Goal: Transaction & Acquisition: Book appointment/travel/reservation

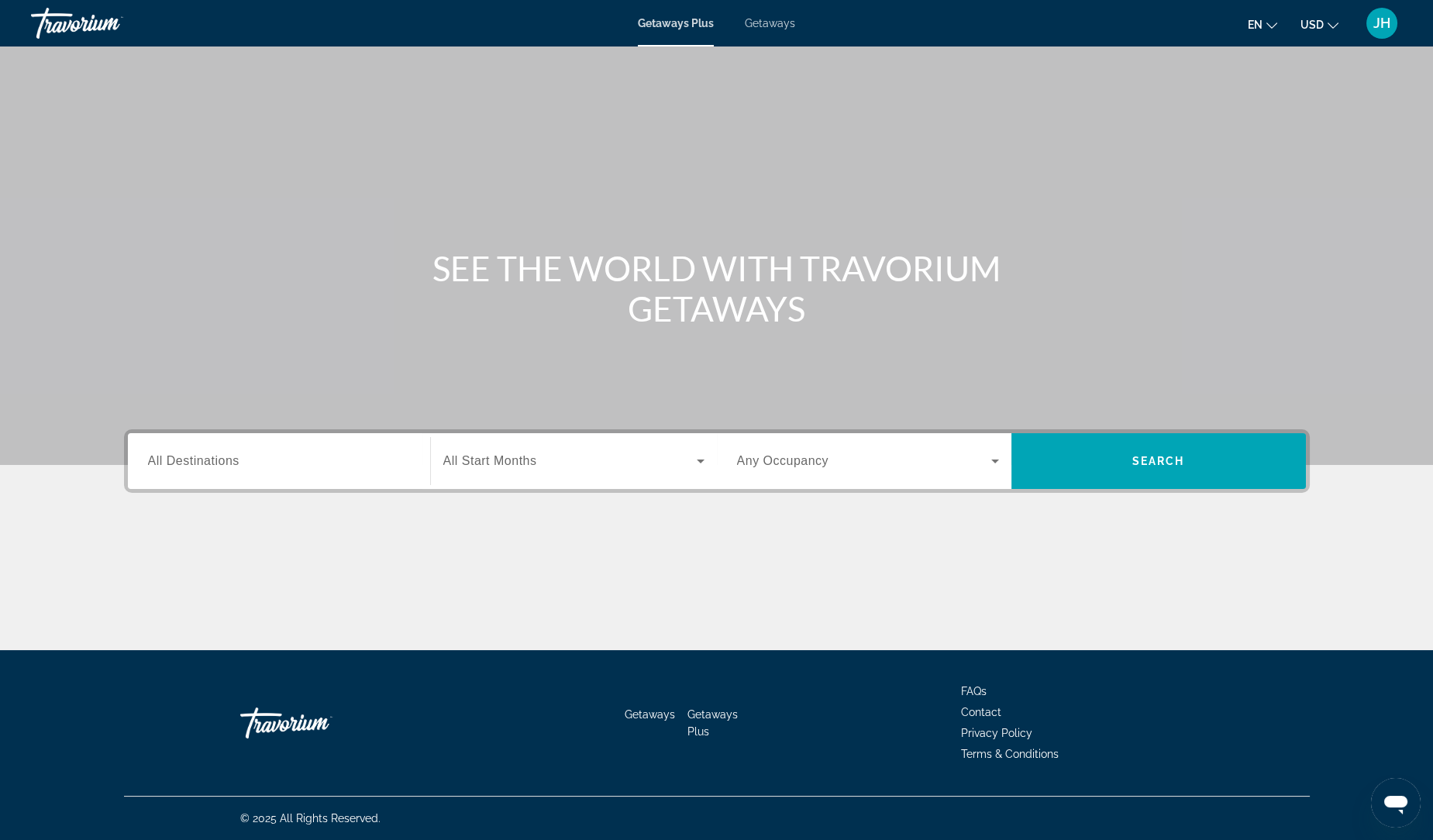
click at [252, 460] on input "Destination All Destinations" at bounding box center [279, 461] width 262 height 18
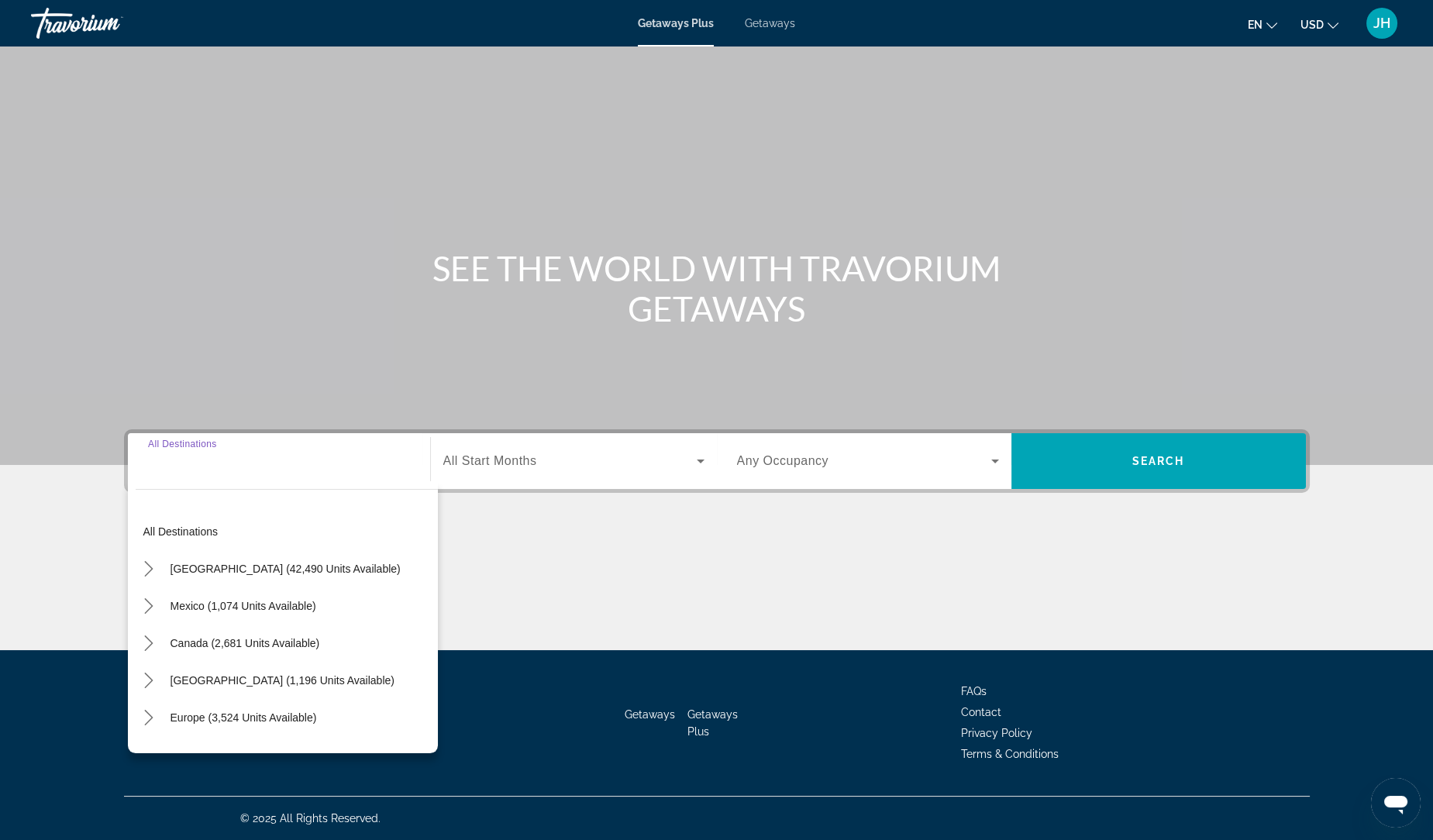
click at [768, 25] on span "Getaways" at bounding box center [770, 23] width 50 height 13
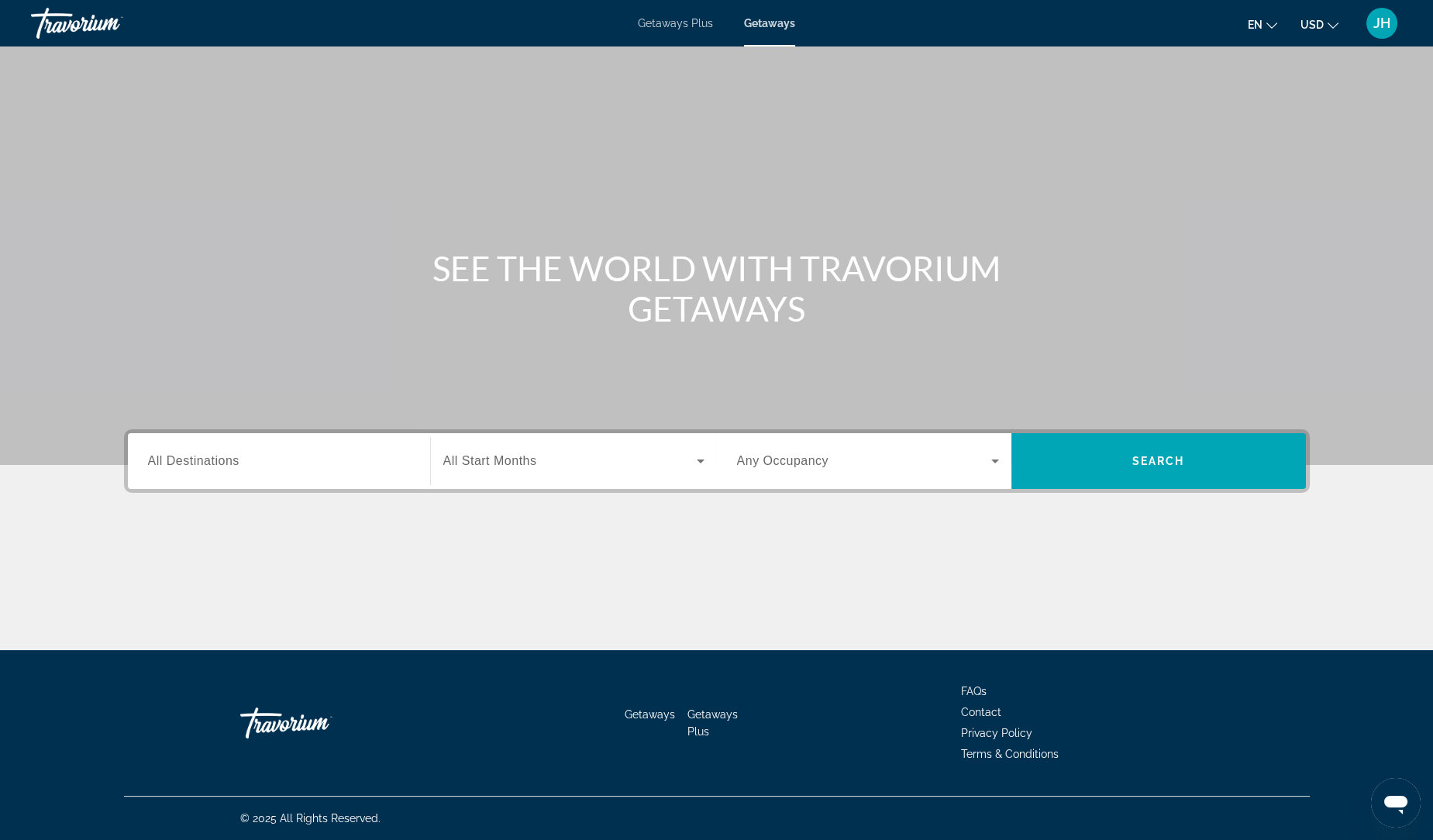
click at [200, 460] on span "All Destinations" at bounding box center [194, 460] width 92 height 13
click at [200, 460] on input "Destination All Destinations" at bounding box center [279, 461] width 262 height 18
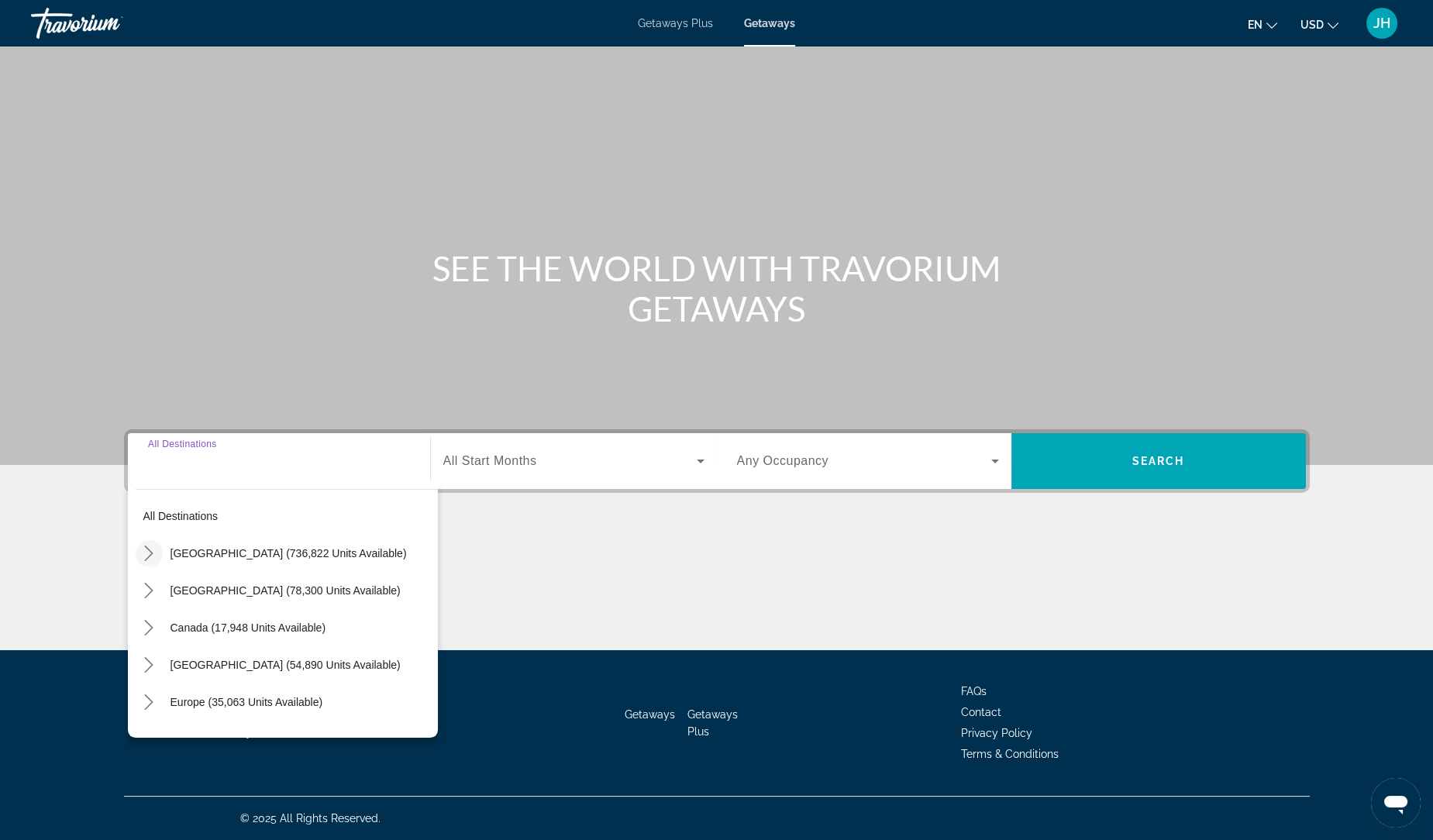
click at [154, 561] on mat-icon "Toggle United States (736,822 units available) submenu" at bounding box center [149, 553] width 27 height 27
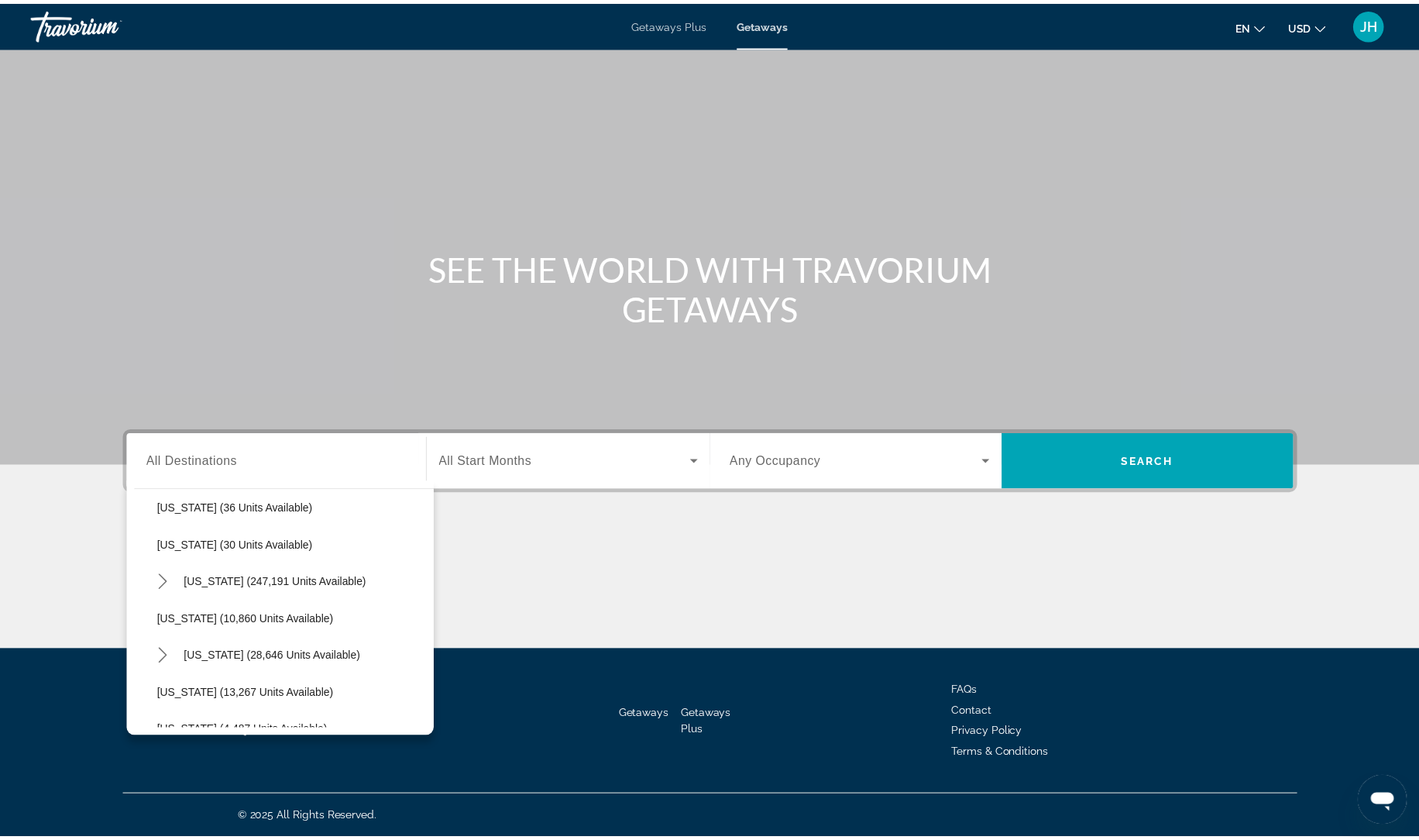
scroll to position [236, 0]
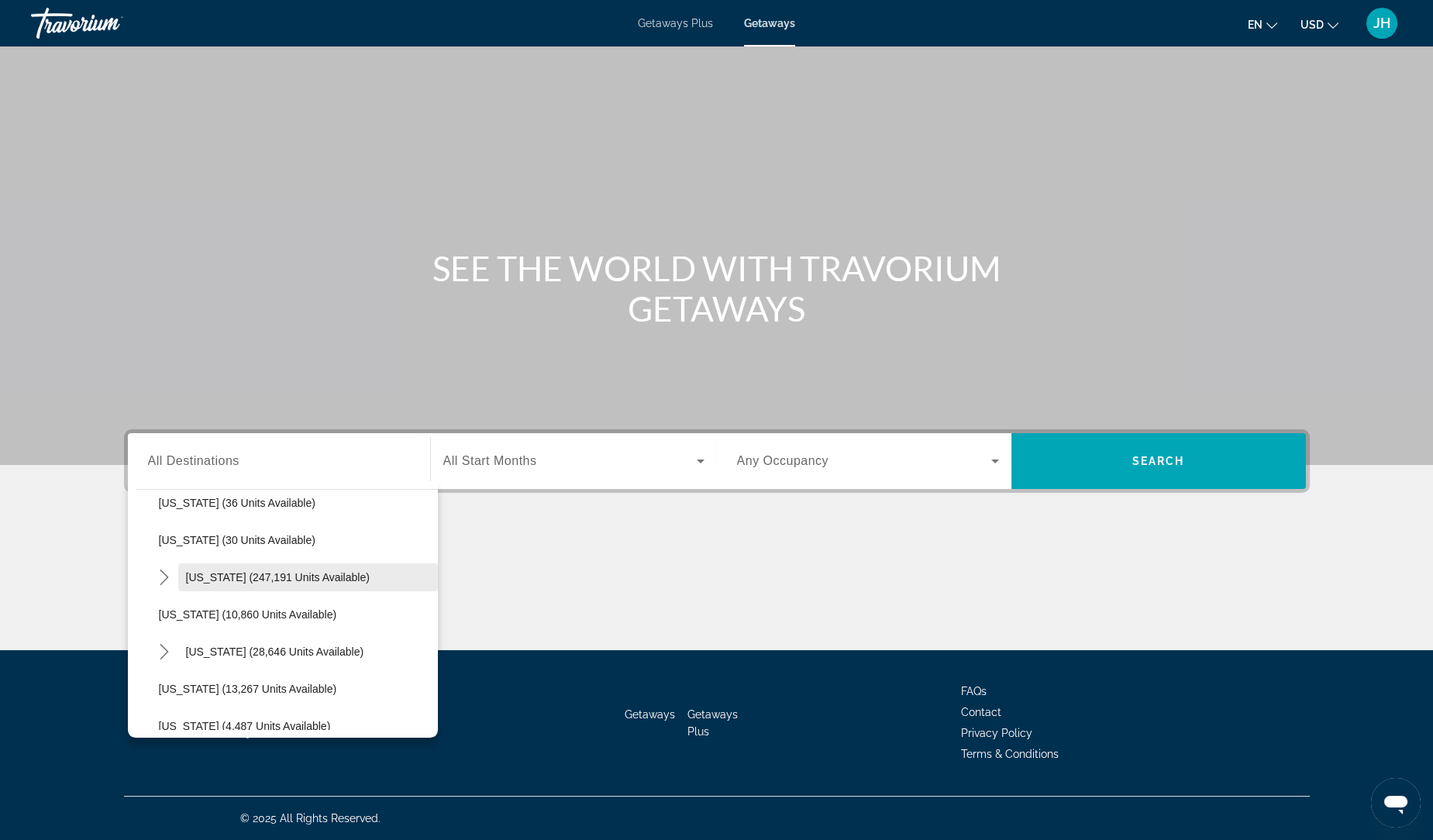
click at [304, 580] on span "Florida (247,191 units available)" at bounding box center [278, 577] width 184 height 13
type input "**********"
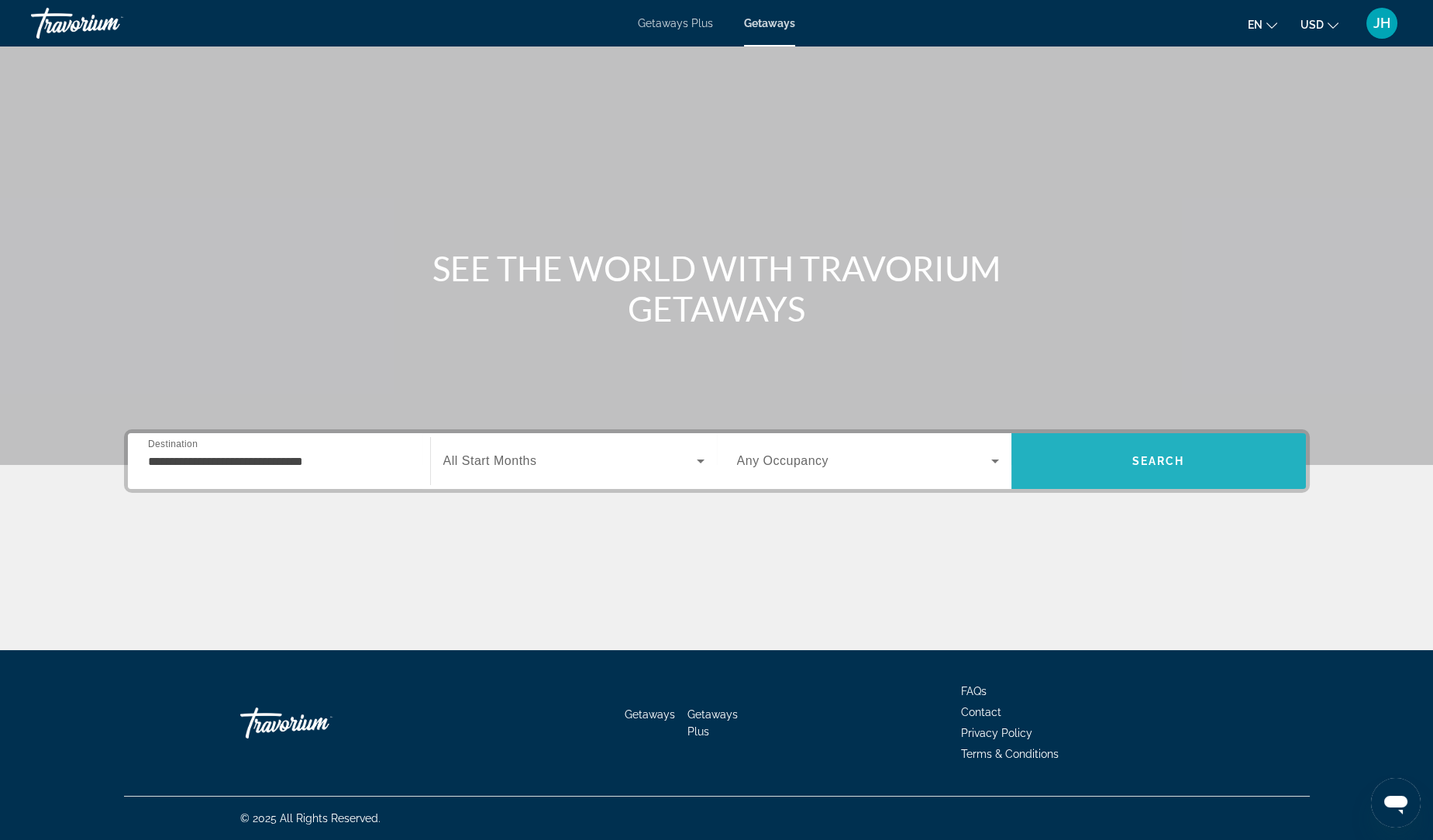
click at [1181, 449] on span "Search" at bounding box center [1158, 460] width 295 height 38
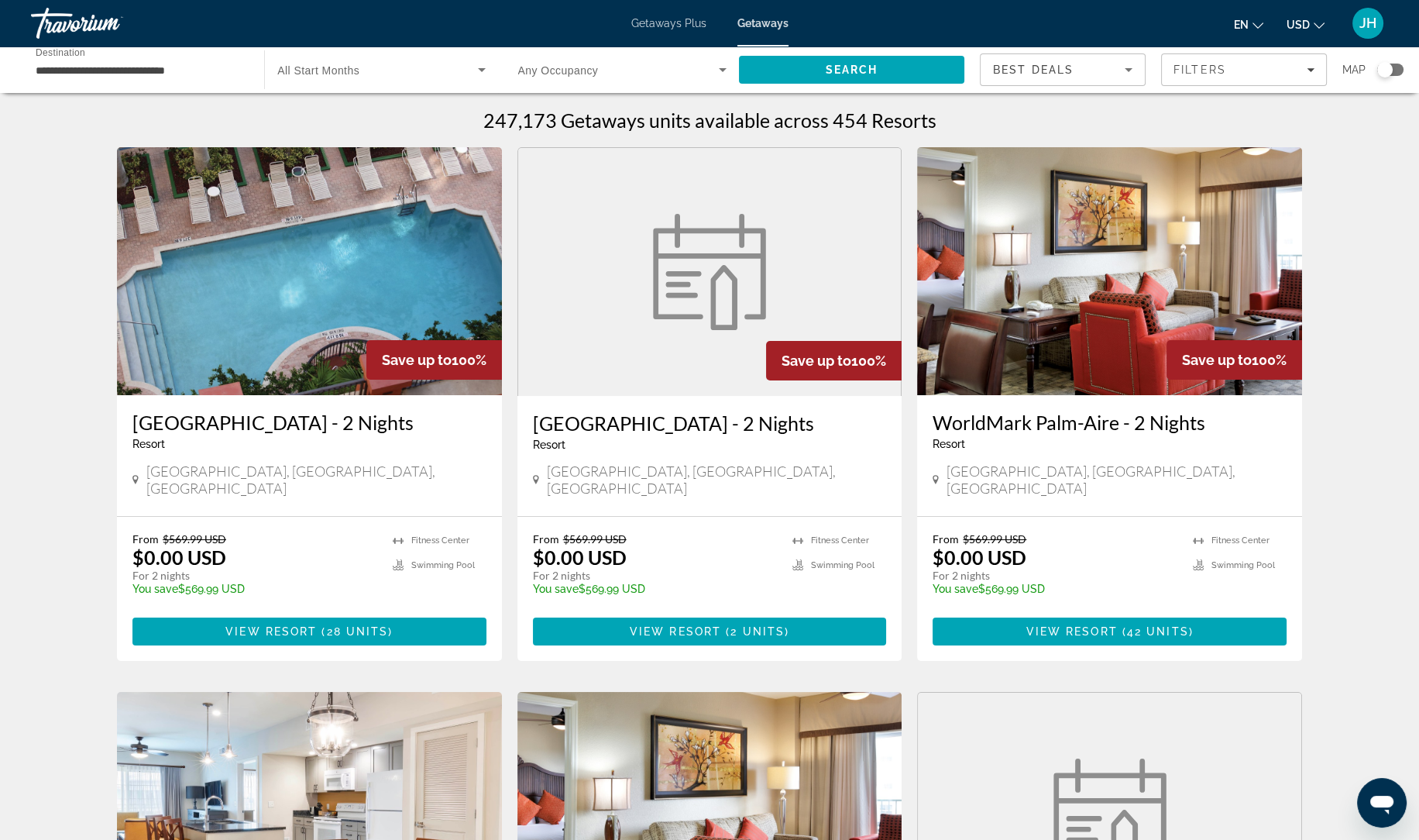
click at [357, 66] on span "All Start Months" at bounding box center [318, 70] width 82 height 13
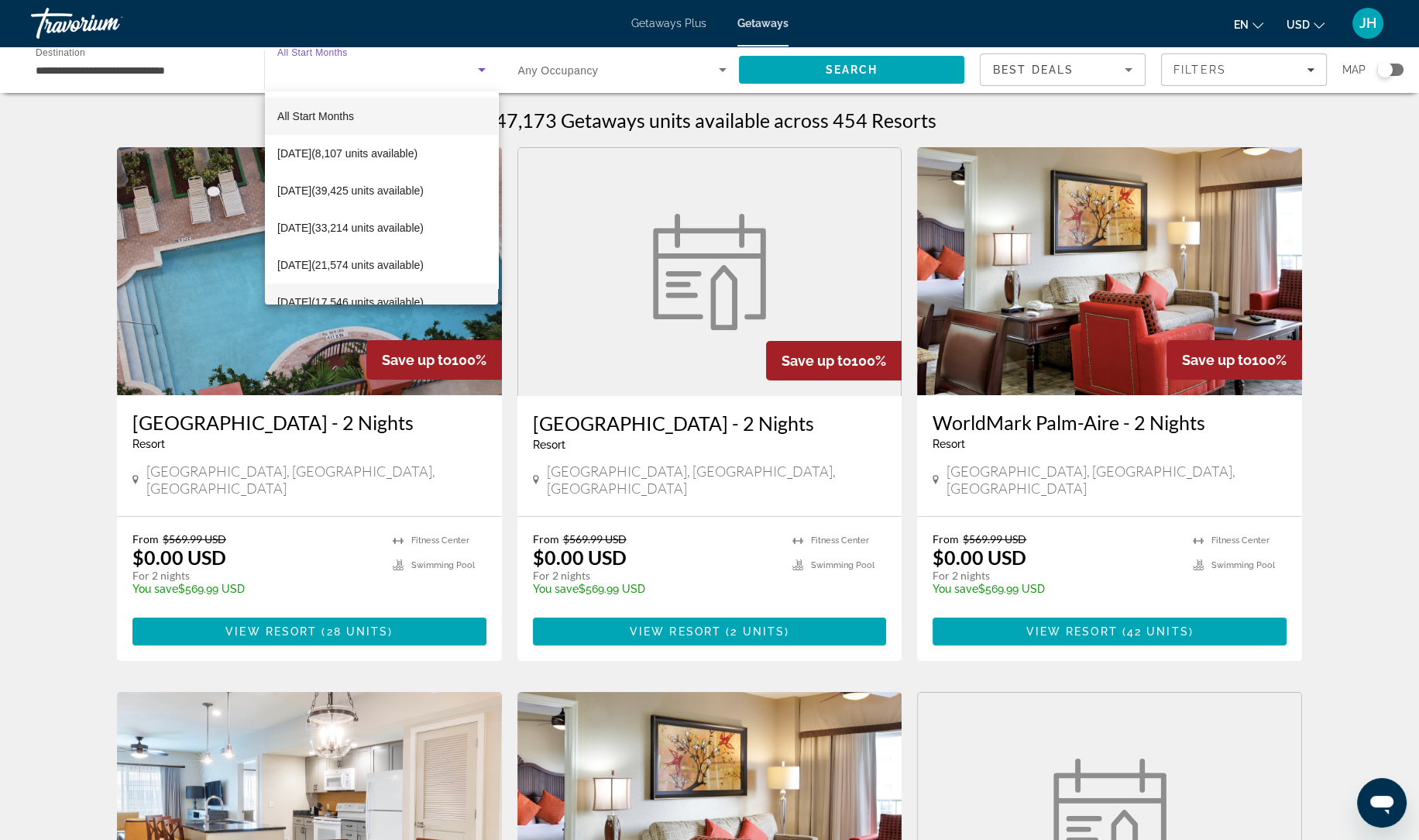
click at [414, 298] on span "February 2026 (17,546 units available)" at bounding box center [351, 302] width 146 height 18
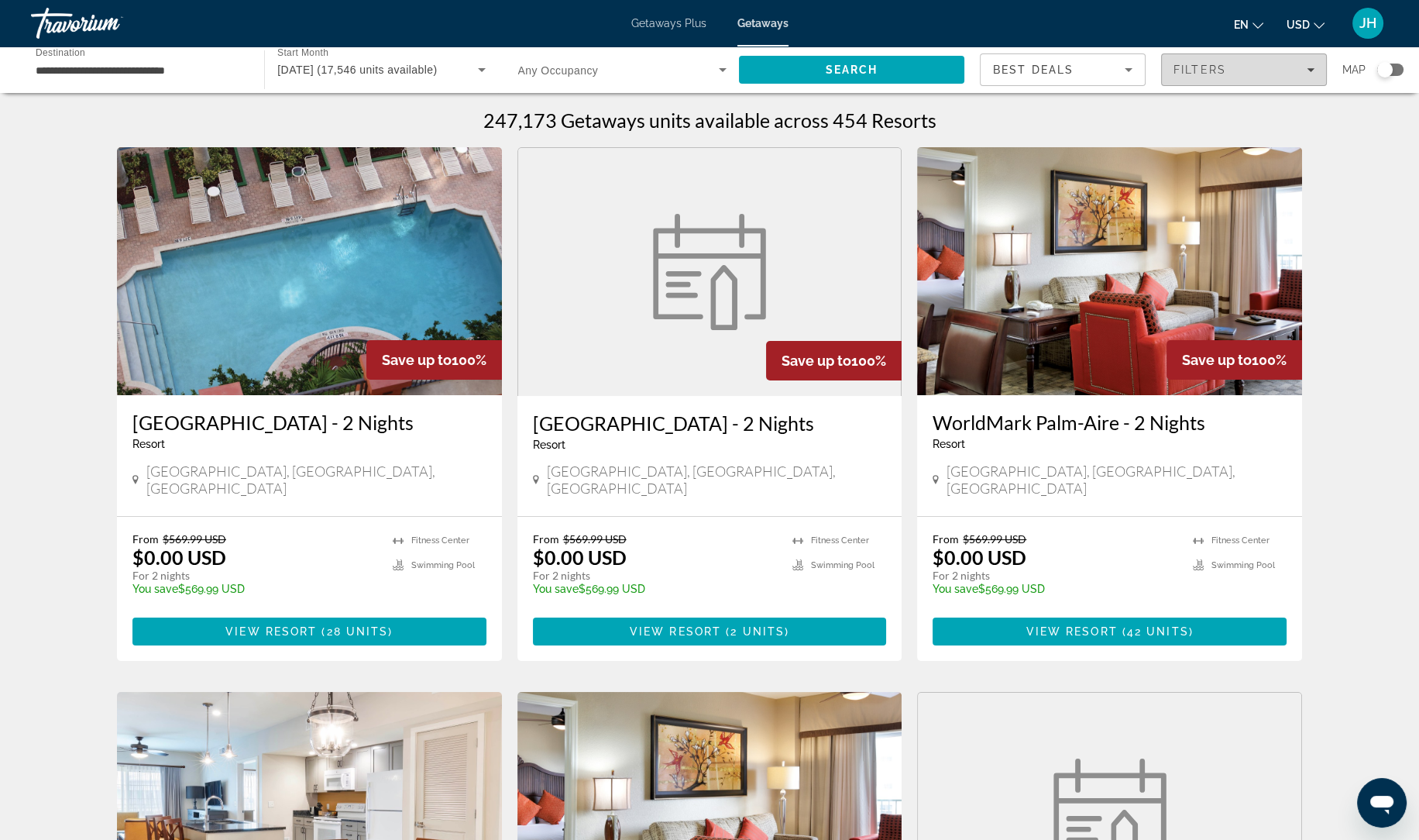
click at [1207, 69] on span "Filters" at bounding box center [1199, 69] width 53 height 13
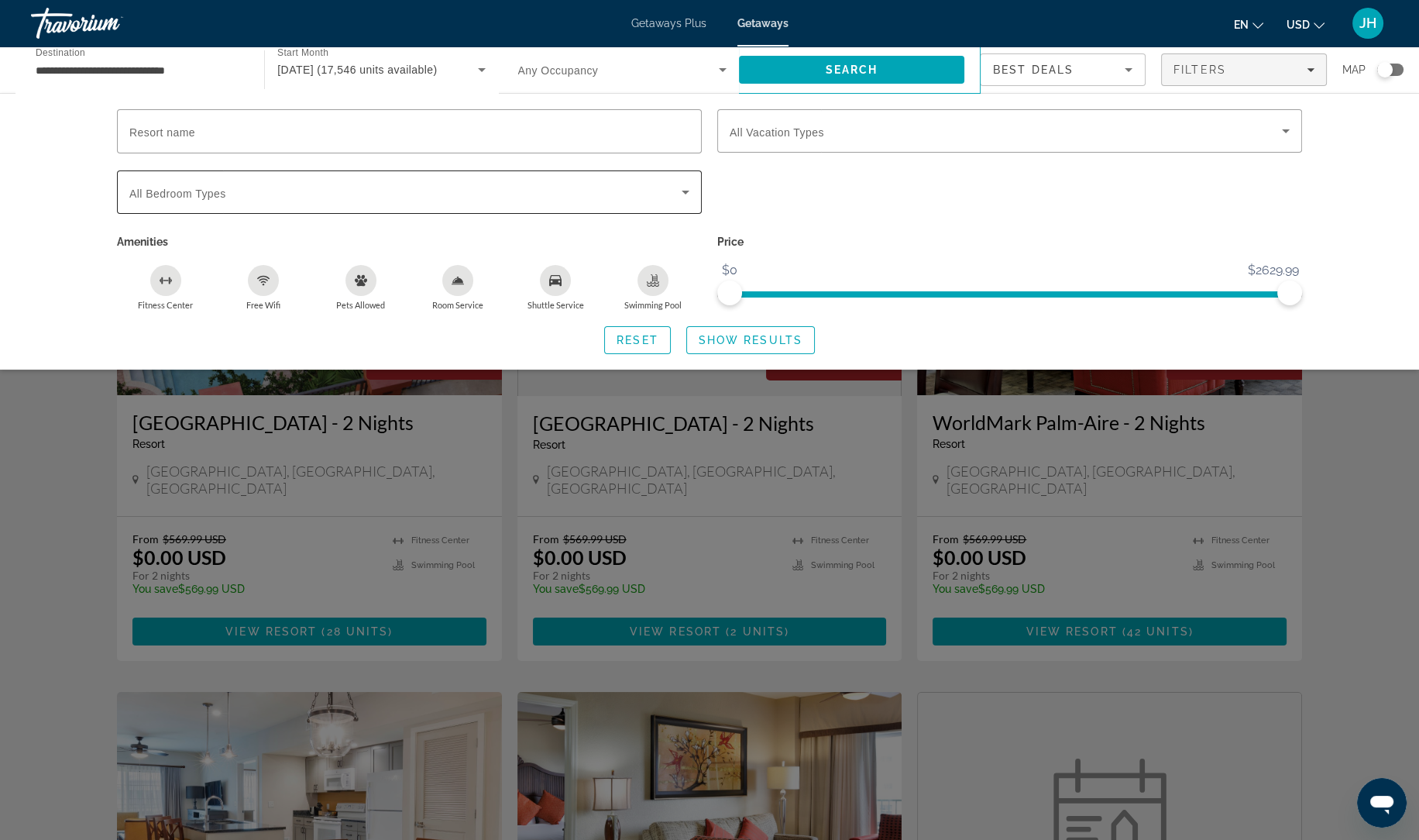
click at [299, 196] on span "Search widget" at bounding box center [405, 192] width 552 height 18
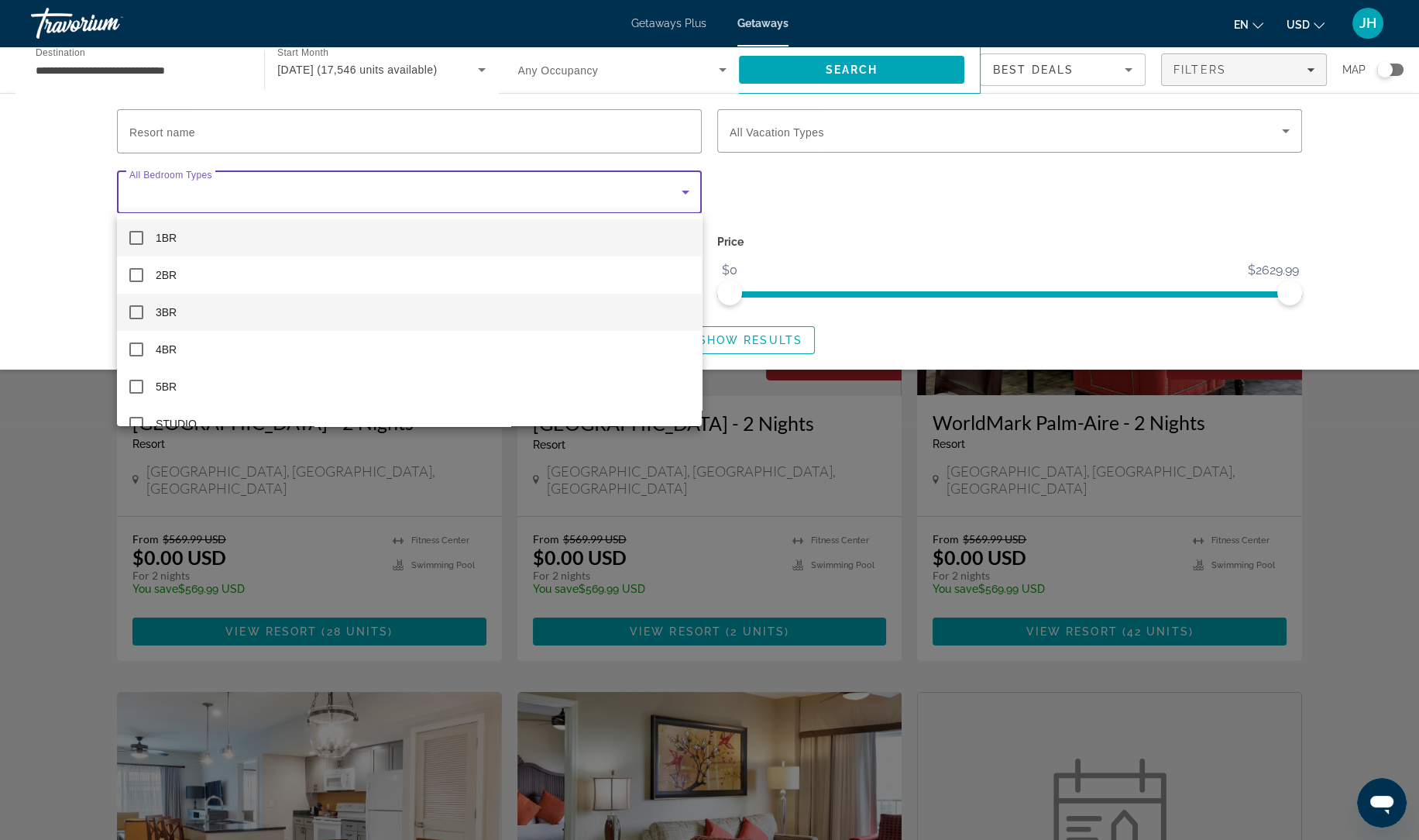
click at [165, 302] on span "3BR" at bounding box center [167, 311] width 21 height 18
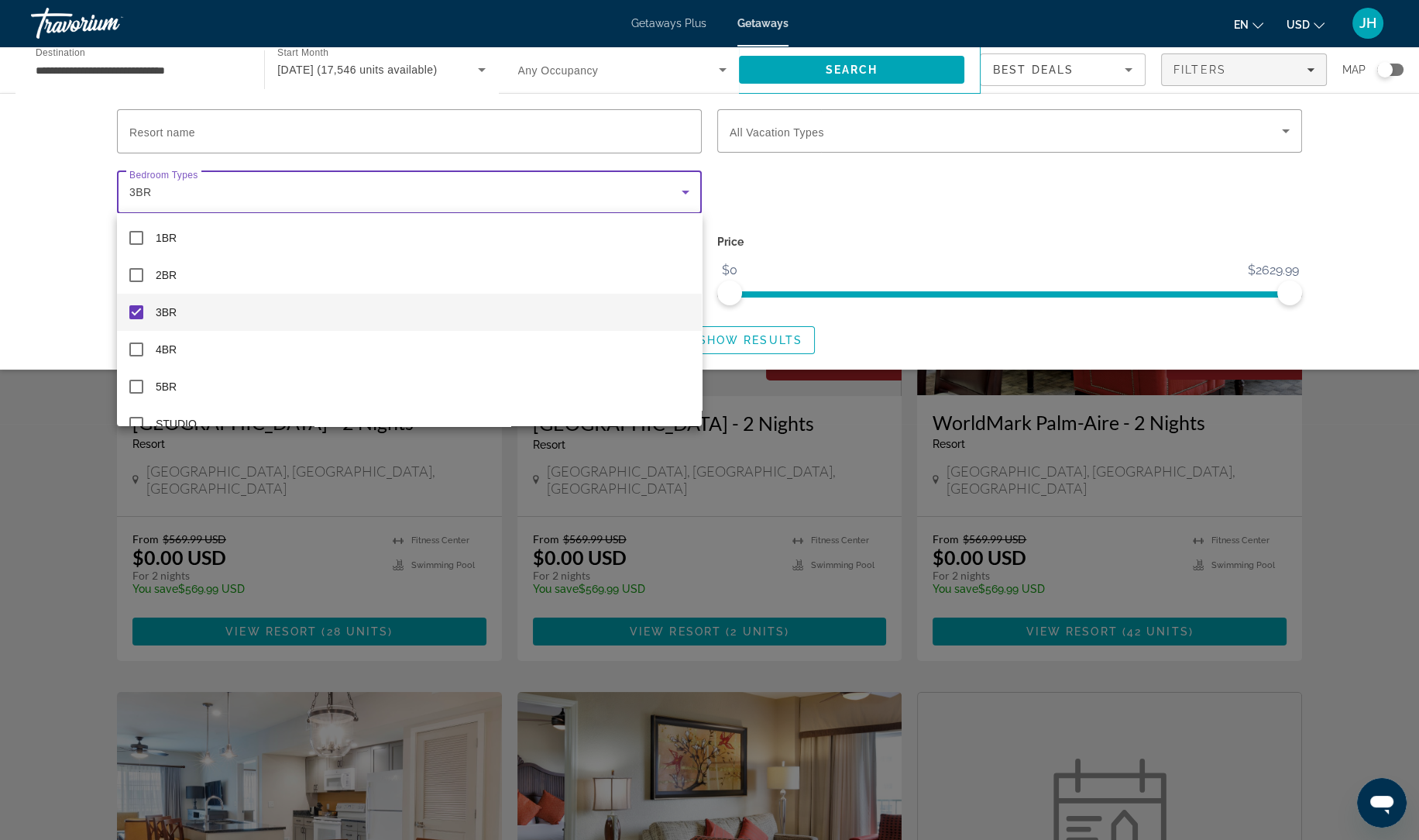
click at [854, 226] on div at bounding box center [709, 420] width 1419 height 840
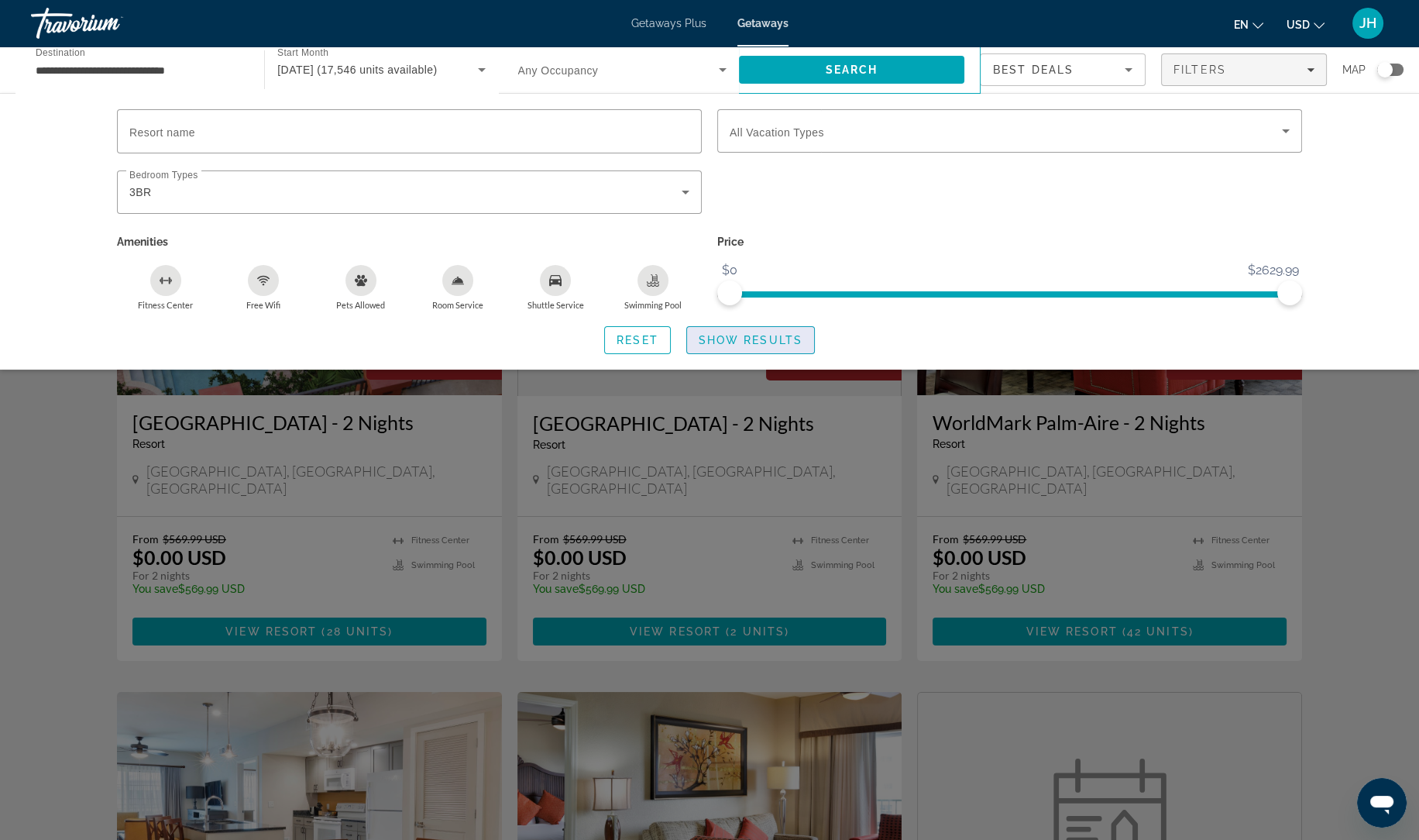
click at [765, 345] on span "Search widget" at bounding box center [750, 340] width 127 height 38
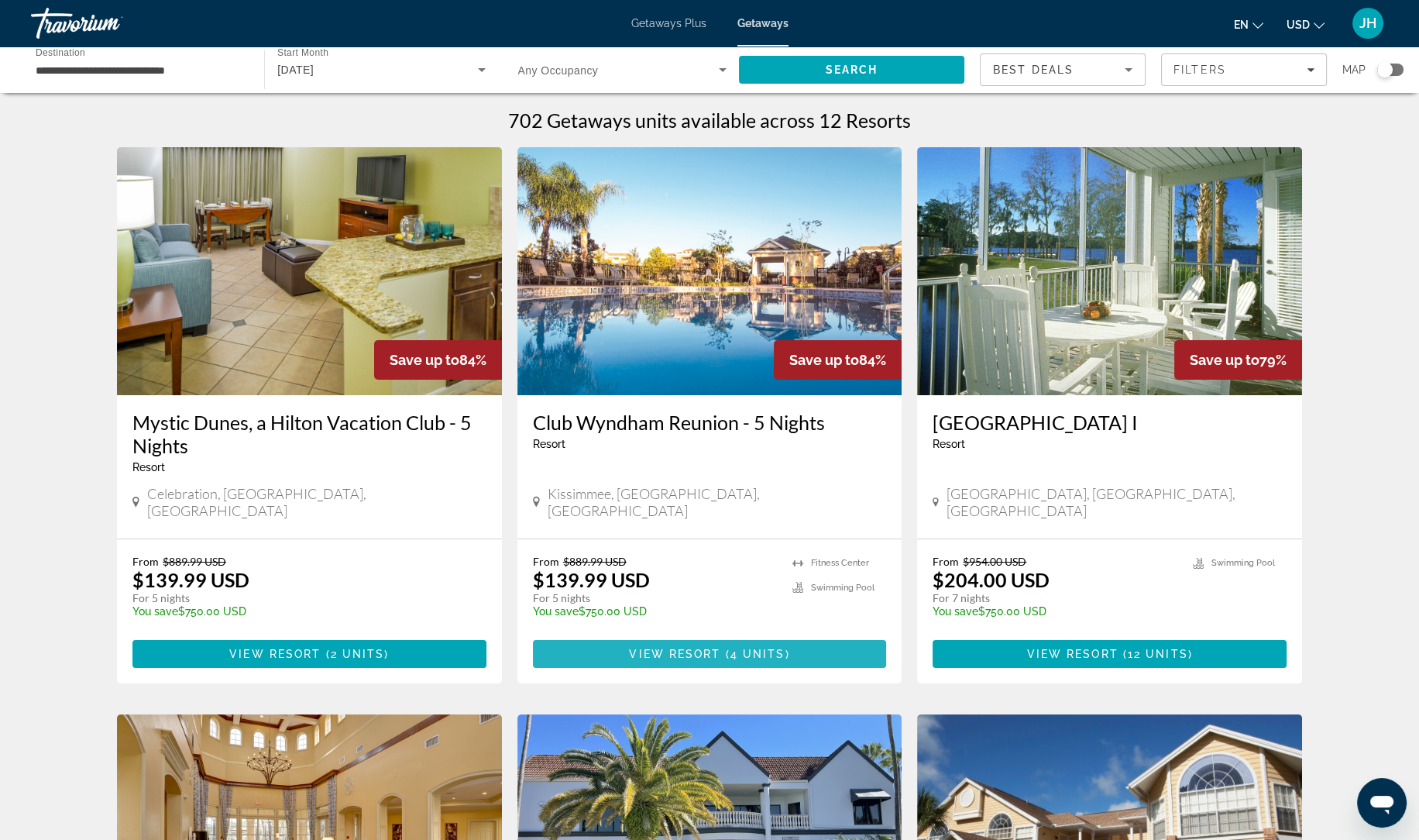
click at [713, 647] on span "View Resort" at bounding box center [674, 653] width 92 height 13
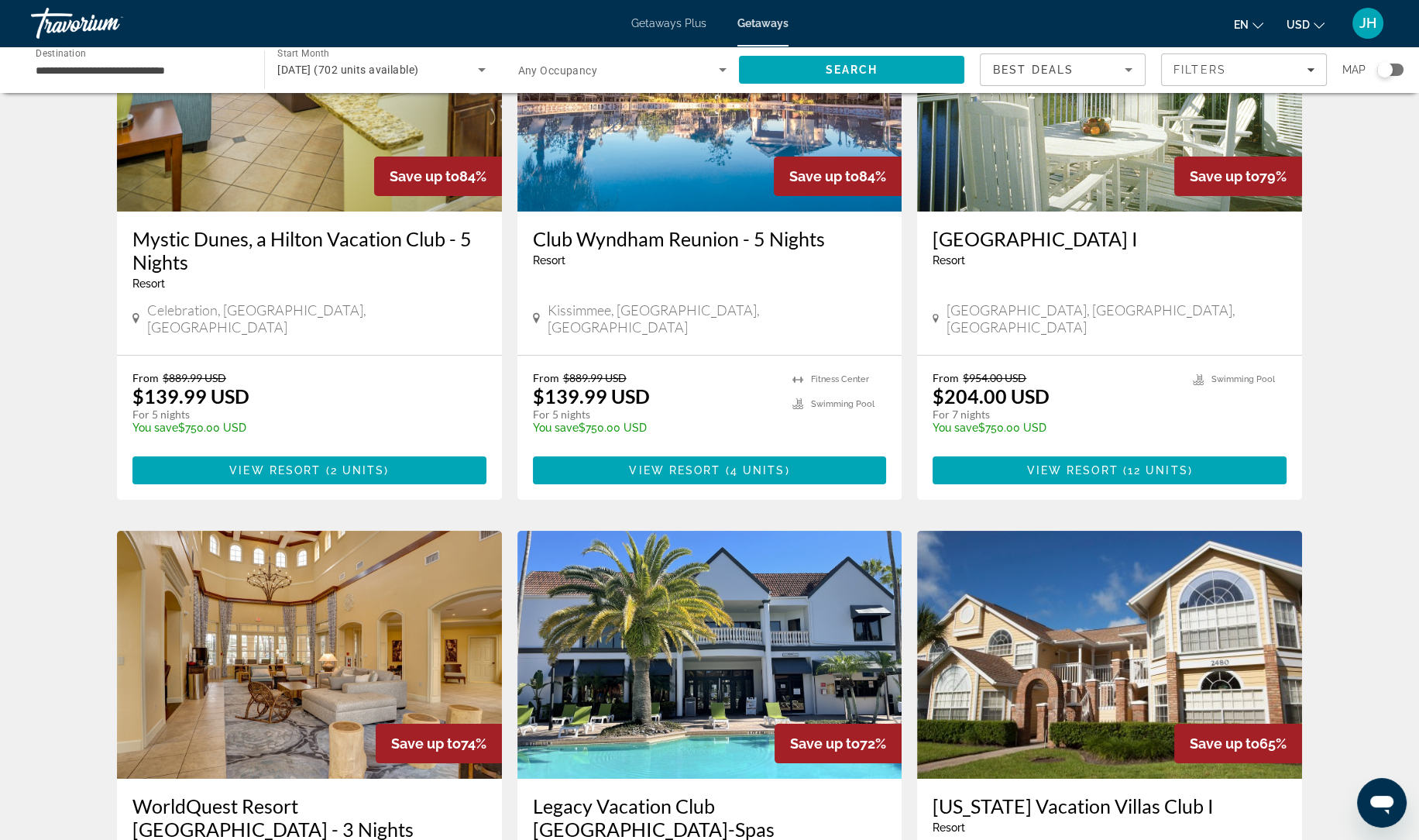
scroll to position [215, 0]
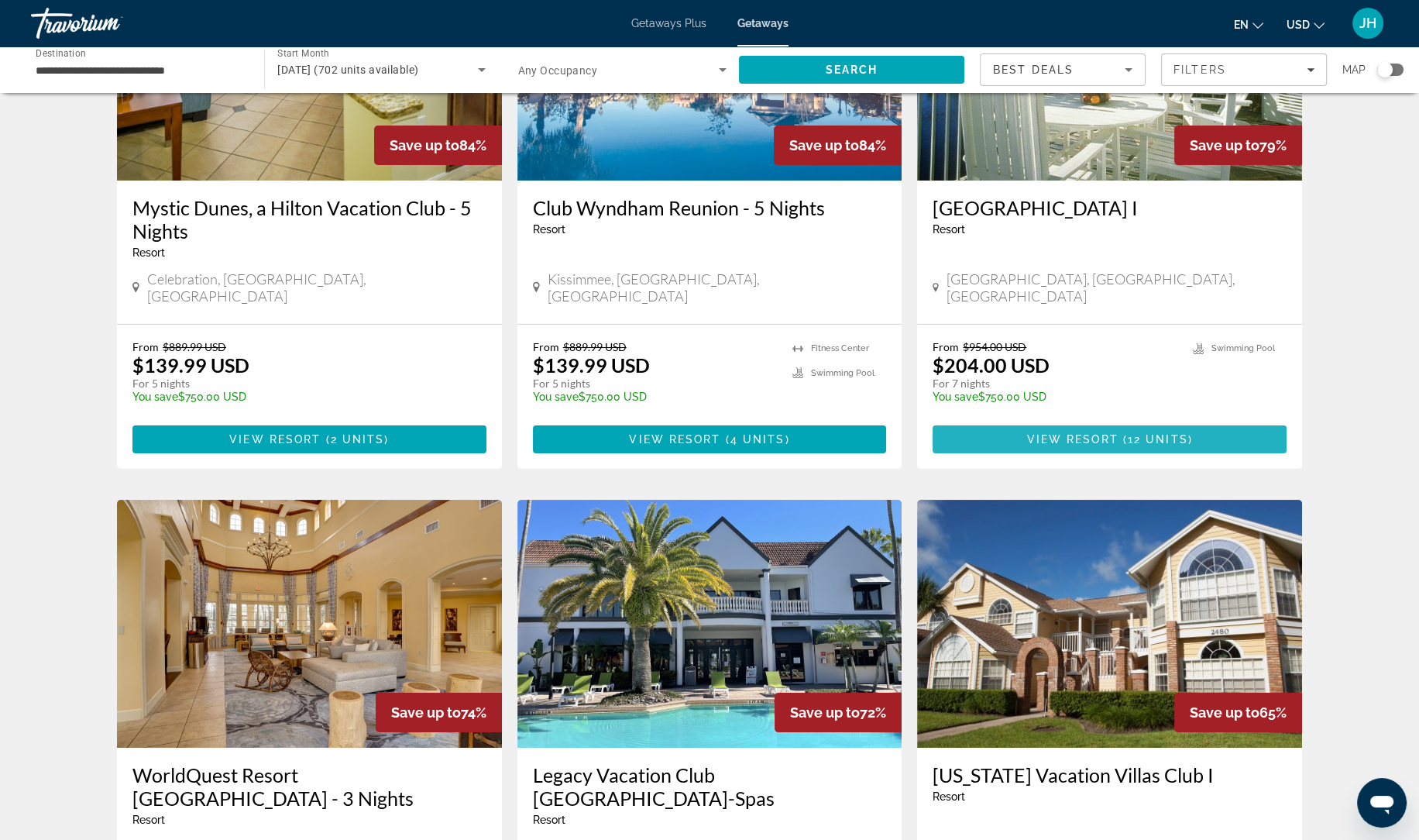
click at [1113, 433] on span "View Resort" at bounding box center [1072, 438] width 92 height 13
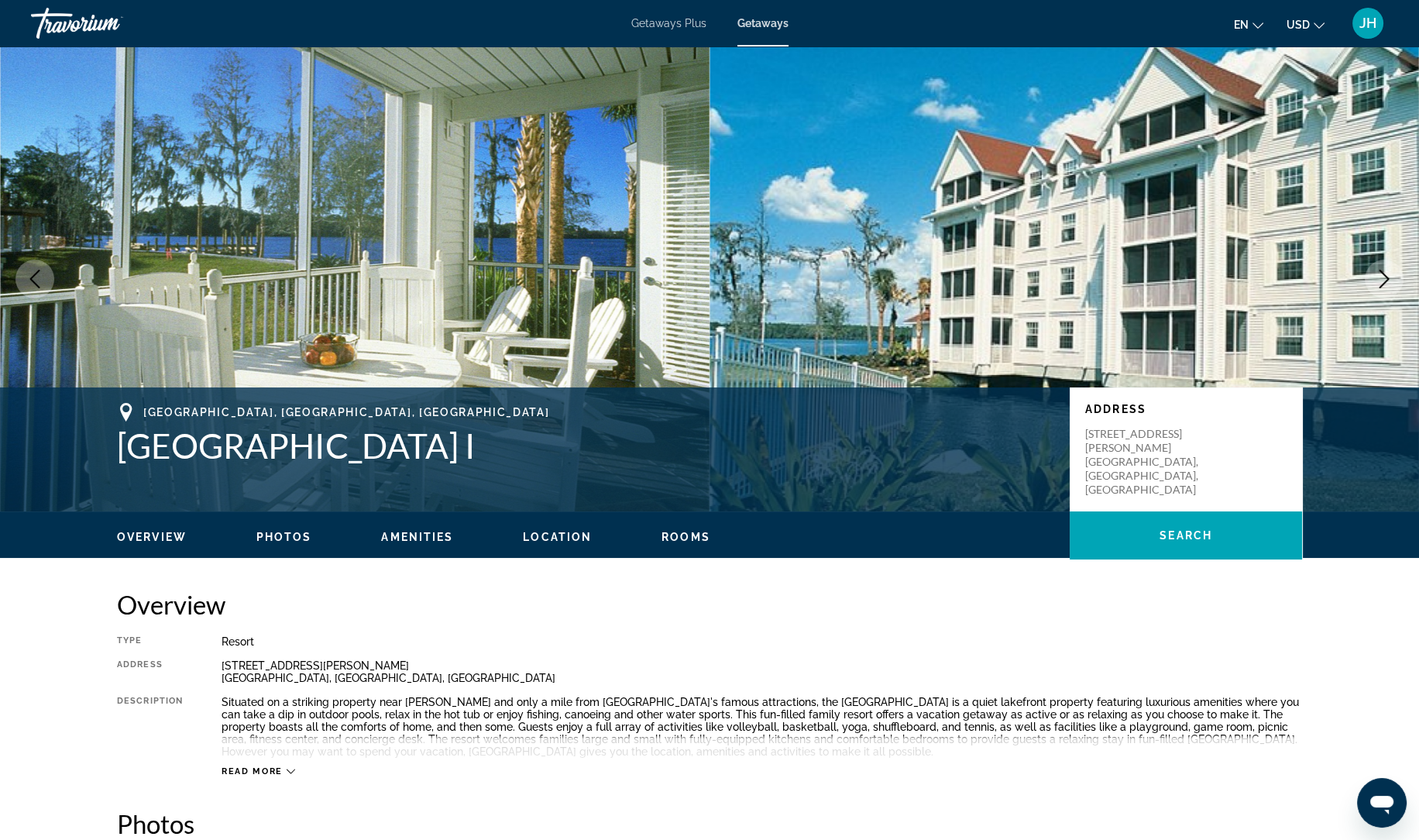
click at [1177, 163] on img "Main content" at bounding box center [1064, 278] width 709 height 464
click at [814, 329] on img "Main content" at bounding box center [1064, 278] width 709 height 464
click at [280, 527] on ul "Overview Photos Amenities Location Rooms Search" at bounding box center [709, 536] width 1185 height 17
click at [280, 537] on span "Photos" at bounding box center [284, 537] width 56 height 13
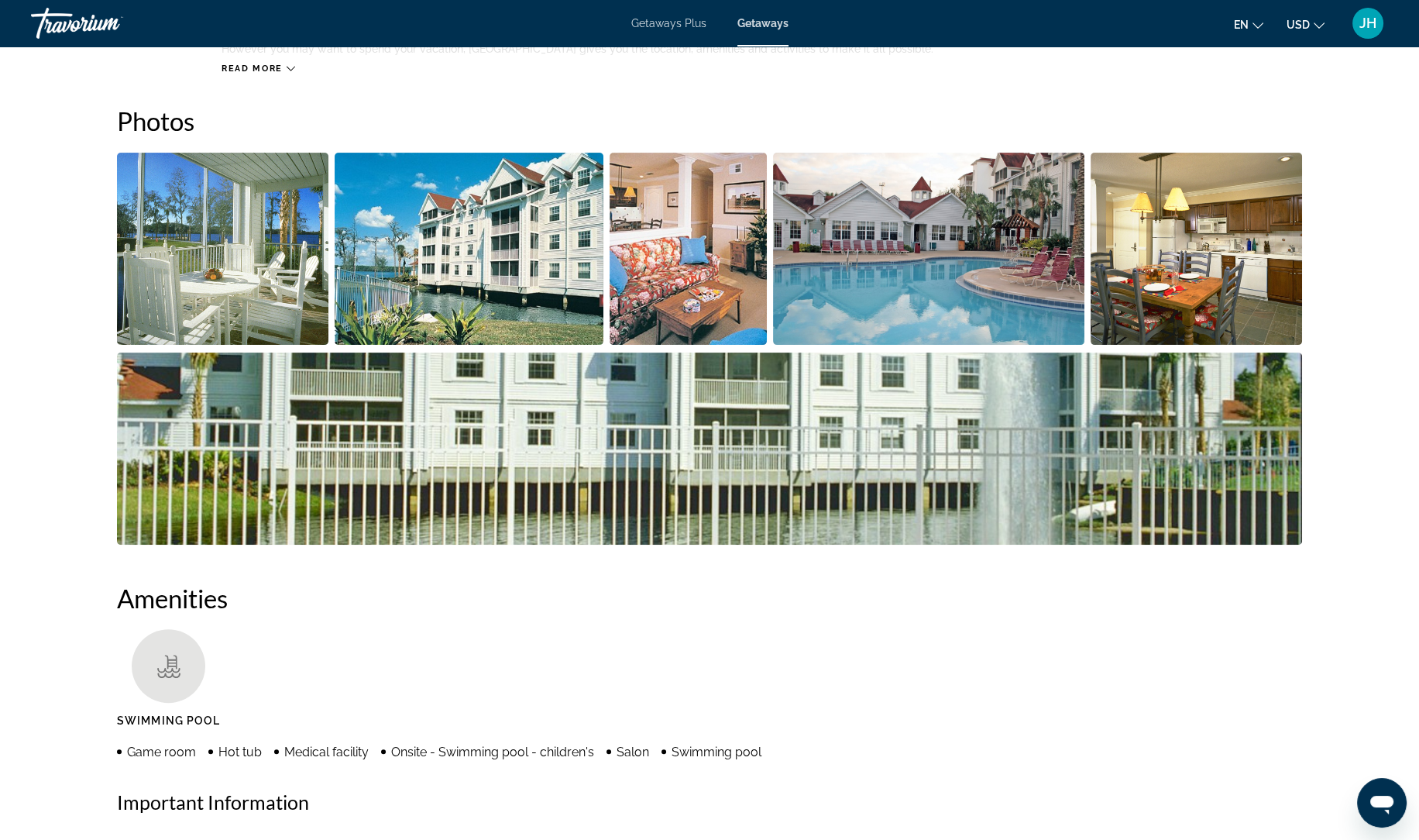
scroll to position [714, 0]
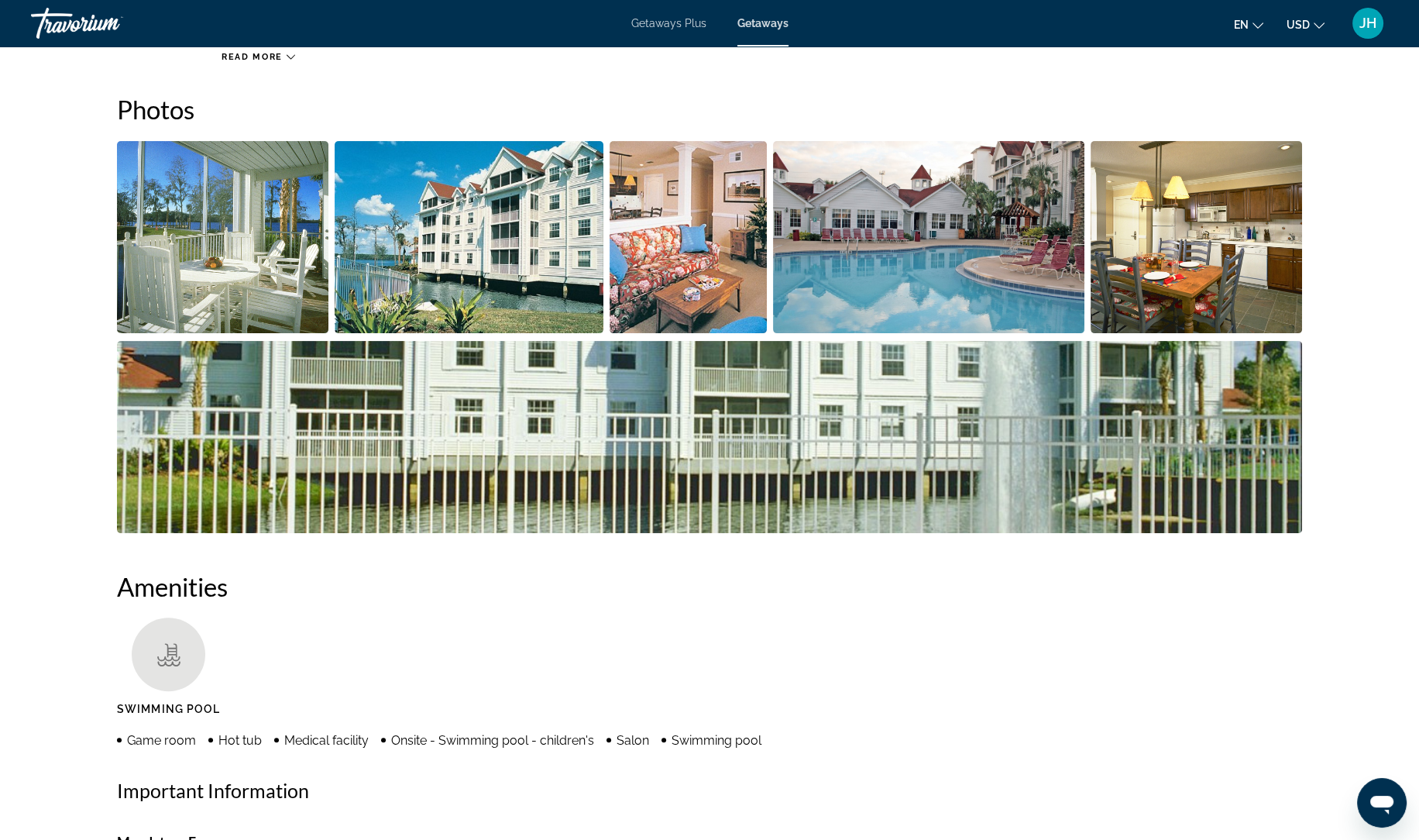
click at [272, 276] on img "Open full-screen image slider" at bounding box center [222, 236] width 211 height 192
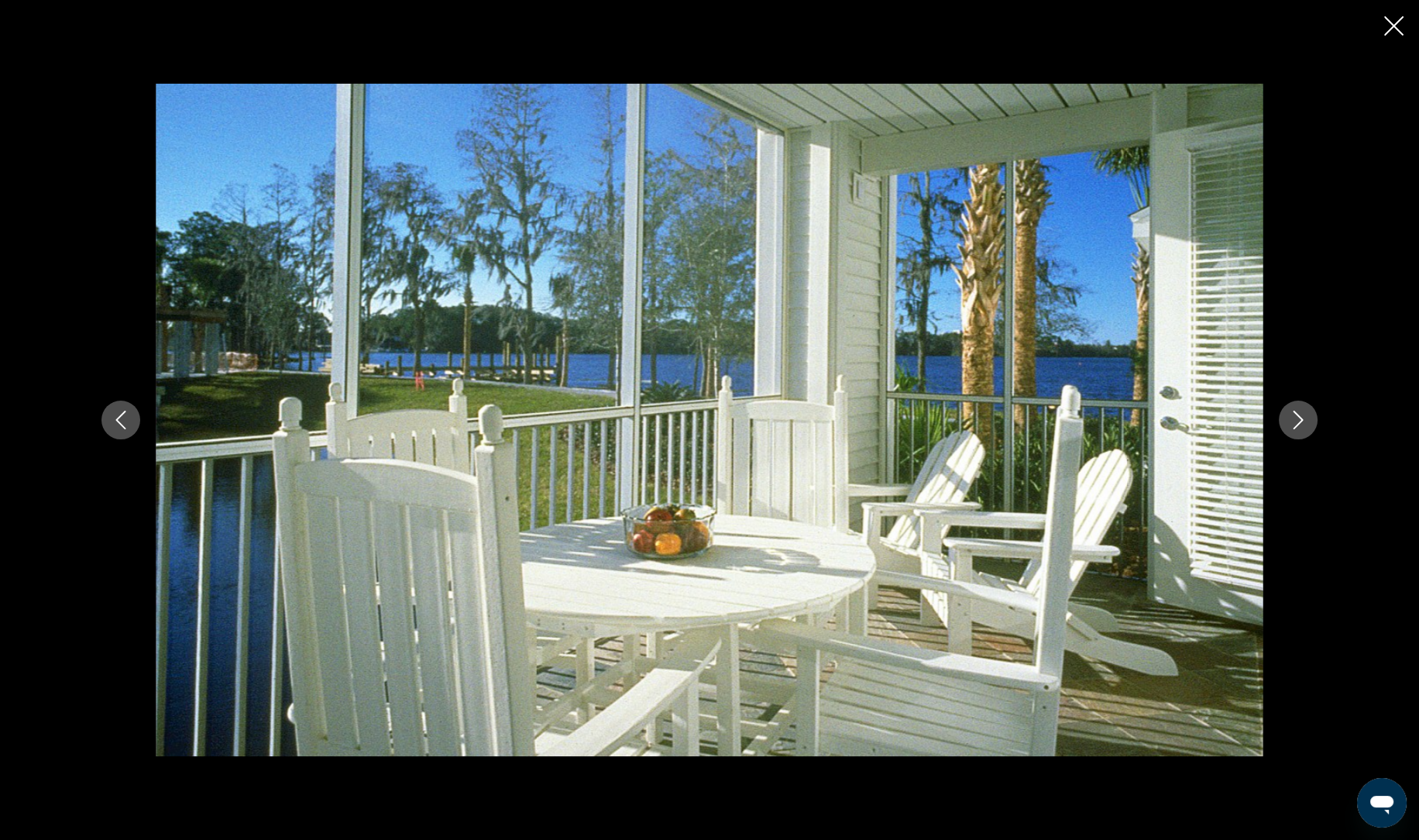
click at [1295, 425] on icon "Next image" at bounding box center [1298, 419] width 18 height 18
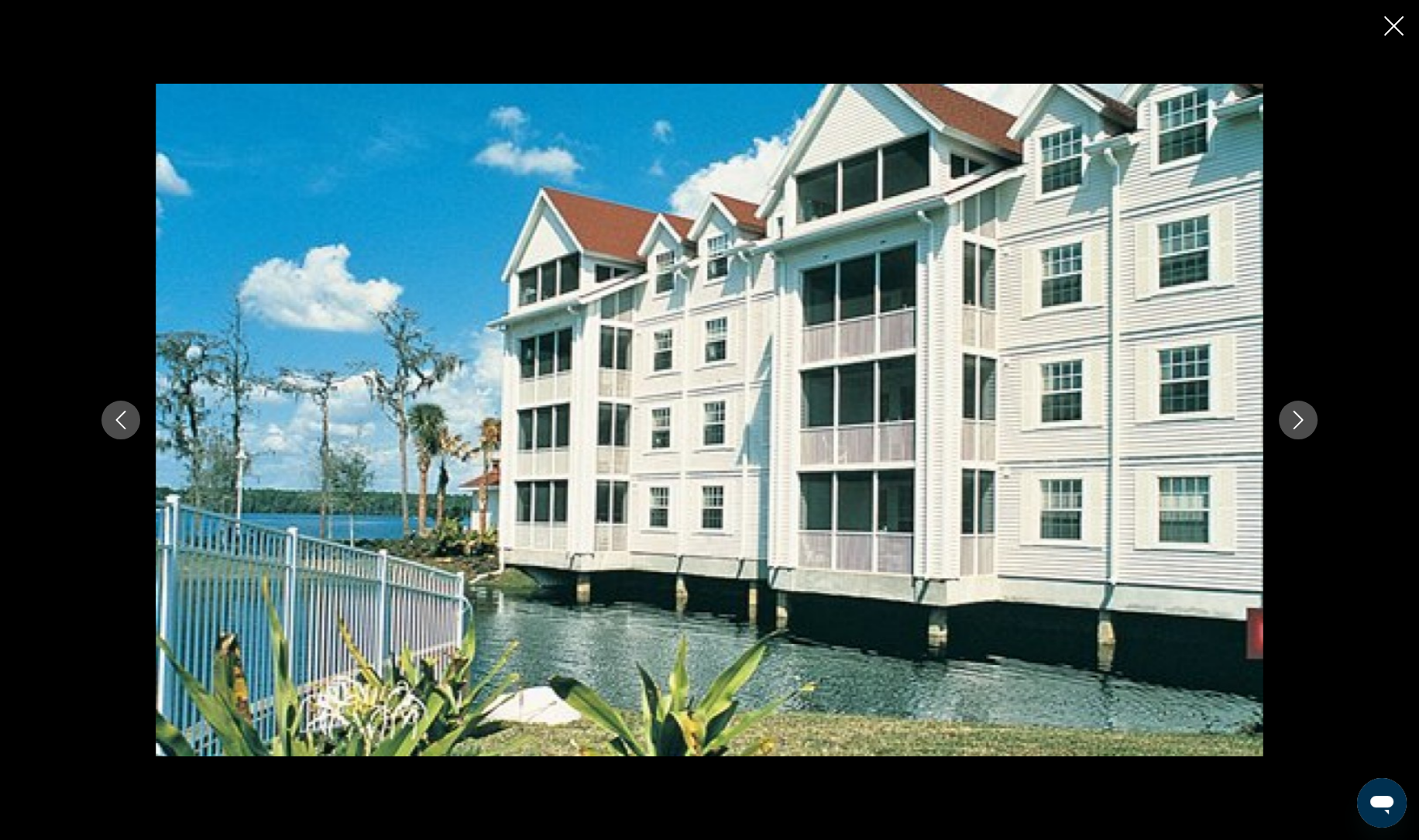
click at [1295, 425] on icon "Next image" at bounding box center [1298, 419] width 18 height 18
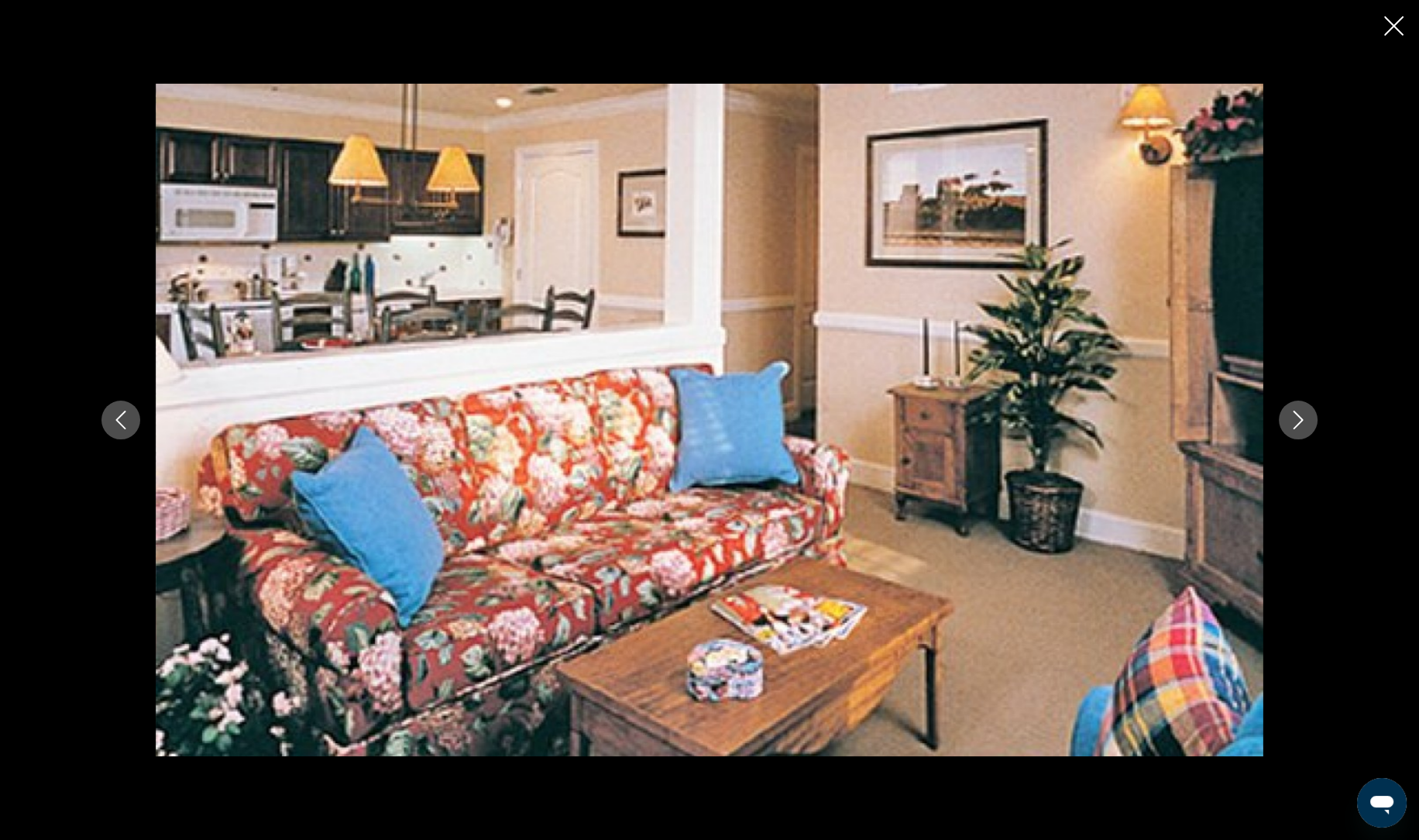
click at [1295, 425] on icon "Next image" at bounding box center [1298, 419] width 18 height 18
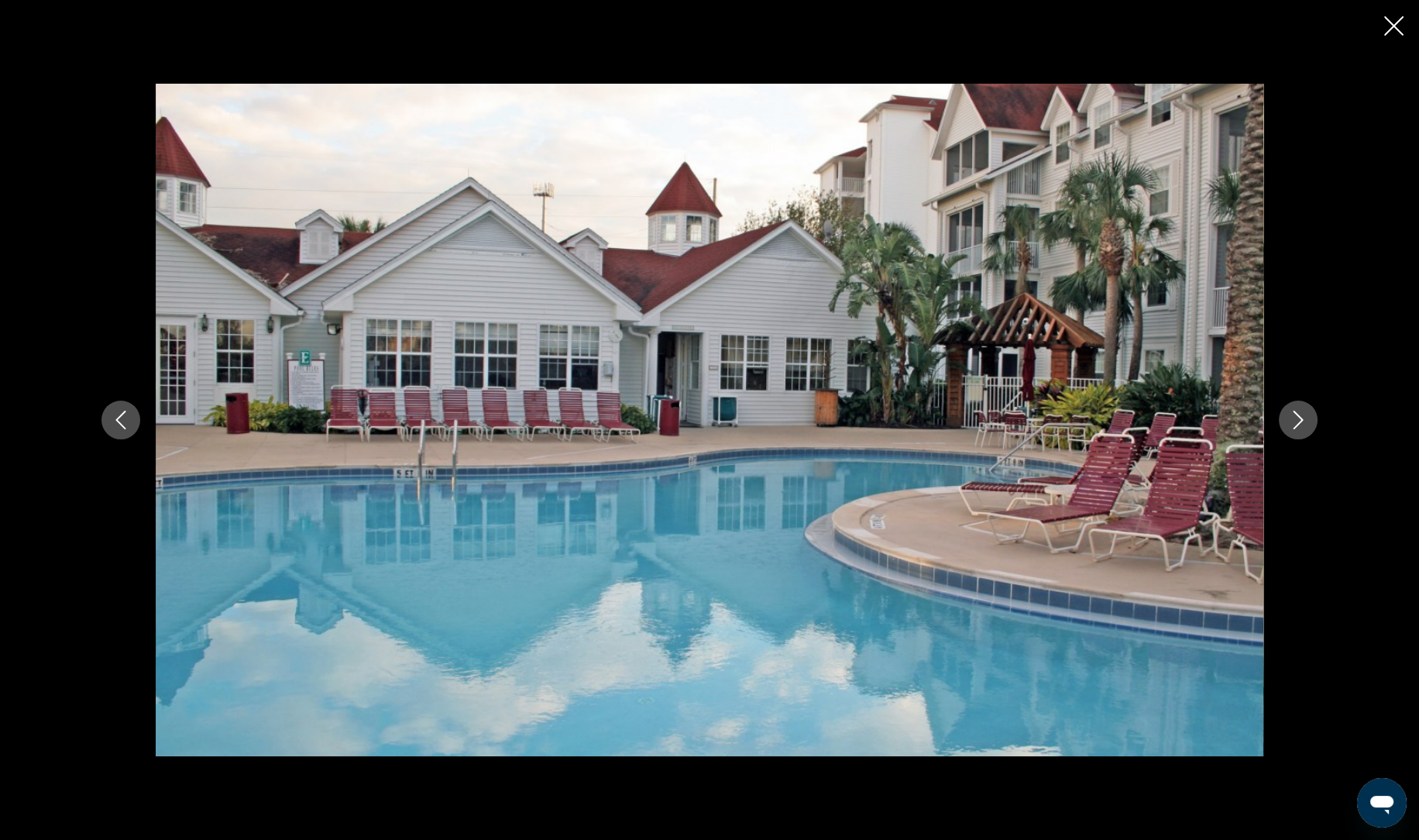
click at [1295, 425] on icon "Next image" at bounding box center [1298, 419] width 18 height 18
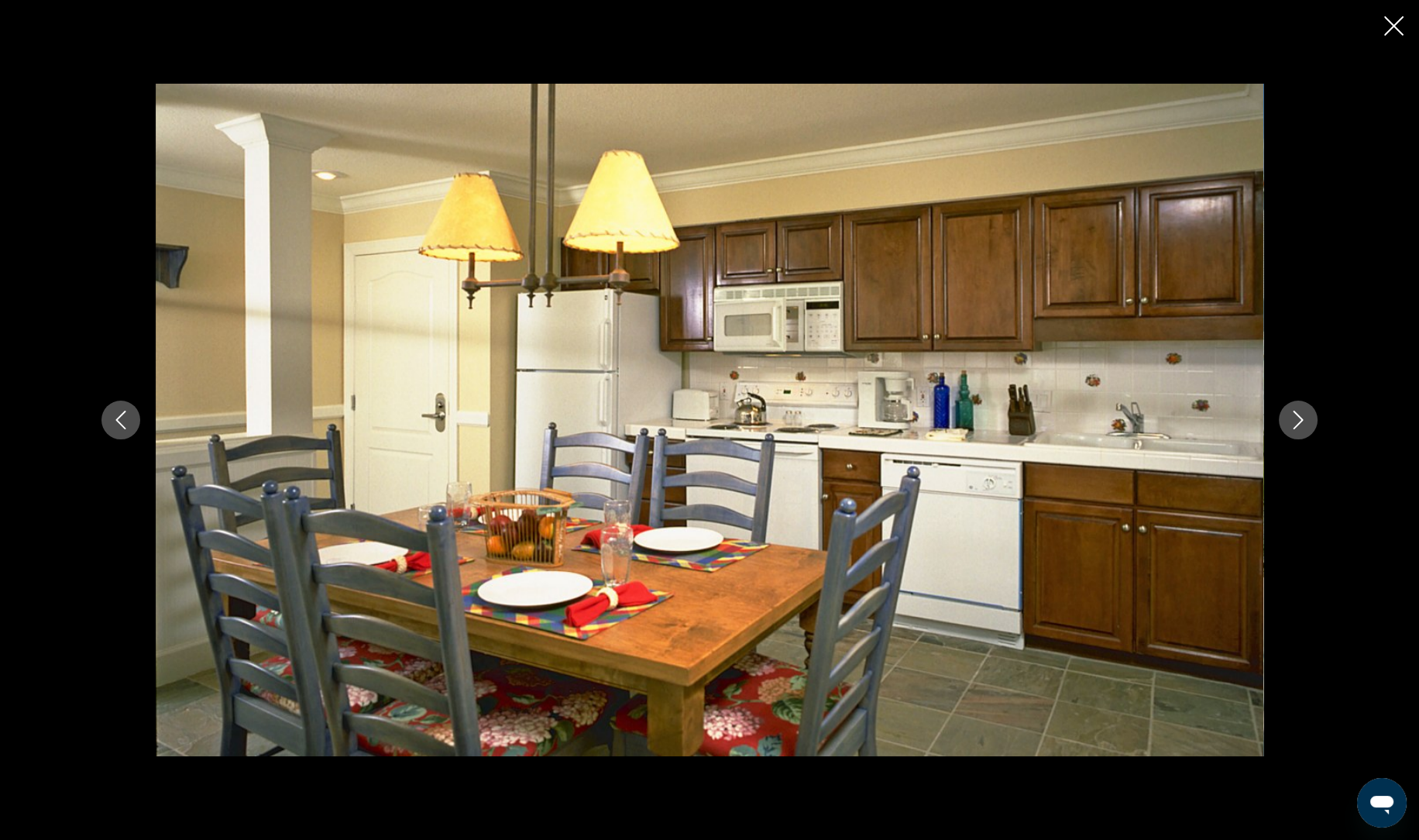
click at [1295, 425] on icon "Next image" at bounding box center [1298, 419] width 18 height 18
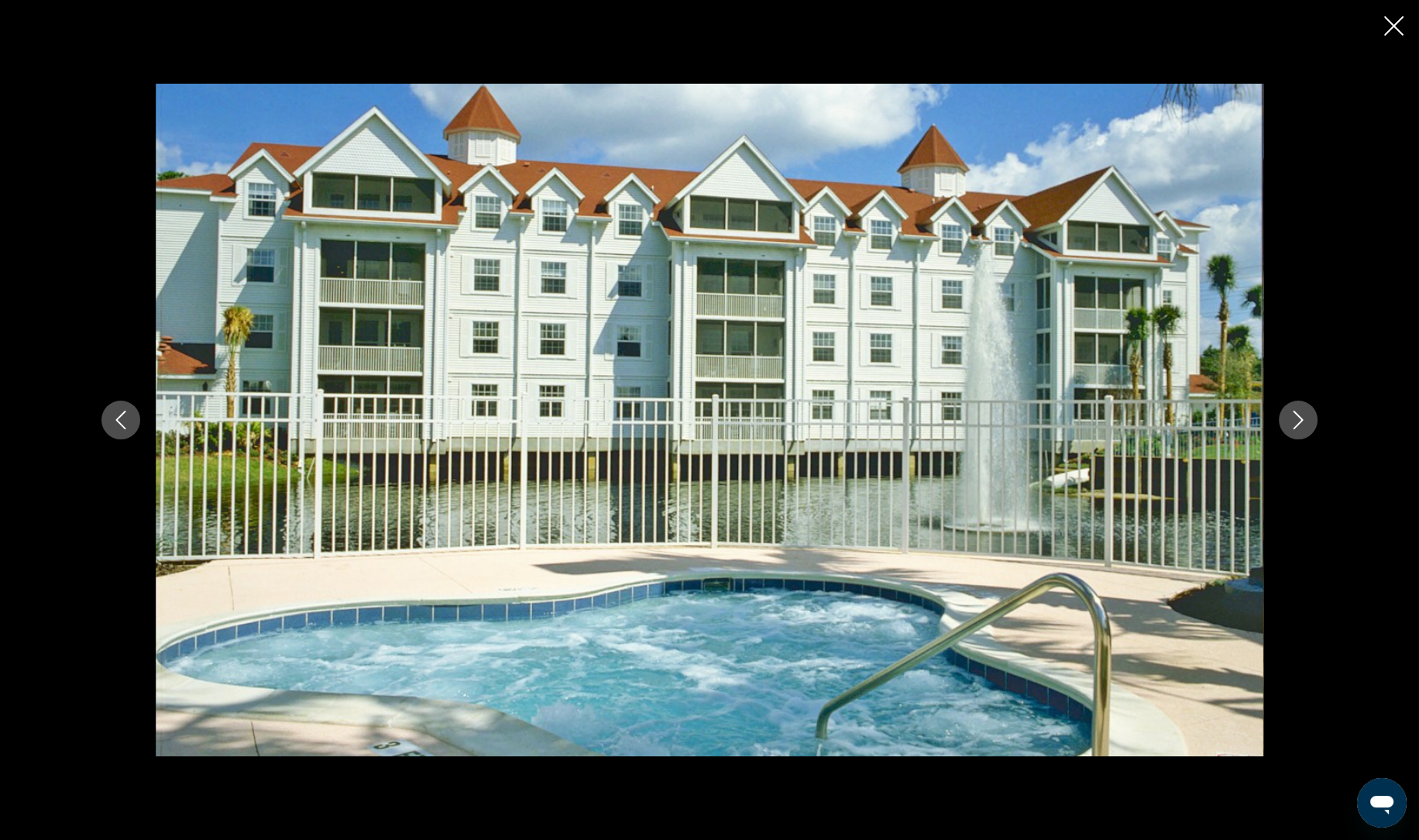
click at [1295, 425] on icon "Next image" at bounding box center [1298, 419] width 18 height 18
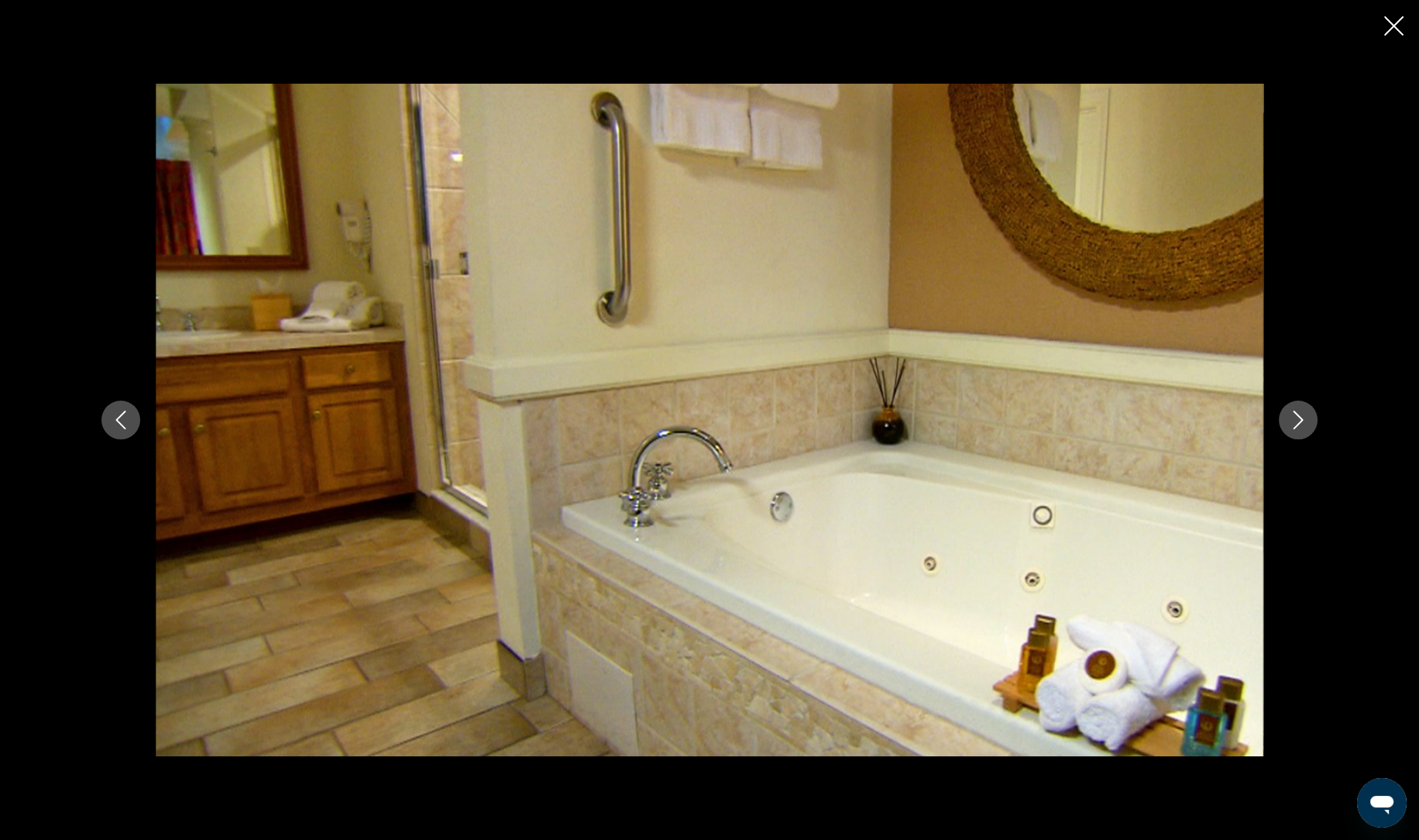
click at [1295, 425] on icon "Next image" at bounding box center [1298, 419] width 18 height 18
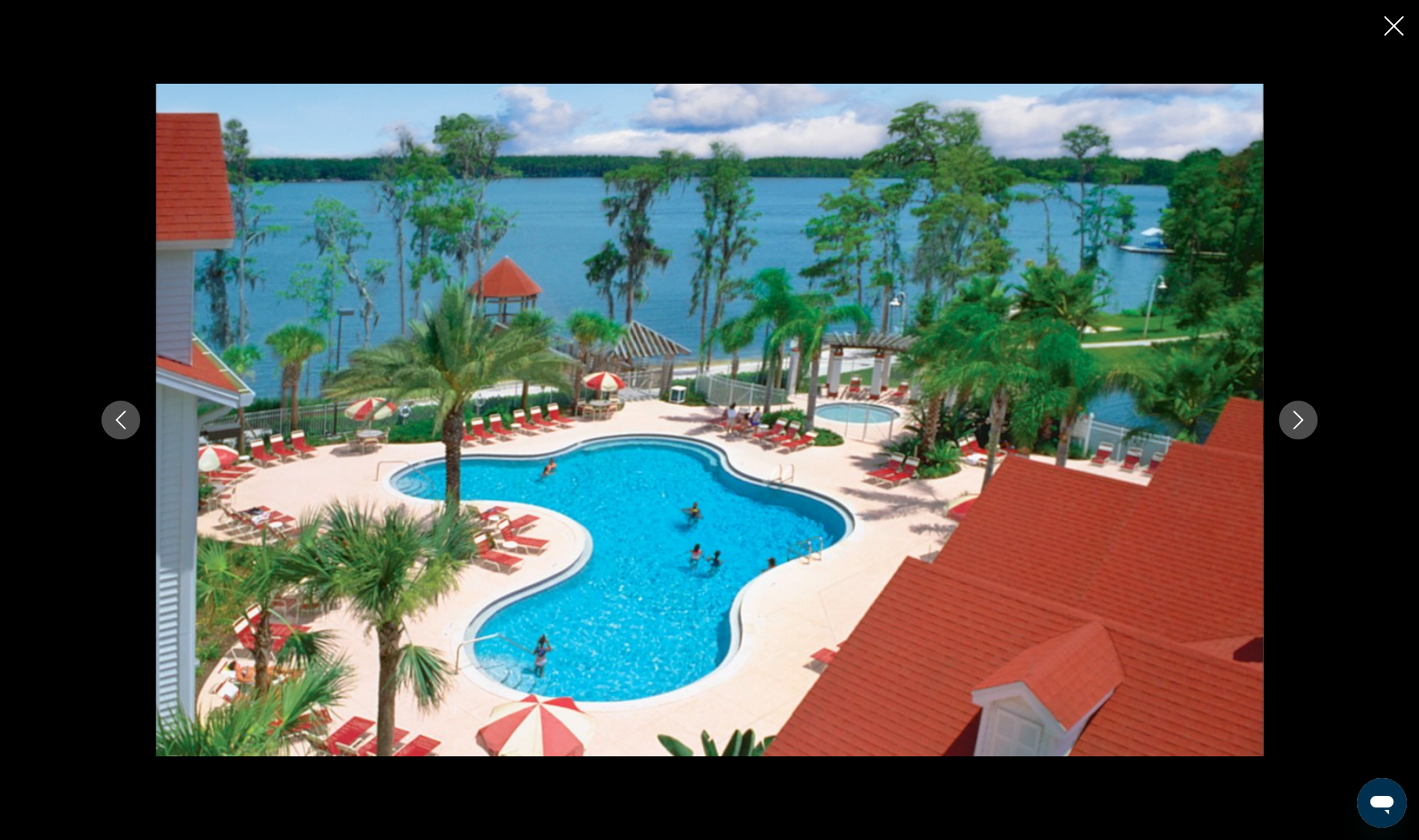
click at [1295, 425] on icon "Next image" at bounding box center [1298, 419] width 18 height 18
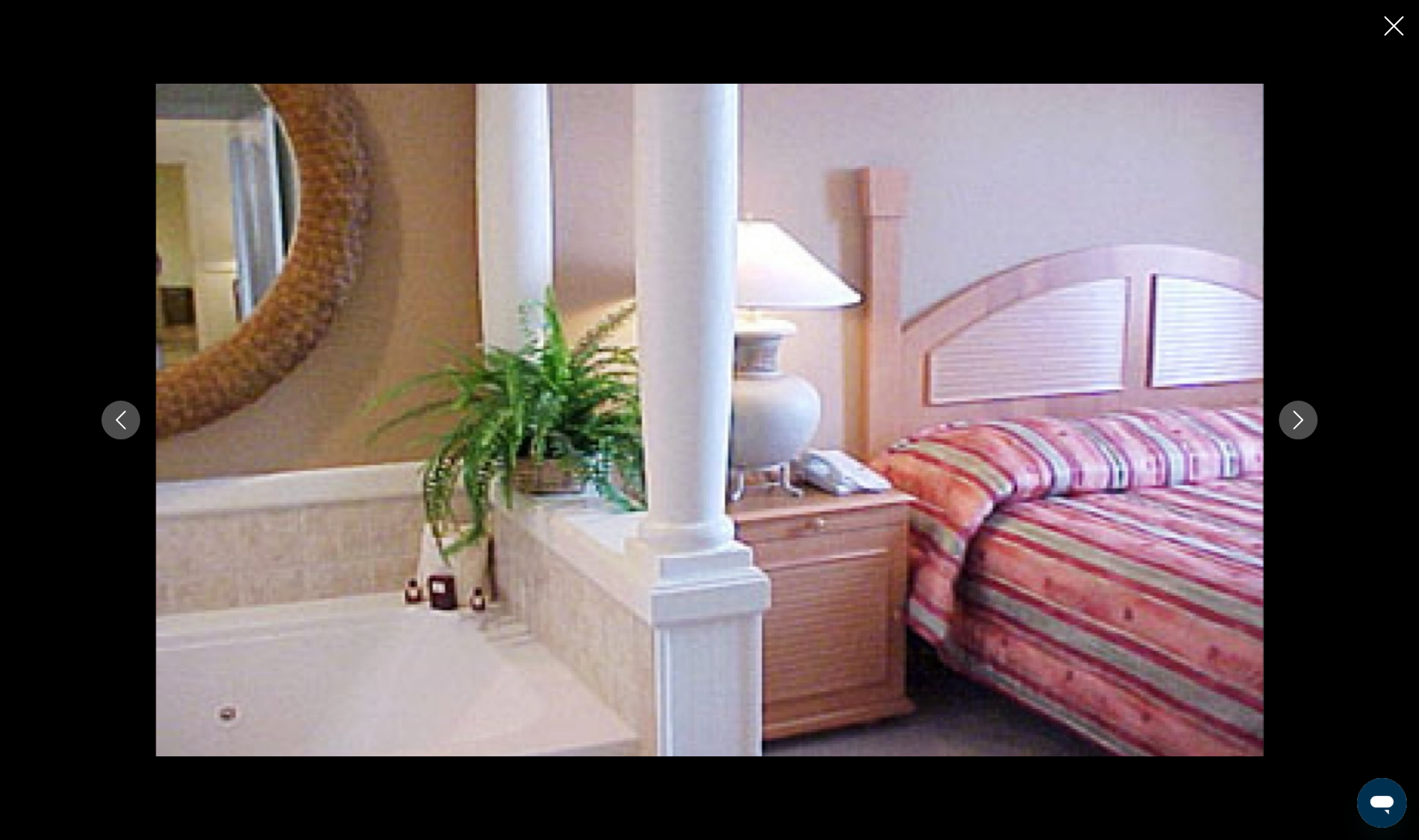
click at [1389, 28] on icon "Close slideshow" at bounding box center [1394, 26] width 19 height 19
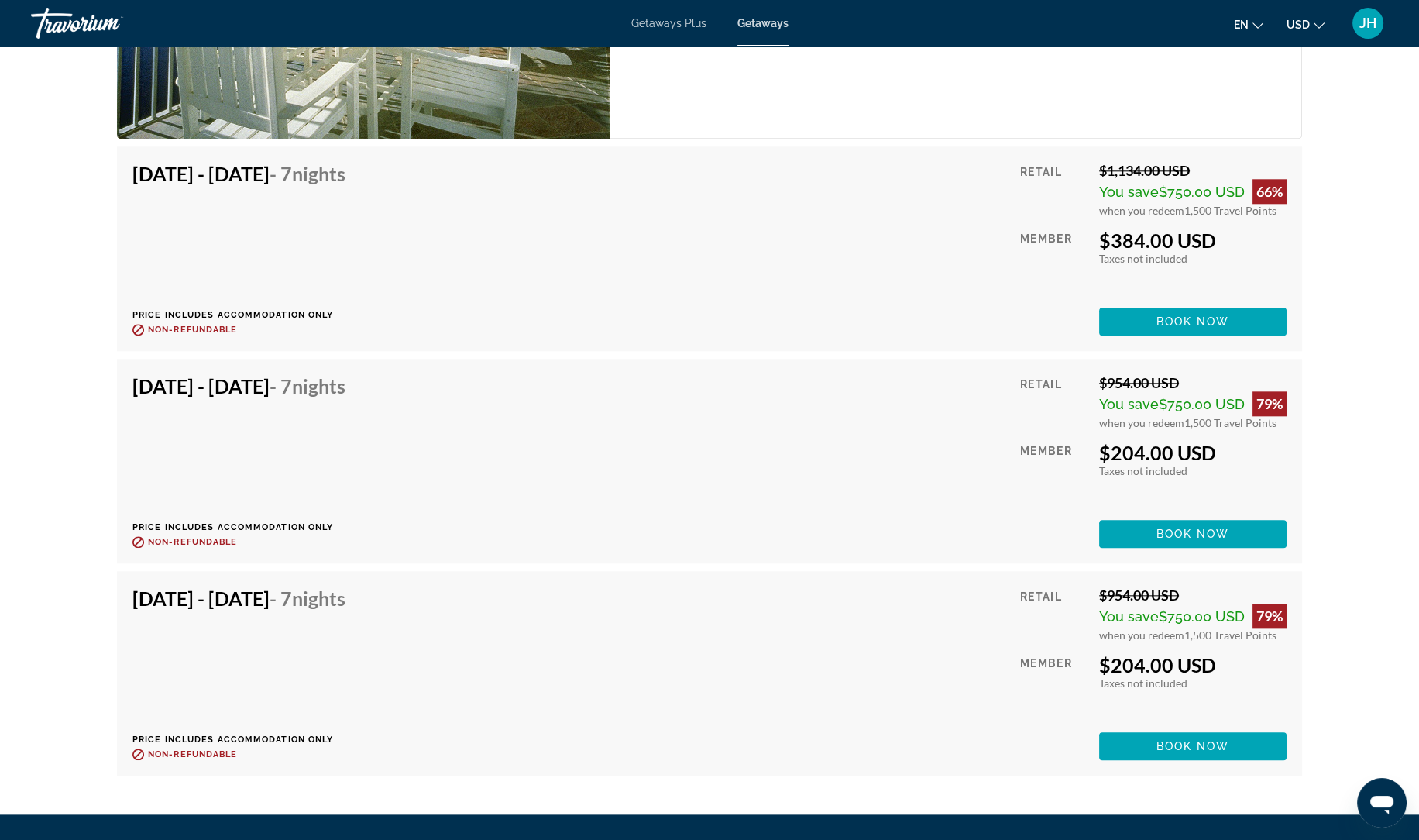
scroll to position [2818, 0]
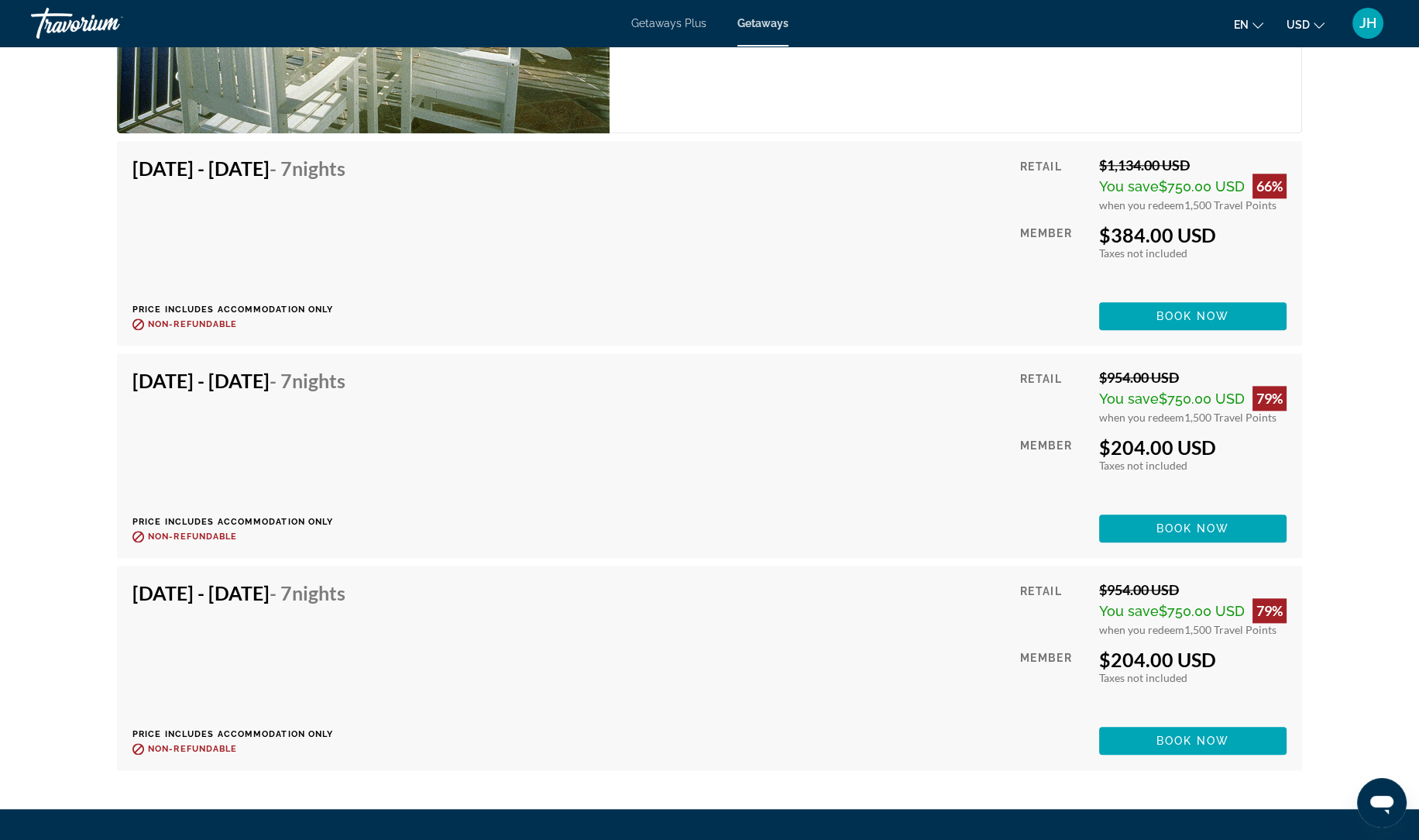
click at [79, 13] on div "Travorium" at bounding box center [108, 23] width 155 height 40
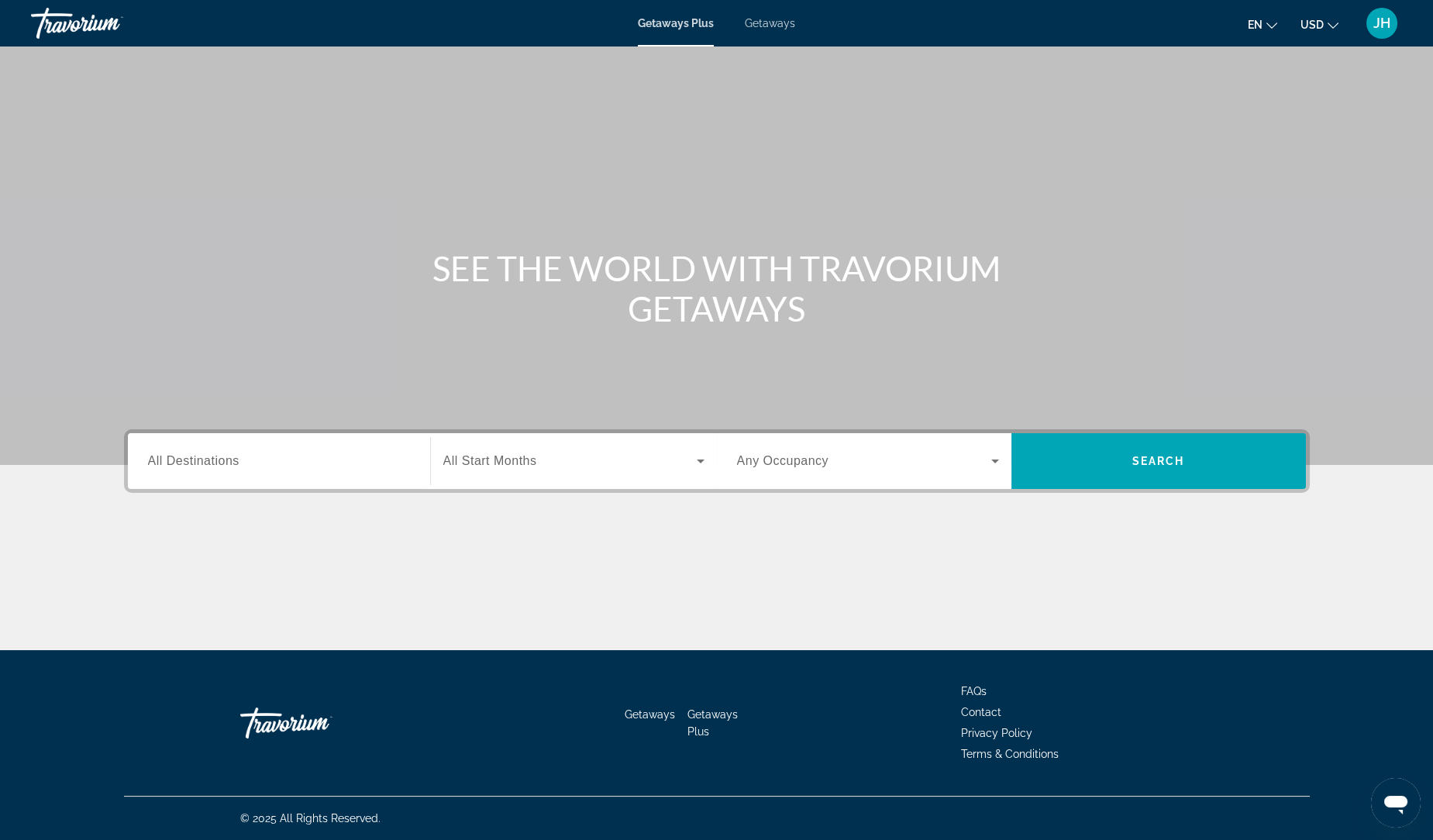
click at [318, 463] on input "Destination All Destinations" at bounding box center [279, 461] width 262 height 18
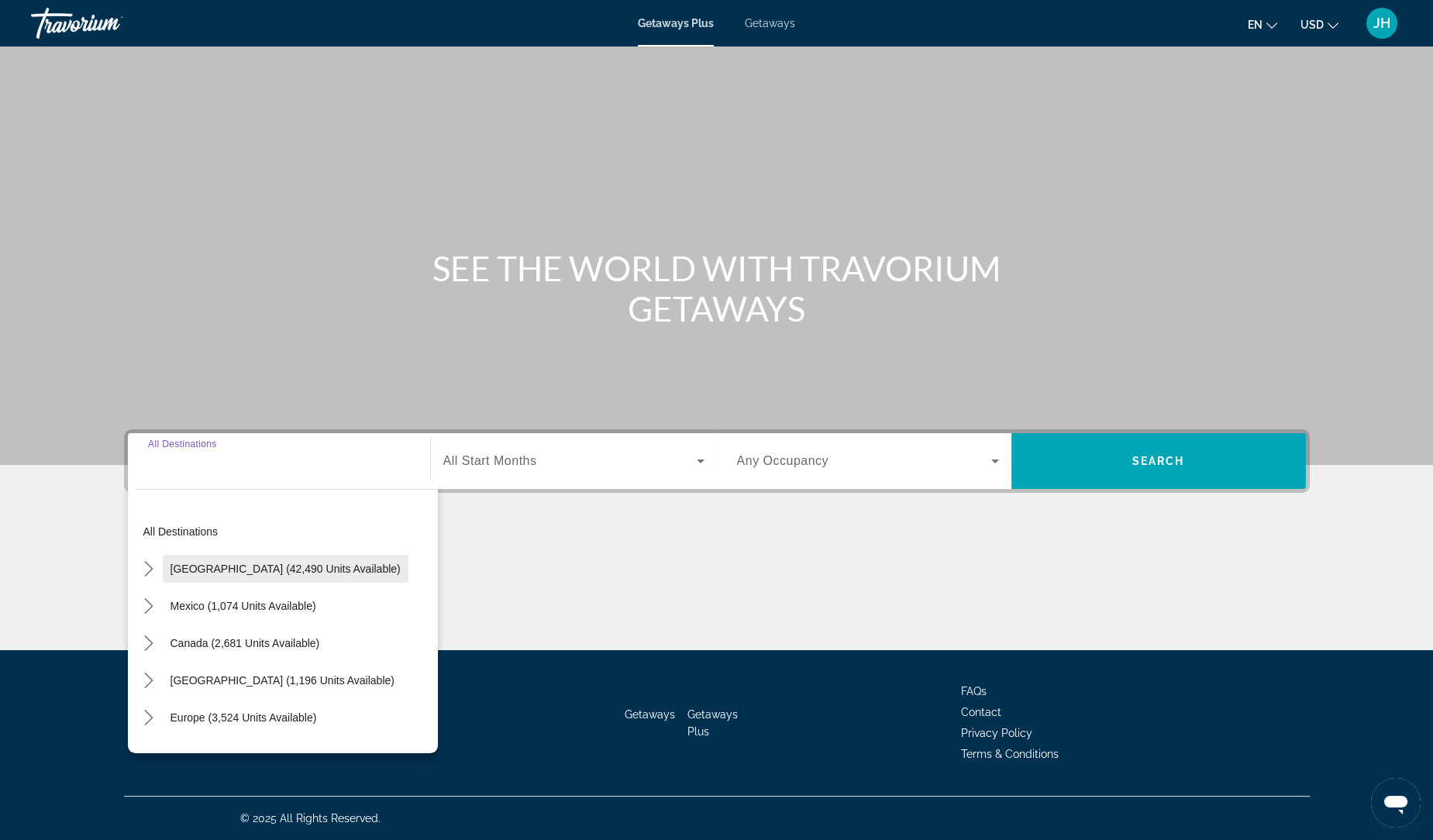
click at [233, 569] on span "United States (42,490 units available)" at bounding box center [285, 568] width 230 height 13
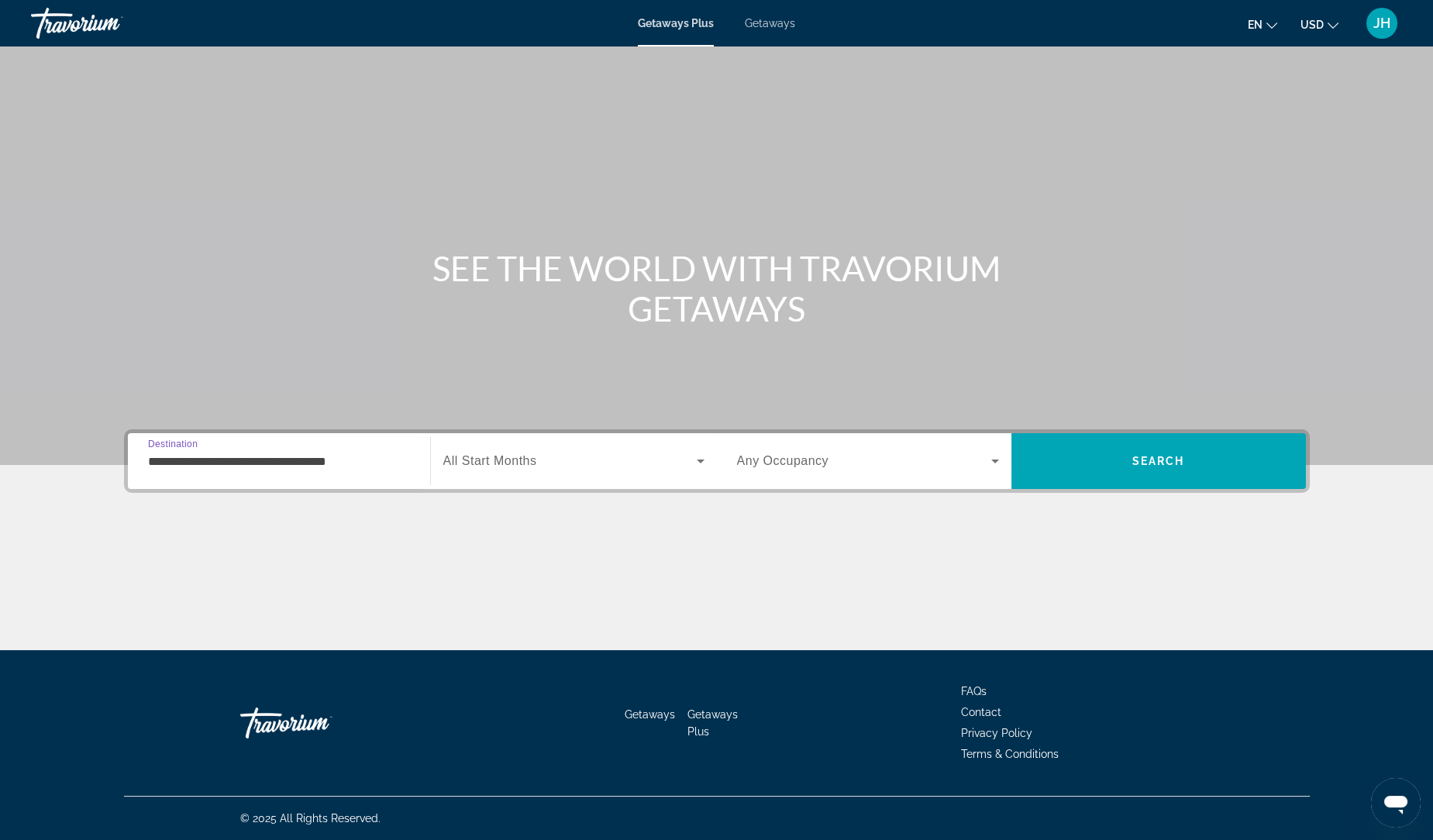
click at [184, 464] on input "**********" at bounding box center [279, 461] width 262 height 18
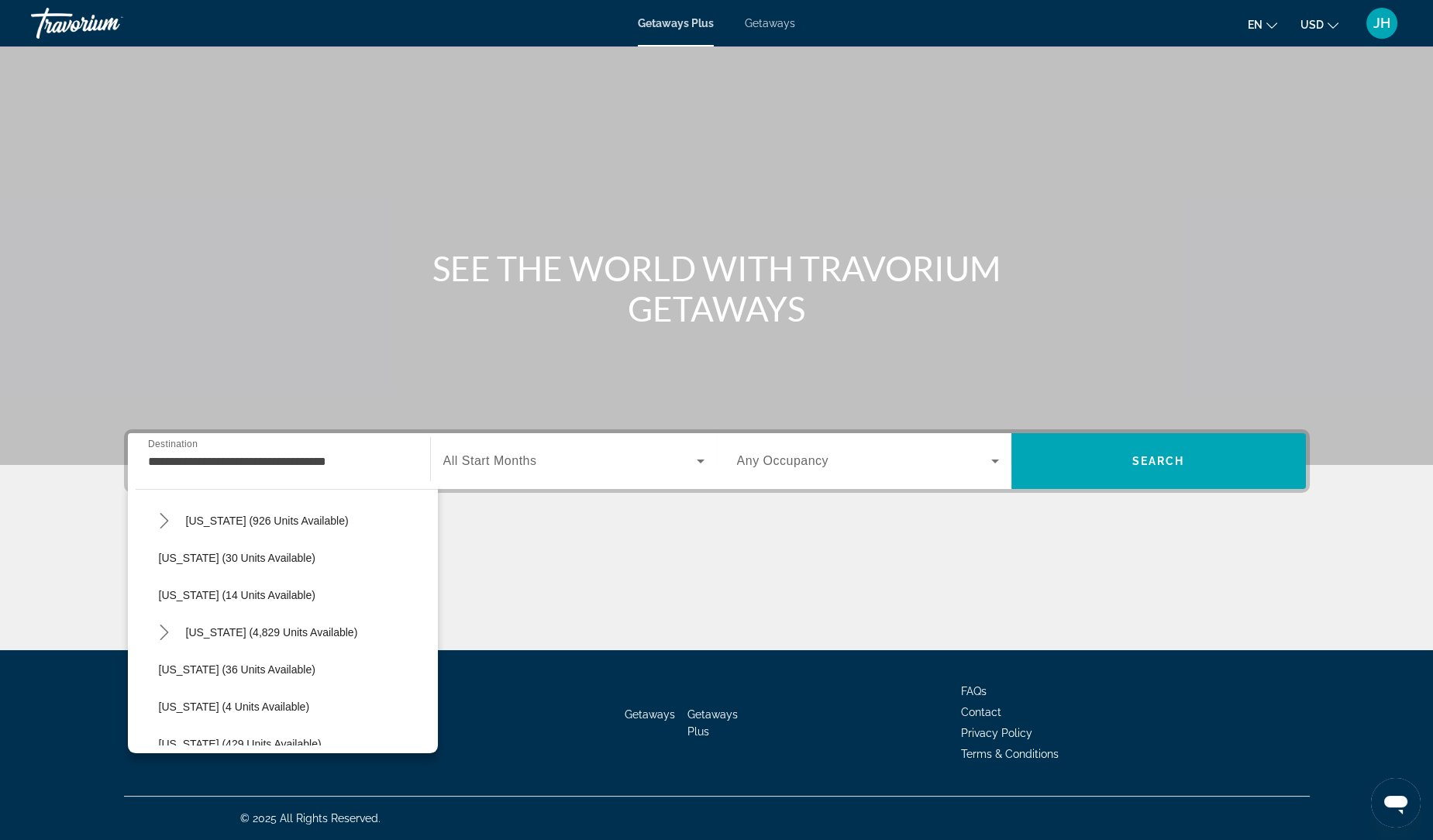
scroll to position [214, 0]
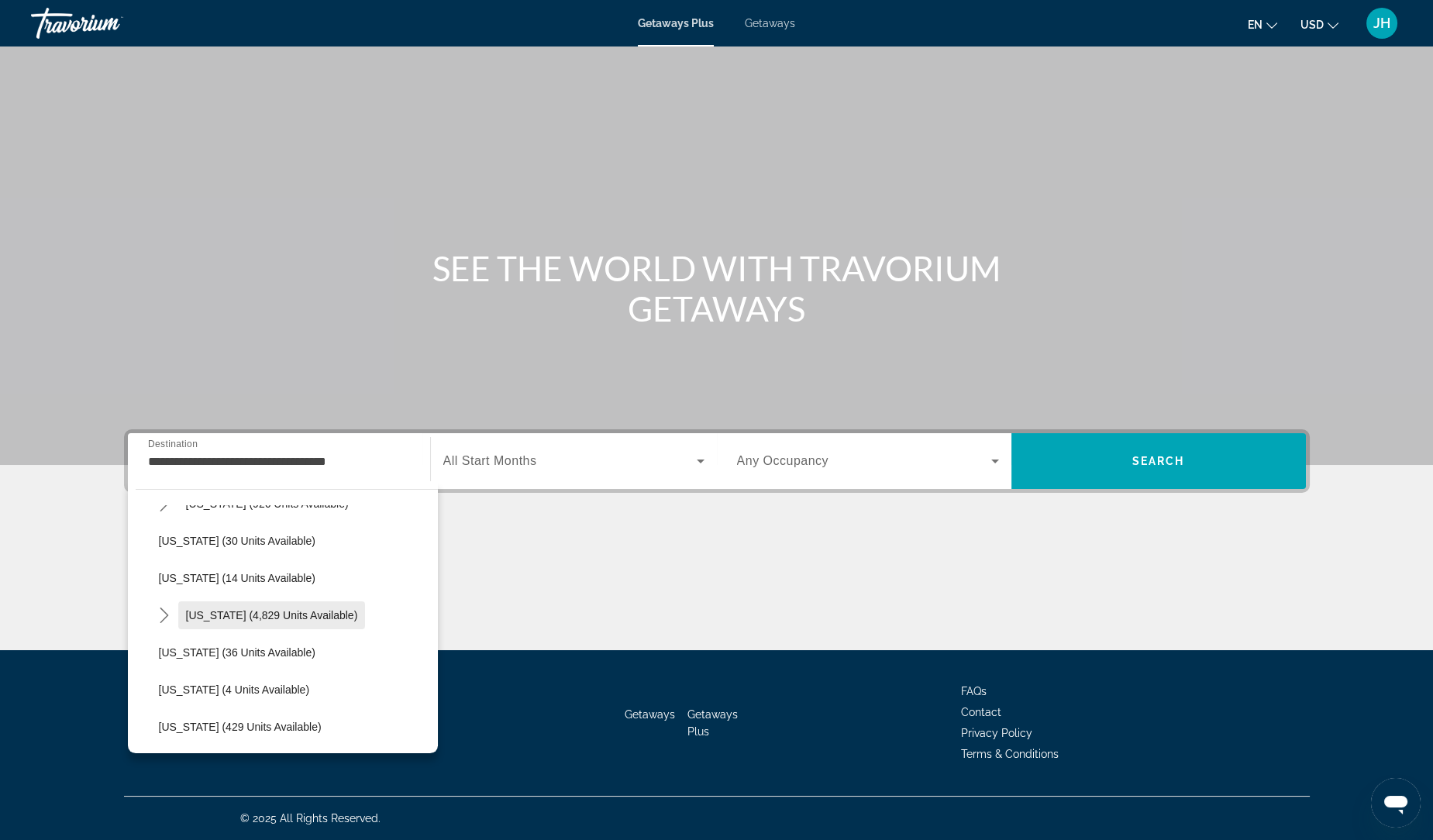
click at [300, 616] on span "Florida (4,829 units available)" at bounding box center [272, 615] width 172 height 13
type input "**********"
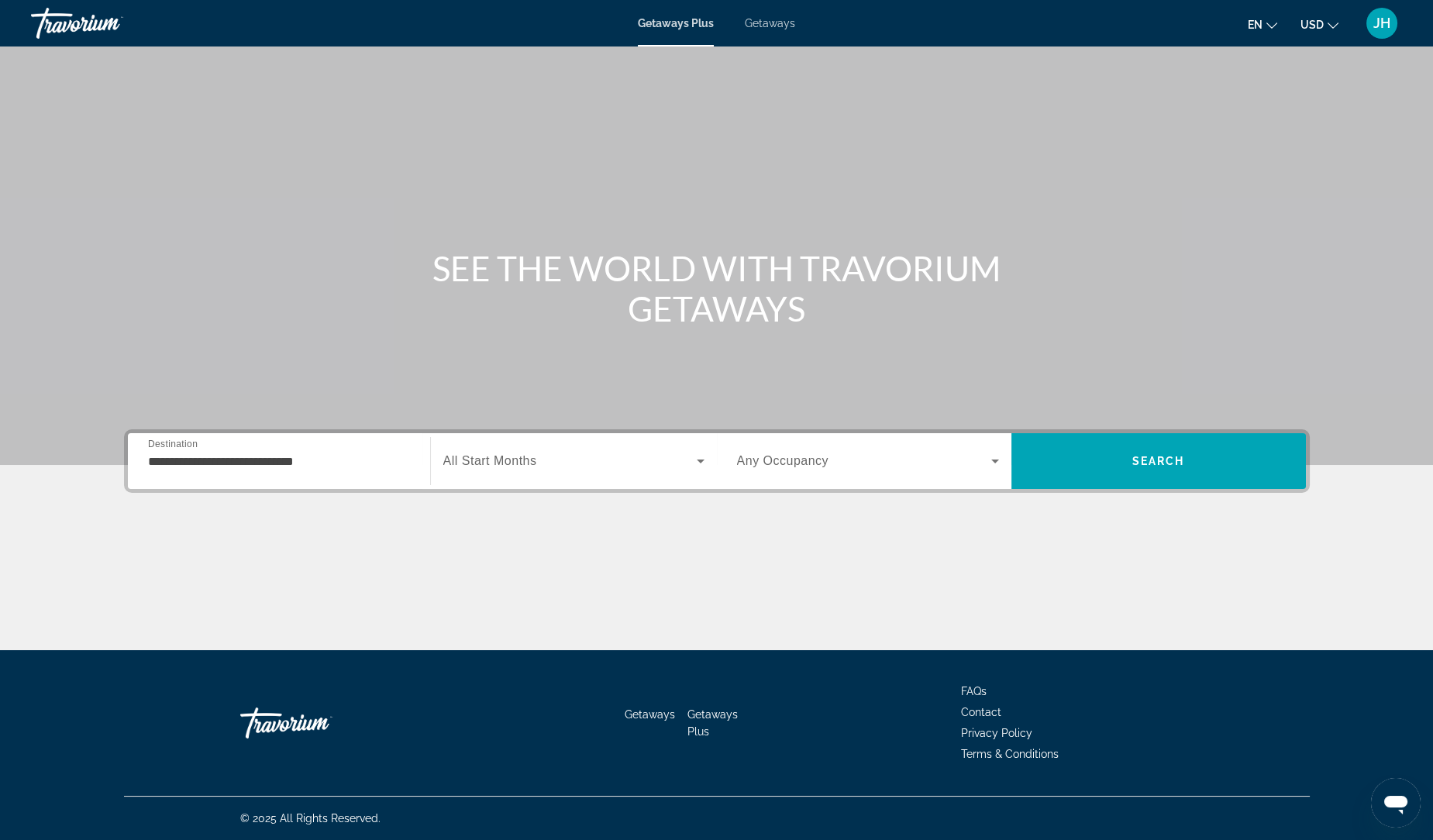
click at [766, 22] on span "Getaways" at bounding box center [770, 23] width 50 height 13
click at [221, 465] on span "All Destinations" at bounding box center [194, 460] width 92 height 13
click at [221, 465] on input "Destination All Destinations" at bounding box center [279, 461] width 262 height 18
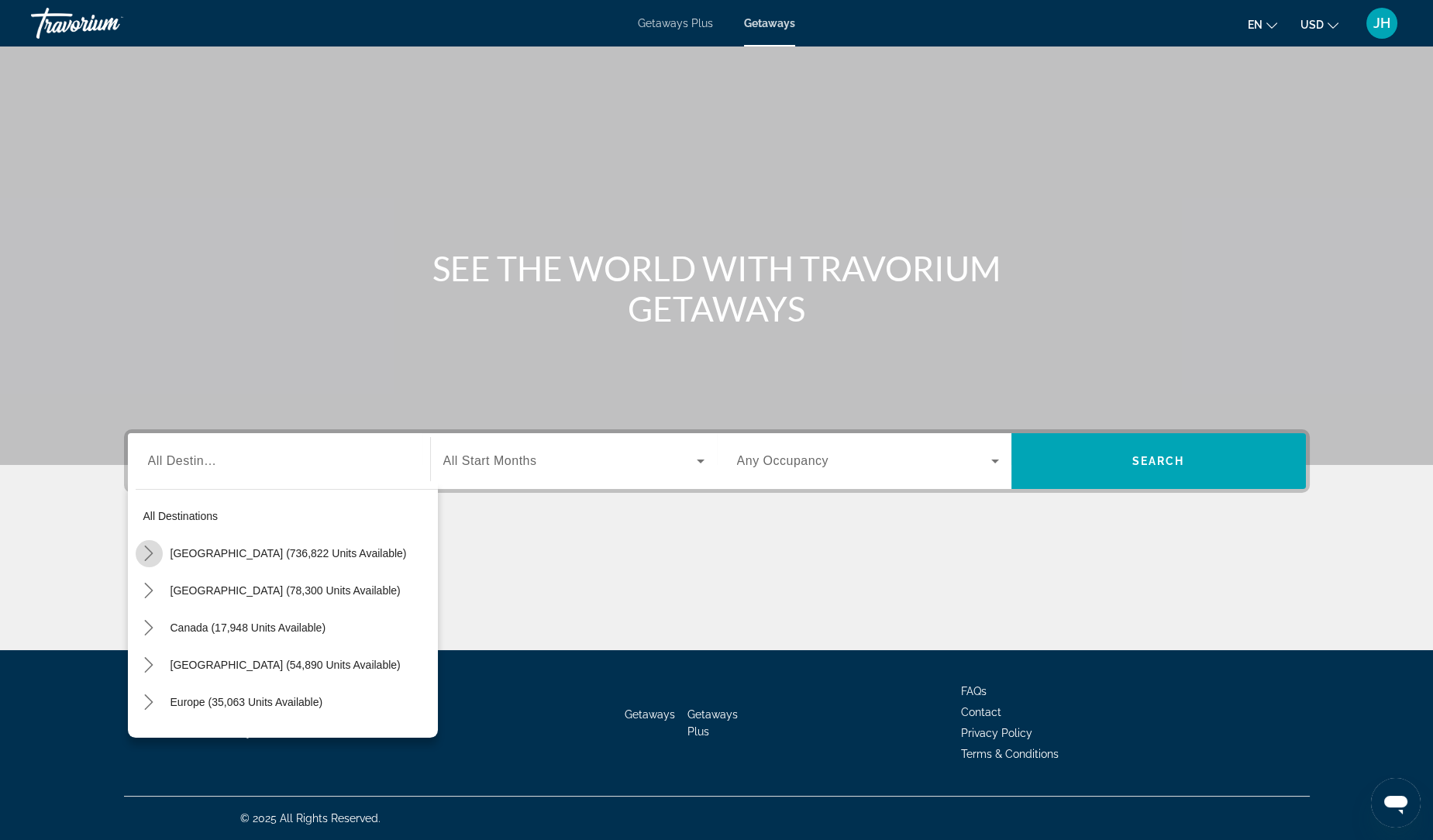
click at [146, 550] on icon "Toggle United States (736,822 units available) submenu" at bounding box center [148, 553] width 15 height 15
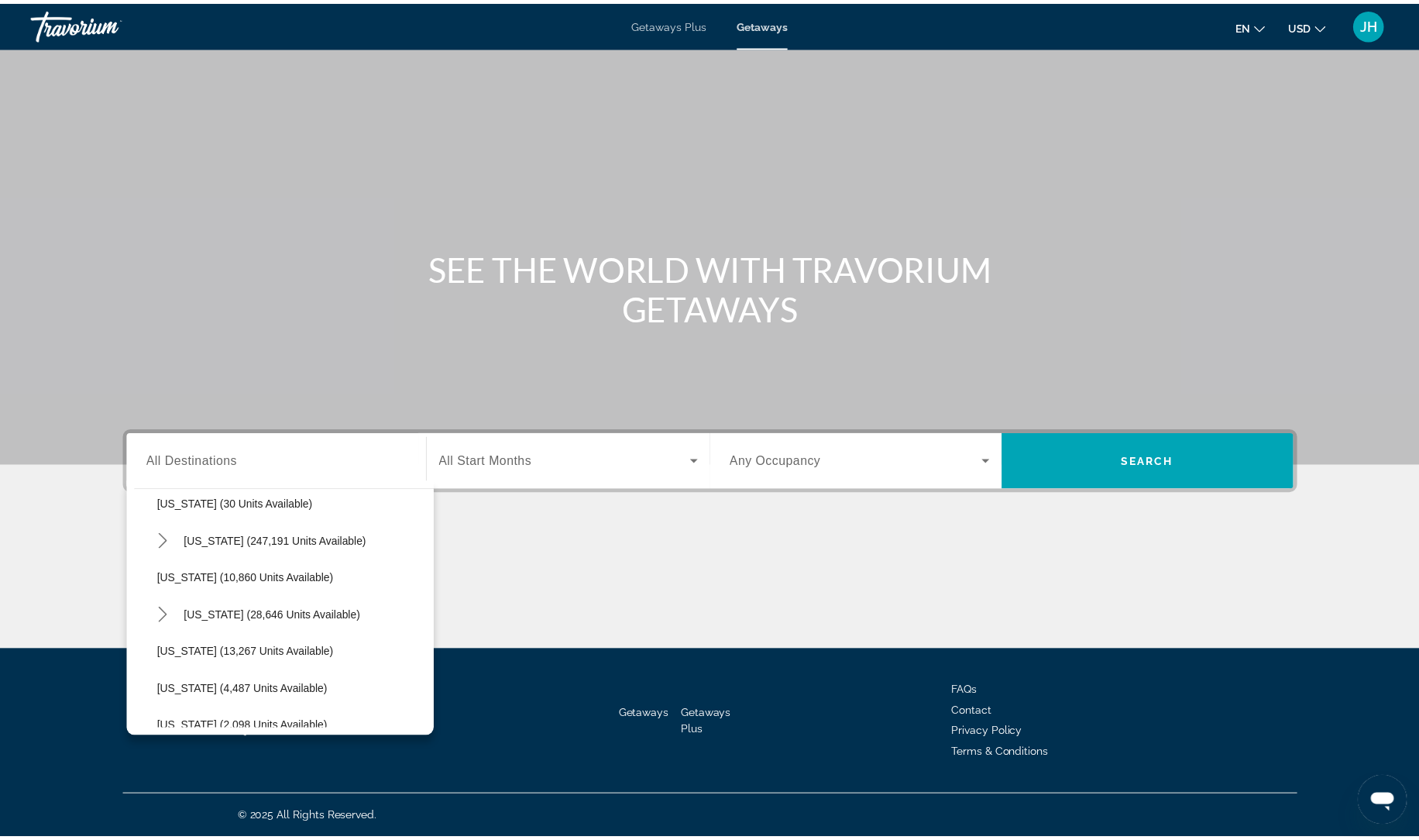
scroll to position [284, 0]
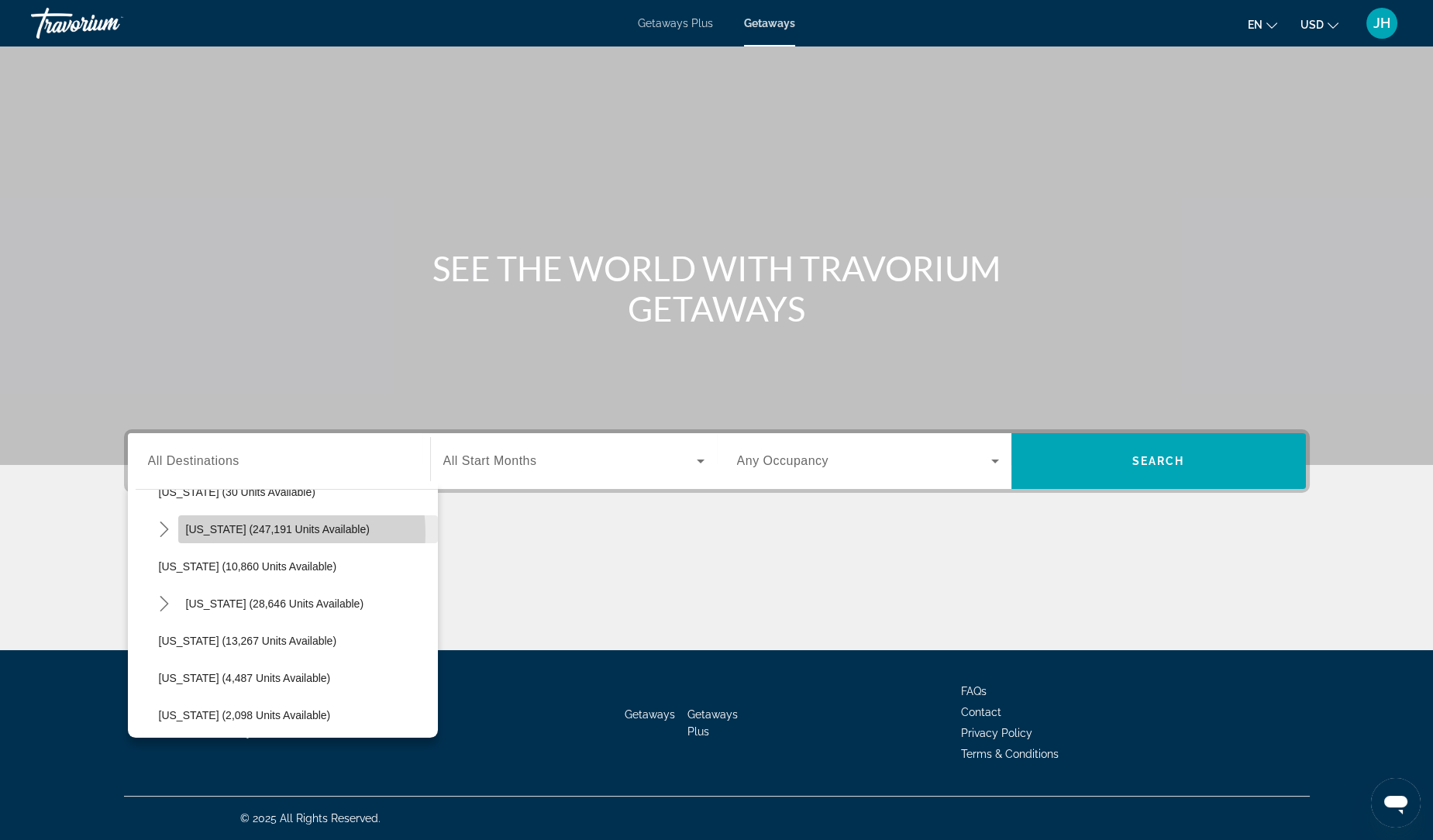
click at [263, 532] on span "Florida (247,191 units available)" at bounding box center [278, 529] width 184 height 13
type input "**********"
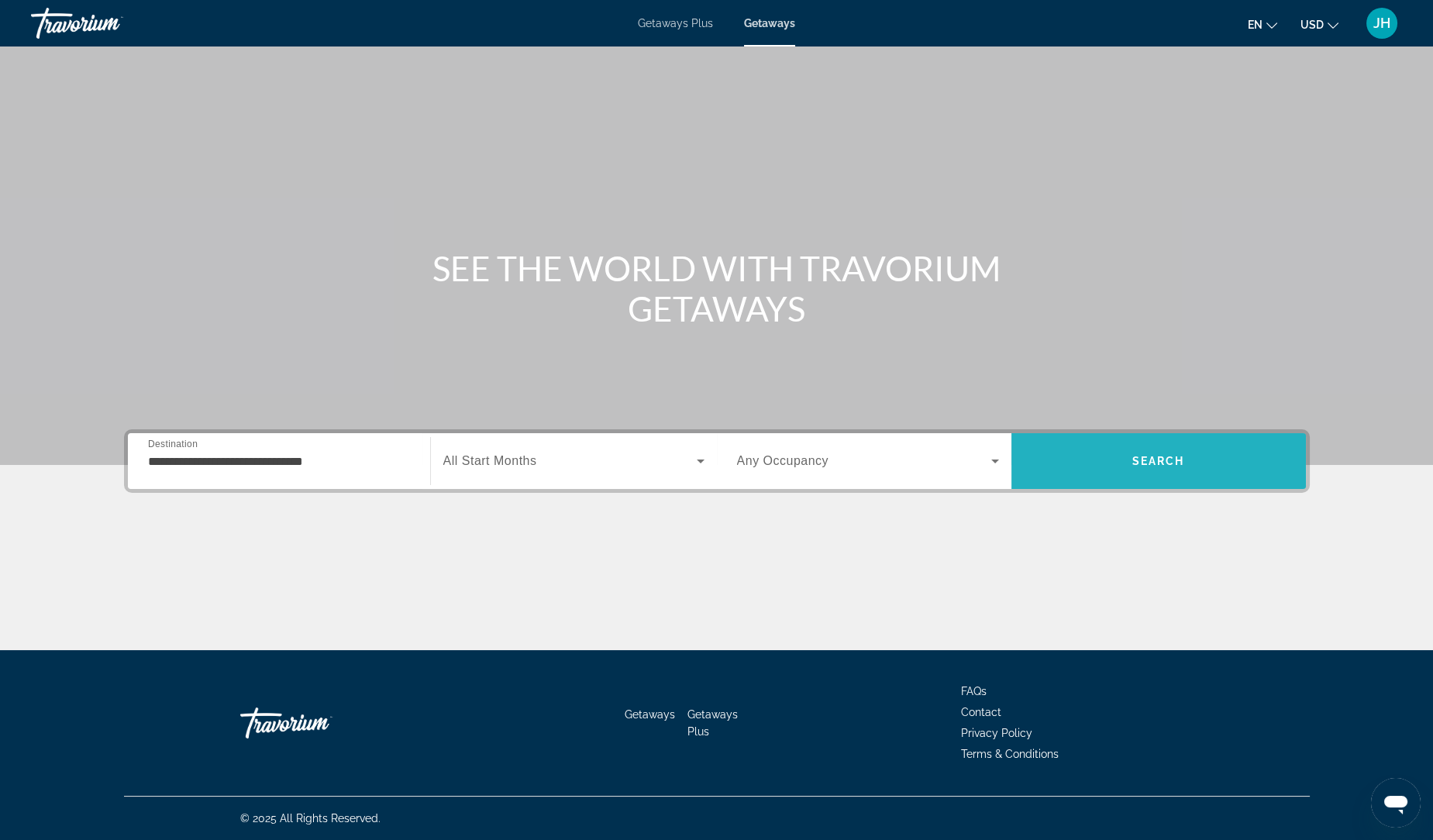
click at [1130, 457] on span "Search" at bounding box center [1158, 460] width 295 height 38
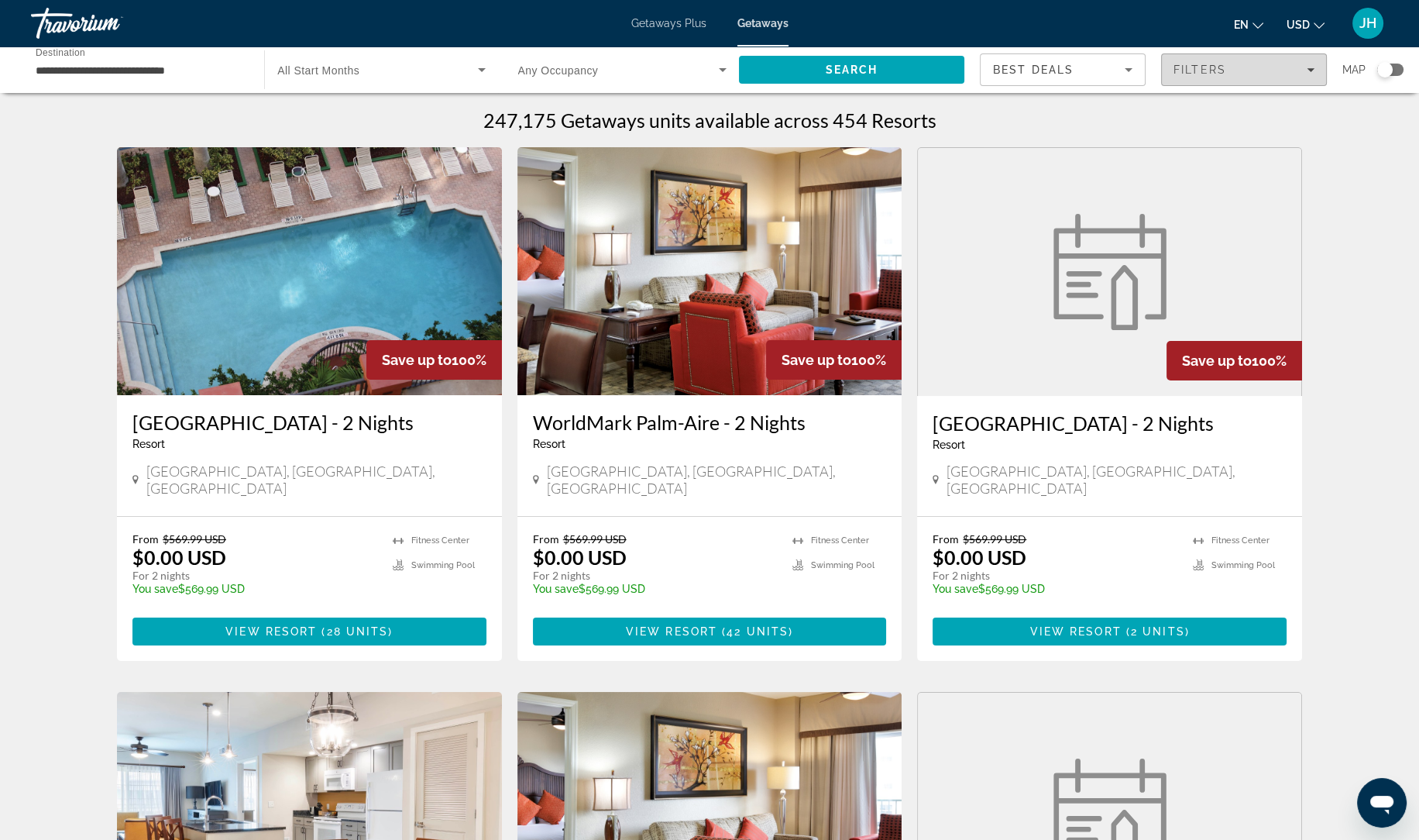
click at [1222, 76] on span "Filters" at bounding box center [1244, 69] width 164 height 38
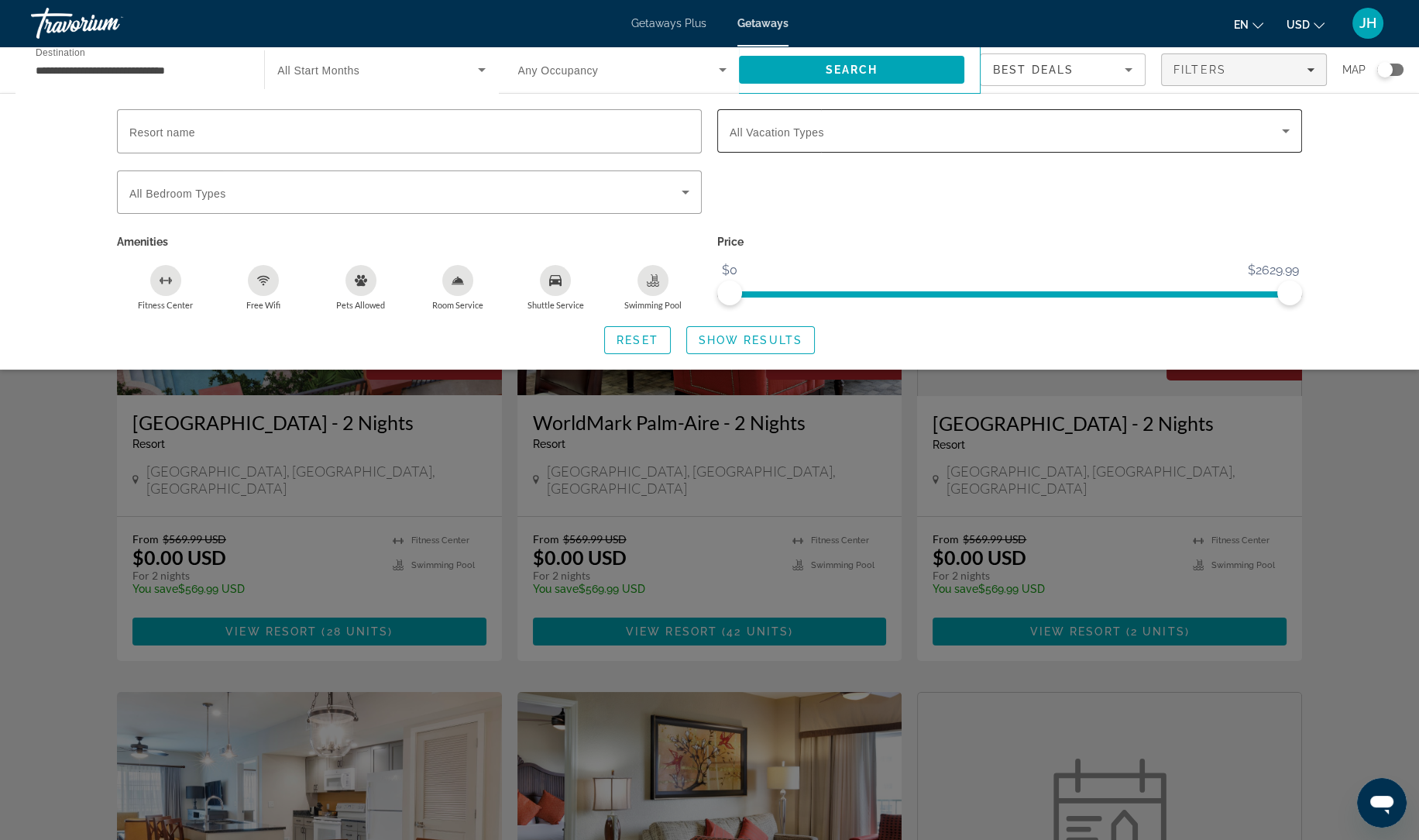
click at [783, 144] on div "Search widget" at bounding box center [1009, 130] width 560 height 43
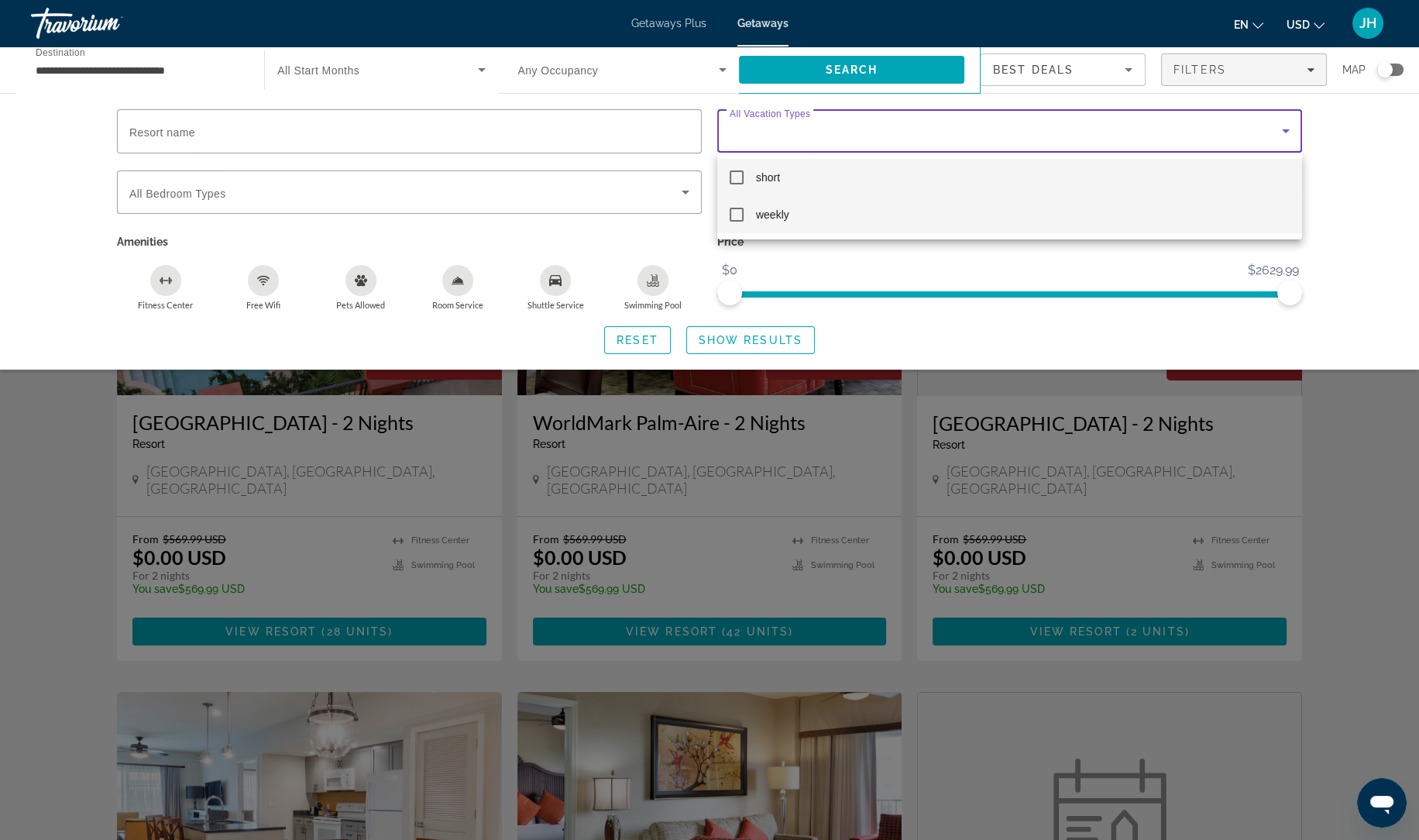
click at [763, 211] on span "weekly" at bounding box center [773, 214] width 34 height 18
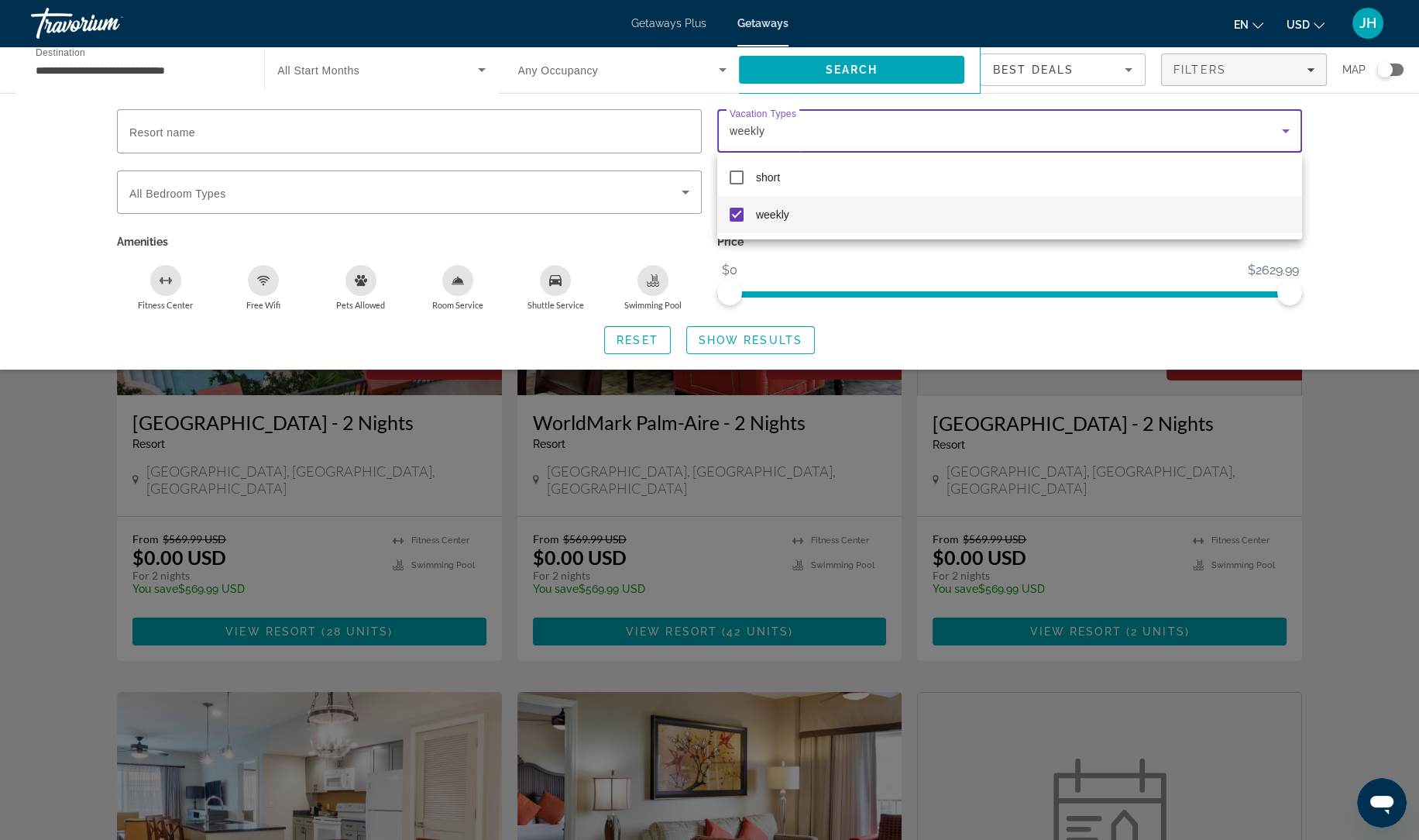
click at [754, 332] on div at bounding box center [709, 420] width 1419 height 840
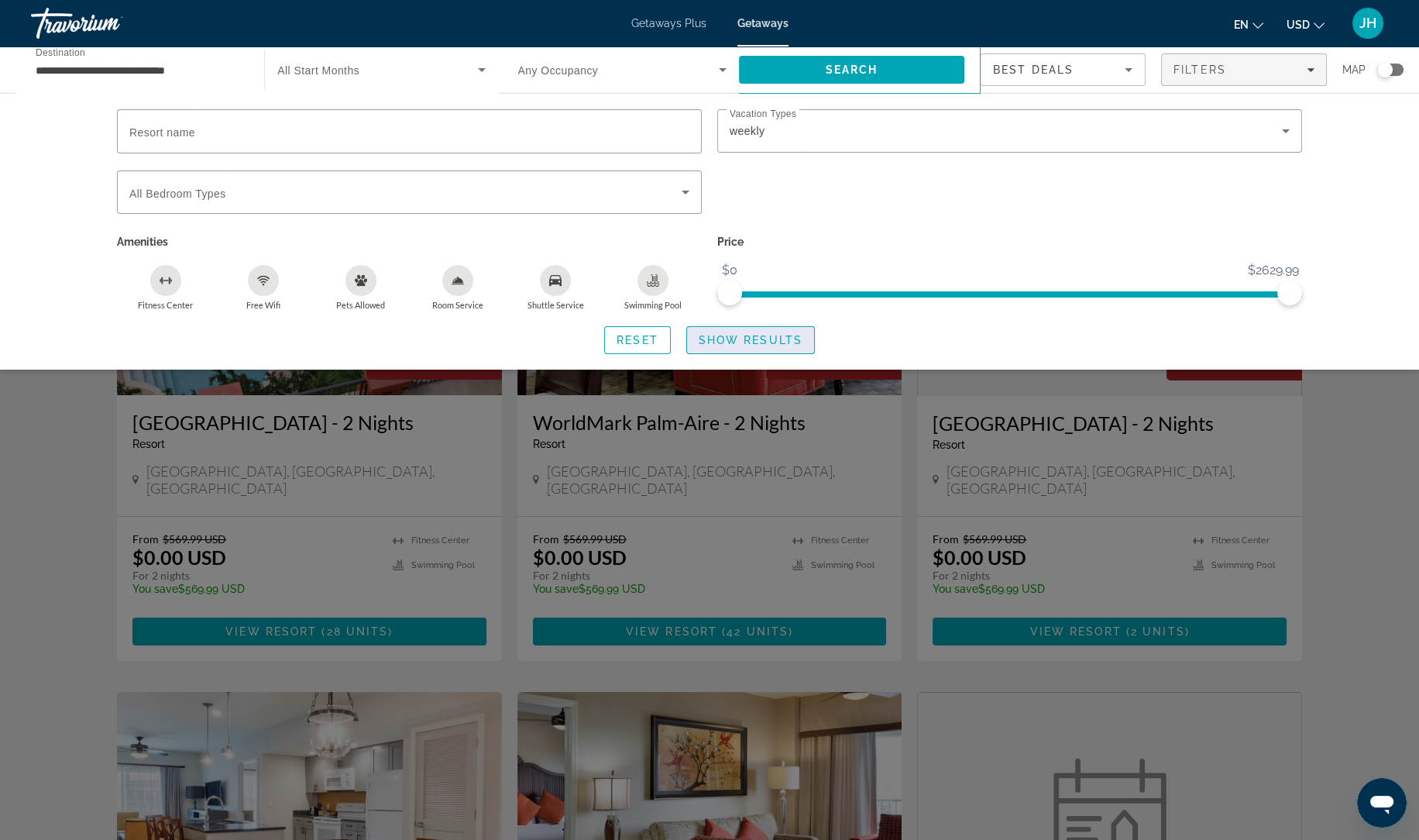
click at [757, 342] on span "Show Results" at bounding box center [750, 340] width 104 height 13
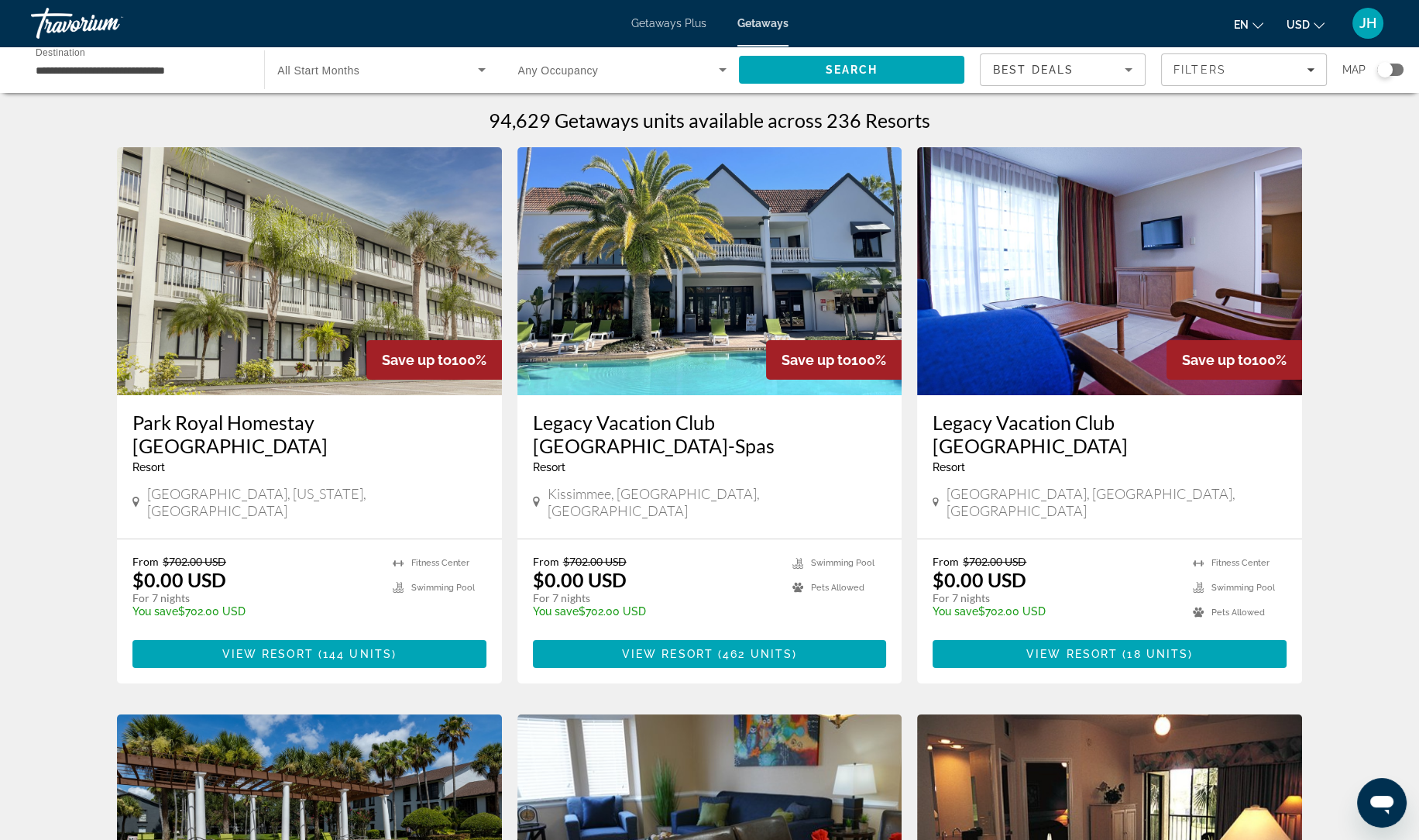
click at [1391, 69] on div "Search widget" at bounding box center [1385, 69] width 15 height 15
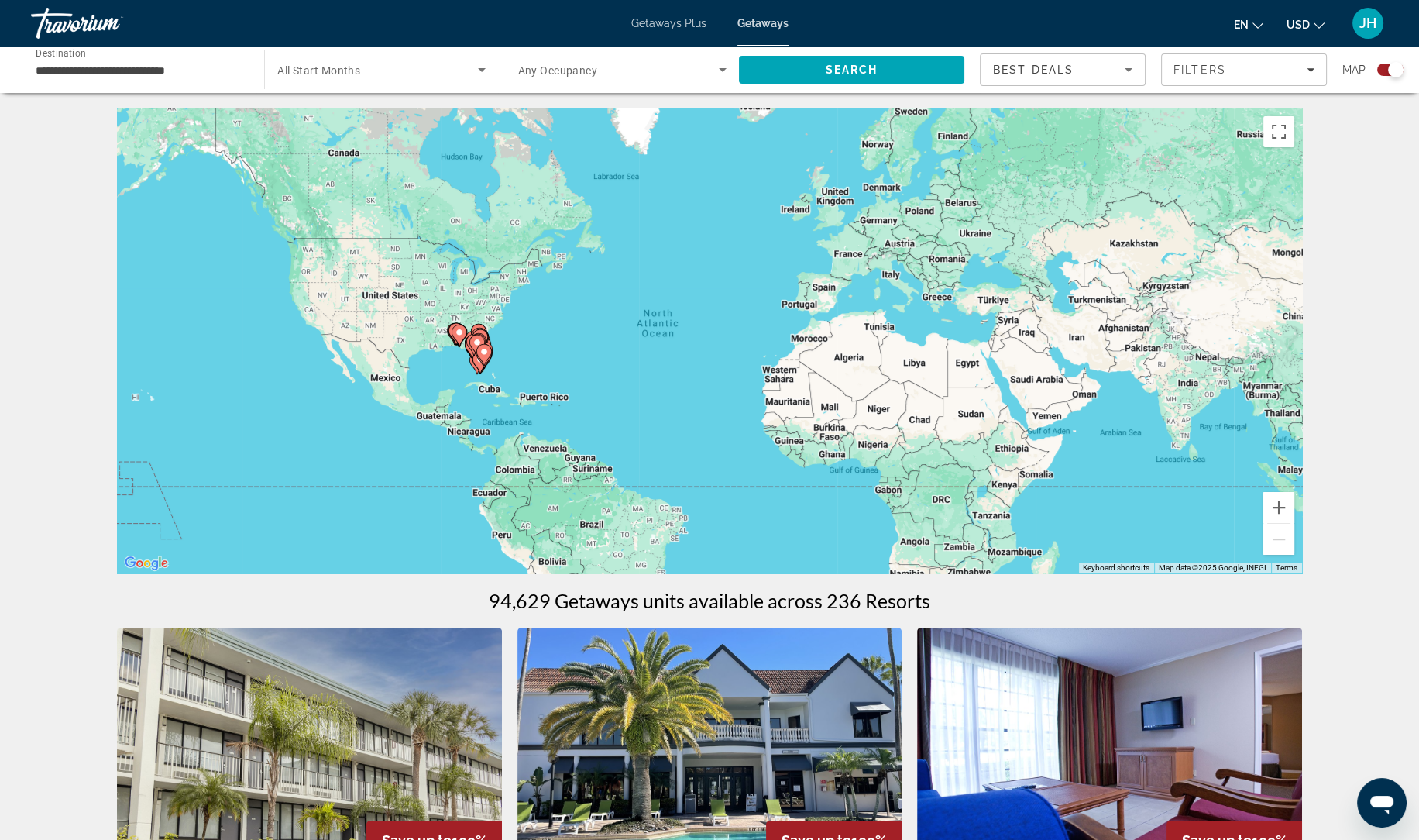
drag, startPoint x: 468, startPoint y: 334, endPoint x: 460, endPoint y: 350, distance: 17.9
click at [460, 347] on gmp-advanced-marker "Main content" at bounding box center [460, 335] width 15 height 23
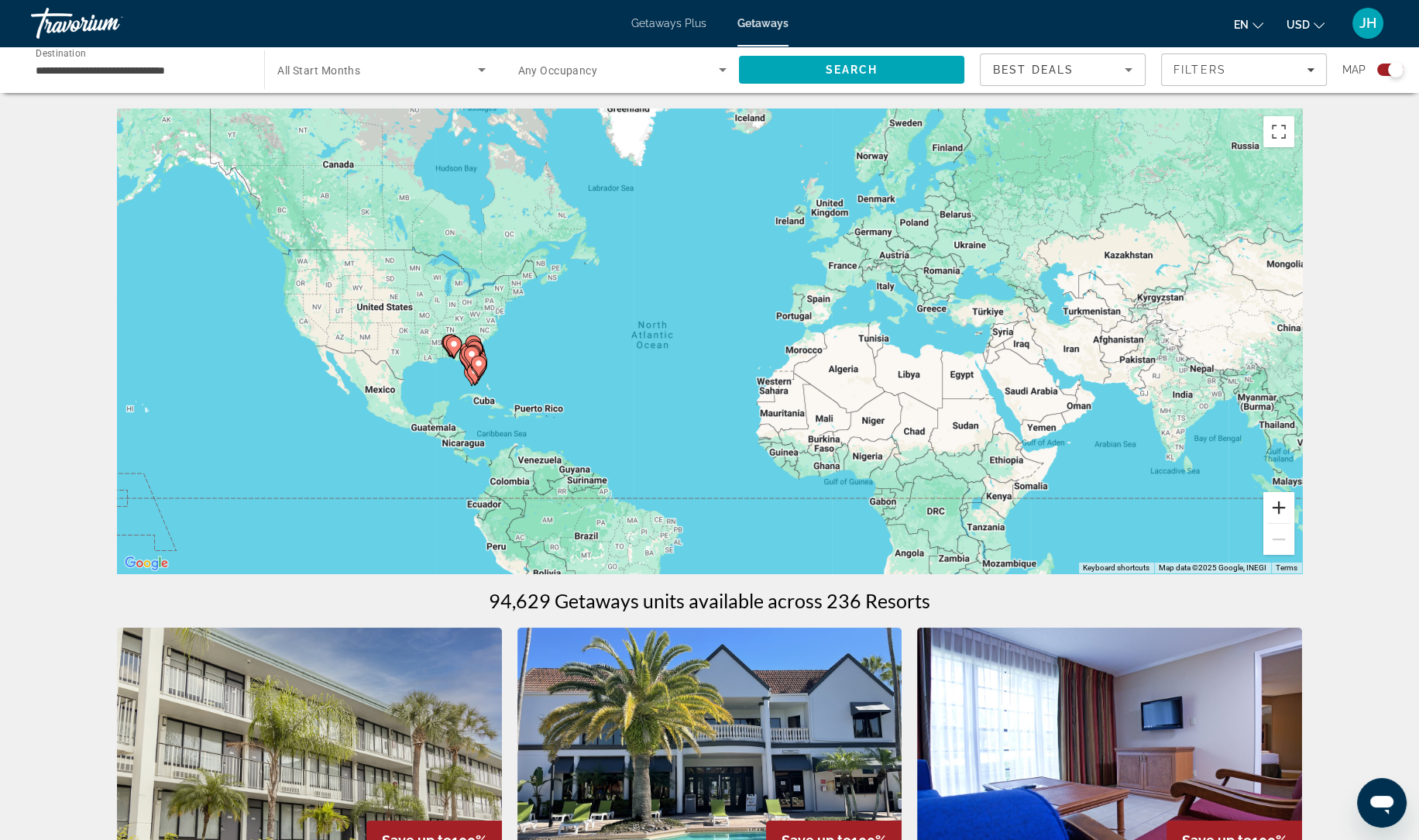
click at [1271, 512] on button "Zoom in" at bounding box center [1278, 508] width 31 height 31
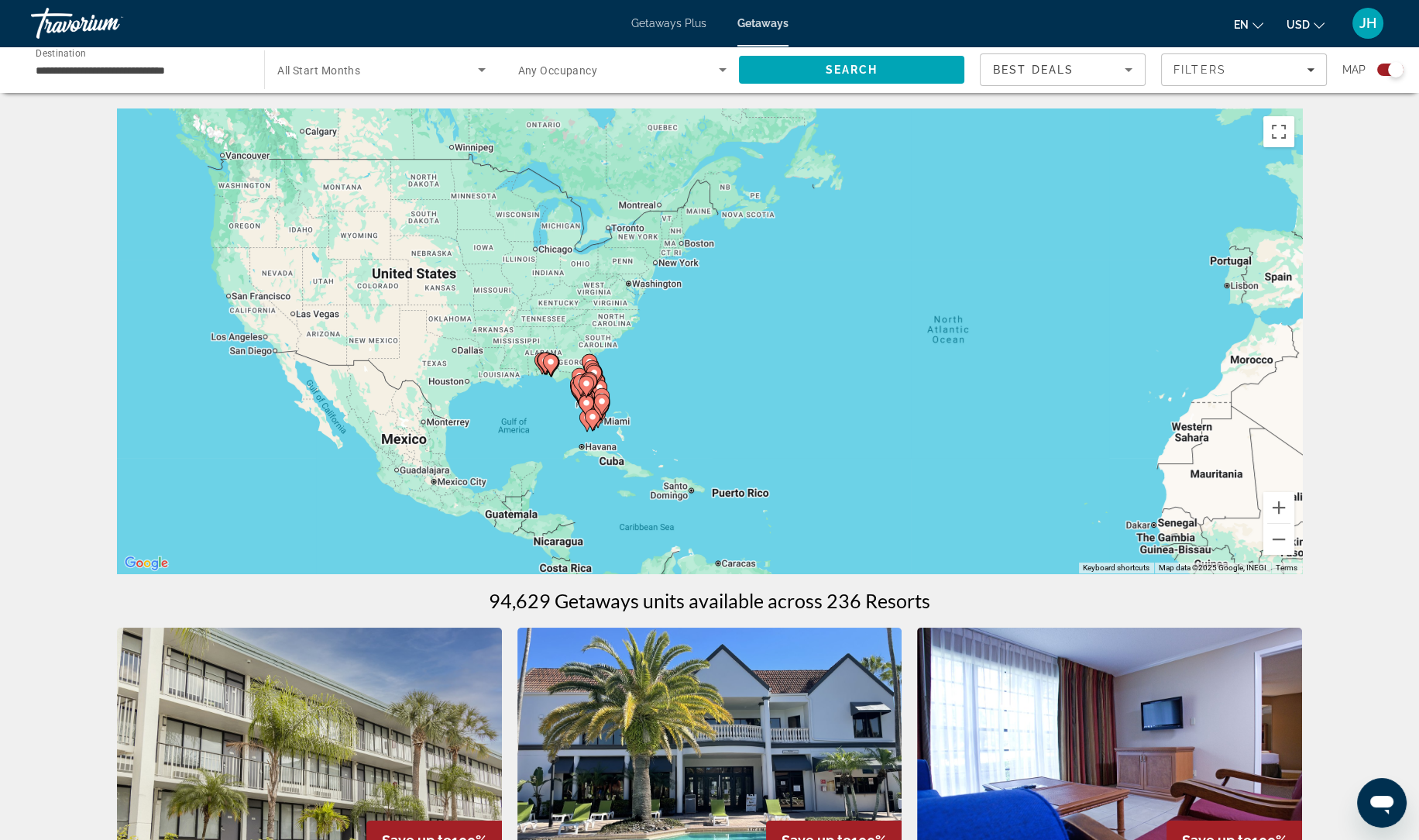
drag, startPoint x: 476, startPoint y: 310, endPoint x: 644, endPoint y: 283, distance: 170.2
click at [644, 283] on div "To activate drag with keyboard, press Alt + Enter. Once in keyboard drag state,…" at bounding box center [709, 341] width 1185 height 464
click at [1280, 514] on button "Zoom in" at bounding box center [1278, 508] width 31 height 31
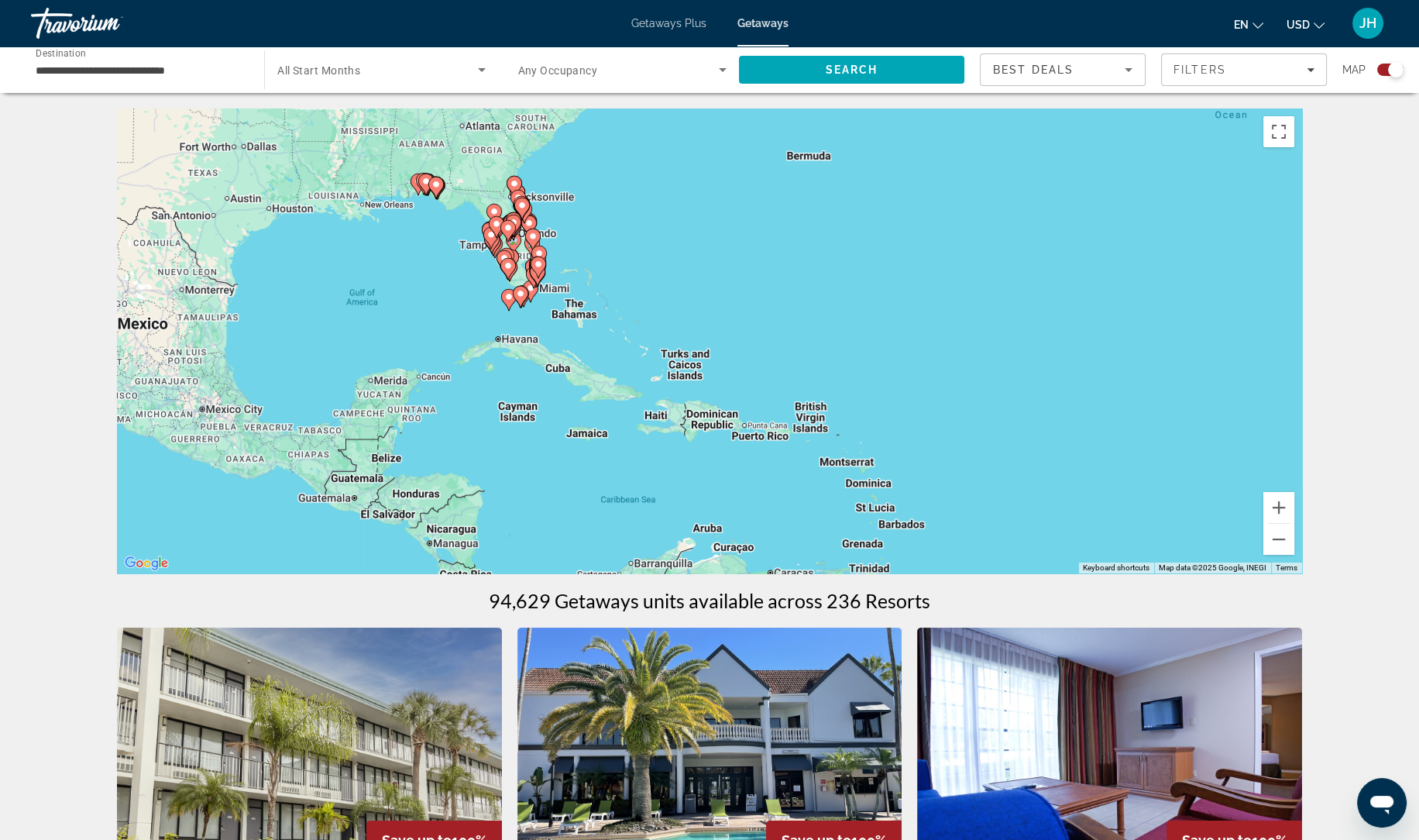
drag, startPoint x: 527, startPoint y: 436, endPoint x: 573, endPoint y: 226, distance: 215.0
click at [573, 226] on div "To activate drag with keyboard, press Alt + Enter. Once in keyboard drag state,…" at bounding box center [709, 341] width 1185 height 464
click at [1282, 508] on button "Zoom in" at bounding box center [1278, 508] width 31 height 31
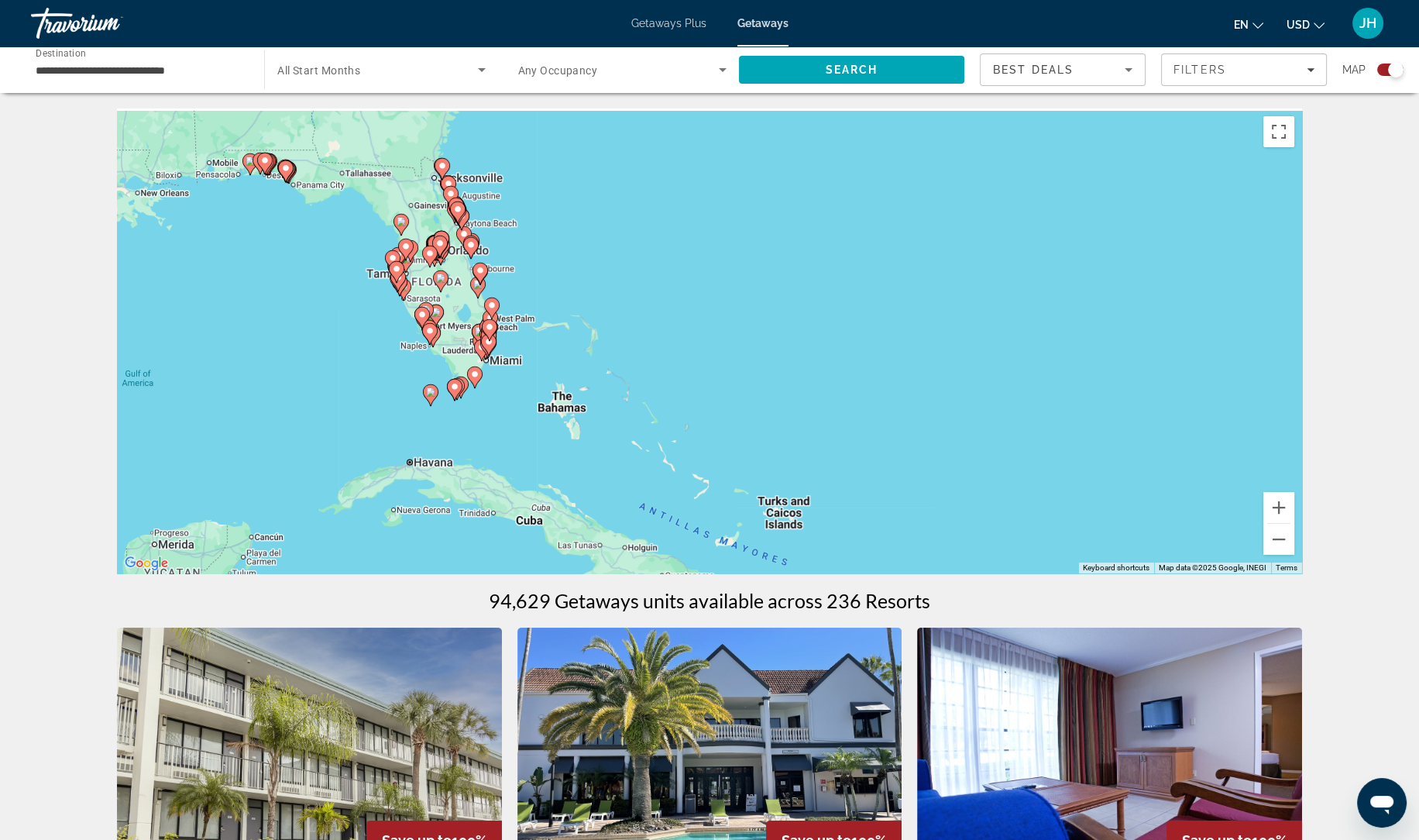
drag, startPoint x: 569, startPoint y: 252, endPoint x: 615, endPoint y: 326, distance: 87.1
click at [615, 326] on div "To activate drag with keyboard, press Alt + Enter. Once in keyboard drag state,…" at bounding box center [709, 341] width 1185 height 464
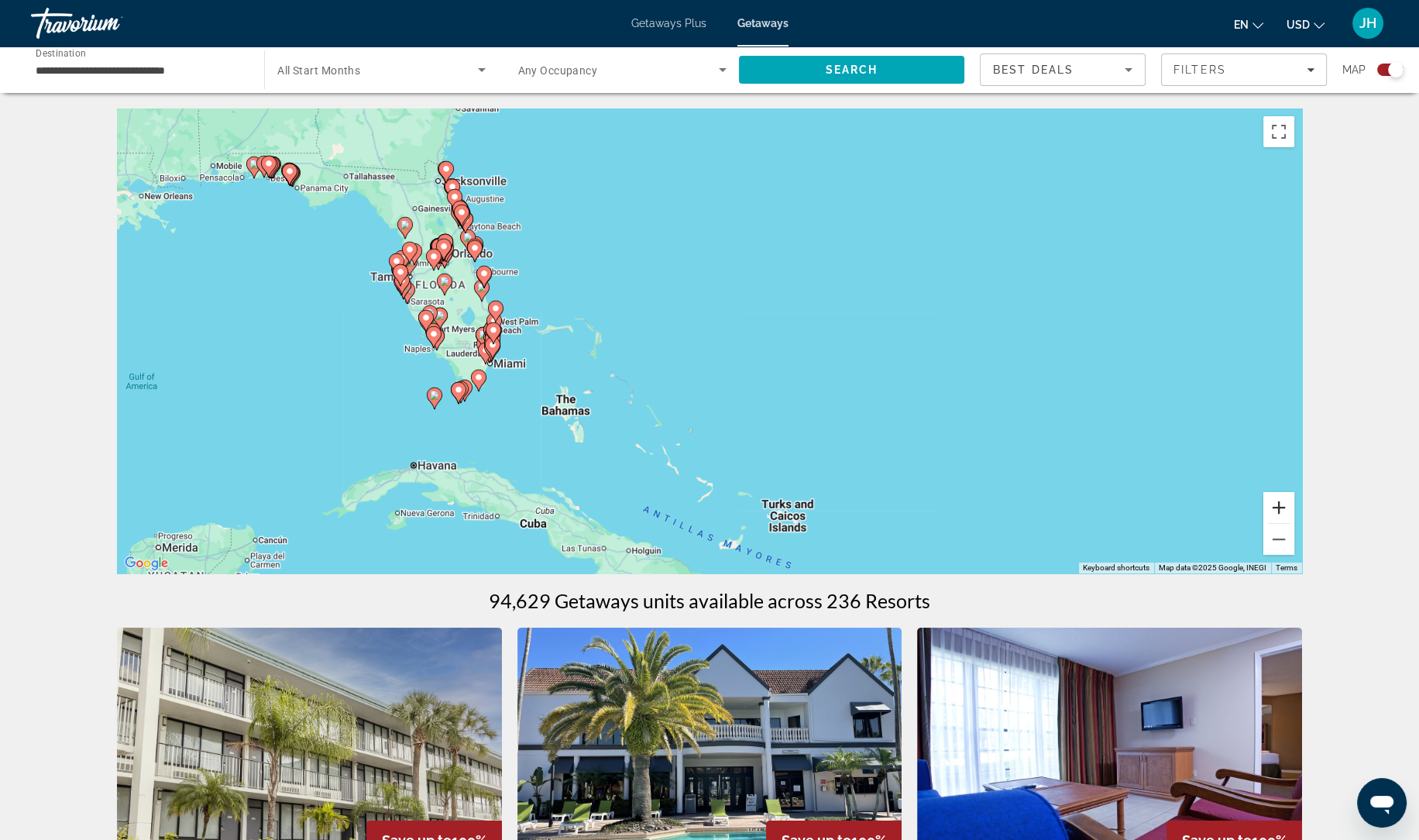
click at [1283, 512] on button "Zoom in" at bounding box center [1278, 508] width 31 height 31
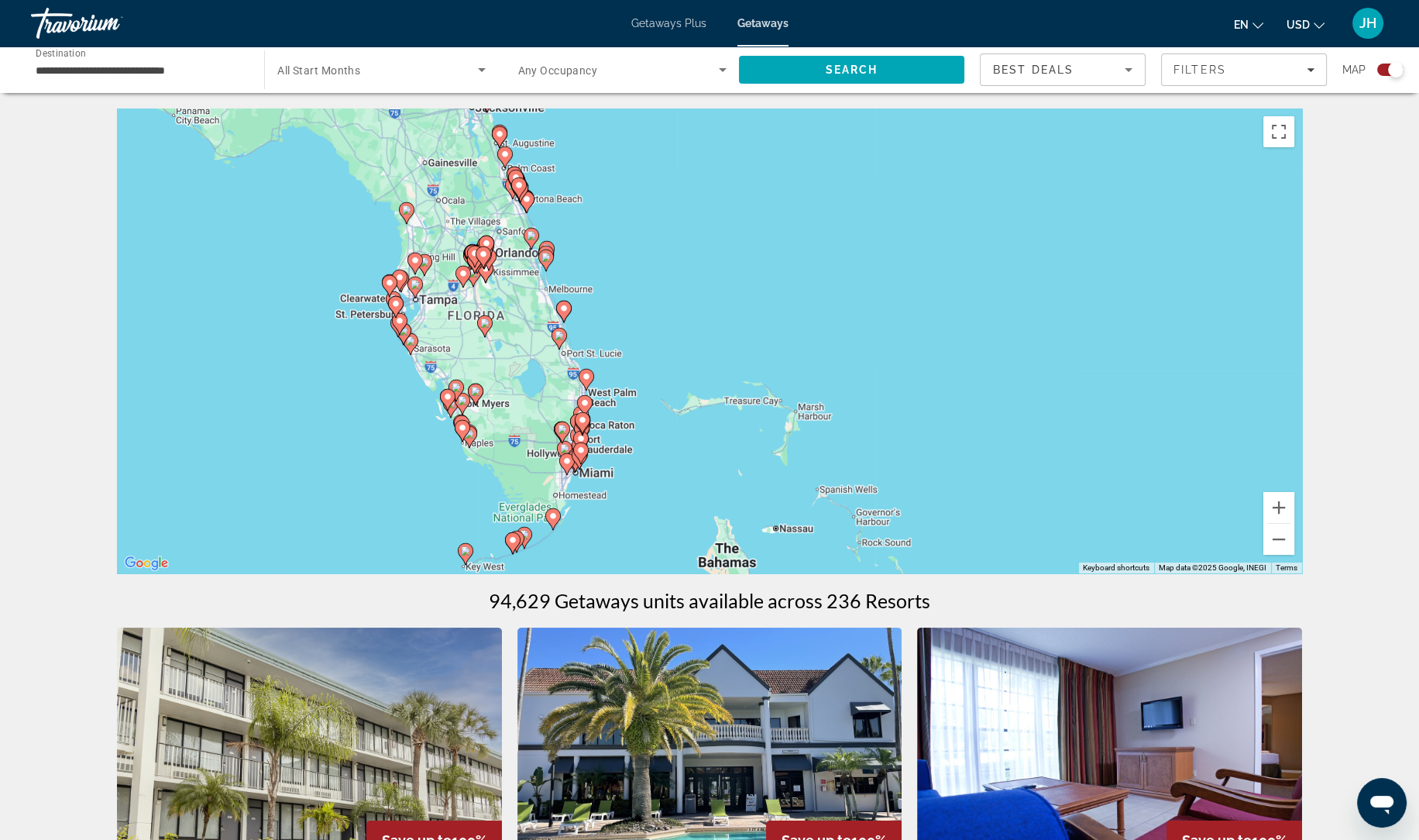
drag, startPoint x: 445, startPoint y: 301, endPoint x: 639, endPoint y: 366, distance: 204.6
click at [639, 366] on div "To activate drag with keyboard, press Alt + Enter. Once in keyboard drag state,…" at bounding box center [709, 341] width 1185 height 464
click at [1280, 510] on button "Zoom in" at bounding box center [1278, 508] width 31 height 31
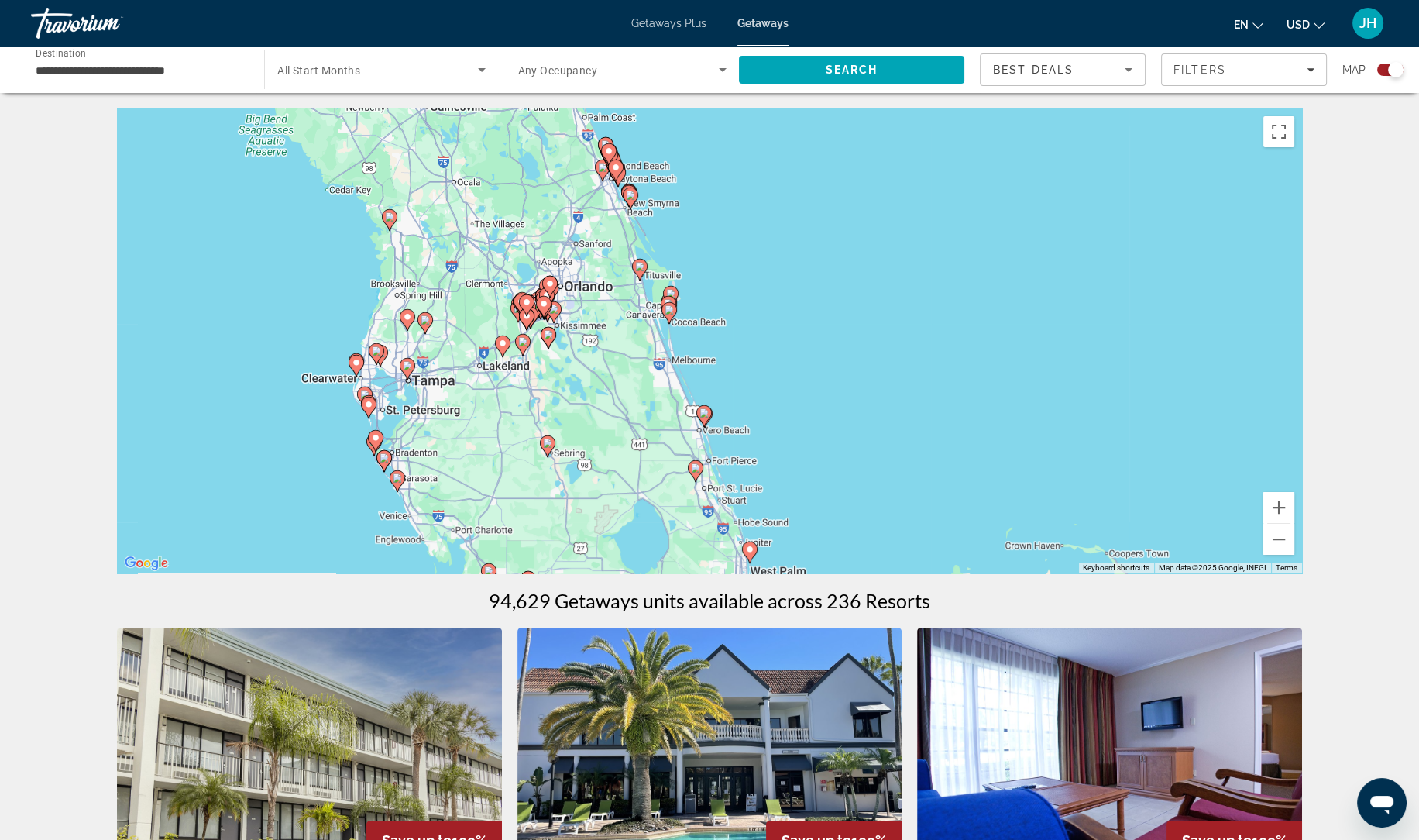
drag, startPoint x: 655, startPoint y: 294, endPoint x: 827, endPoint y: 398, distance: 201.0
click at [827, 398] on div "To activate drag with keyboard, press Alt + Enter. Once in keyboard drag state,…" at bounding box center [709, 341] width 1185 height 464
click at [1276, 511] on button "Zoom in" at bounding box center [1278, 508] width 31 height 31
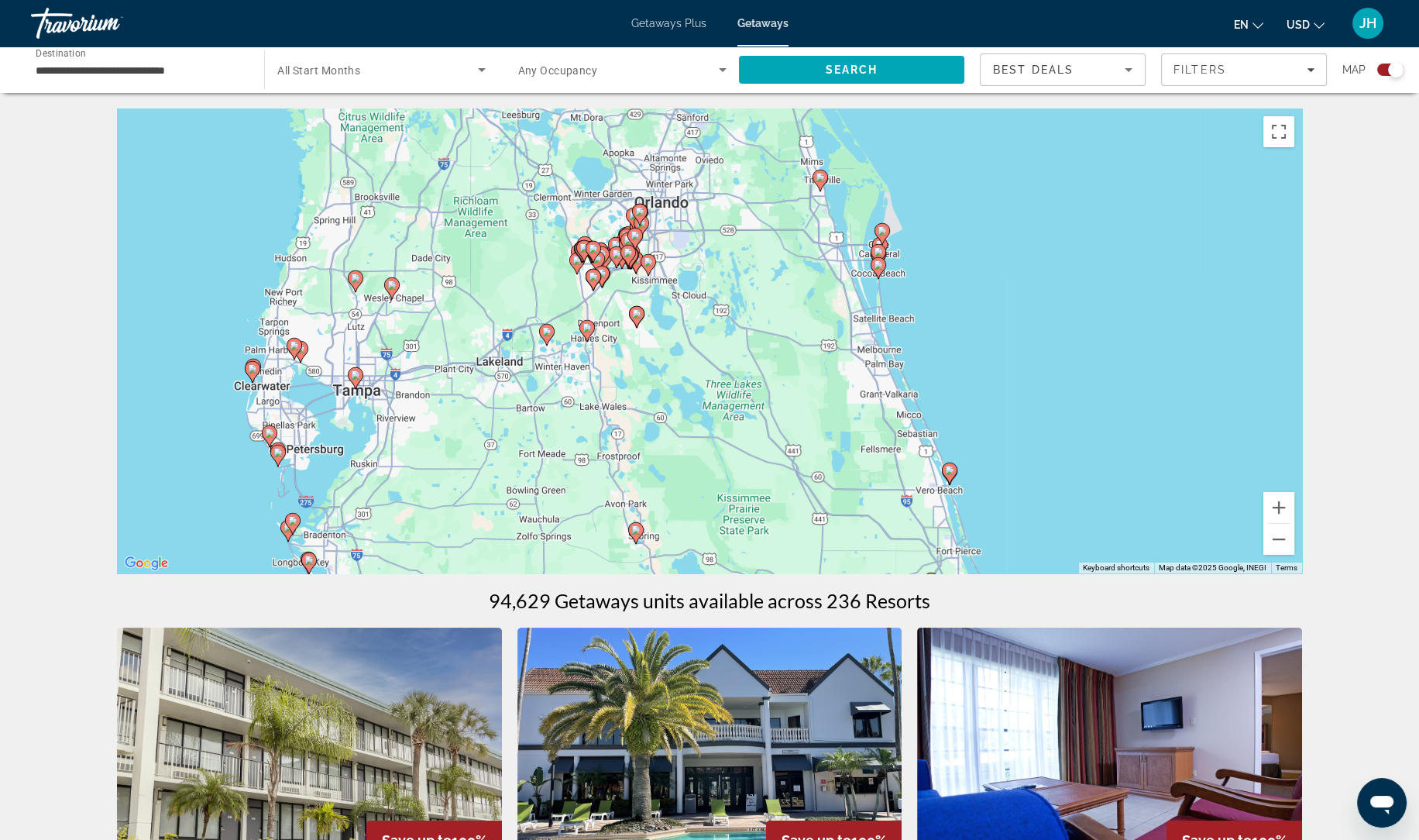
drag, startPoint x: 658, startPoint y: 311, endPoint x: 863, endPoint y: 286, distance: 206.5
click at [863, 286] on div "To activate drag with keyboard, press Alt + Enter. Once in keyboard drag state,…" at bounding box center [709, 341] width 1185 height 464
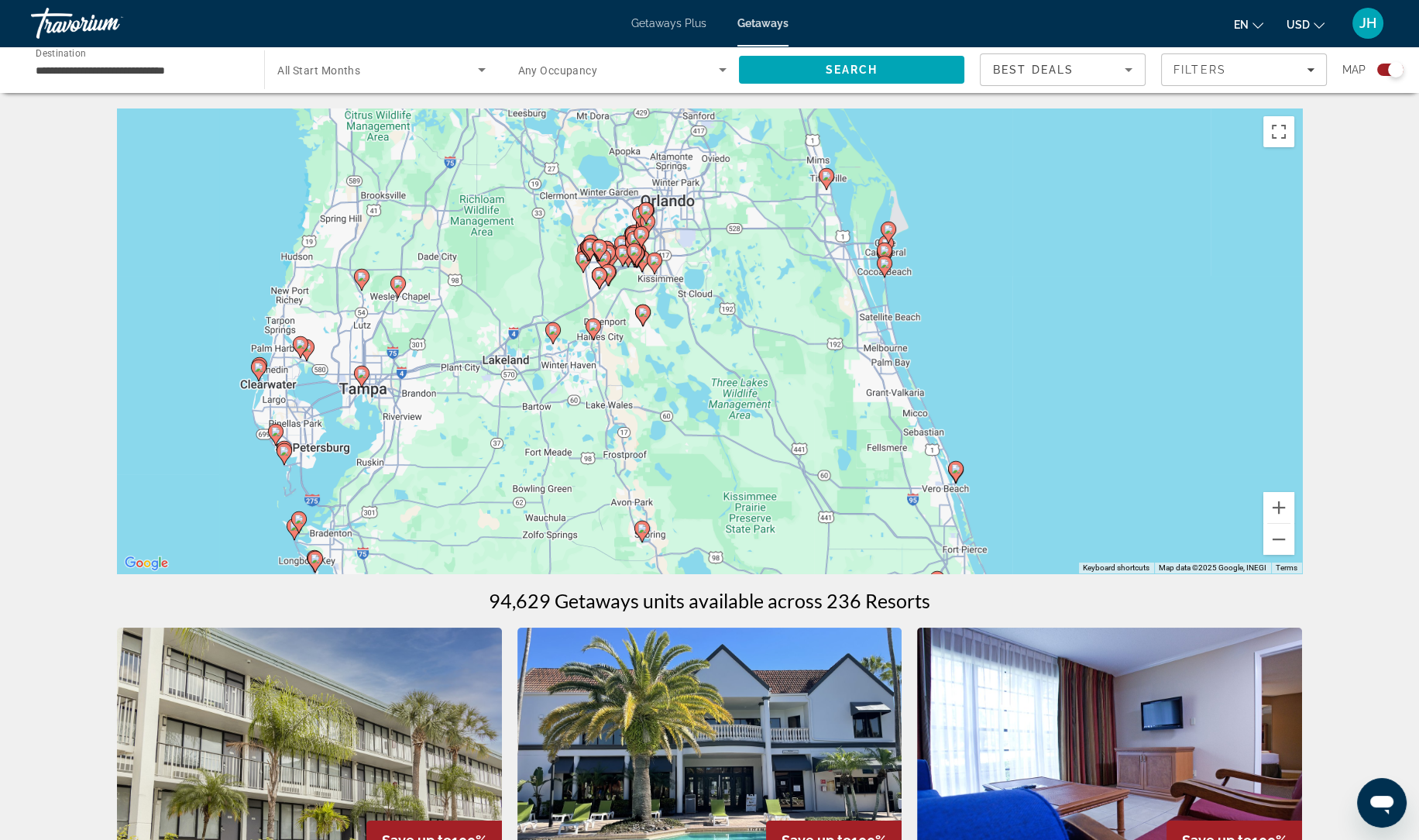
click at [596, 332] on icon "Main content" at bounding box center [593, 328] width 13 height 20
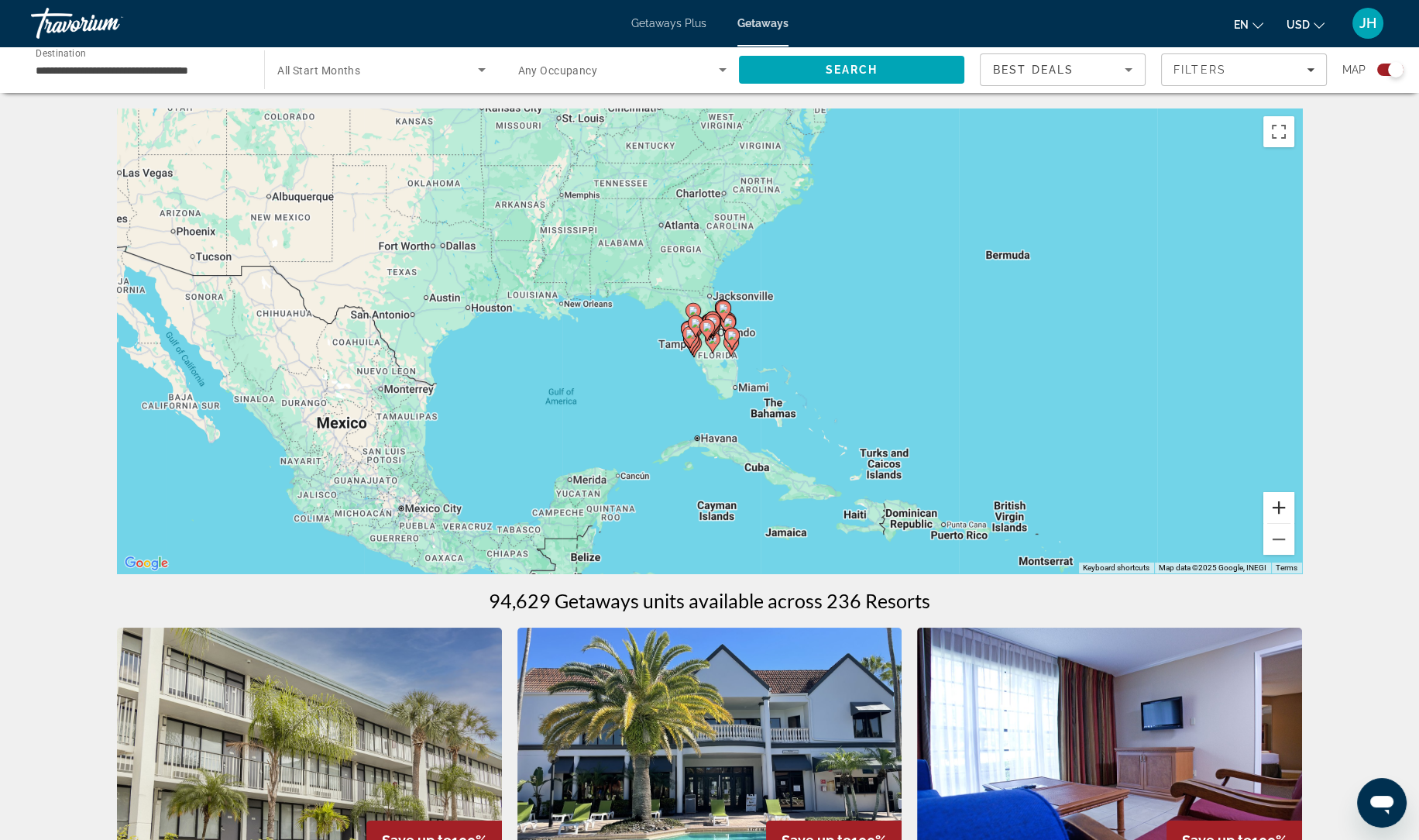
click at [1280, 504] on button "Zoom in" at bounding box center [1278, 508] width 31 height 31
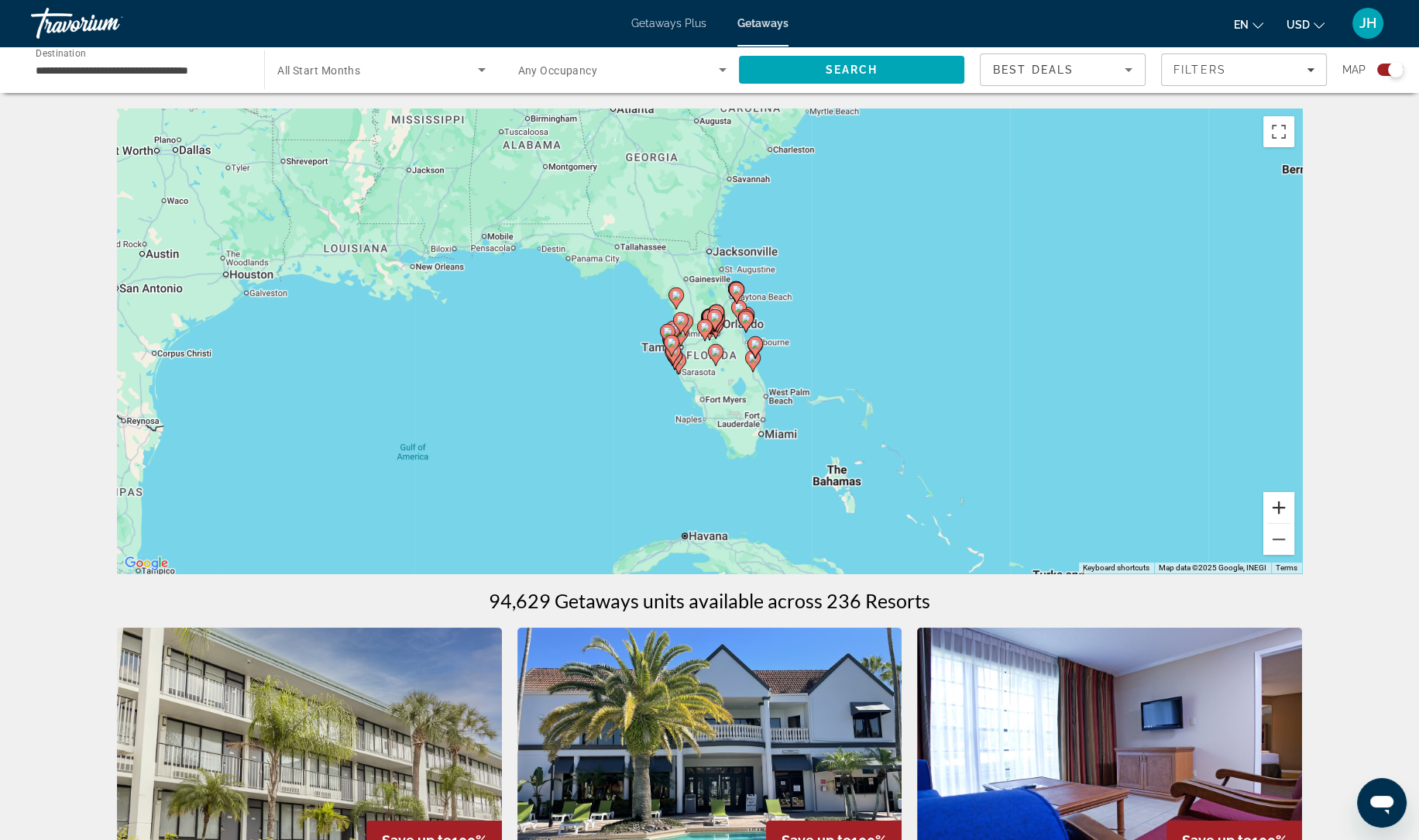
click at [1280, 504] on button "Zoom in" at bounding box center [1278, 508] width 31 height 31
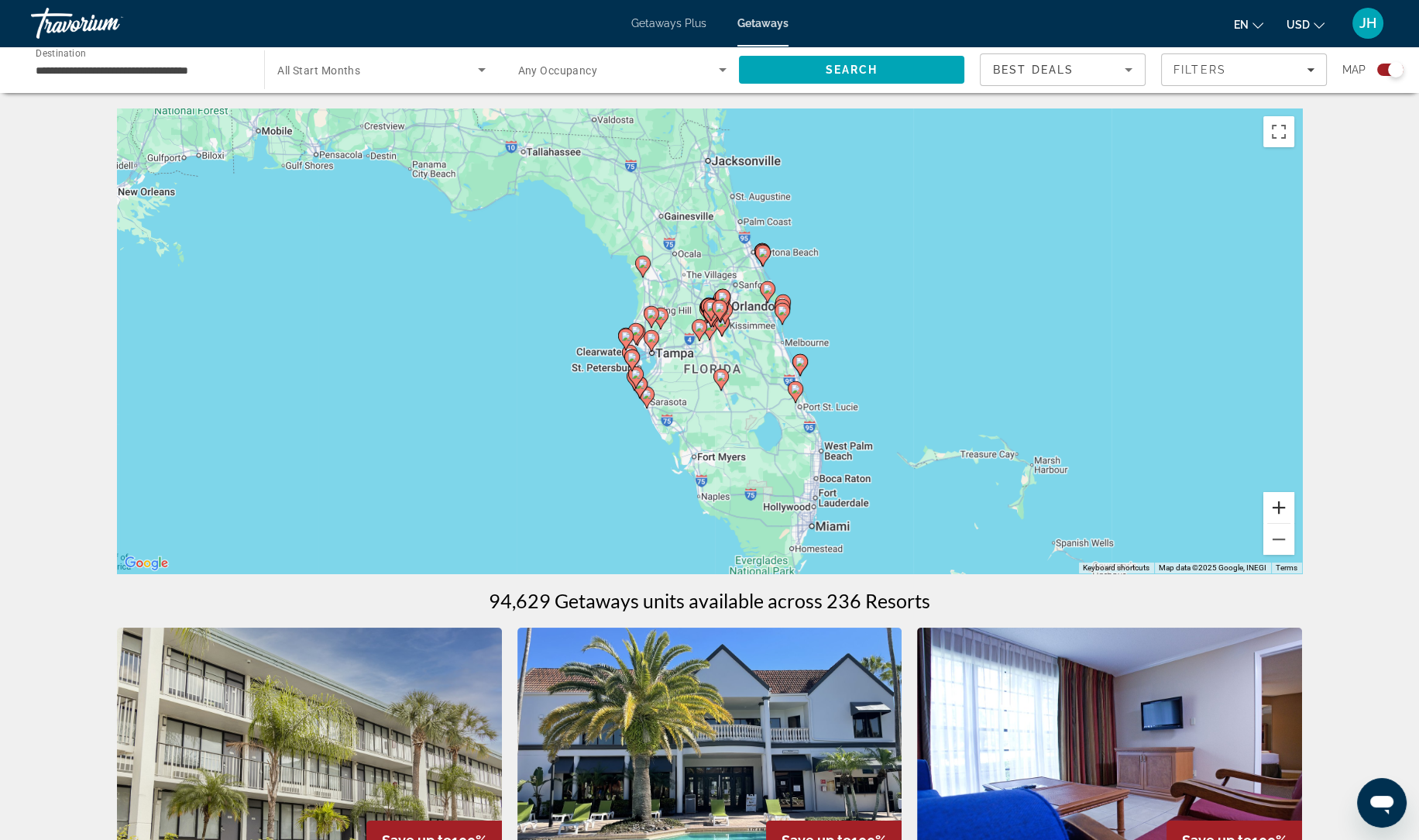
click at [1280, 504] on button "Zoom in" at bounding box center [1278, 508] width 31 height 31
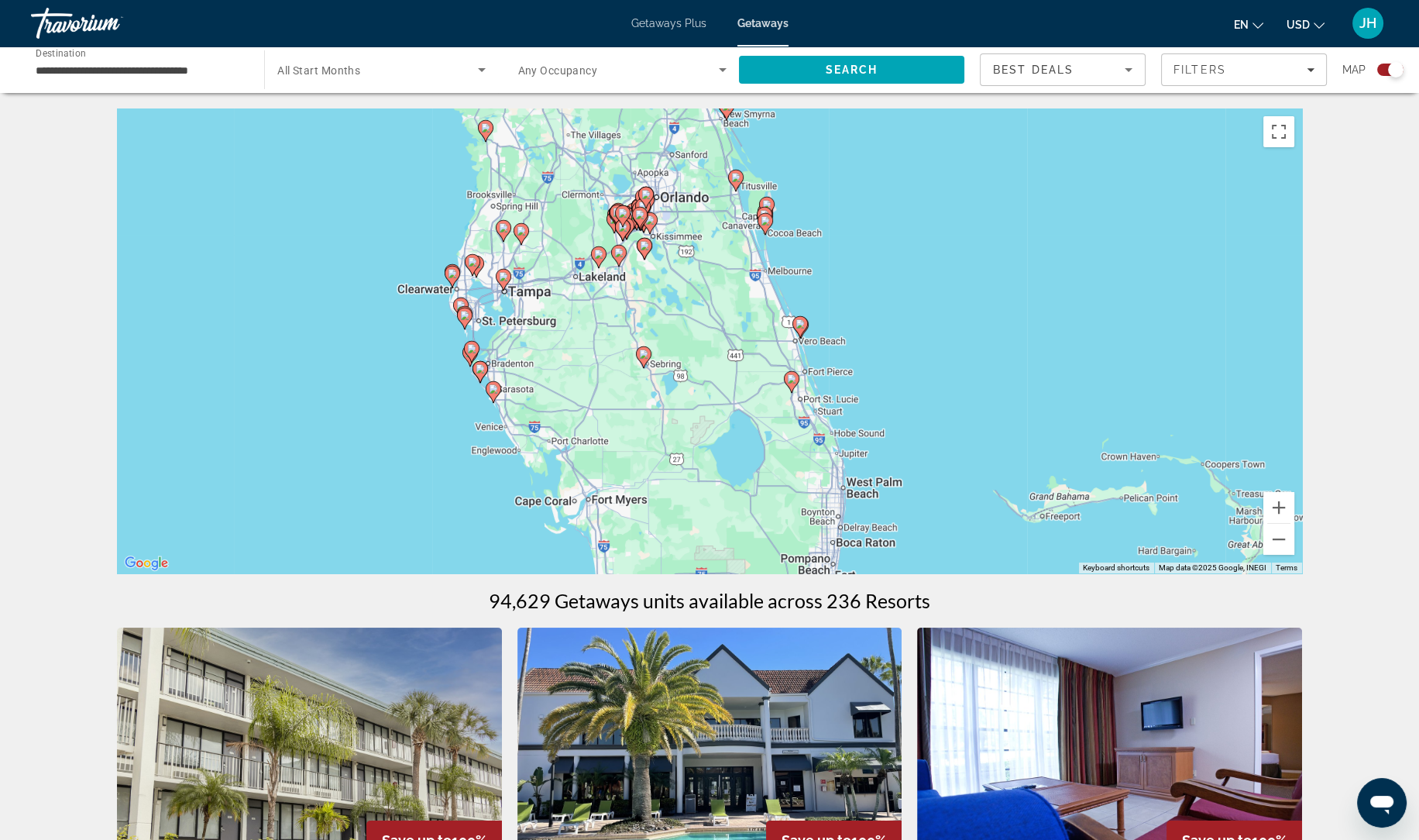
drag, startPoint x: 880, startPoint y: 366, endPoint x: 785, endPoint y: 290, distance: 121.7
click at [785, 290] on div "To activate drag with keyboard, press Alt + Enter. Once in keyboard drag state,…" at bounding box center [709, 341] width 1185 height 464
click at [1278, 502] on button "Zoom in" at bounding box center [1278, 508] width 31 height 31
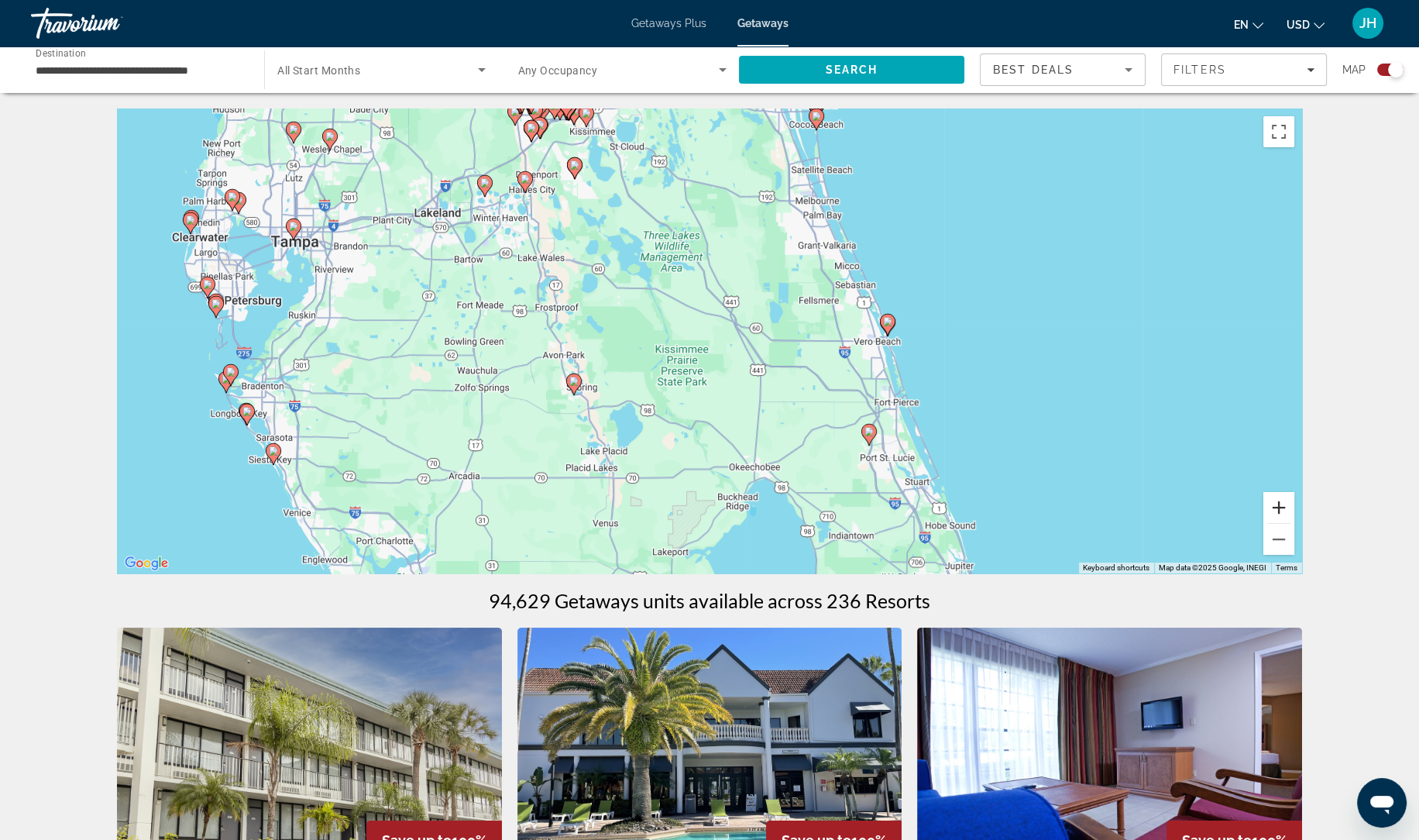
click at [1278, 502] on button "Zoom in" at bounding box center [1278, 508] width 31 height 31
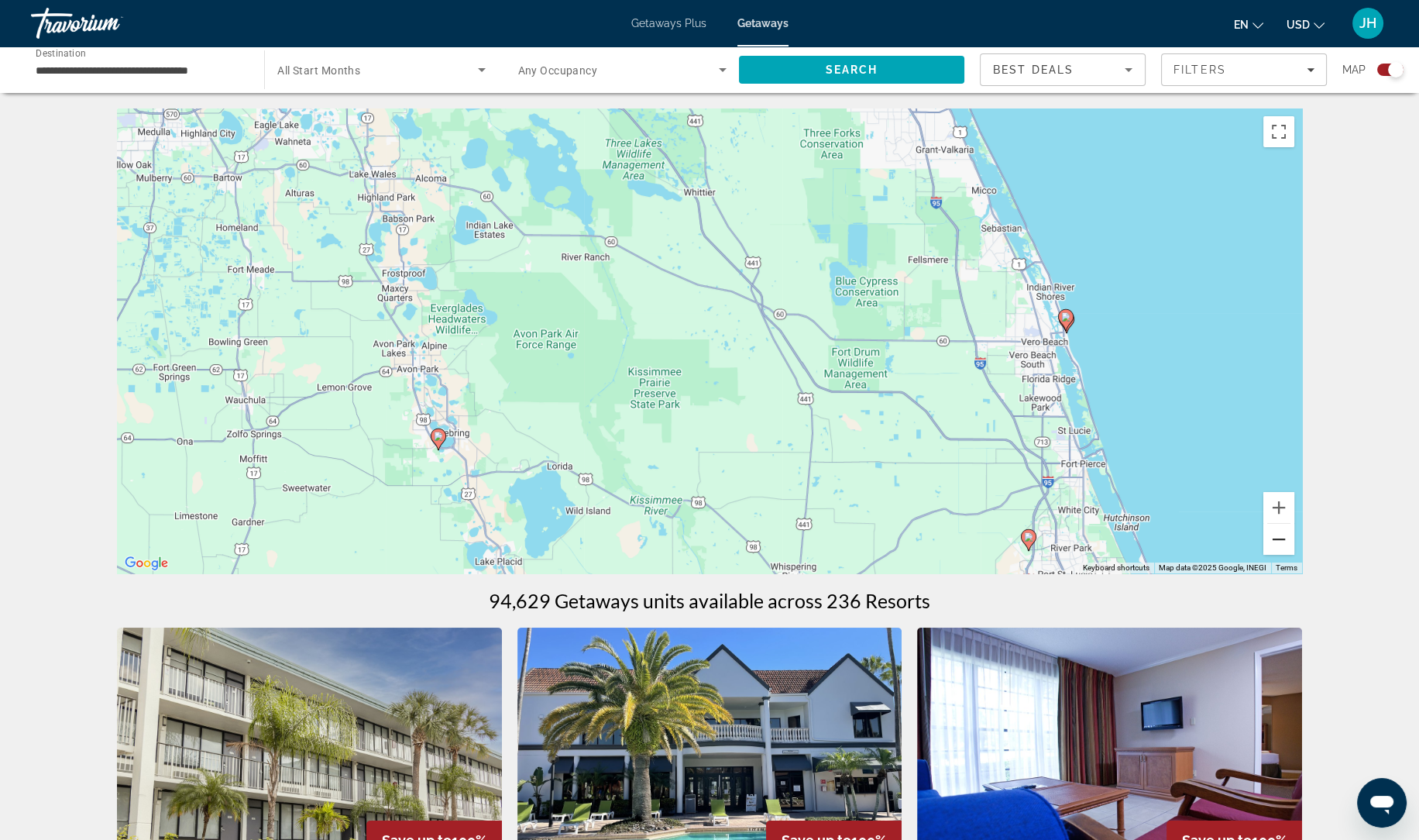
click at [1277, 547] on button "Zoom out" at bounding box center [1278, 539] width 31 height 31
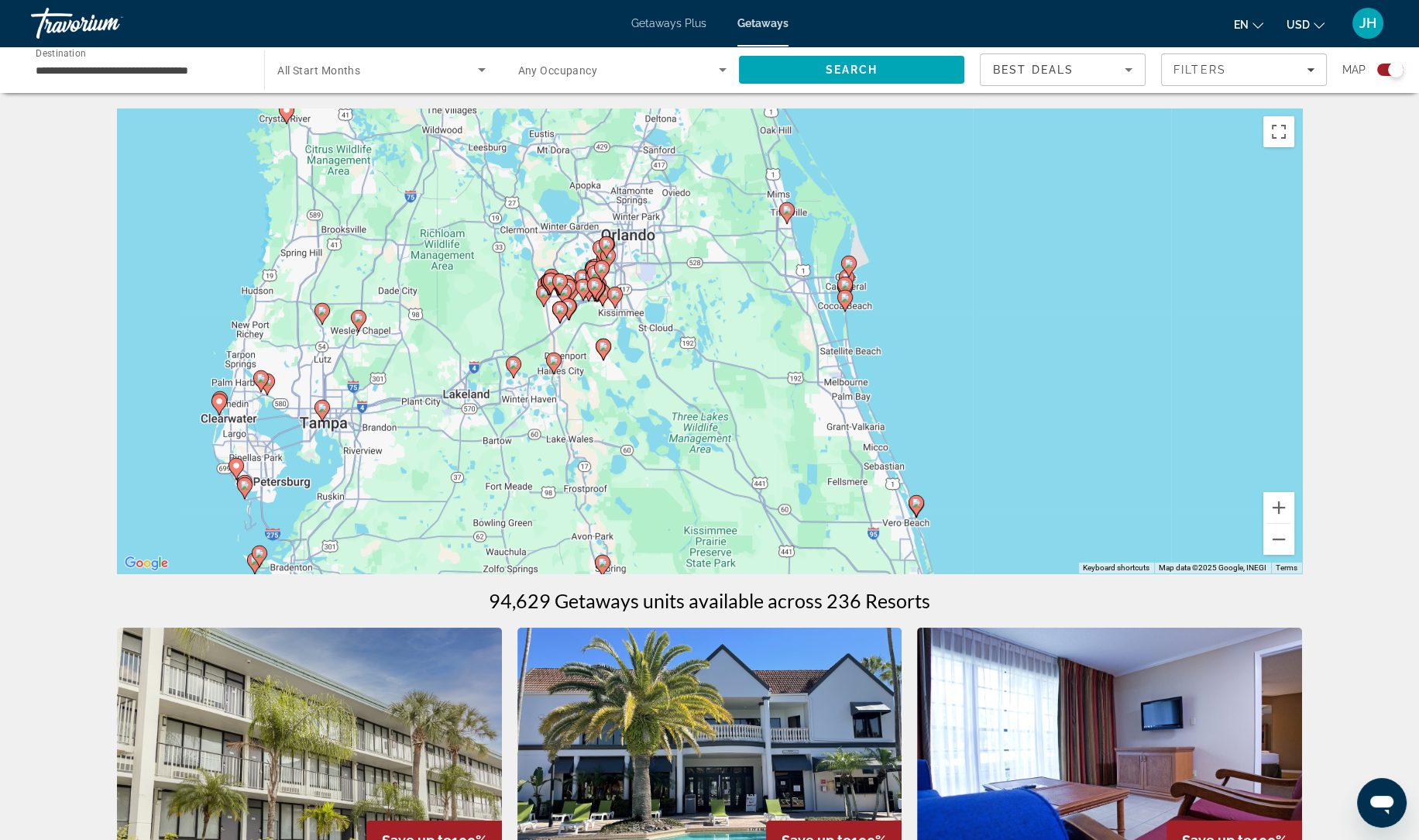
drag, startPoint x: 622, startPoint y: 291, endPoint x: 650, endPoint y: 472, distance: 183.2
click at [650, 472] on div "To activate drag with keyboard, press Alt + Enter. Once in keyboard drag state,…" at bounding box center [709, 341] width 1185 height 464
click at [513, 365] on image "Main content" at bounding box center [513, 364] width 10 height 10
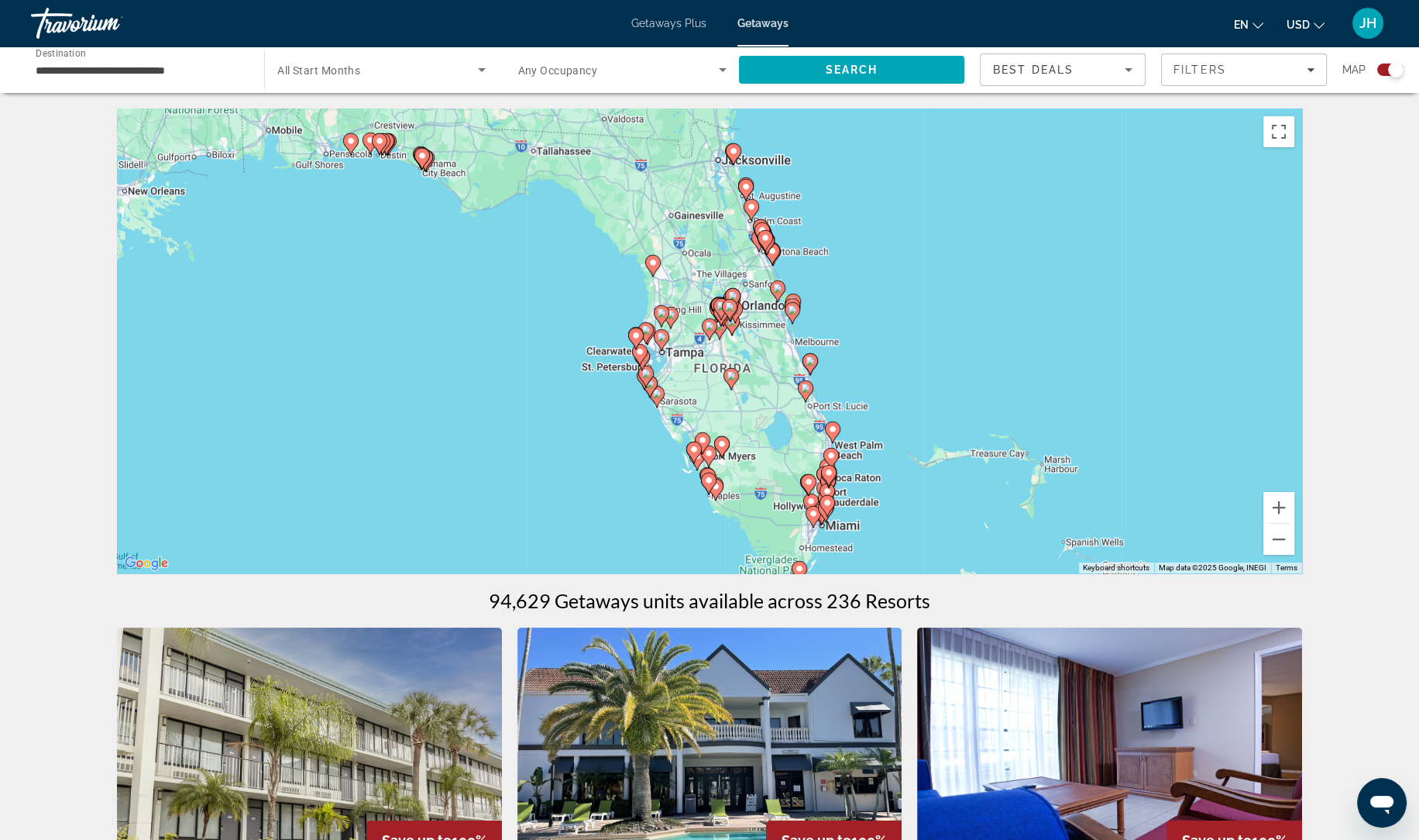
click at [708, 330] on icon "Main content" at bounding box center [709, 328] width 13 height 20
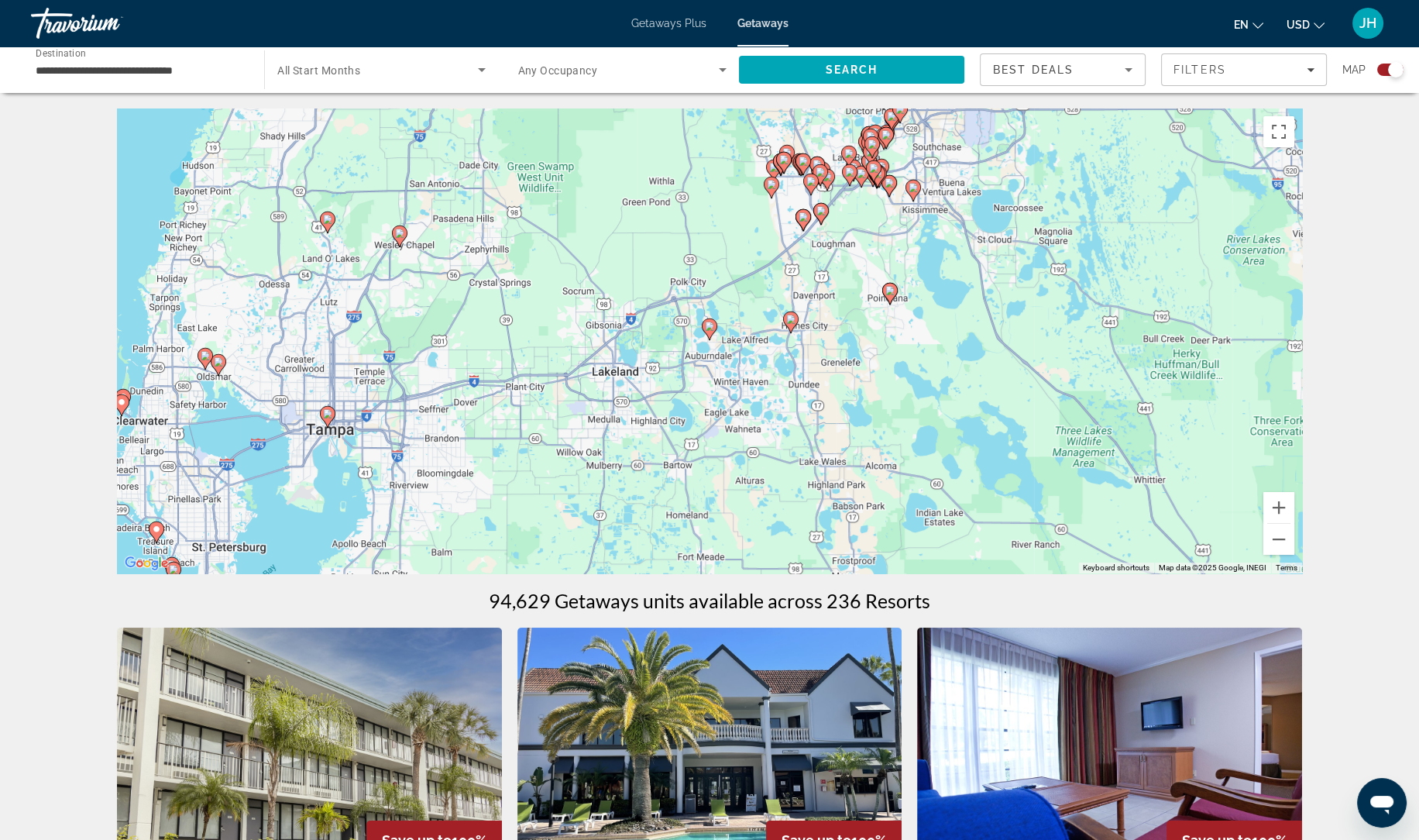
click at [710, 326] on image "Main content" at bounding box center [710, 327] width 10 height 10
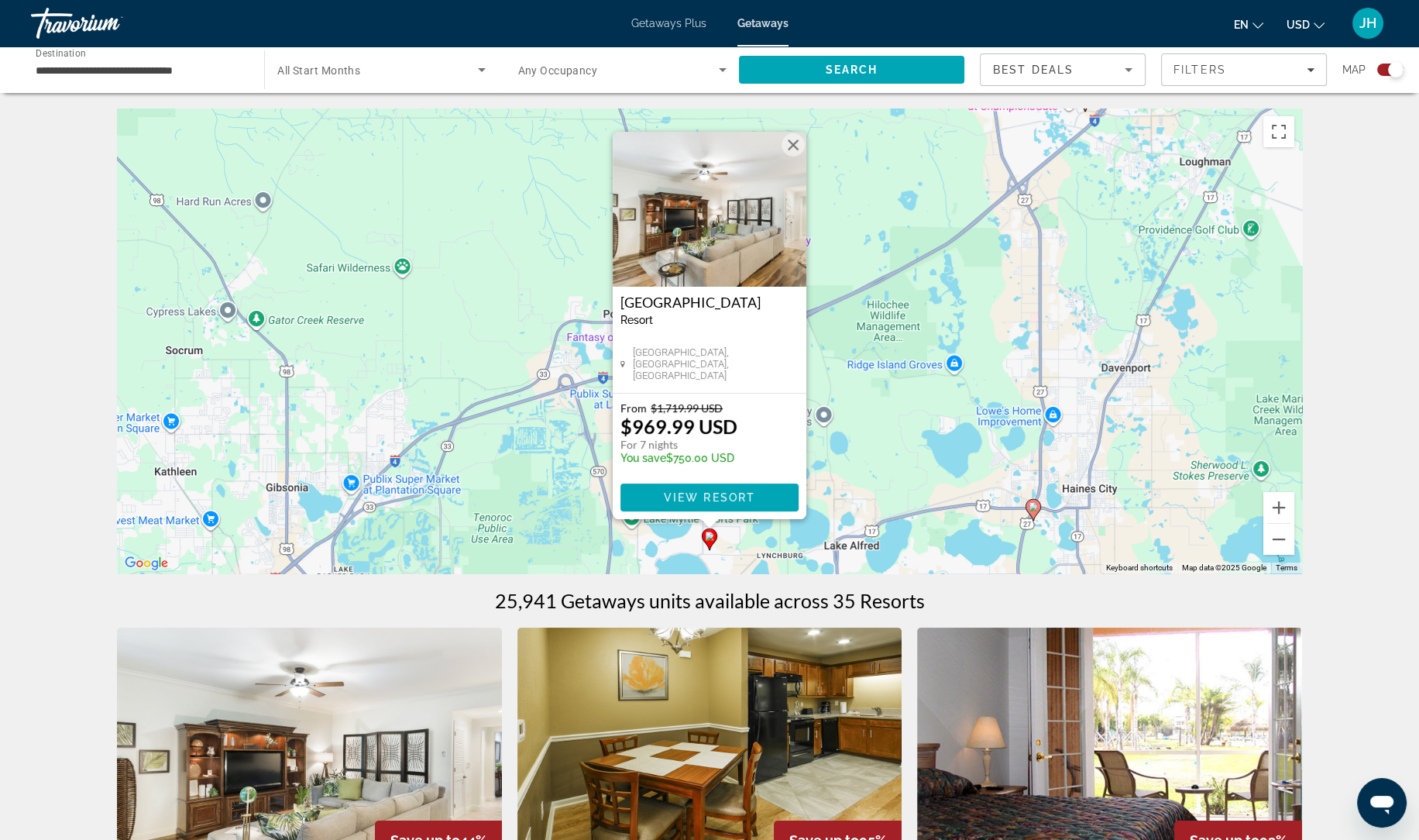
click at [1034, 512] on icon "Main content" at bounding box center [1033, 510] width 13 height 20
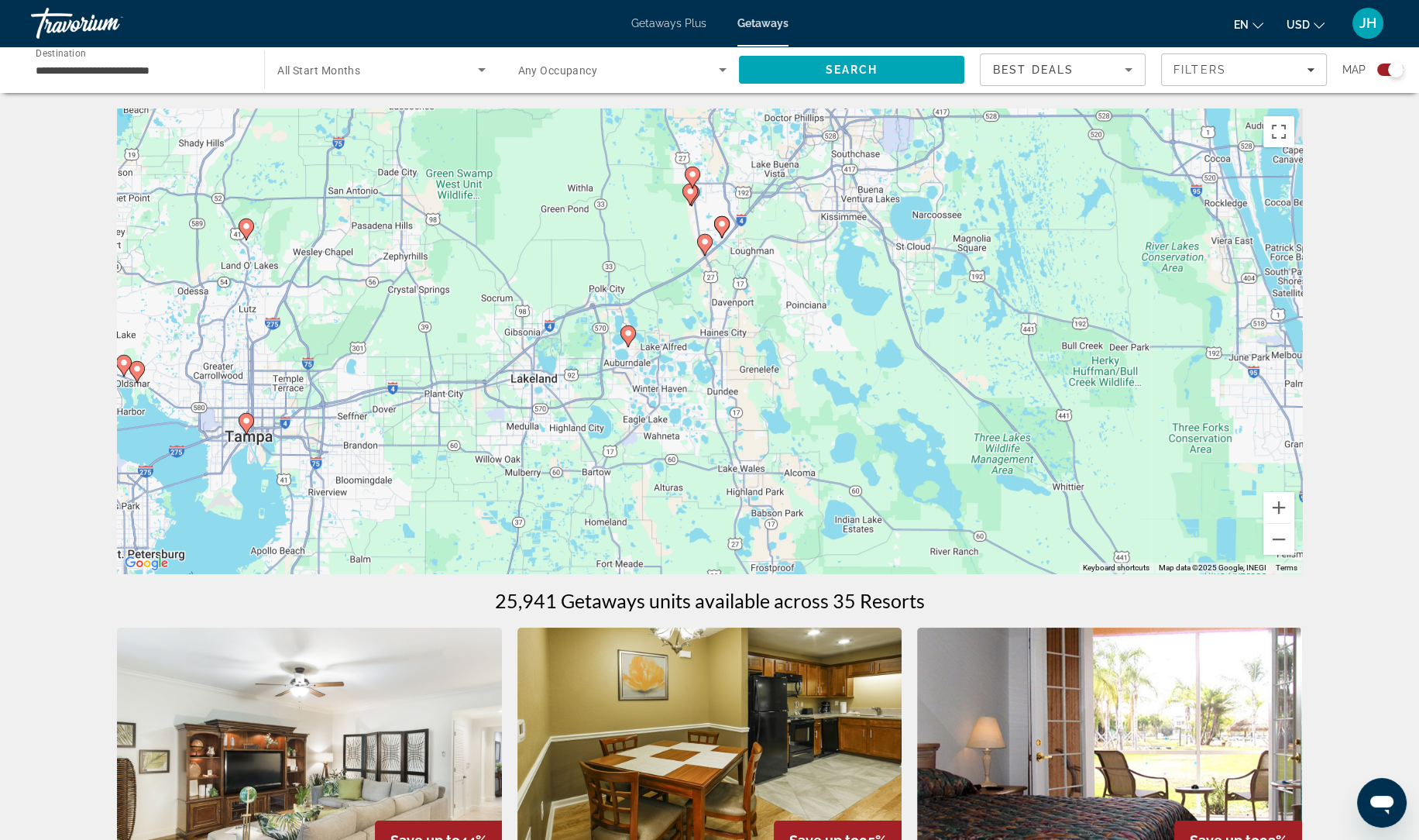
click at [701, 238] on image "Main content" at bounding box center [705, 242] width 10 height 10
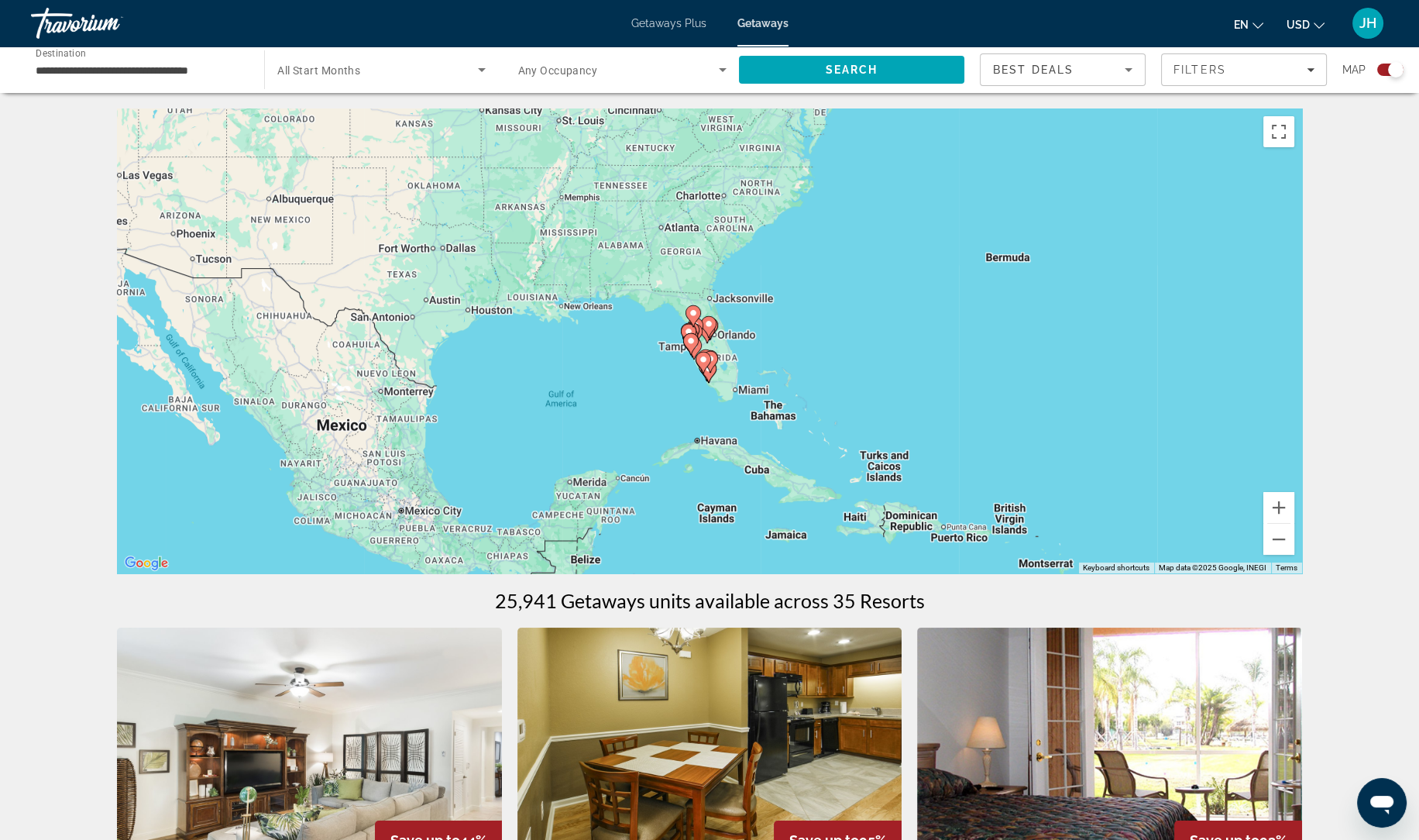
click at [708, 350] on gmp-advanced-marker "Main content" at bounding box center [710, 361] width 15 height 23
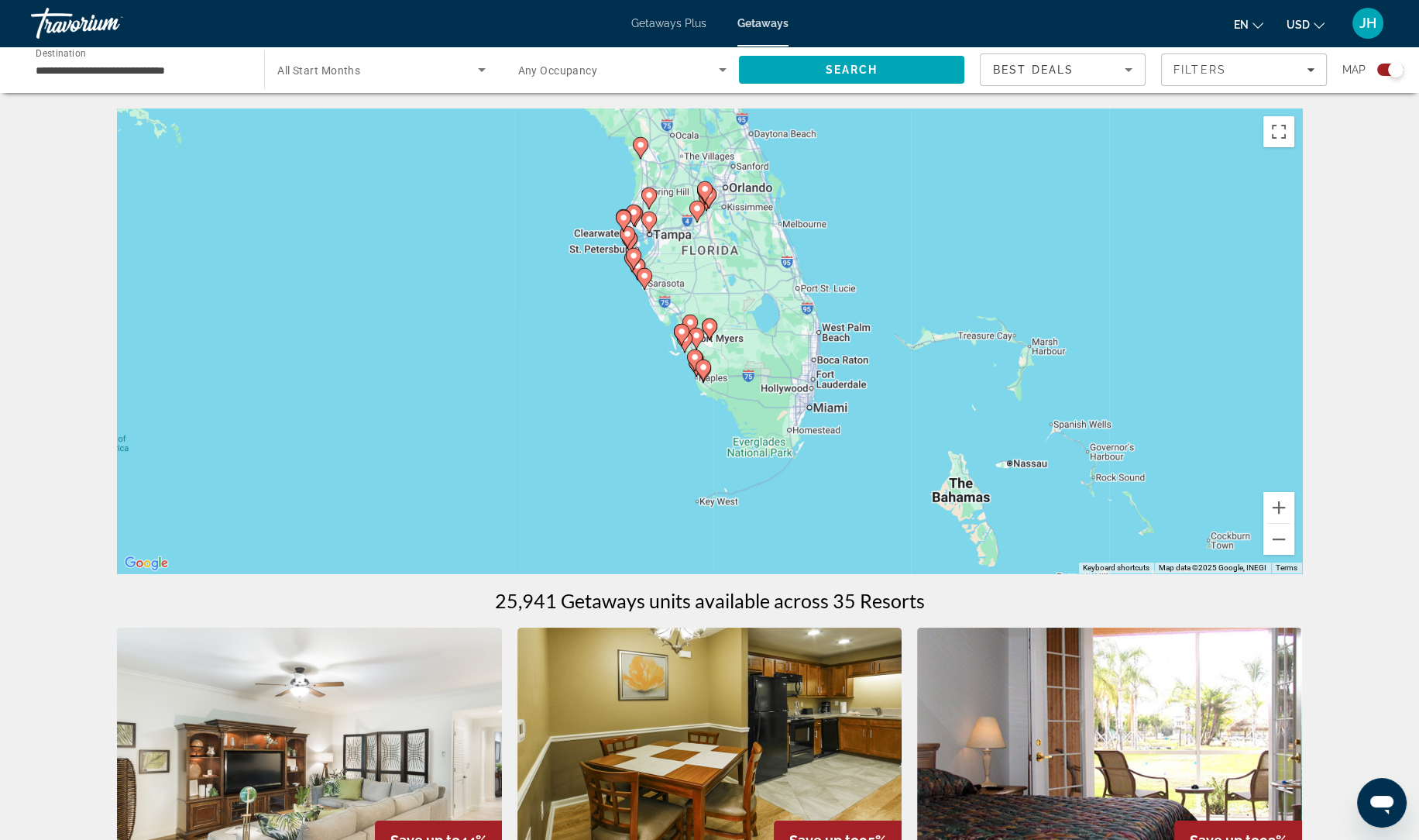
click at [705, 209] on gmp-advanced-marker "Main content" at bounding box center [706, 199] width 15 height 23
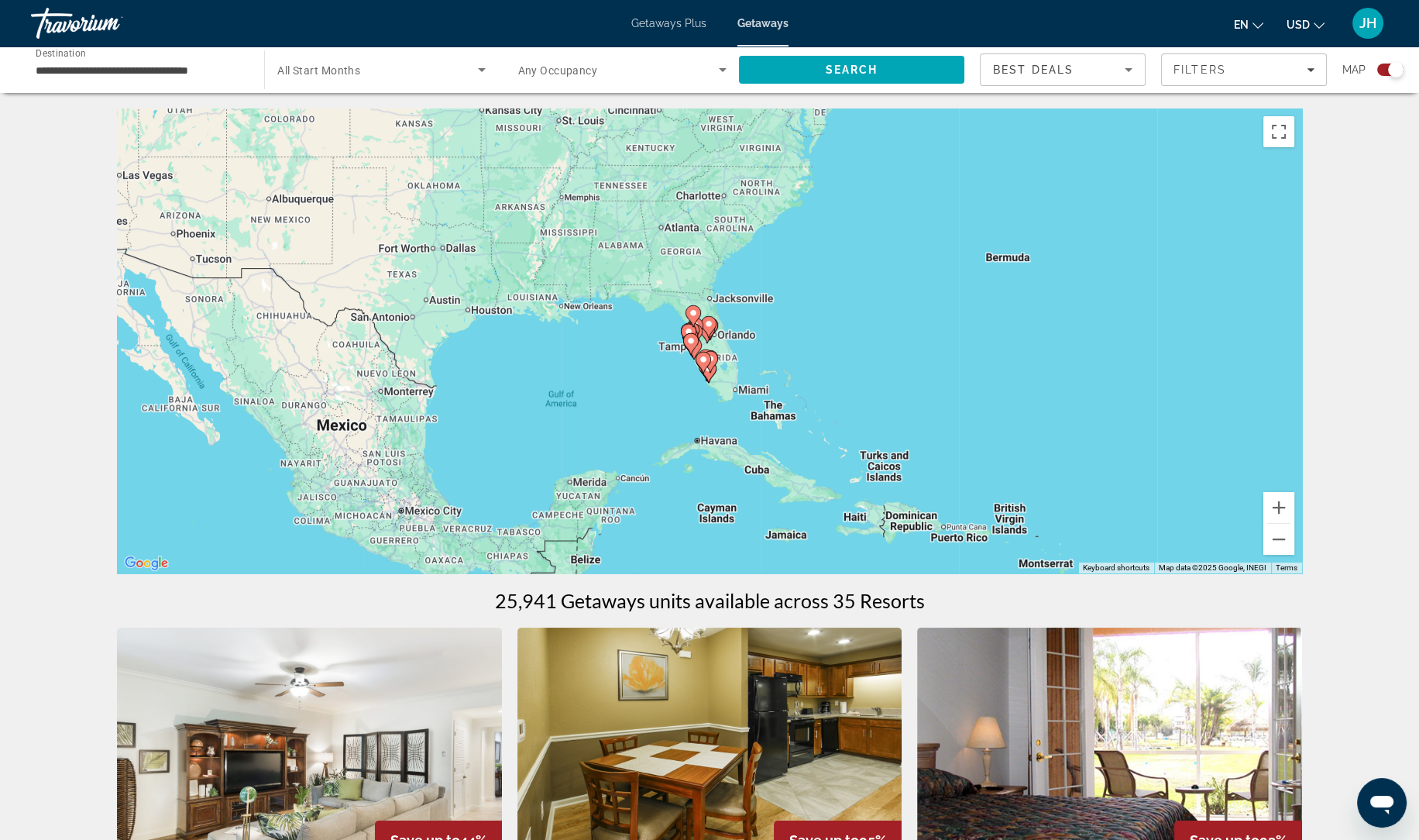
click at [709, 328] on image "Main content" at bounding box center [709, 324] width 10 height 10
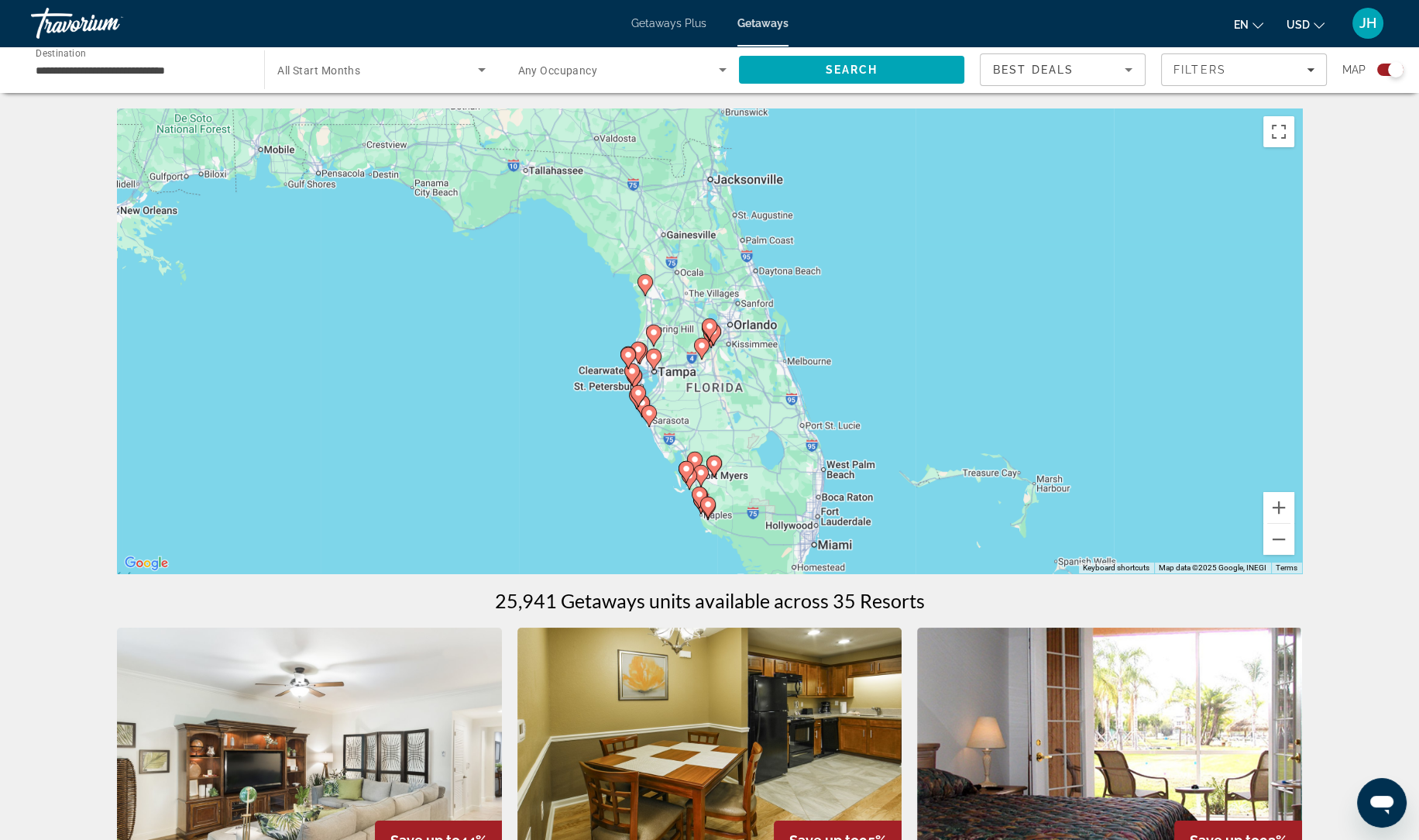
click at [709, 328] on image "Main content" at bounding box center [710, 327] width 10 height 10
type input "**********"
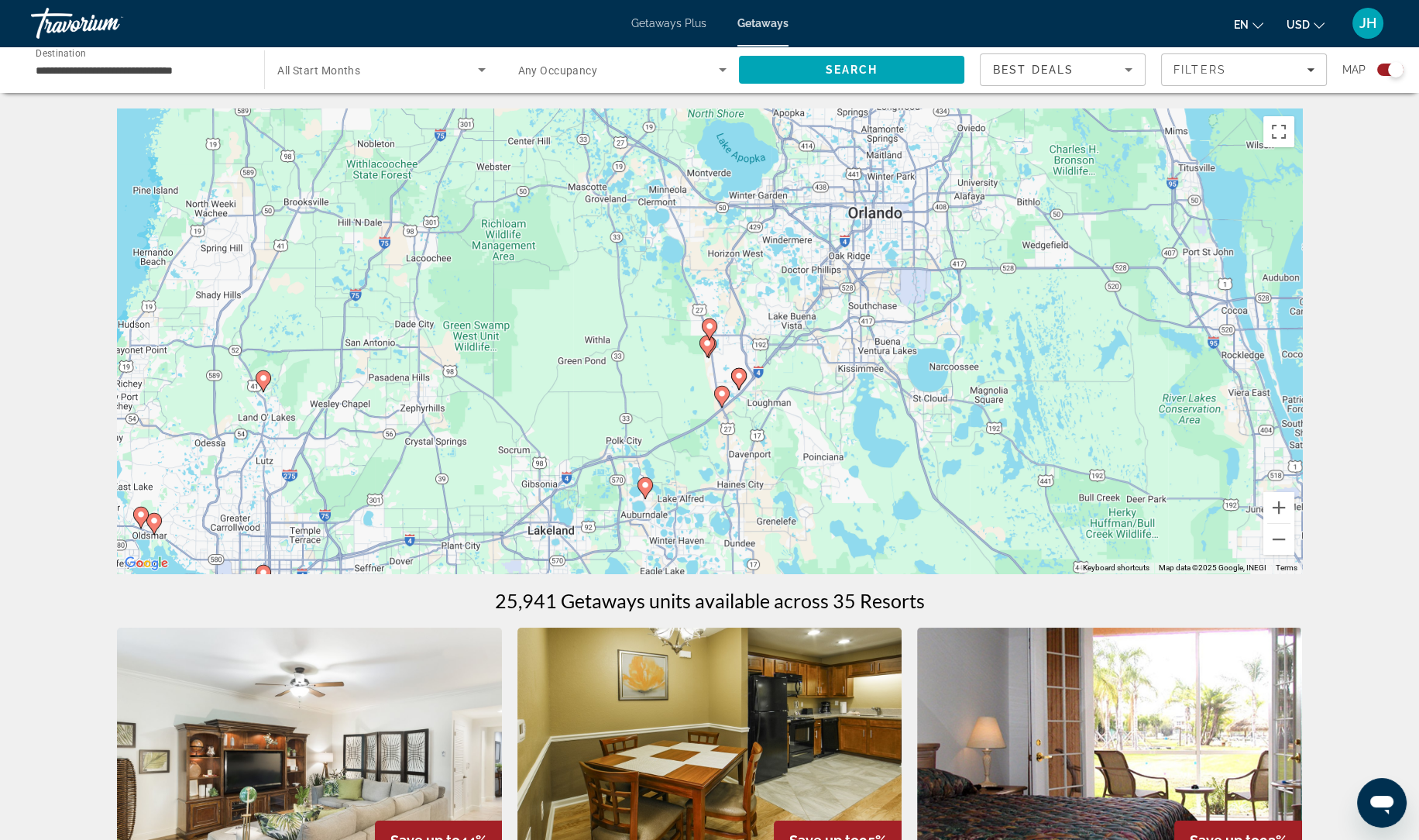
click at [709, 328] on image "Main content" at bounding box center [710, 327] width 10 height 10
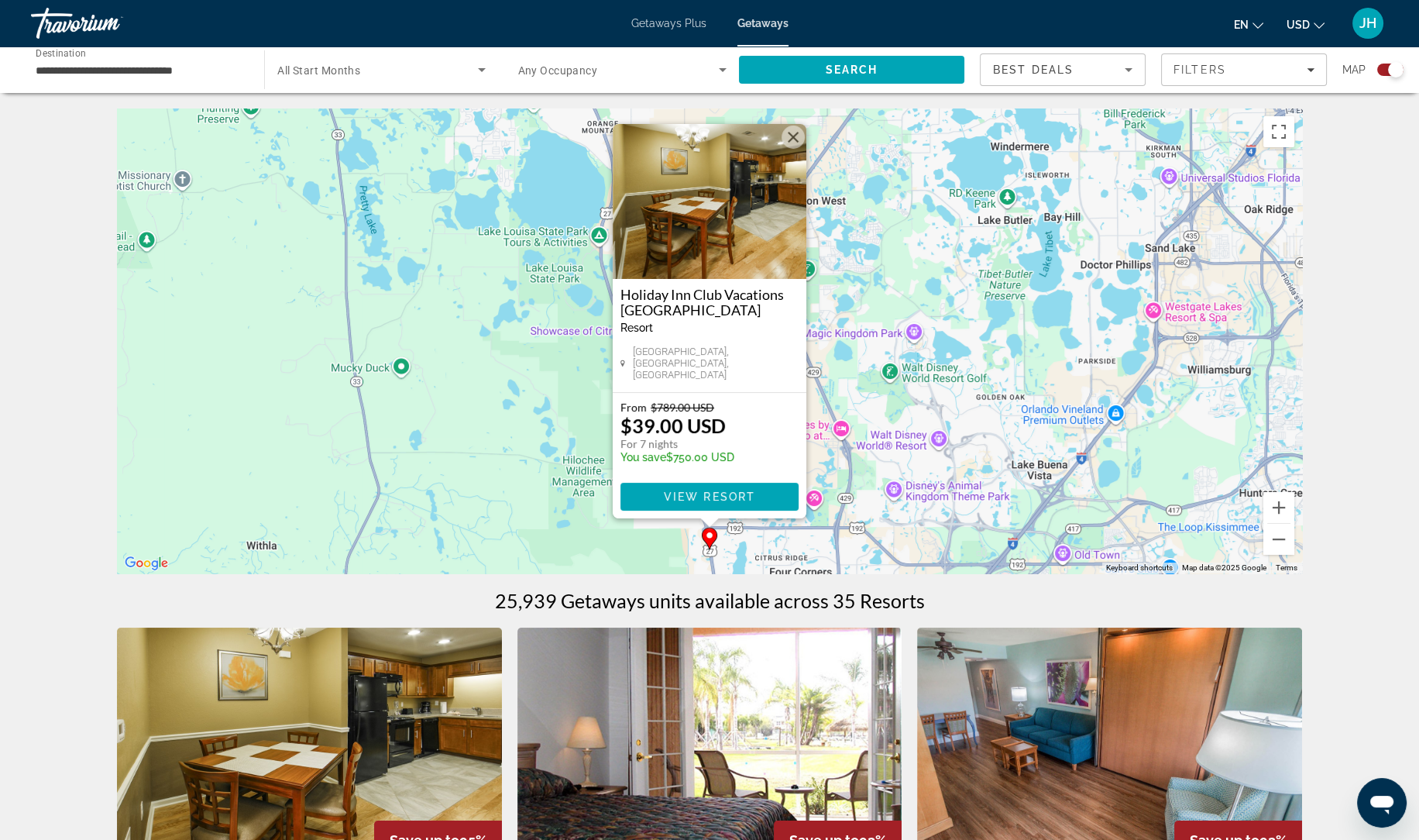
click at [466, 373] on div "To activate drag with keyboard, press Alt + Enter. Once in keyboard drag state,…" at bounding box center [709, 341] width 1185 height 464
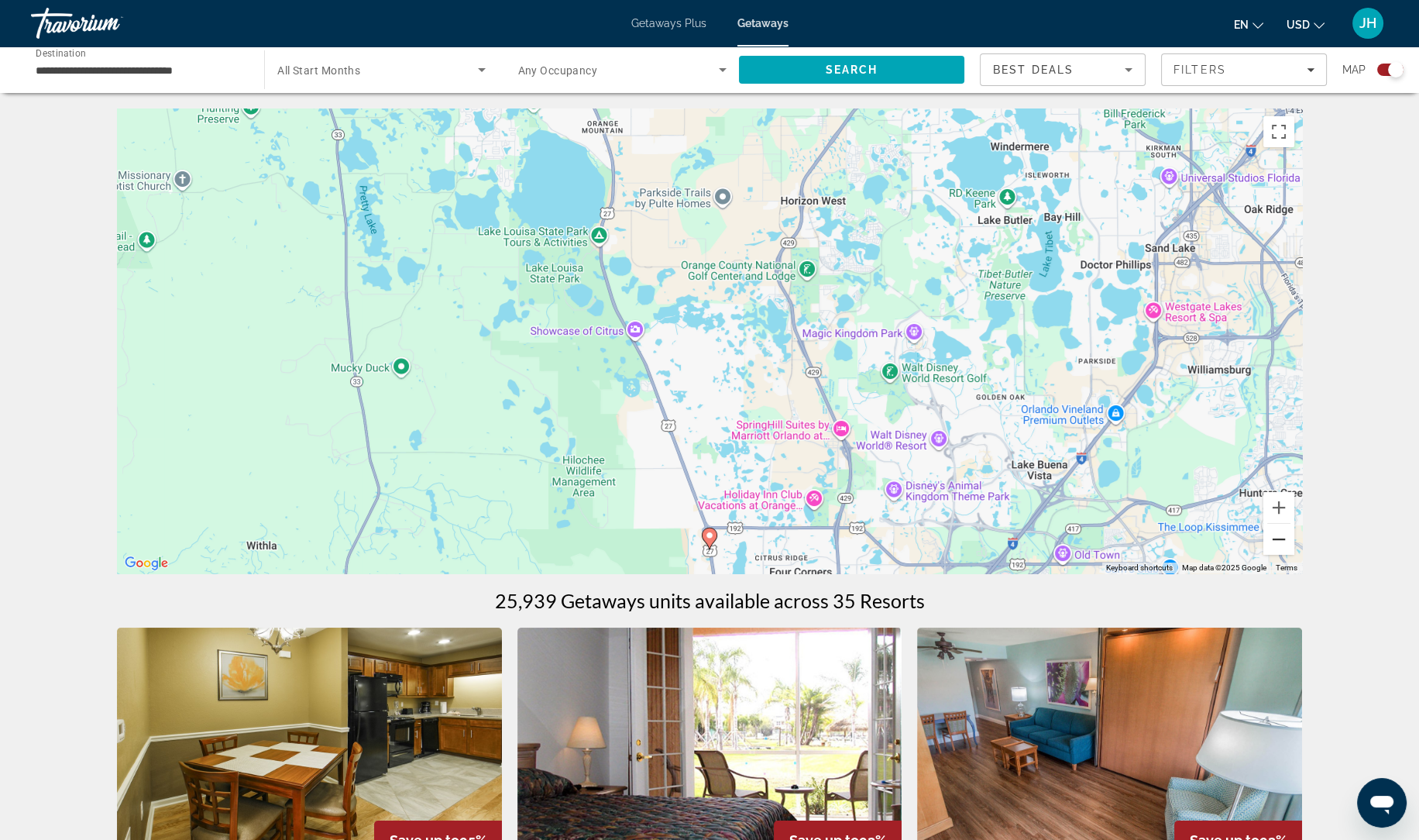
click at [1282, 539] on button "Zoom out" at bounding box center [1278, 539] width 31 height 31
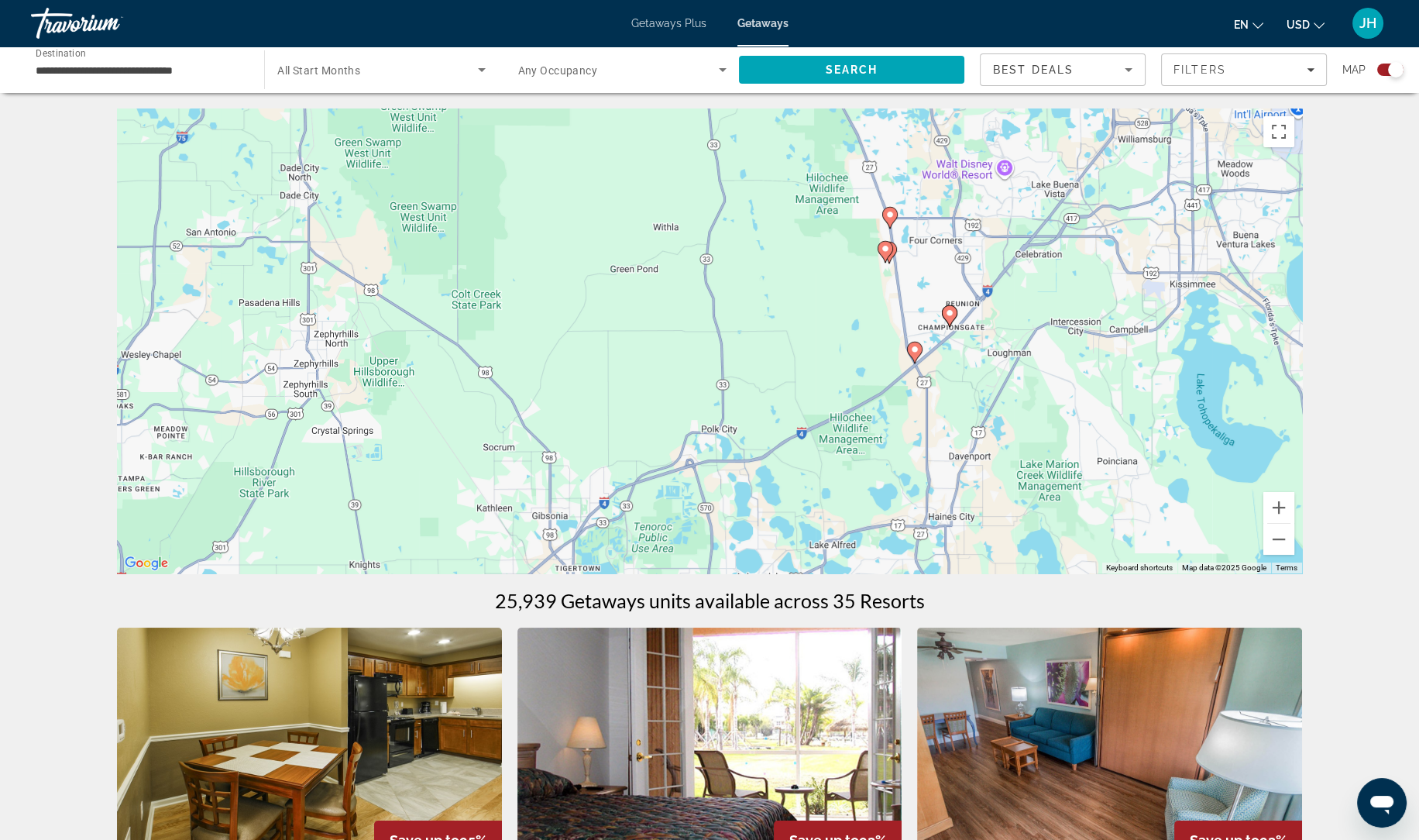
drag, startPoint x: 909, startPoint y: 485, endPoint x: 1091, endPoint y: 267, distance: 284.0
click at [1091, 267] on div "To activate drag with keyboard, press Alt + Enter. Once in keyboard drag state,…" at bounding box center [709, 341] width 1185 height 464
click at [1278, 546] on button "Zoom out" at bounding box center [1278, 539] width 31 height 31
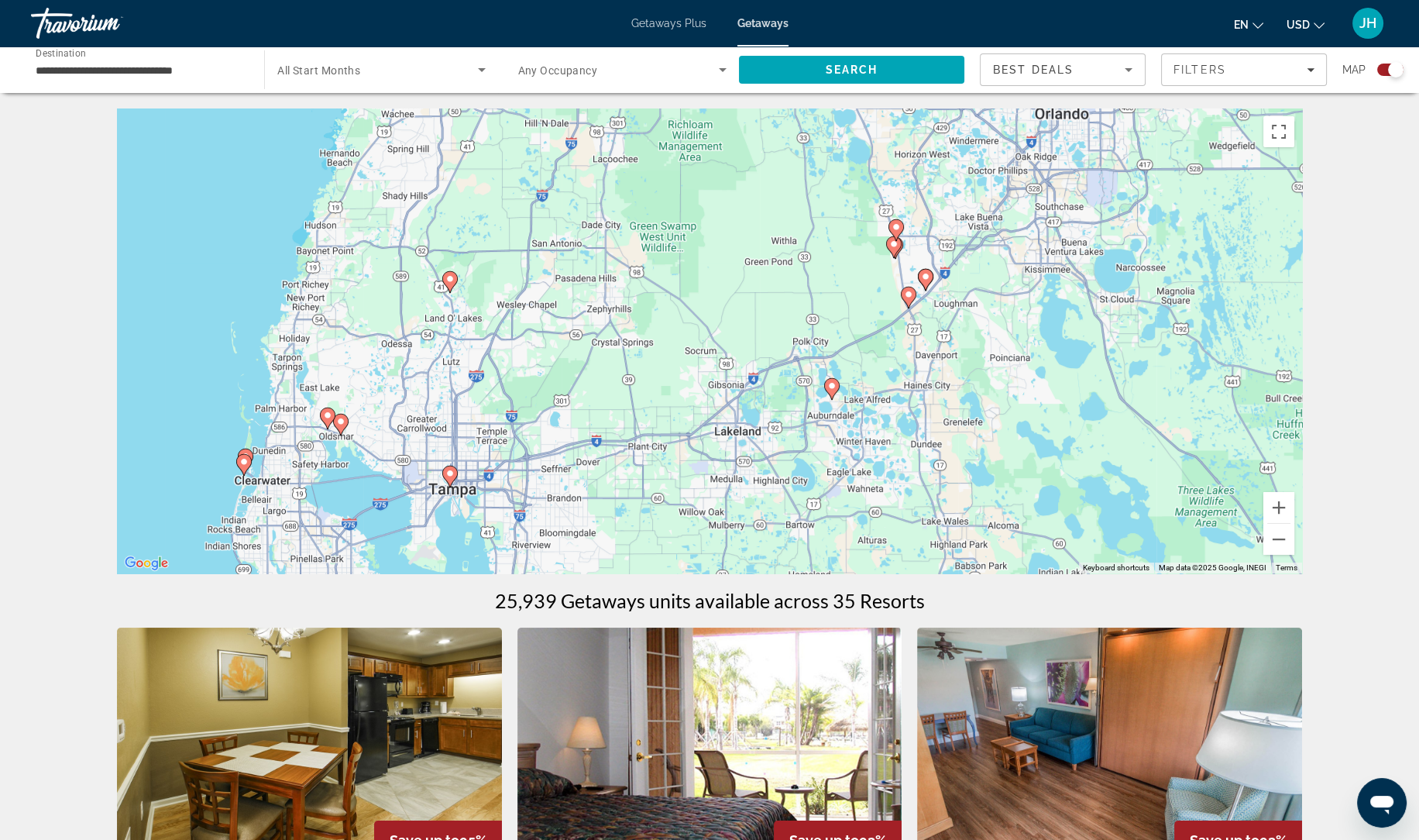
drag, startPoint x: 561, startPoint y: 456, endPoint x: 660, endPoint y: 412, distance: 108.3
click at [660, 412] on div "To activate drag with keyboard, press Alt + Enter. Once in keyboard drag state,…" at bounding box center [709, 341] width 1185 height 464
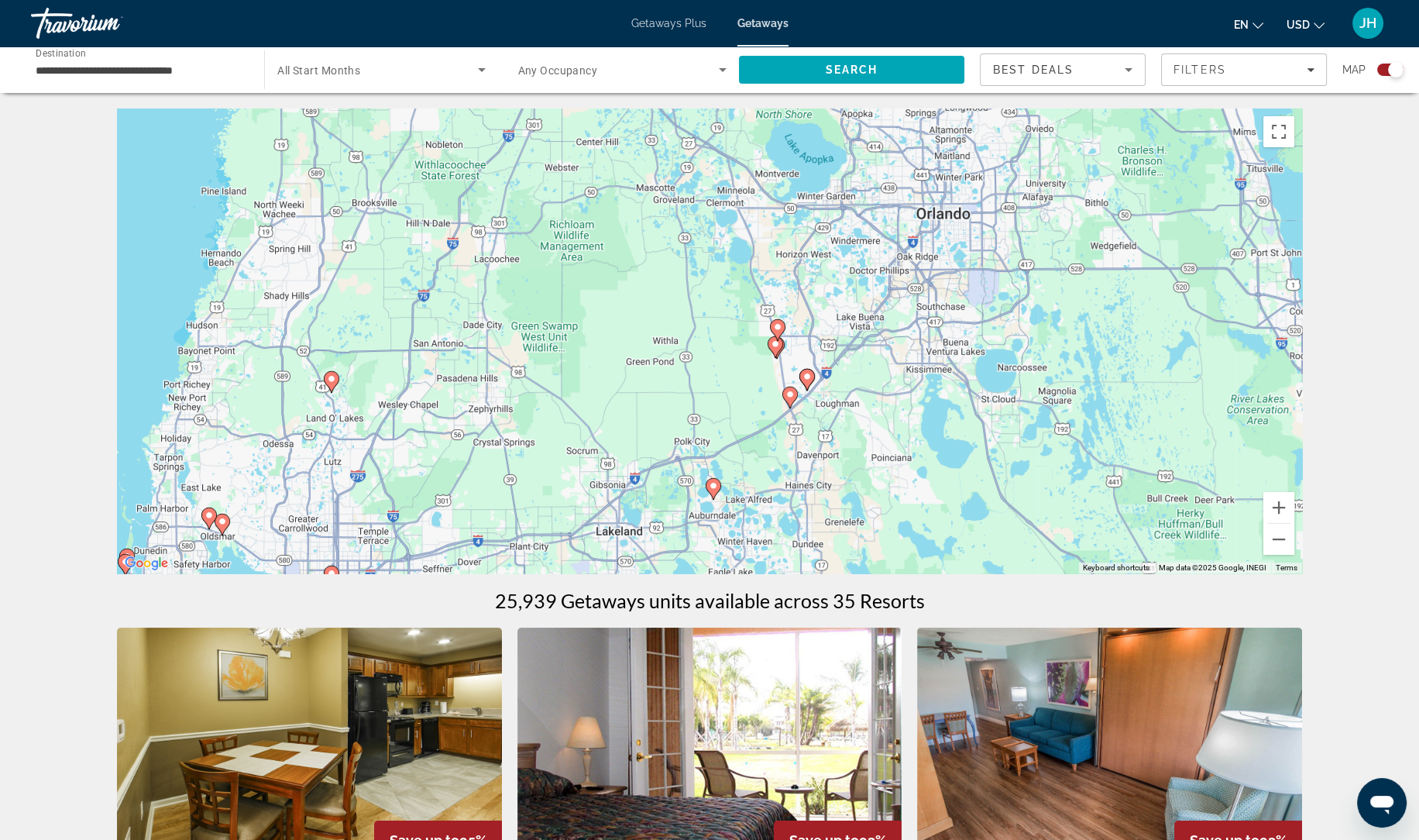
drag, startPoint x: 869, startPoint y: 310, endPoint x: 749, endPoint y: 412, distance: 157.5
click at [749, 412] on div "To activate drag with keyboard, press Alt + Enter. Once in keyboard drag state,…" at bounding box center [709, 341] width 1185 height 464
click at [778, 350] on icon "Main content" at bounding box center [775, 347] width 13 height 20
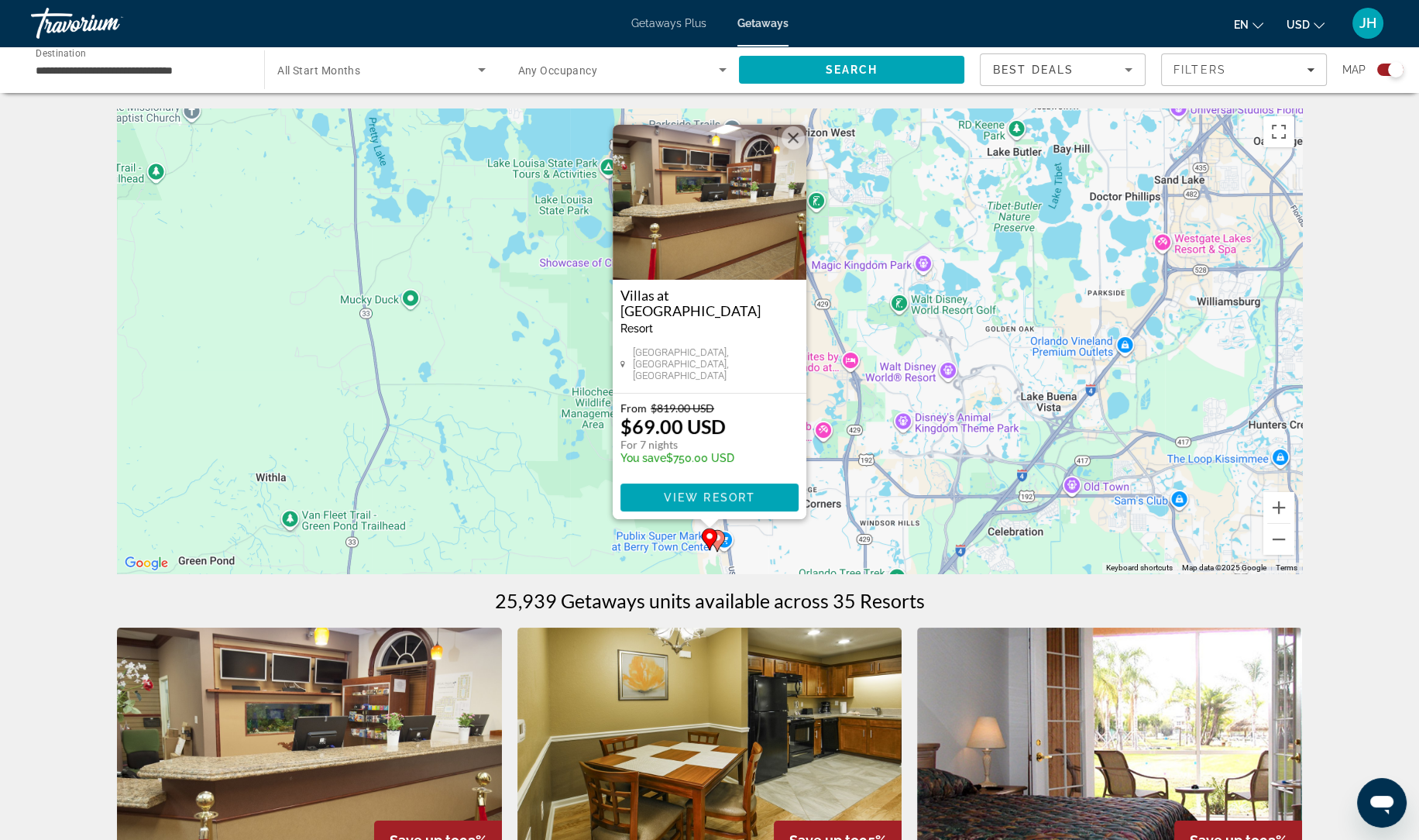
click at [562, 492] on div "To activate drag with keyboard, press Alt + Enter. Once in keyboard drag state,…" at bounding box center [709, 341] width 1185 height 464
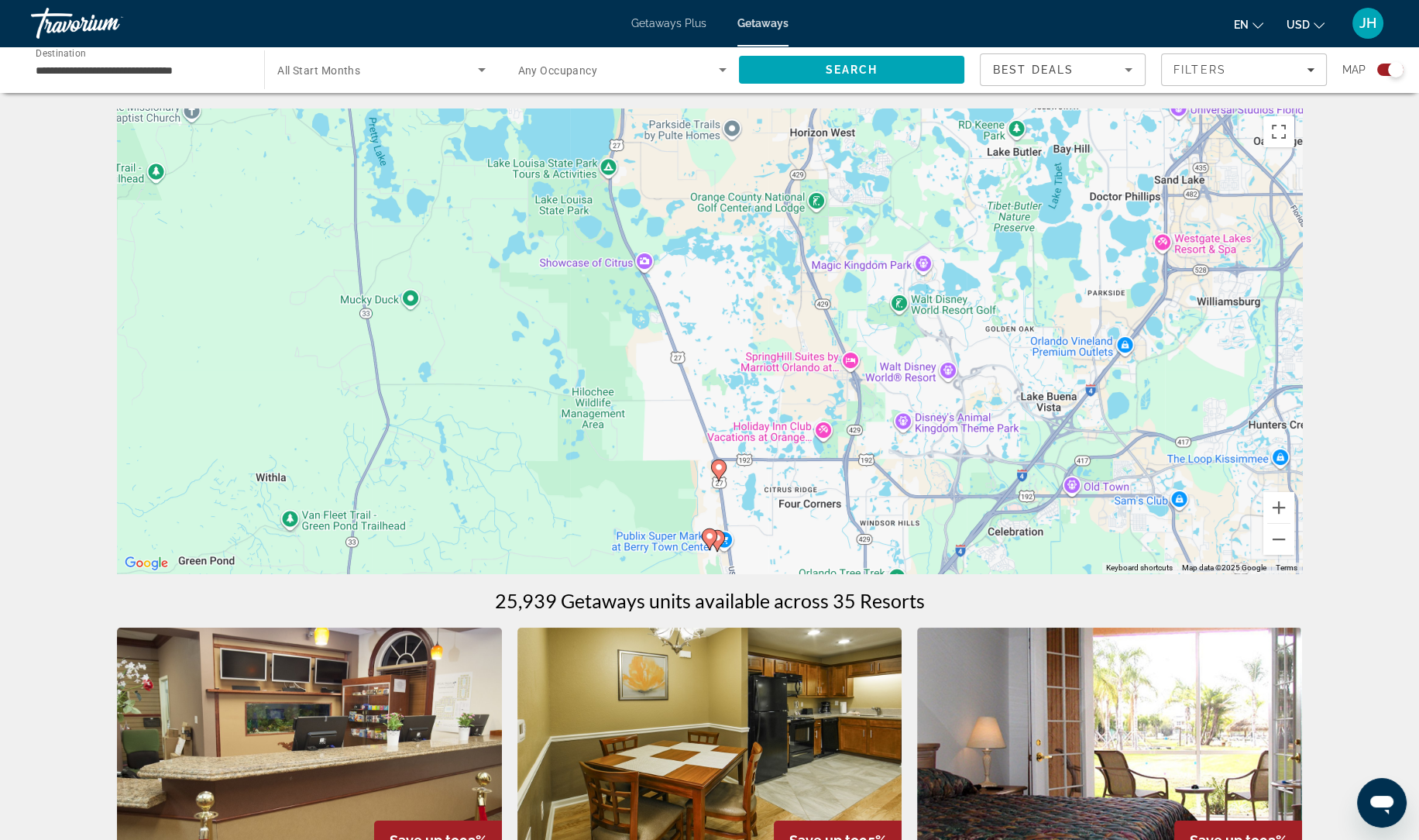
click at [719, 537] on image "Main content" at bounding box center [718, 538] width 10 height 10
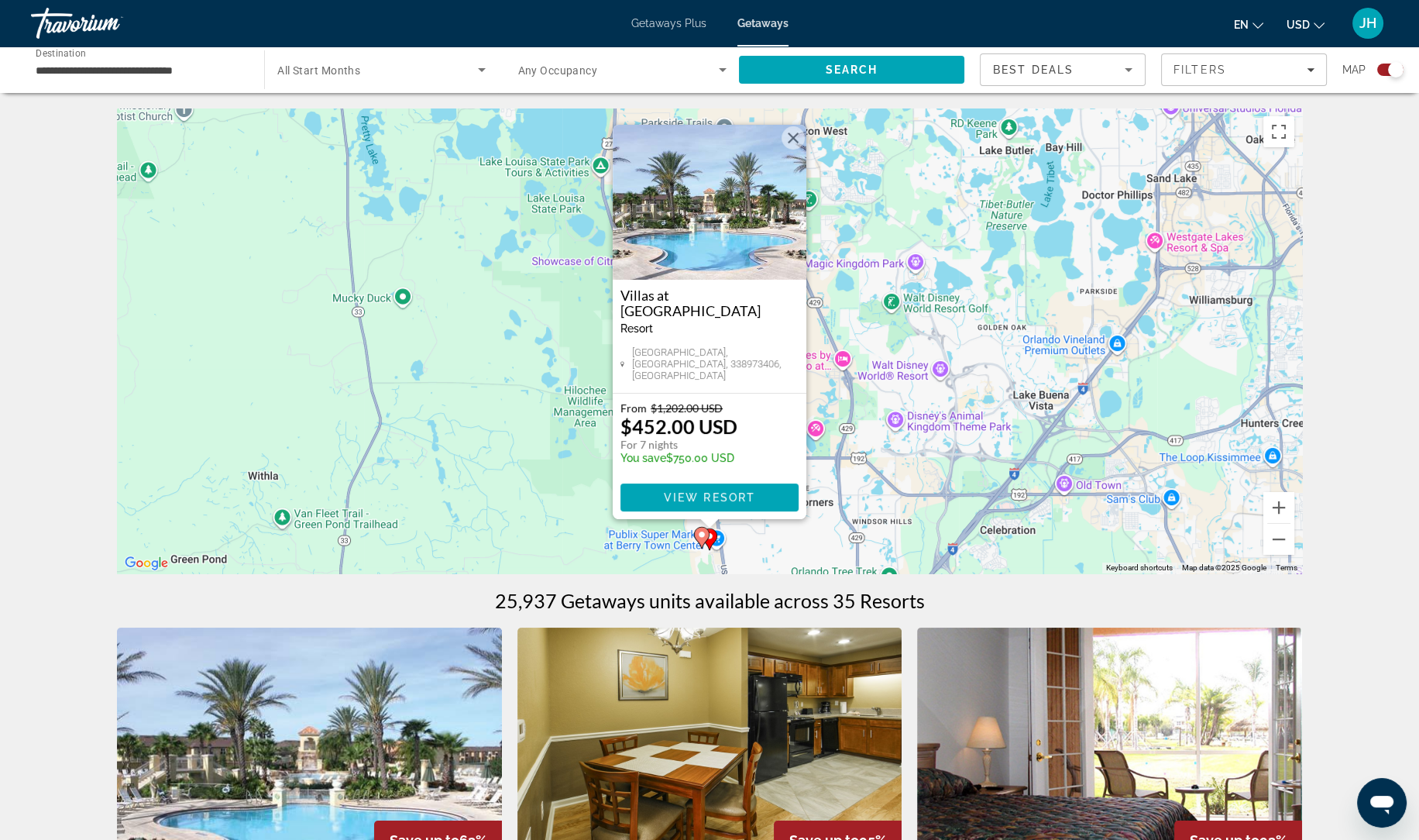
click at [518, 464] on div "To activate drag with keyboard, press Alt + Enter. Once in keyboard drag state,…" at bounding box center [709, 341] width 1185 height 464
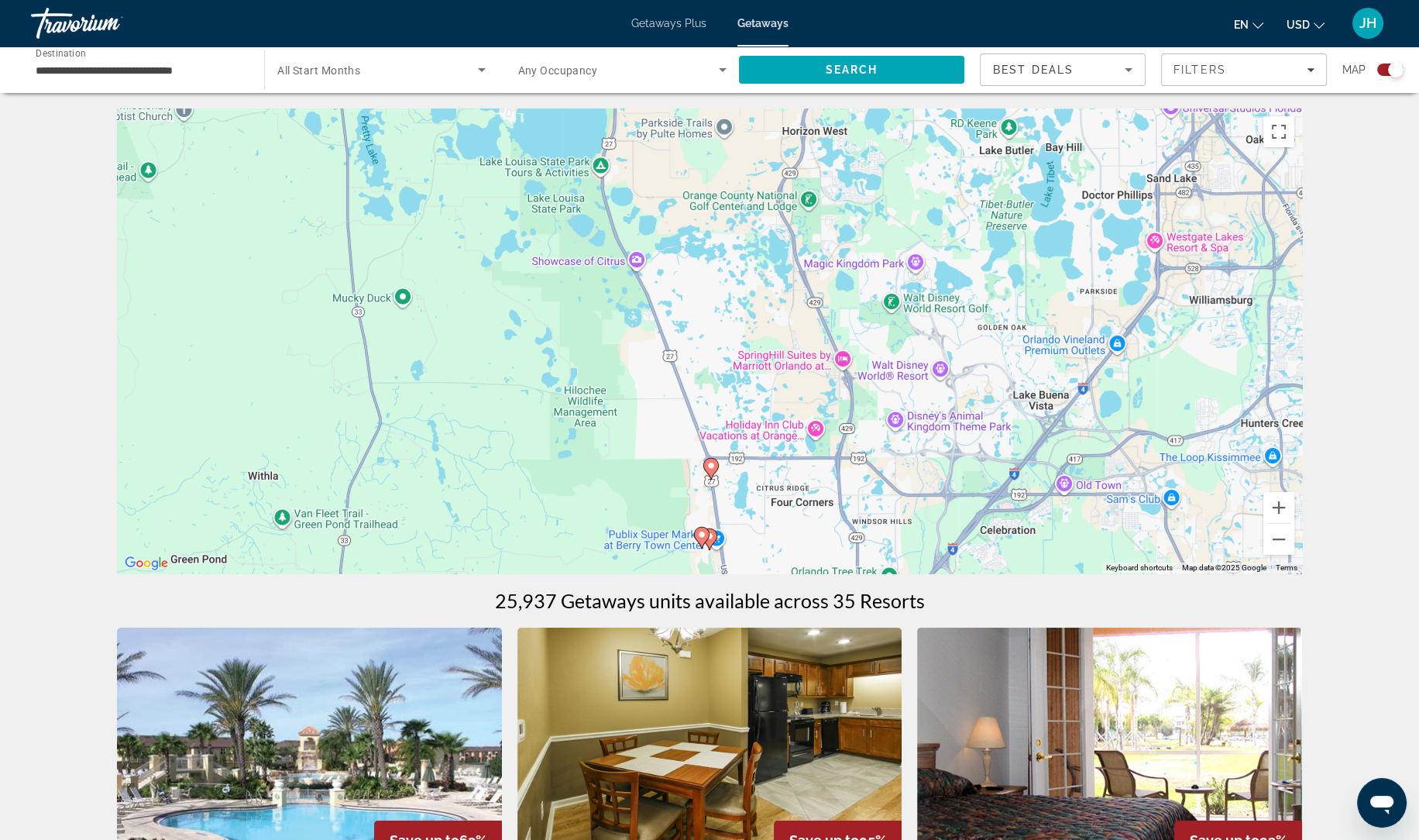
click at [703, 472] on gmp-advanced-marker "Main content" at bounding box center [711, 468] width 15 height 23
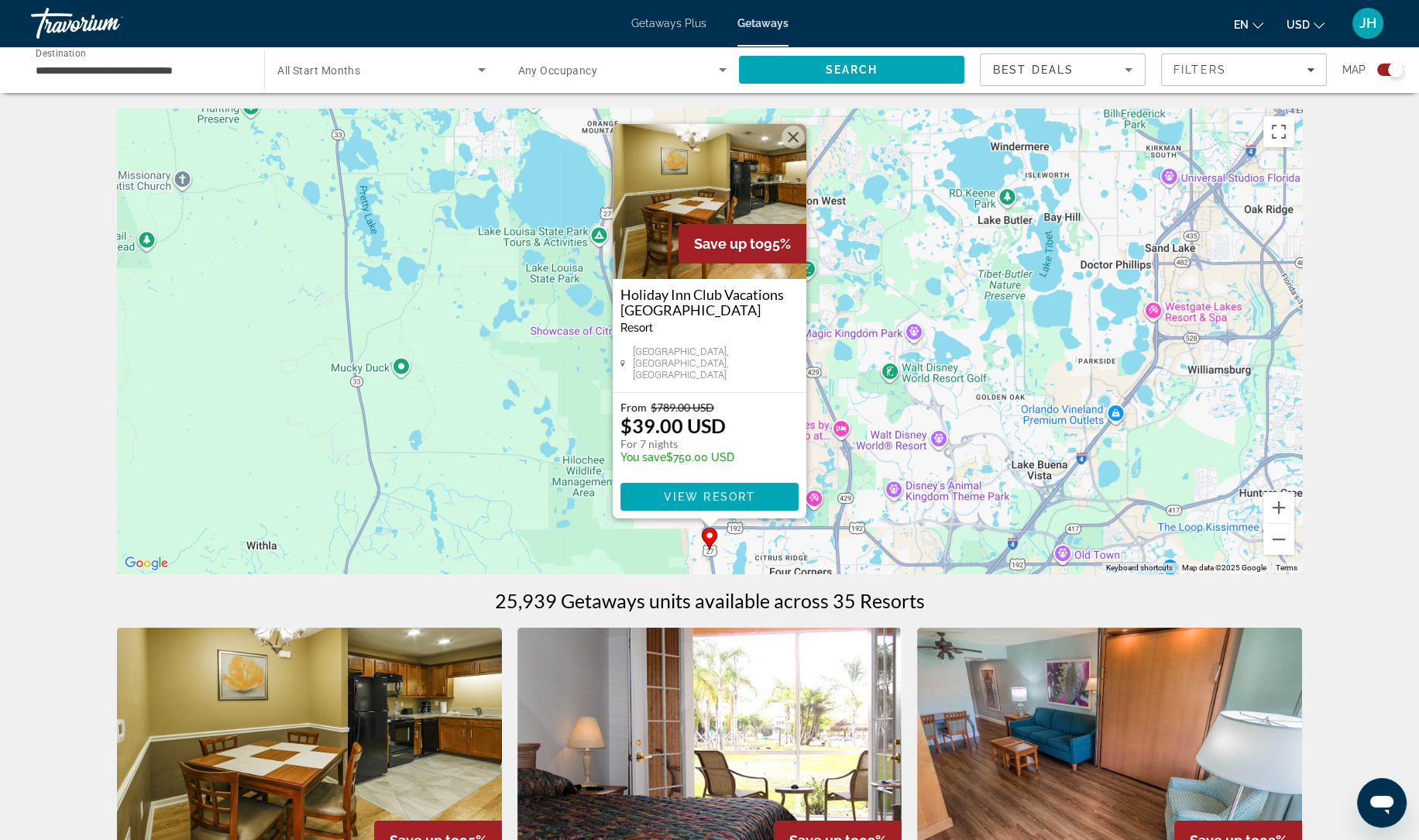
click at [497, 465] on div "To activate drag with keyboard, press Alt + Enter. Once in keyboard drag state,…" at bounding box center [709, 341] width 1185 height 464
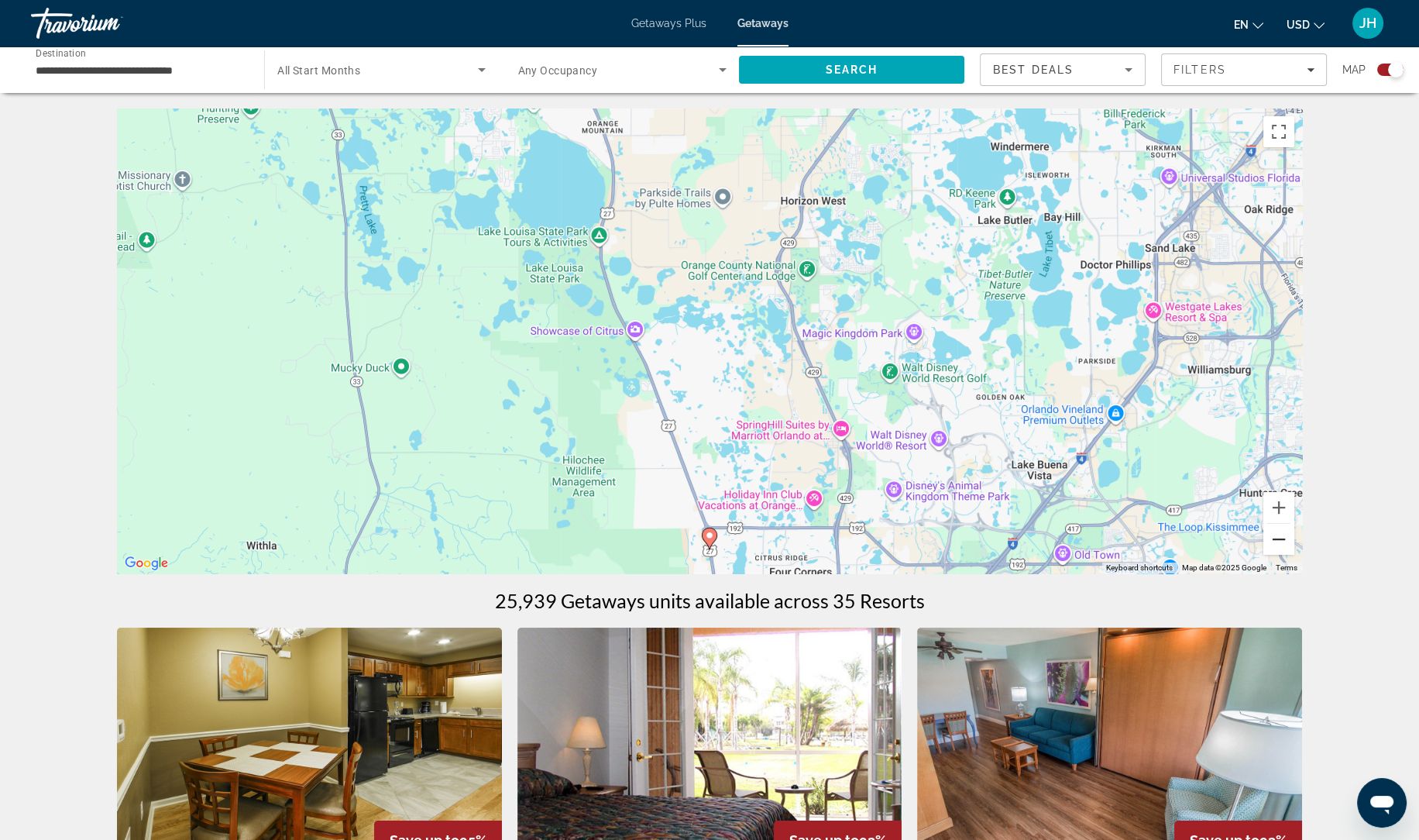
click at [1285, 538] on button "Zoom out" at bounding box center [1278, 539] width 31 height 31
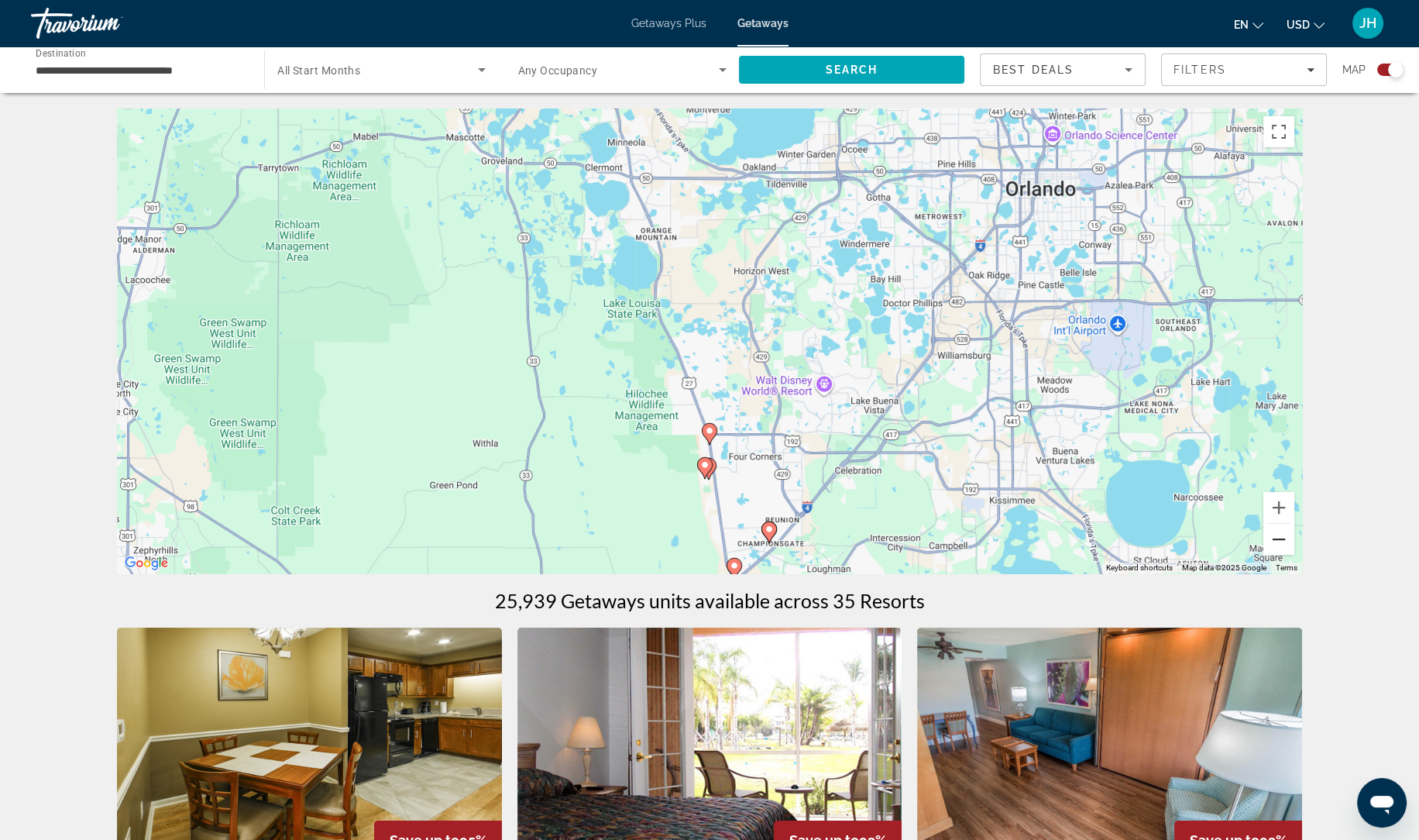
click at [1285, 538] on button "Zoom out" at bounding box center [1278, 539] width 31 height 31
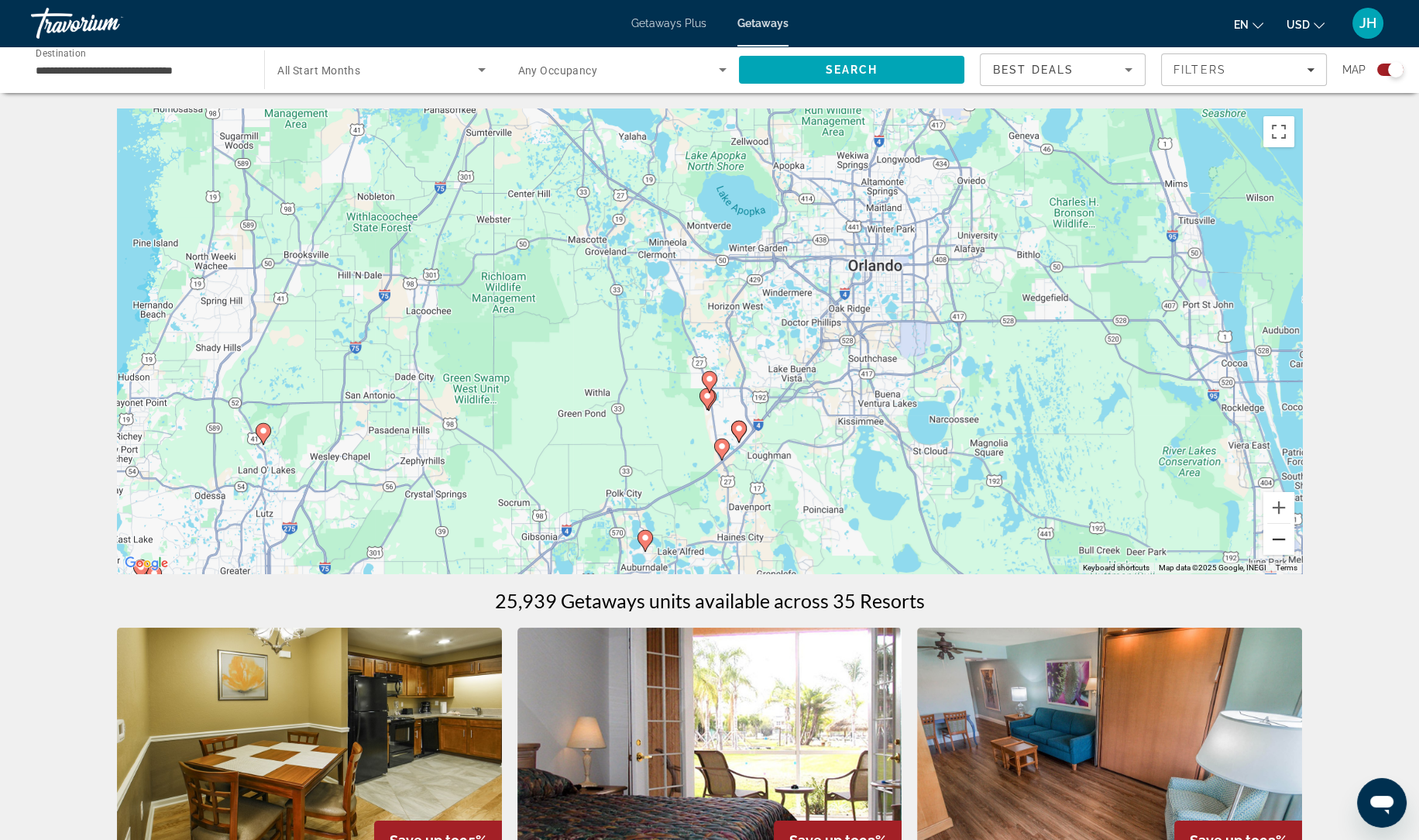
click at [1285, 538] on button "Zoom out" at bounding box center [1278, 539] width 31 height 31
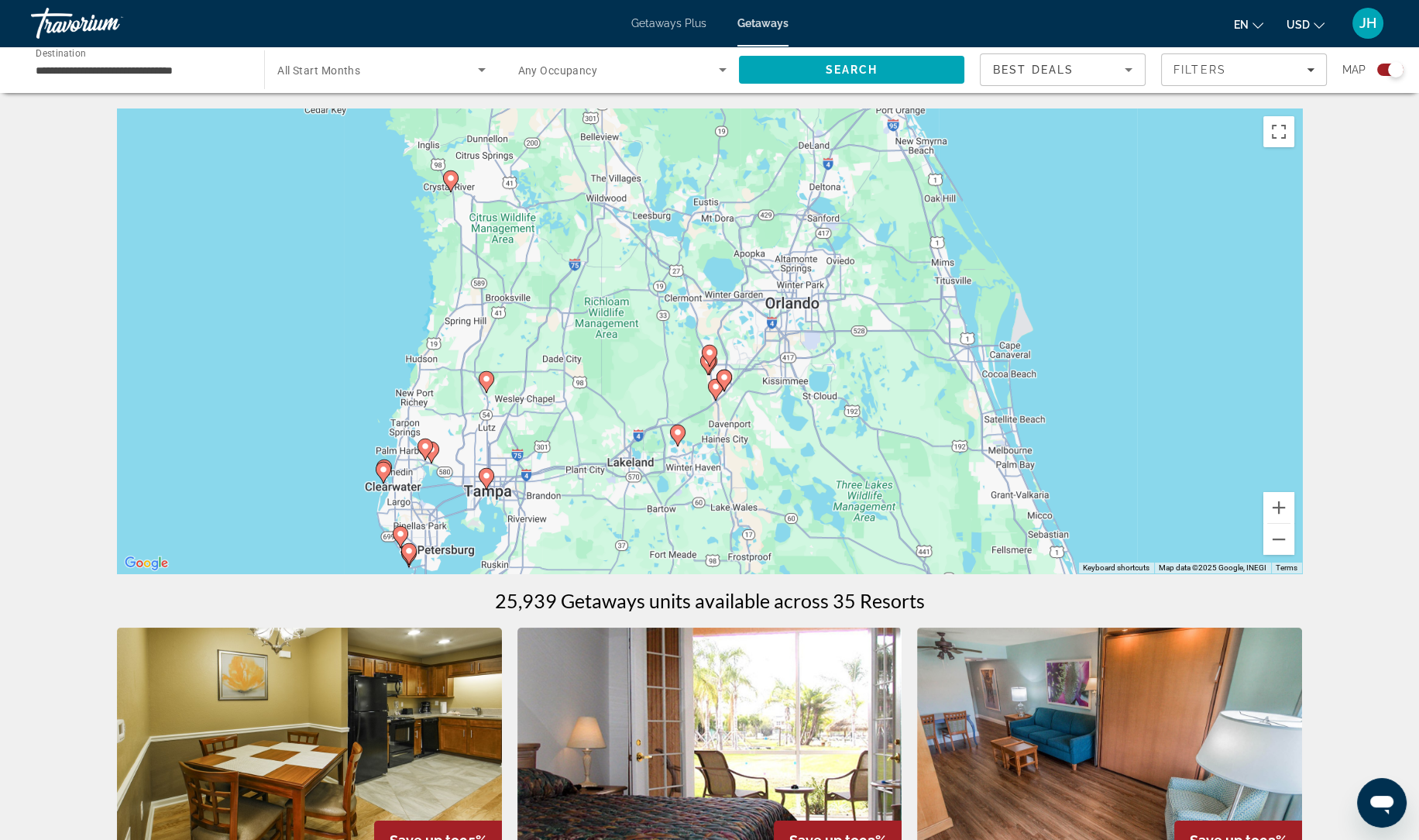
click at [386, 470] on image "Main content" at bounding box center [383, 469] width 10 height 10
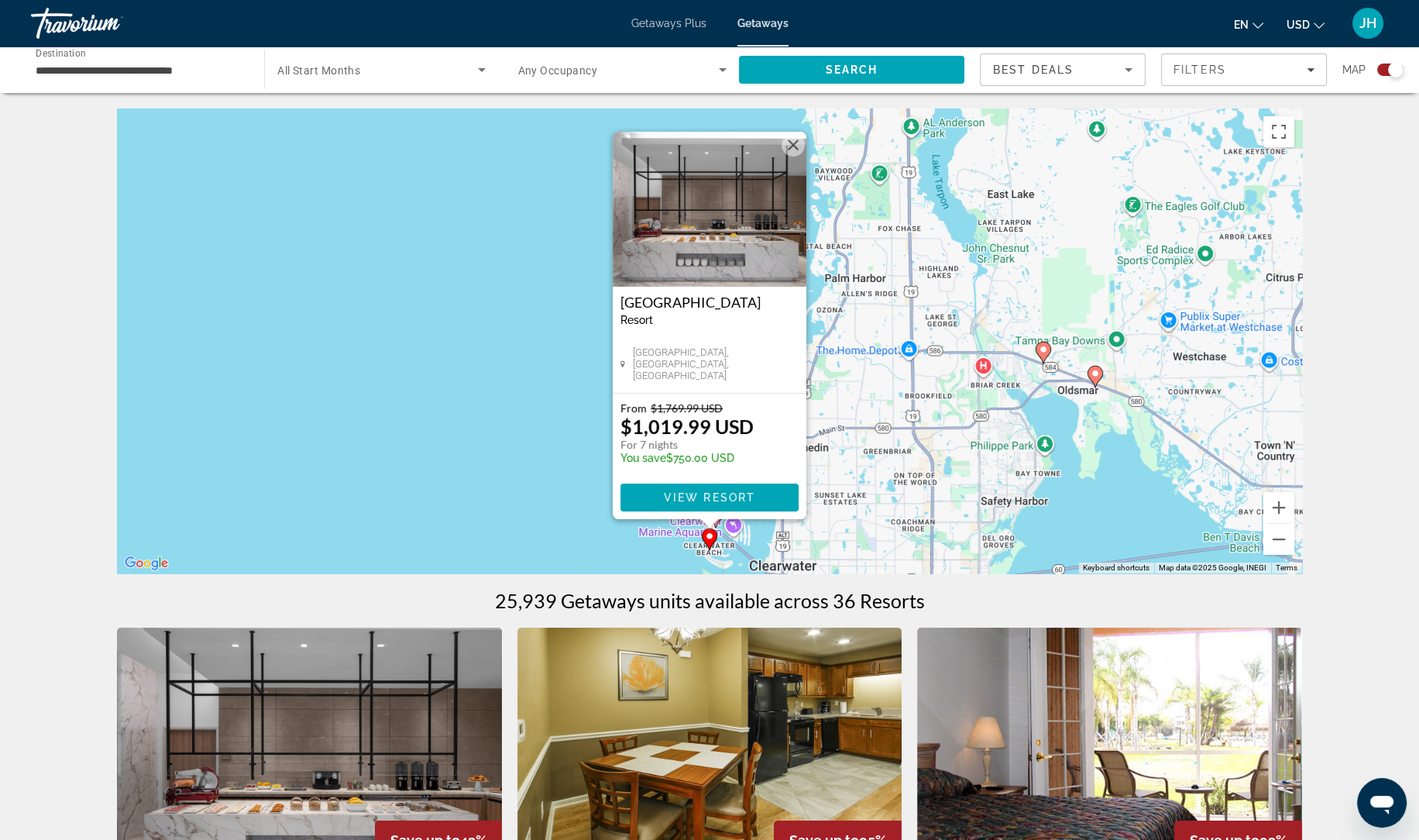
click at [524, 412] on div "To activate drag with keyboard, press Alt + Enter. Once in keyboard drag state,…" at bounding box center [709, 341] width 1185 height 464
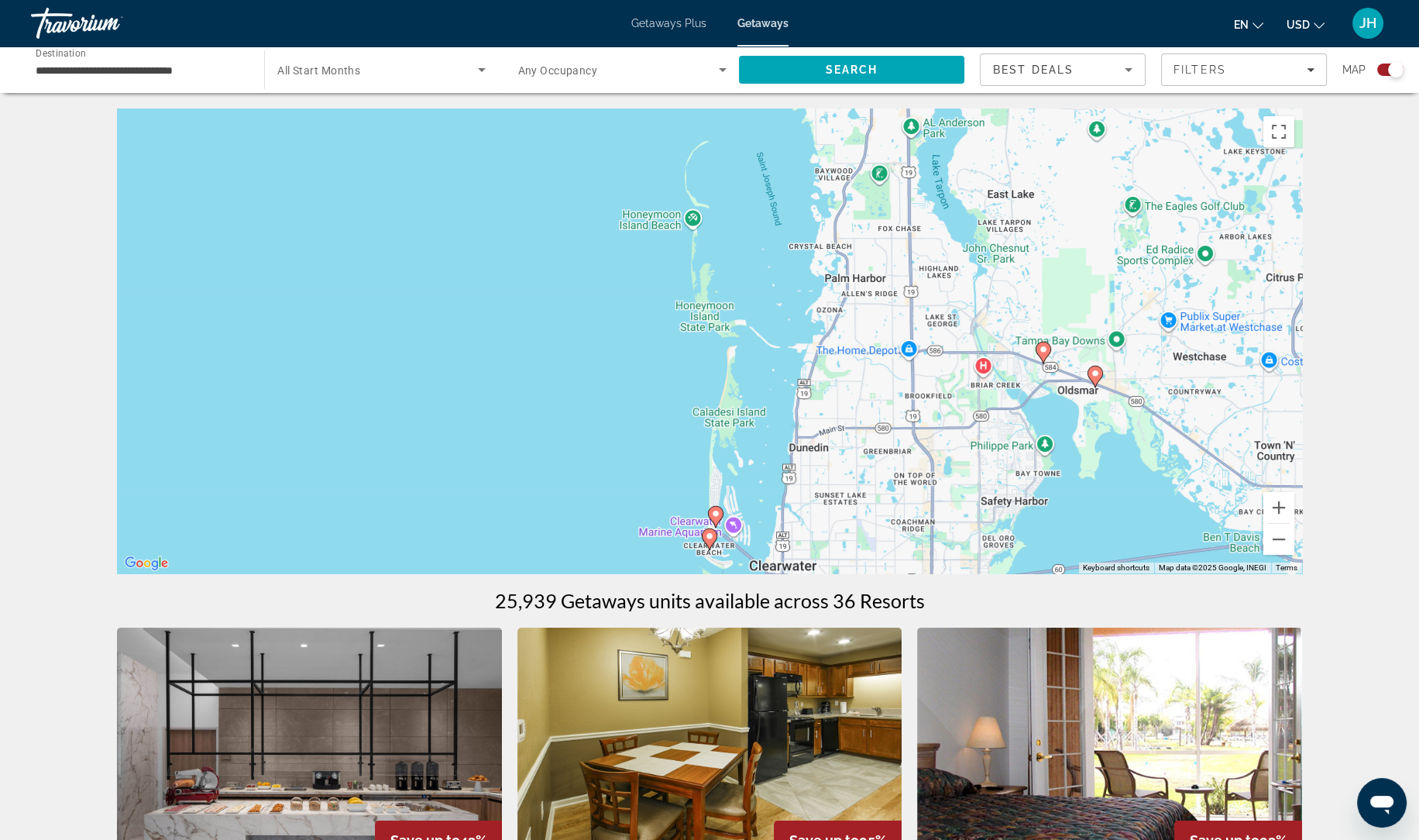
click at [713, 516] on image "Main content" at bounding box center [716, 513] width 10 height 10
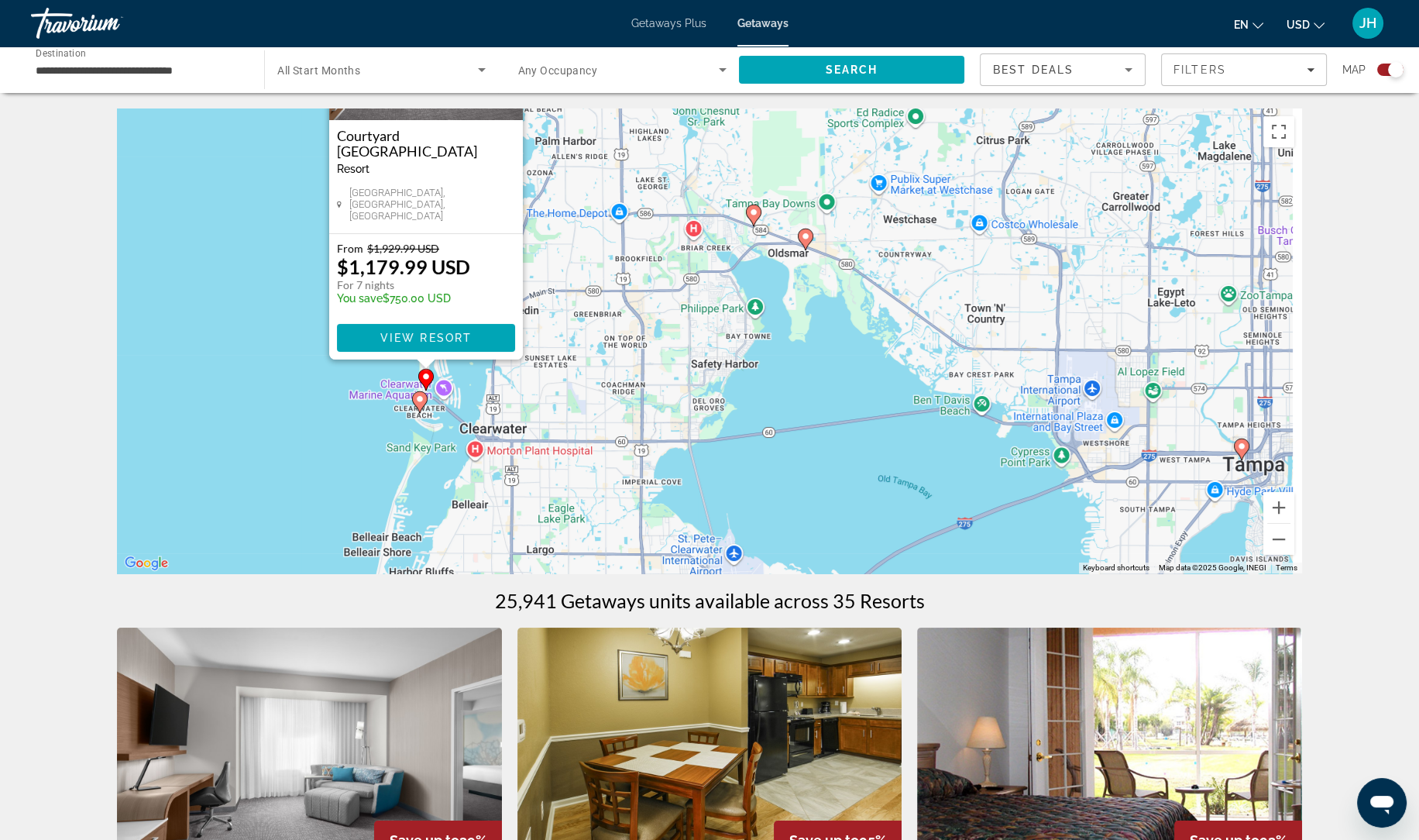
drag, startPoint x: 938, startPoint y: 465, endPoint x: 647, endPoint y: 304, distance: 332.6
click at [647, 304] on div "To activate drag with keyboard, press Alt + Enter. Once in keyboard drag state,…" at bounding box center [709, 341] width 1185 height 464
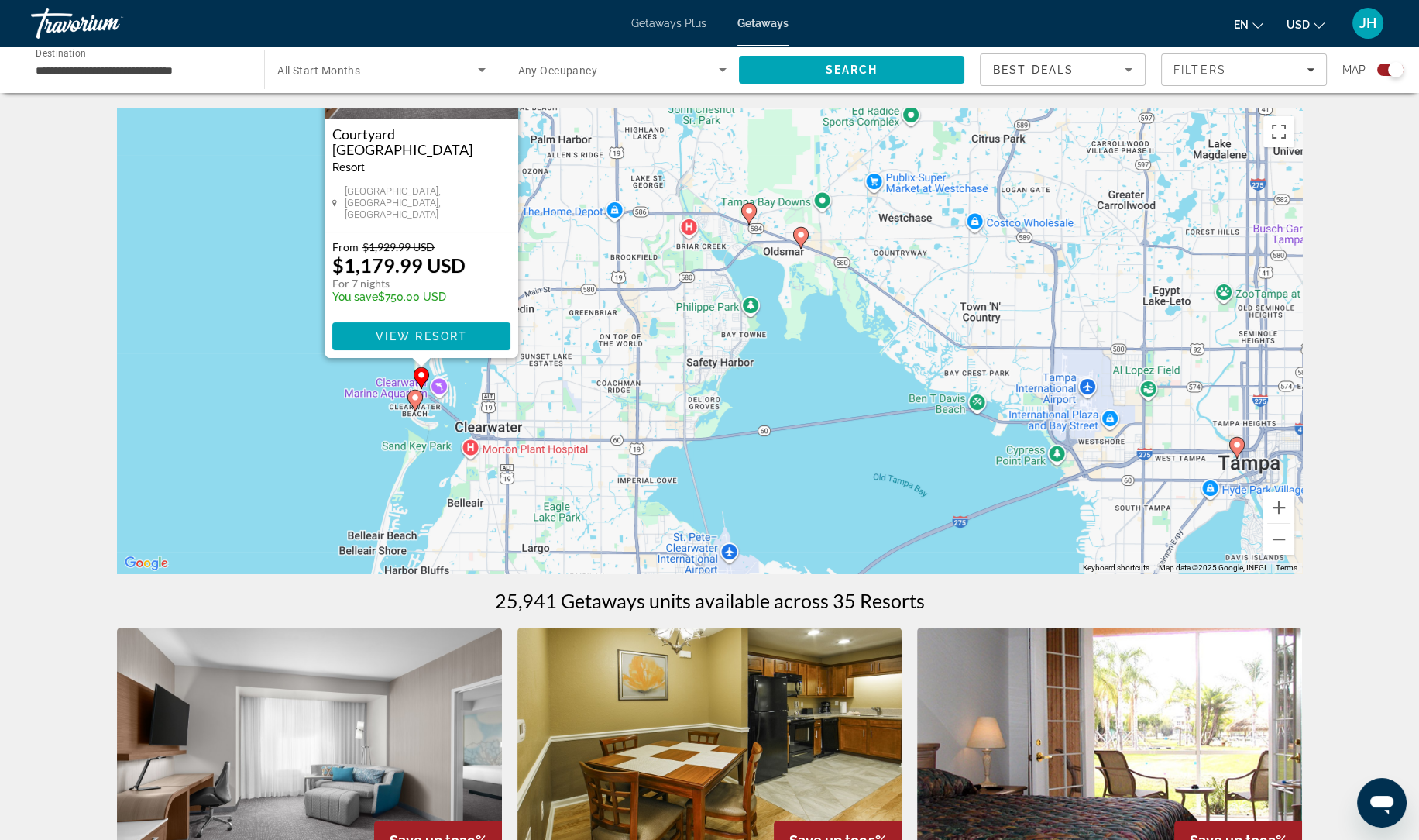
click at [799, 244] on gmp-advanced-marker "Main content" at bounding box center [801, 238] width 15 height 23
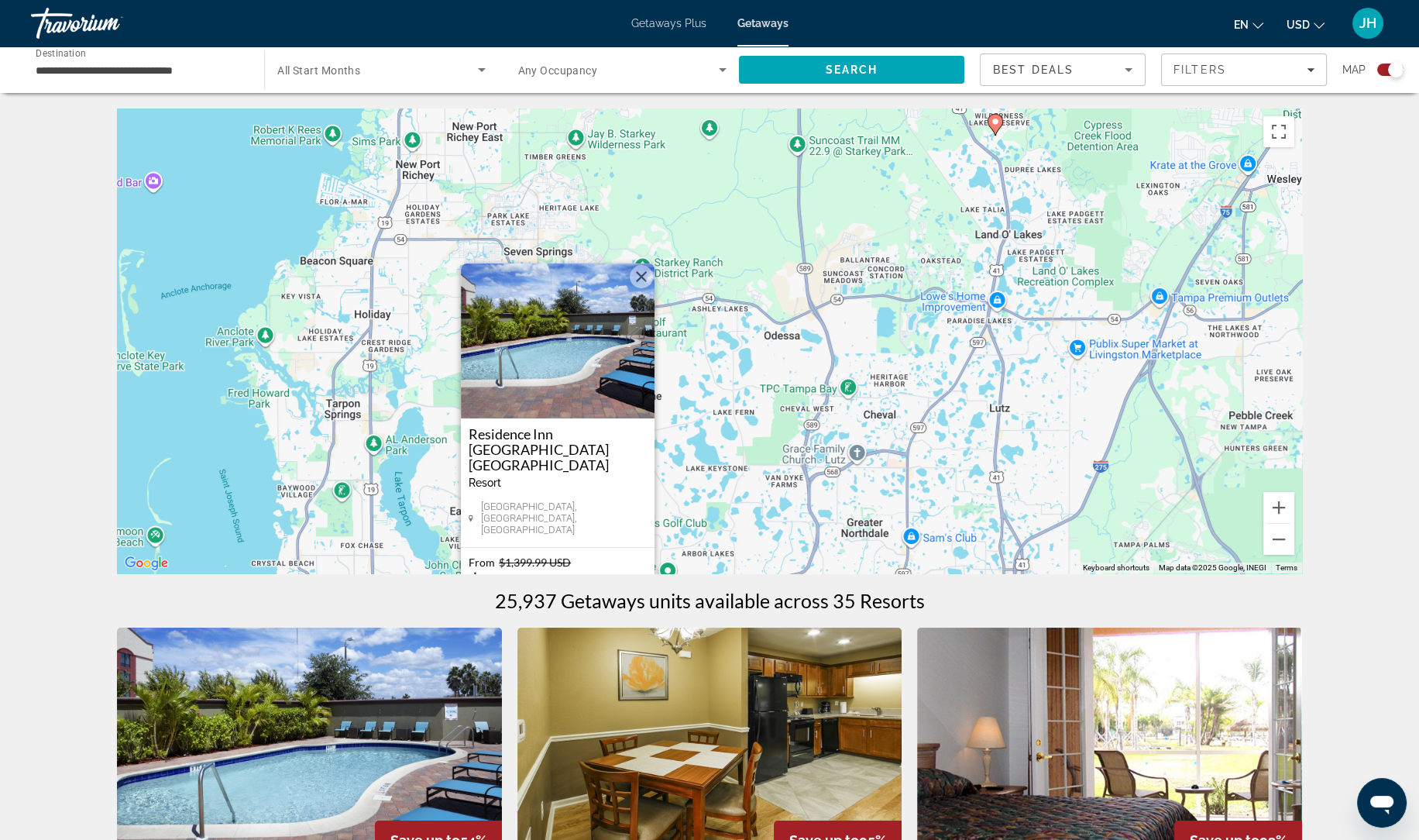
drag, startPoint x: 1075, startPoint y: 310, endPoint x: 907, endPoint y: 474, distance: 234.8
click at [907, 474] on div "To activate drag with keyboard, press Alt + Enter. Once in keyboard drag state,…" at bounding box center [709, 341] width 1185 height 464
click at [1276, 543] on button "Zoom out" at bounding box center [1278, 539] width 31 height 31
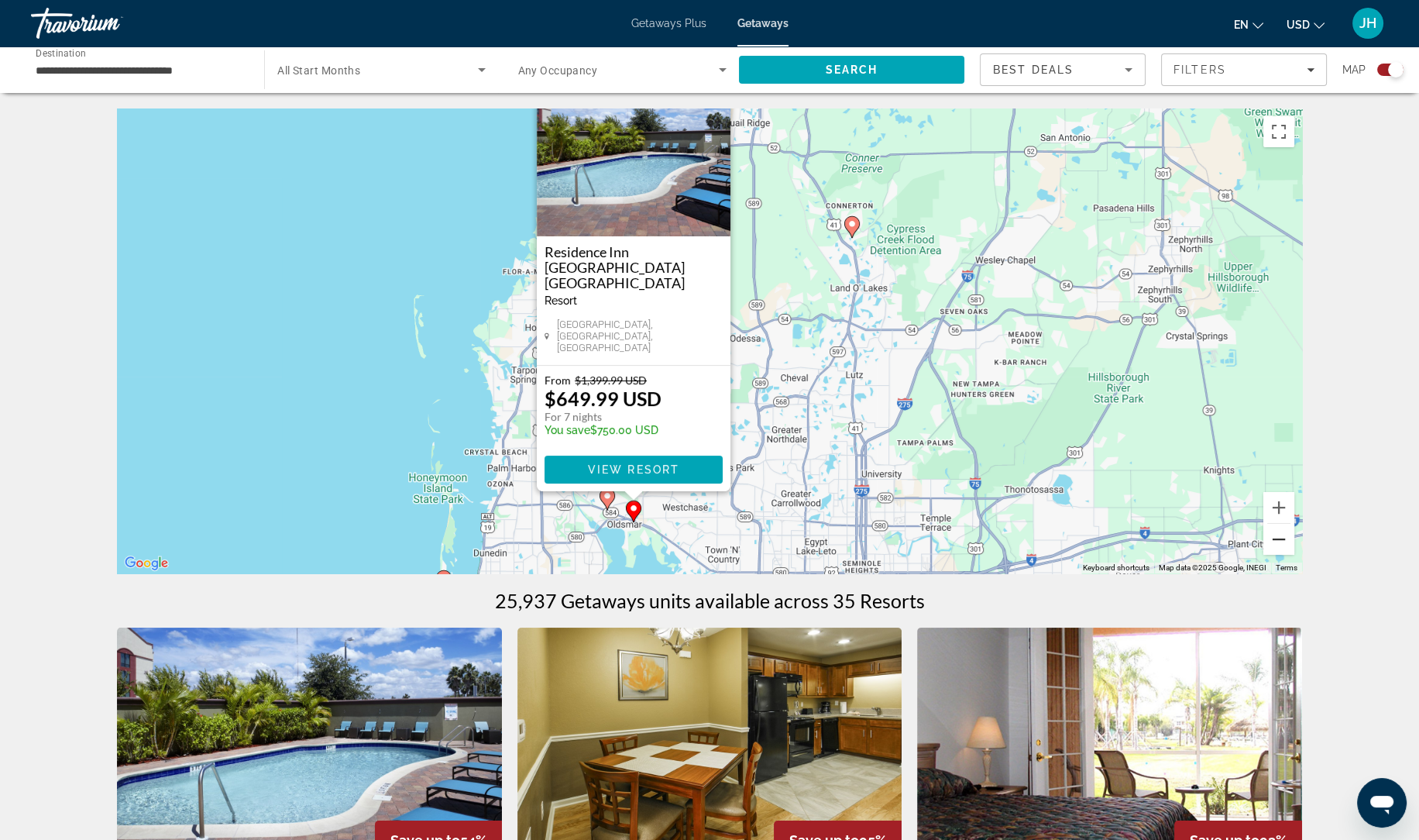
click at [1276, 543] on button "Zoom out" at bounding box center [1278, 539] width 31 height 31
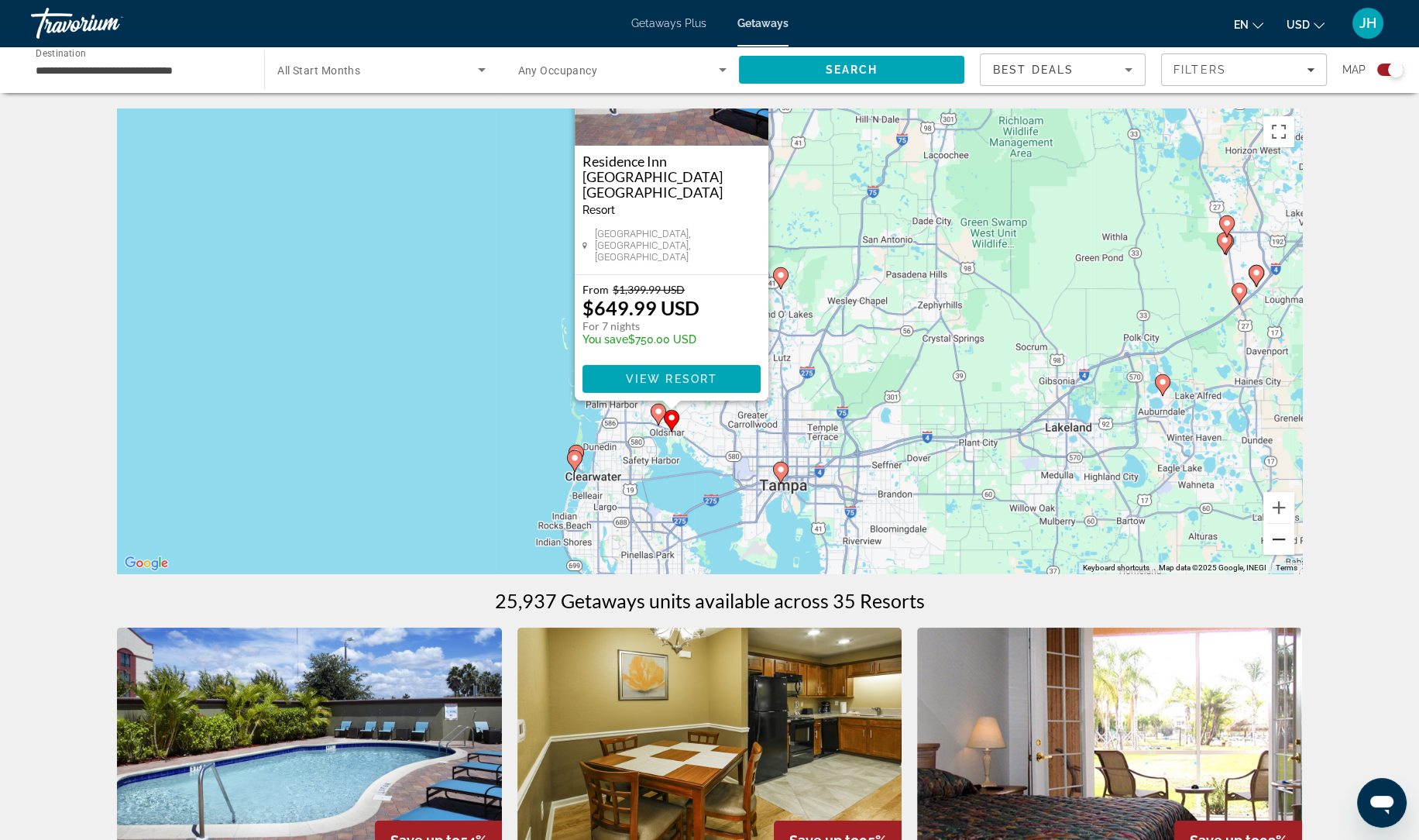
click at [1276, 543] on button "Zoom out" at bounding box center [1278, 539] width 31 height 31
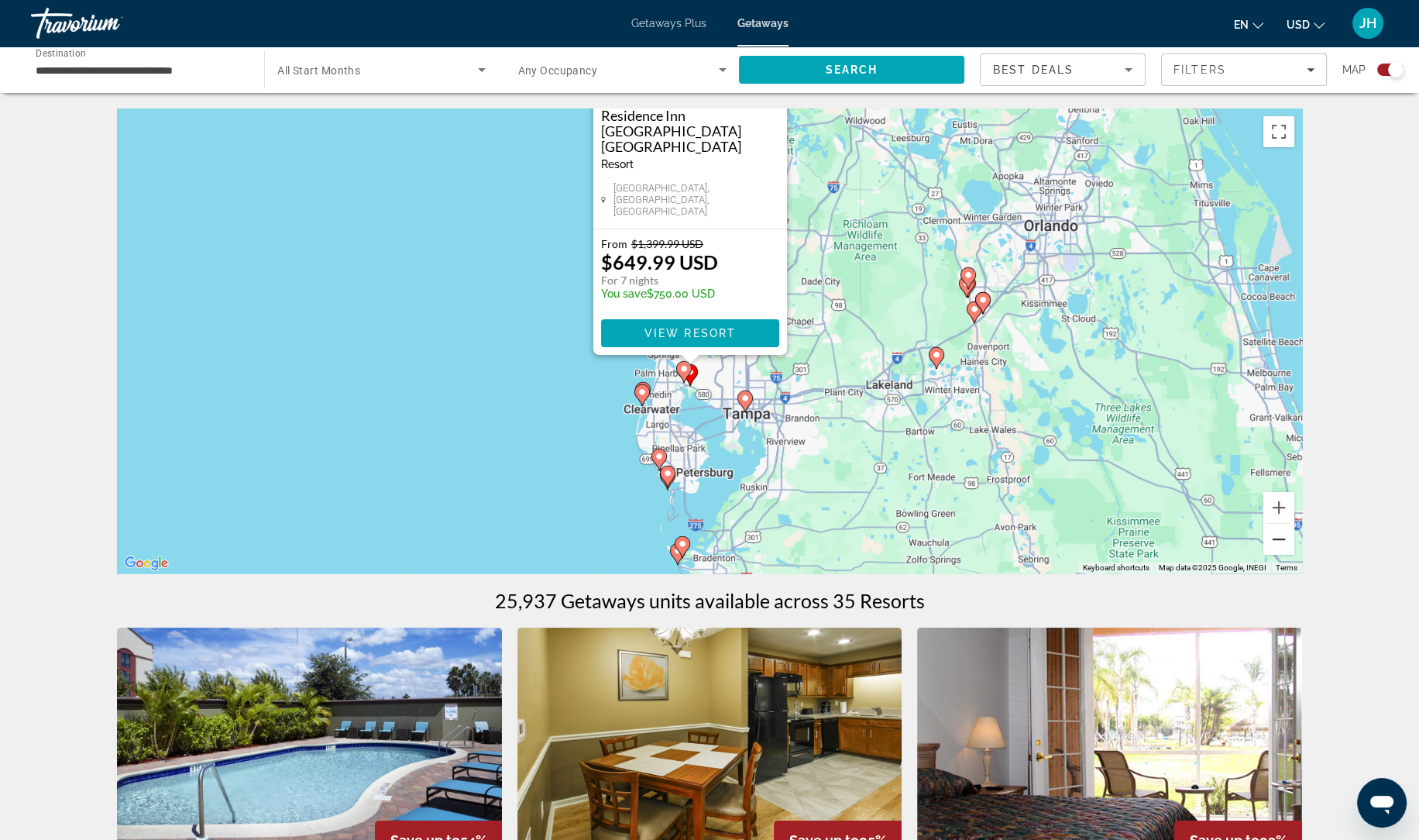
click at [1276, 543] on button "Zoom out" at bounding box center [1278, 539] width 31 height 31
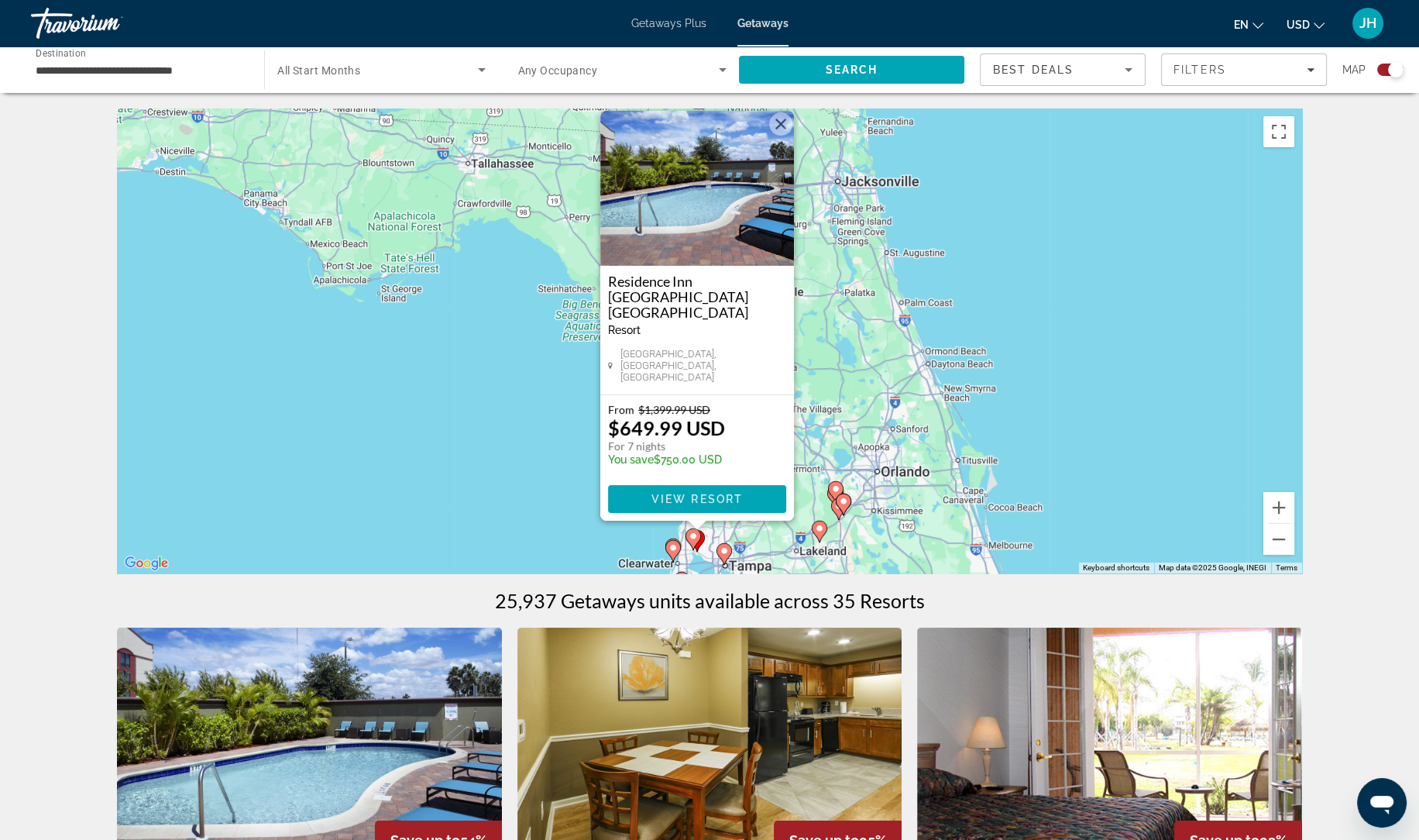
drag, startPoint x: 915, startPoint y: 389, endPoint x: 911, endPoint y: 578, distance: 189.0
click at [865, 399] on div "To activate drag with keyboard, press Alt + Enter. Once in keyboard drag state,…" at bounding box center [709, 341] width 1185 height 464
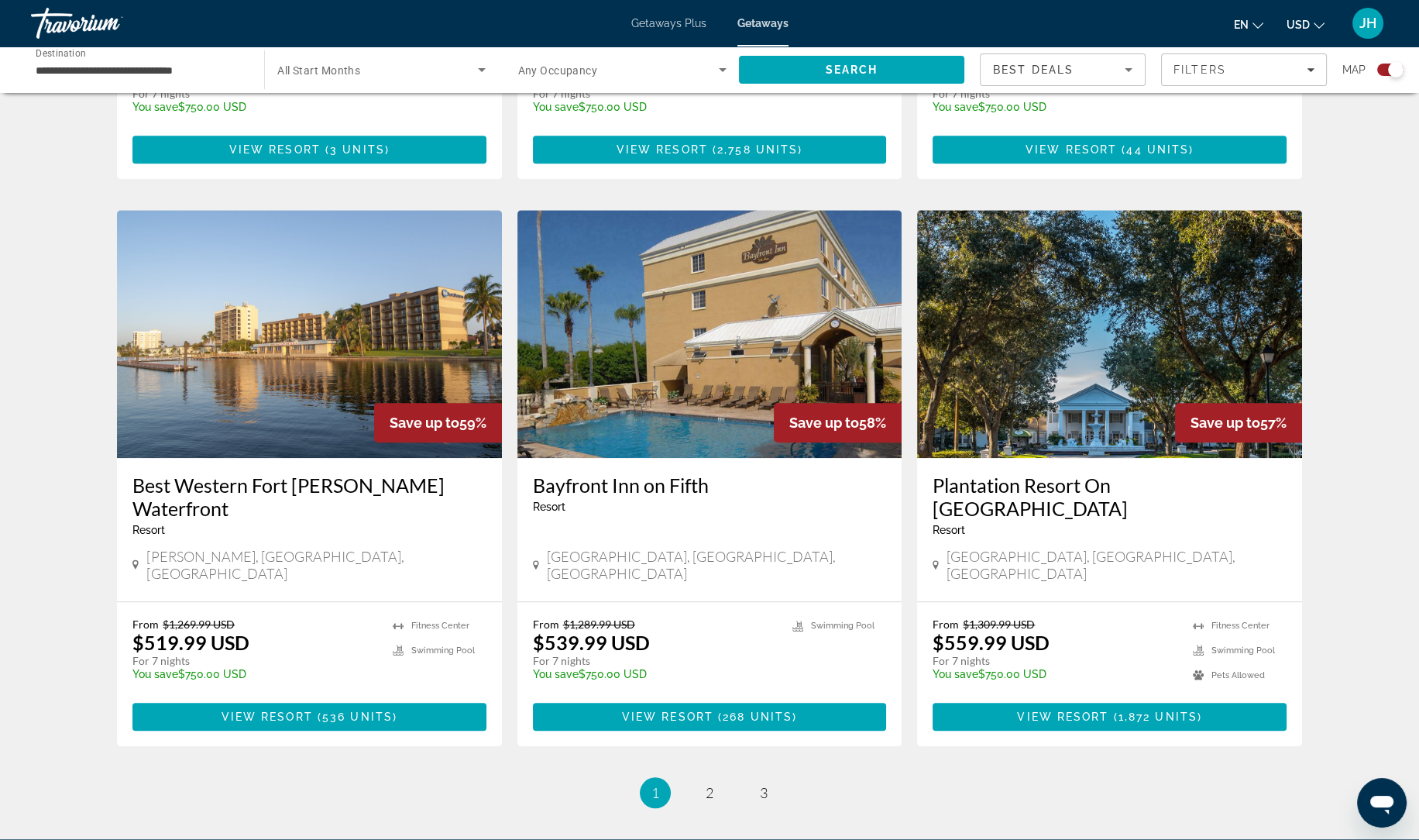
scroll to position [2213, 0]
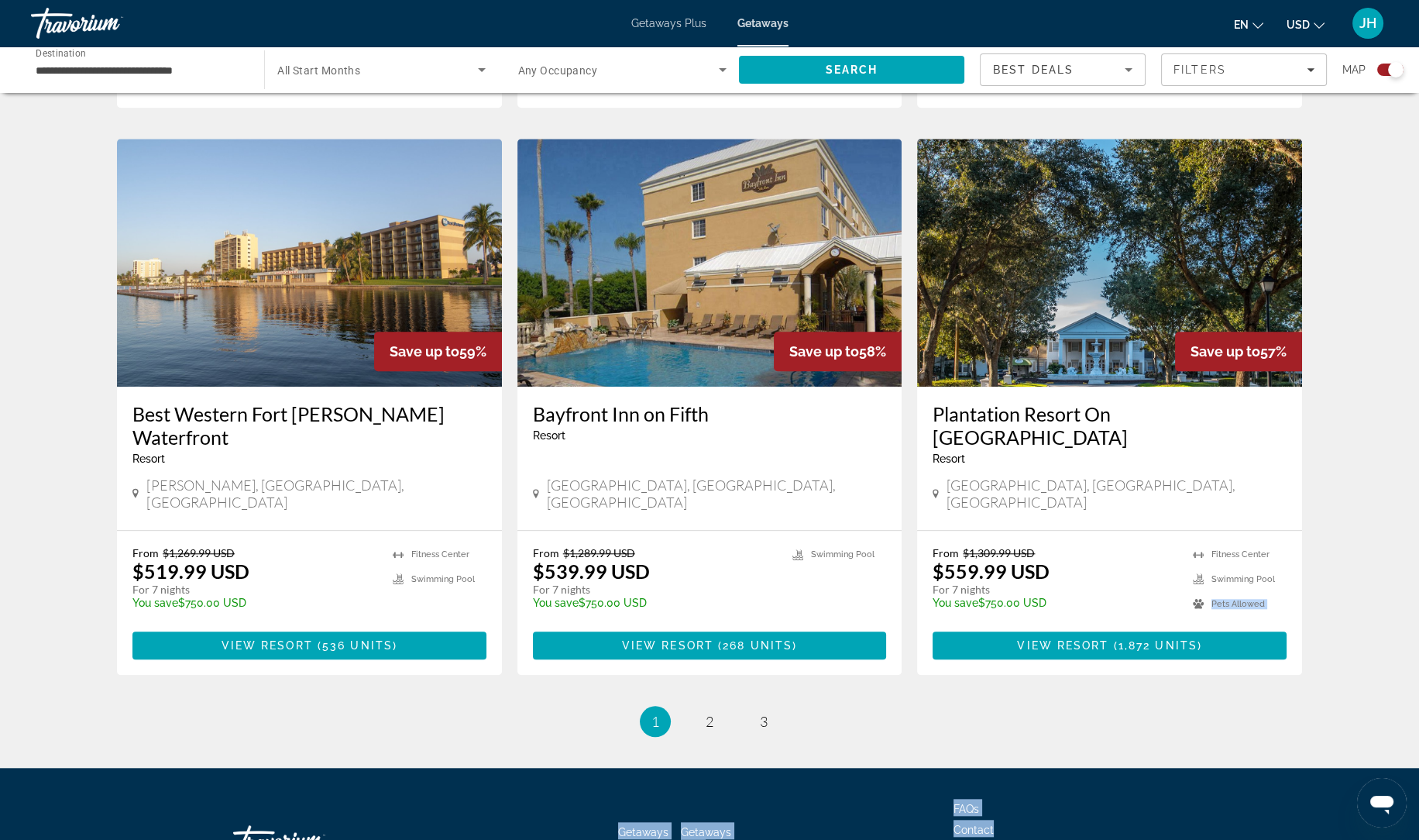
drag, startPoint x: 1417, startPoint y: 721, endPoint x: 1417, endPoint y: 468, distance: 253.0
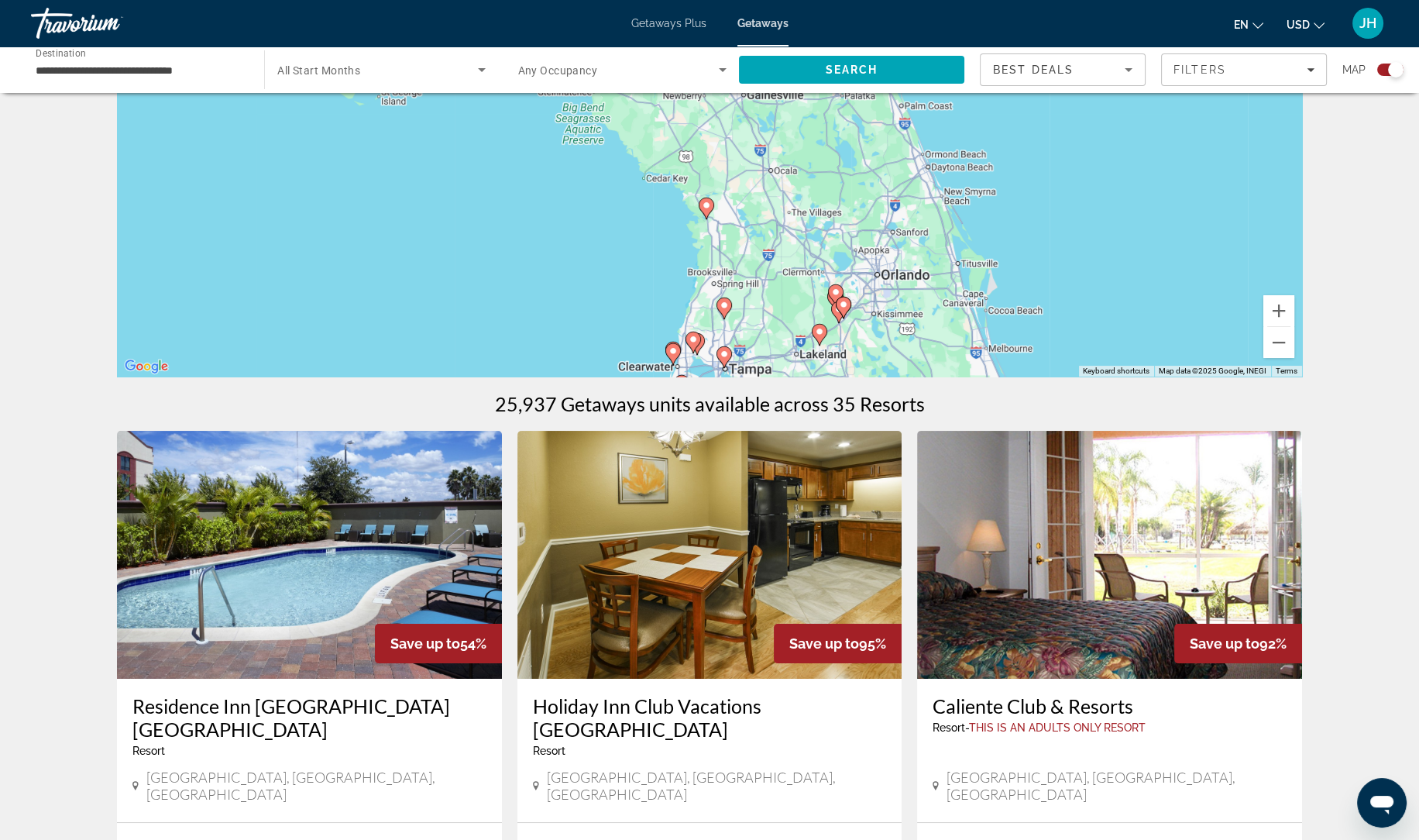
scroll to position [115, 0]
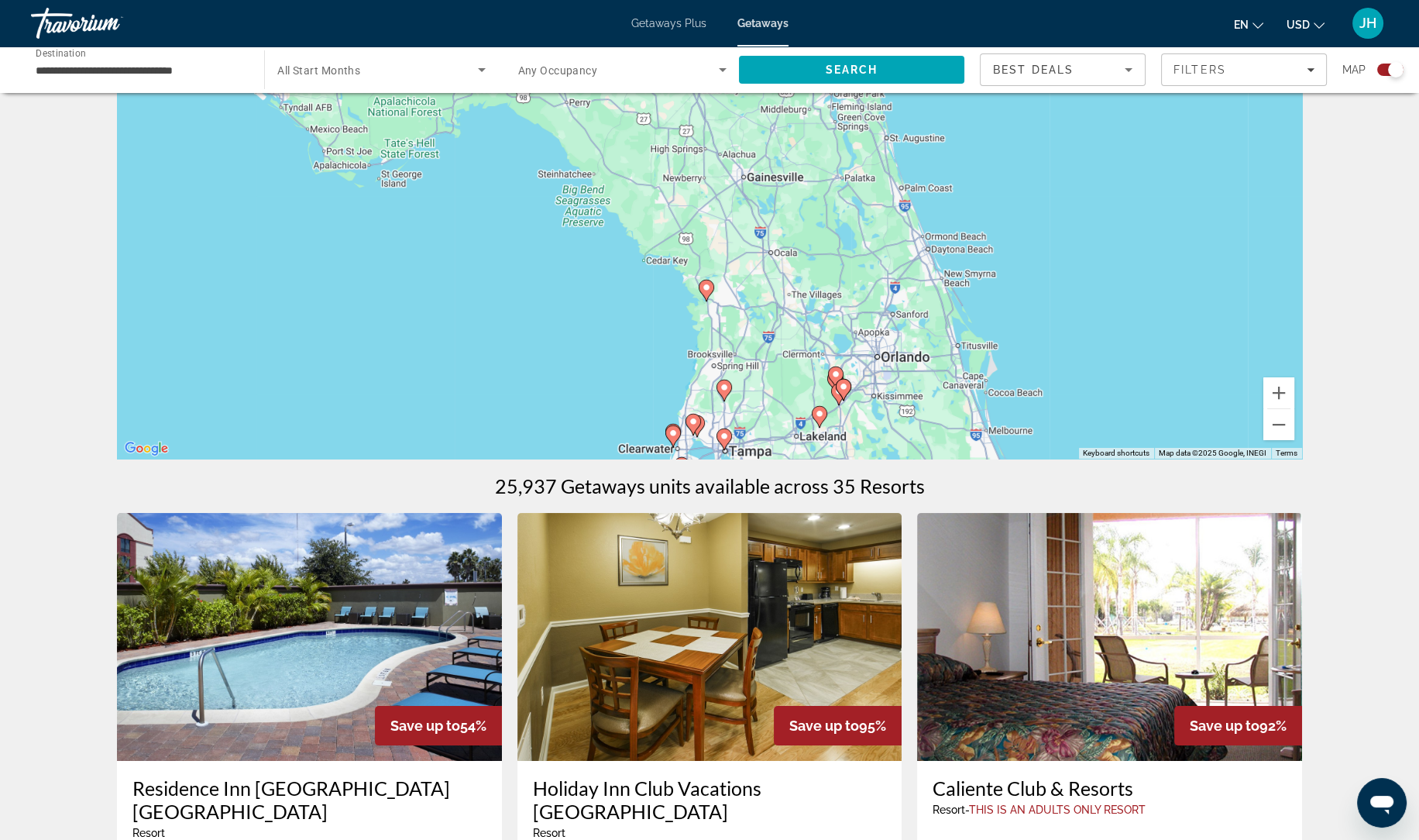
click at [1379, 66] on div "Search widget" at bounding box center [1390, 69] width 26 height 13
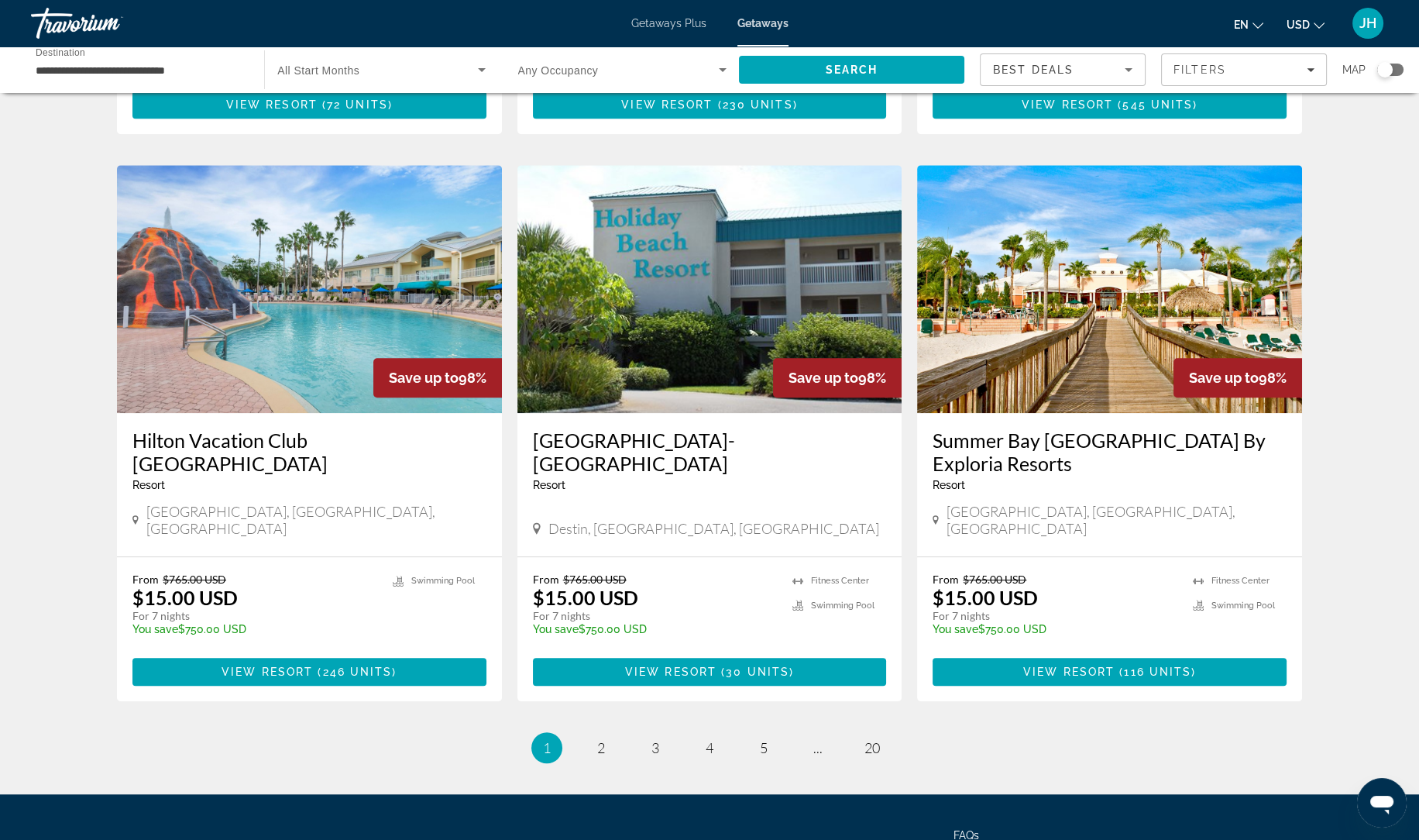
scroll to position [1672, 0]
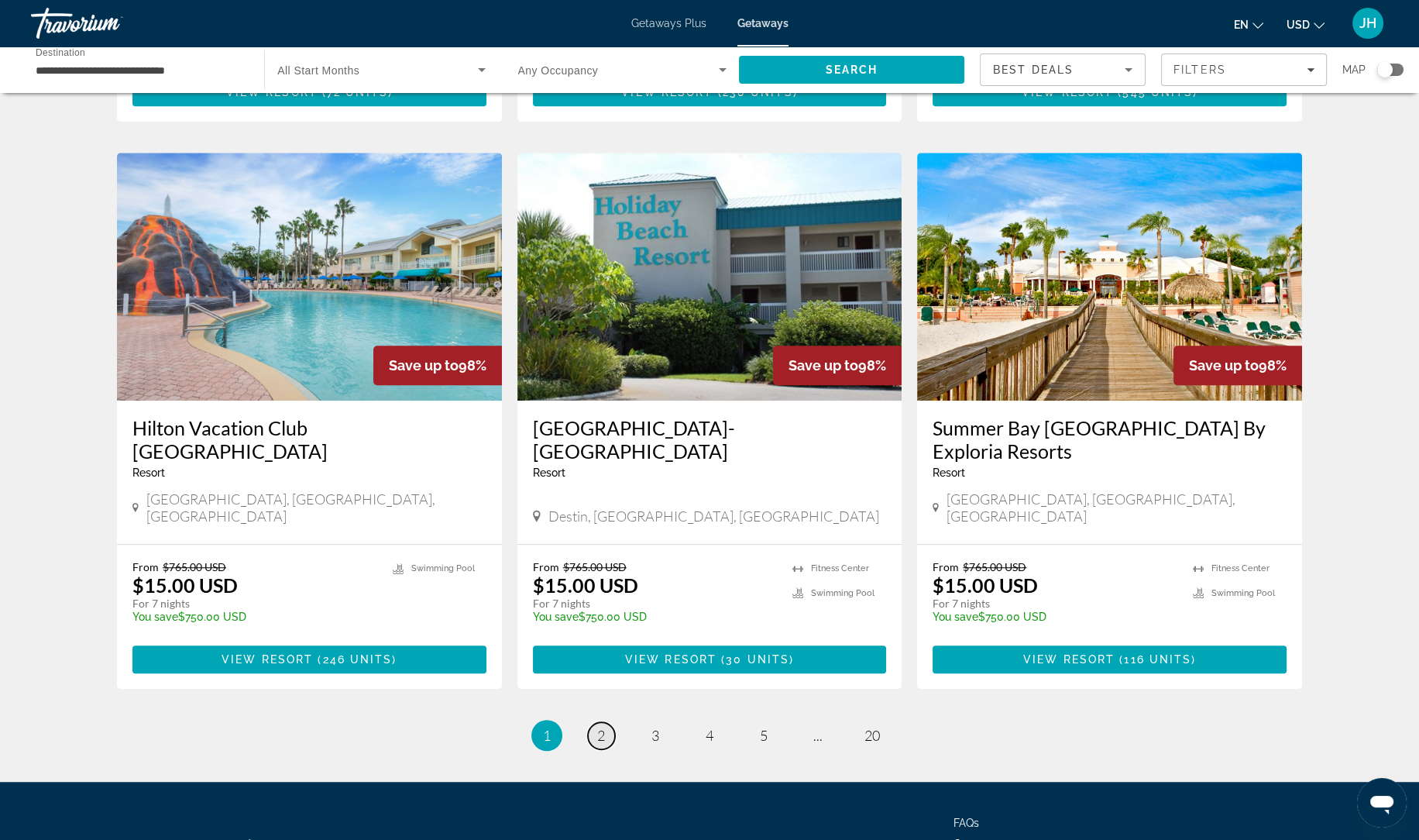
click at [604, 726] on span "2" at bounding box center [601, 735] width 8 height 17
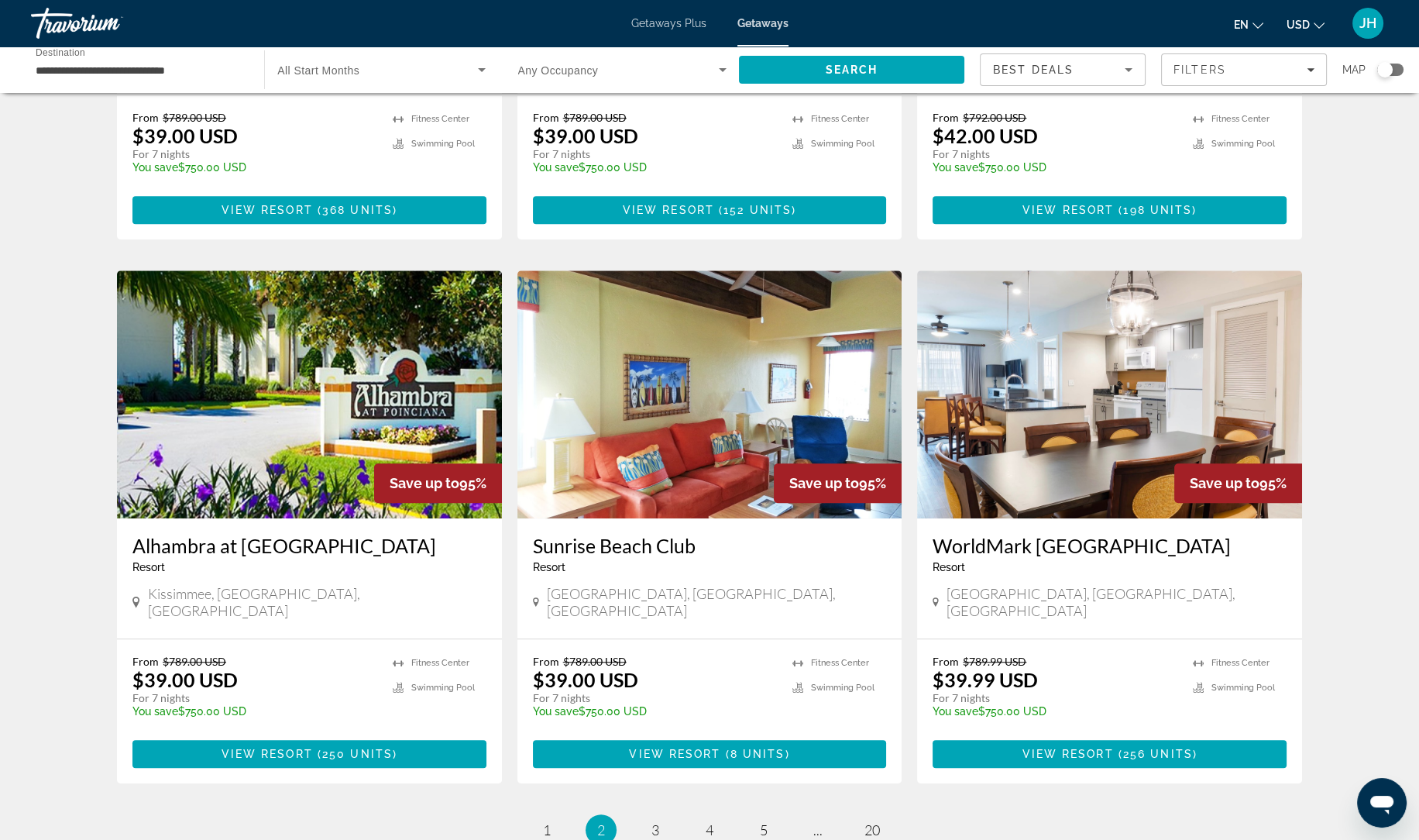
scroll to position [1619, 0]
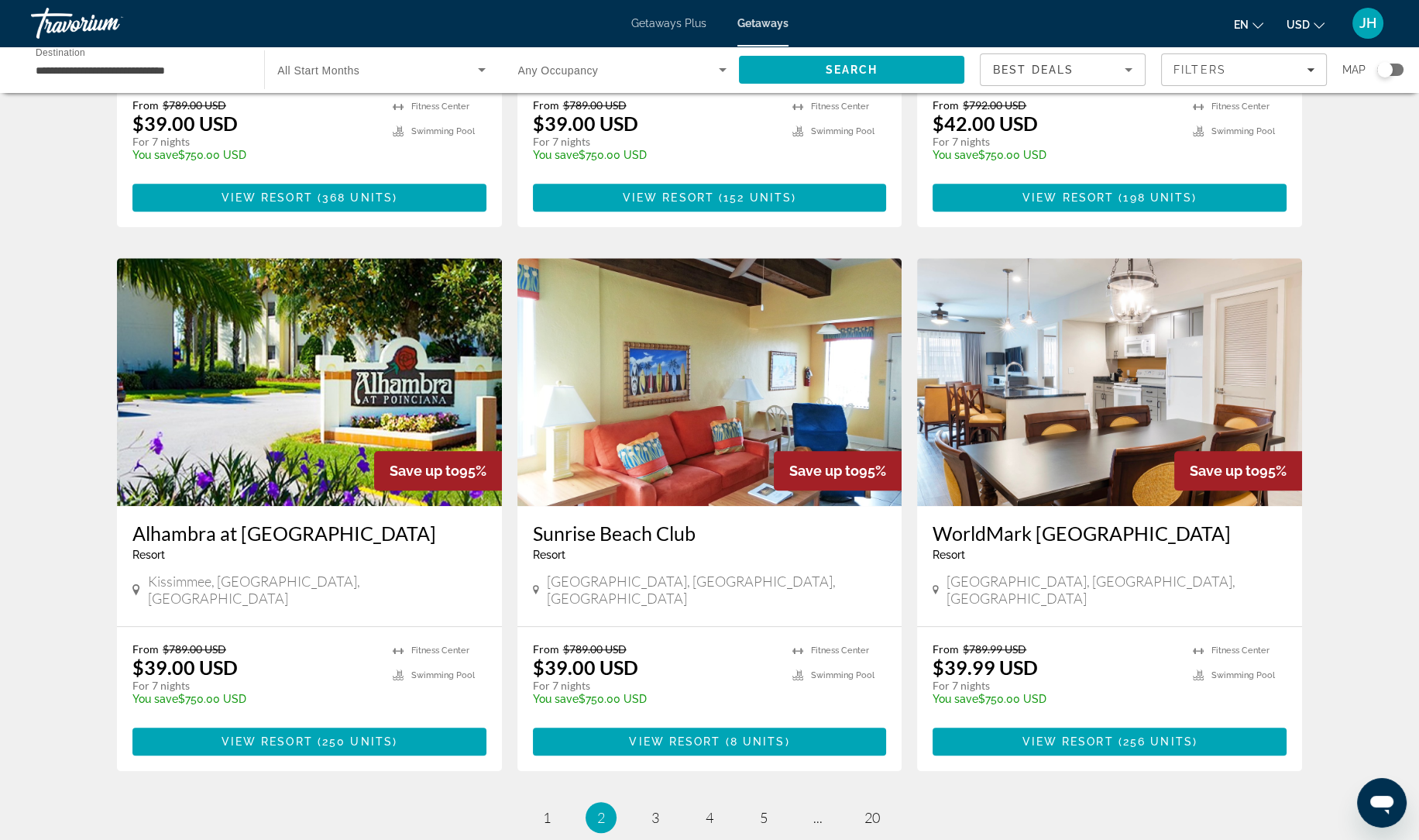
click at [1086, 378] on img "Main content" at bounding box center [1110, 381] width 385 height 248
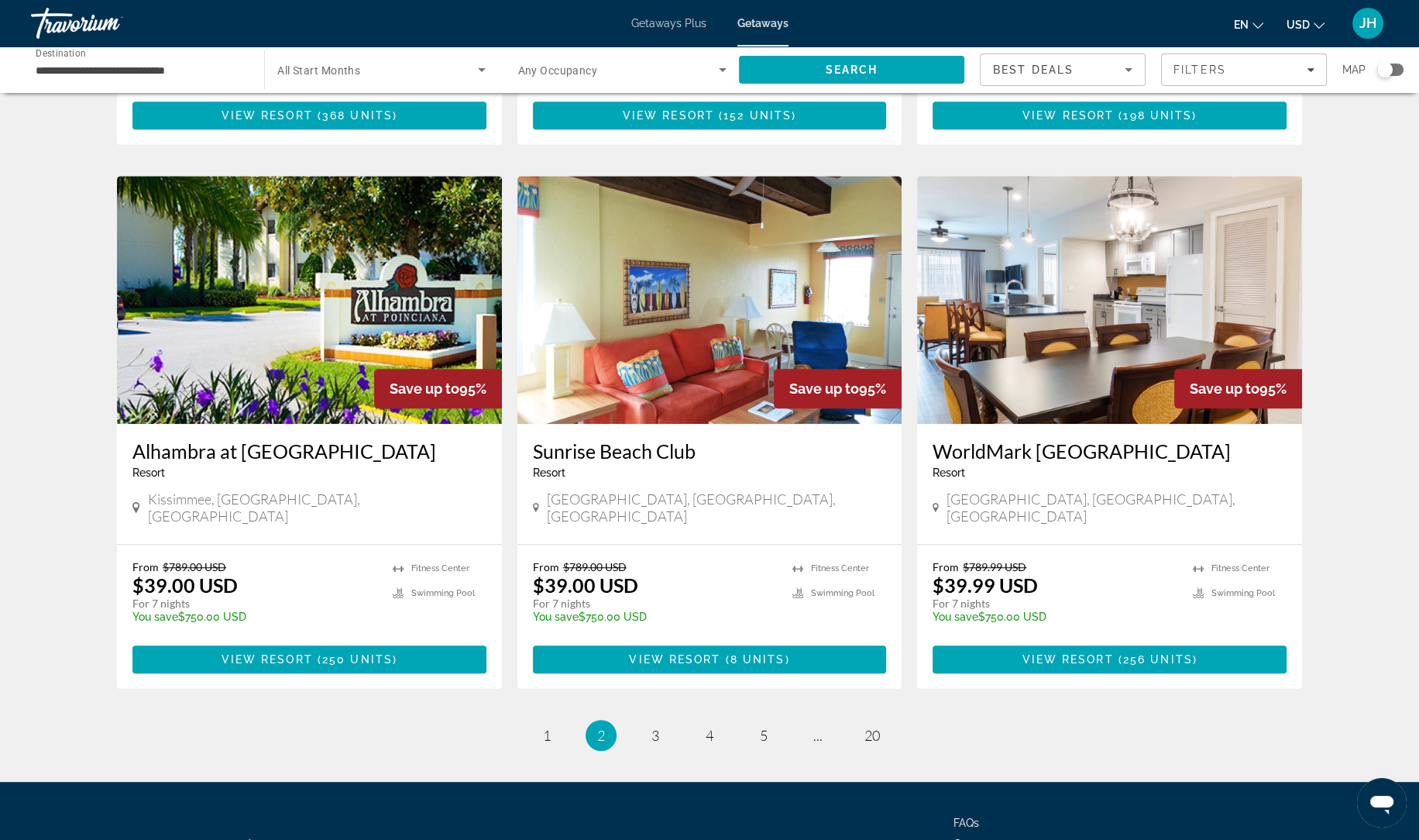
scroll to position [1734, 0]
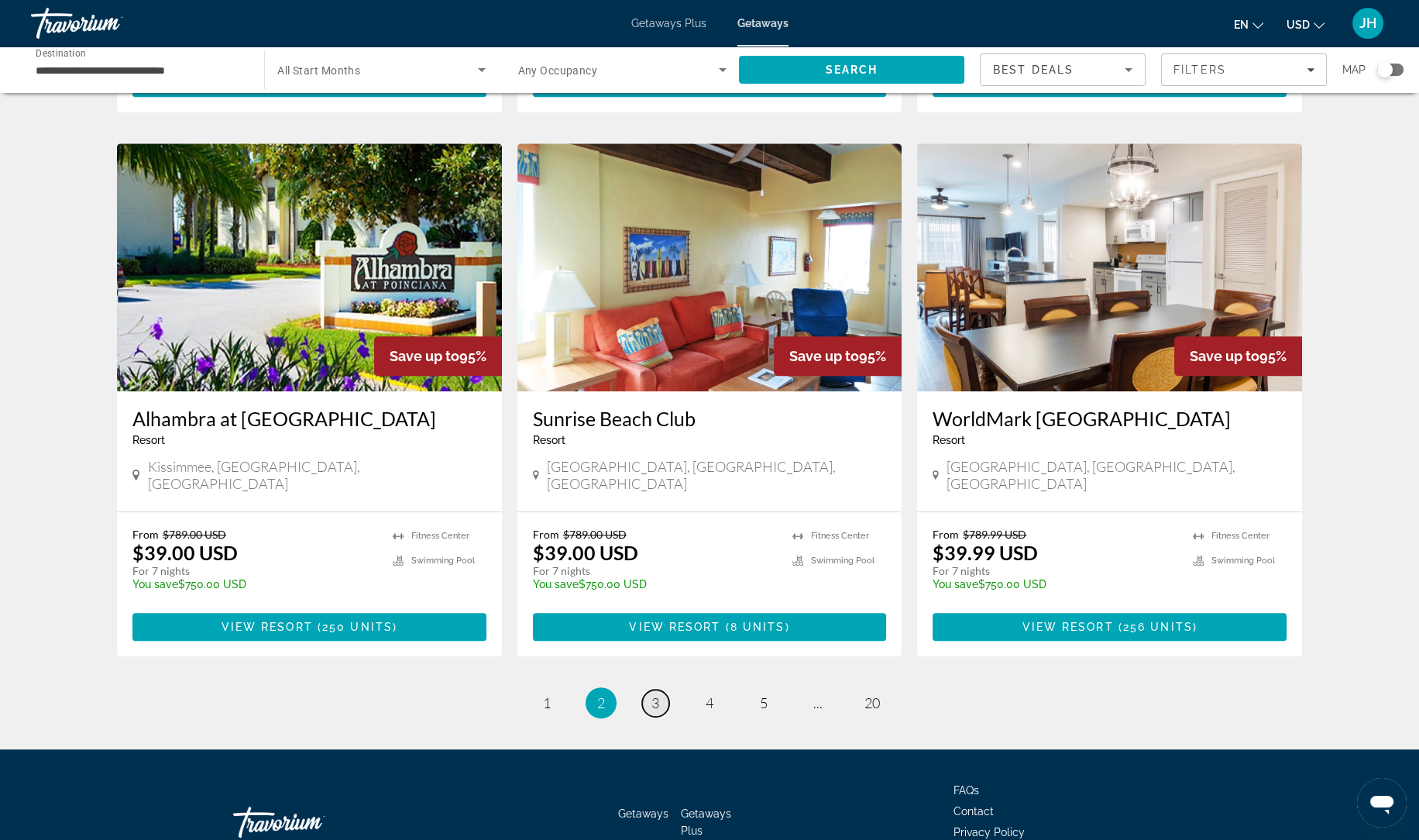
click at [648, 690] on link "page 3" at bounding box center [656, 703] width 27 height 27
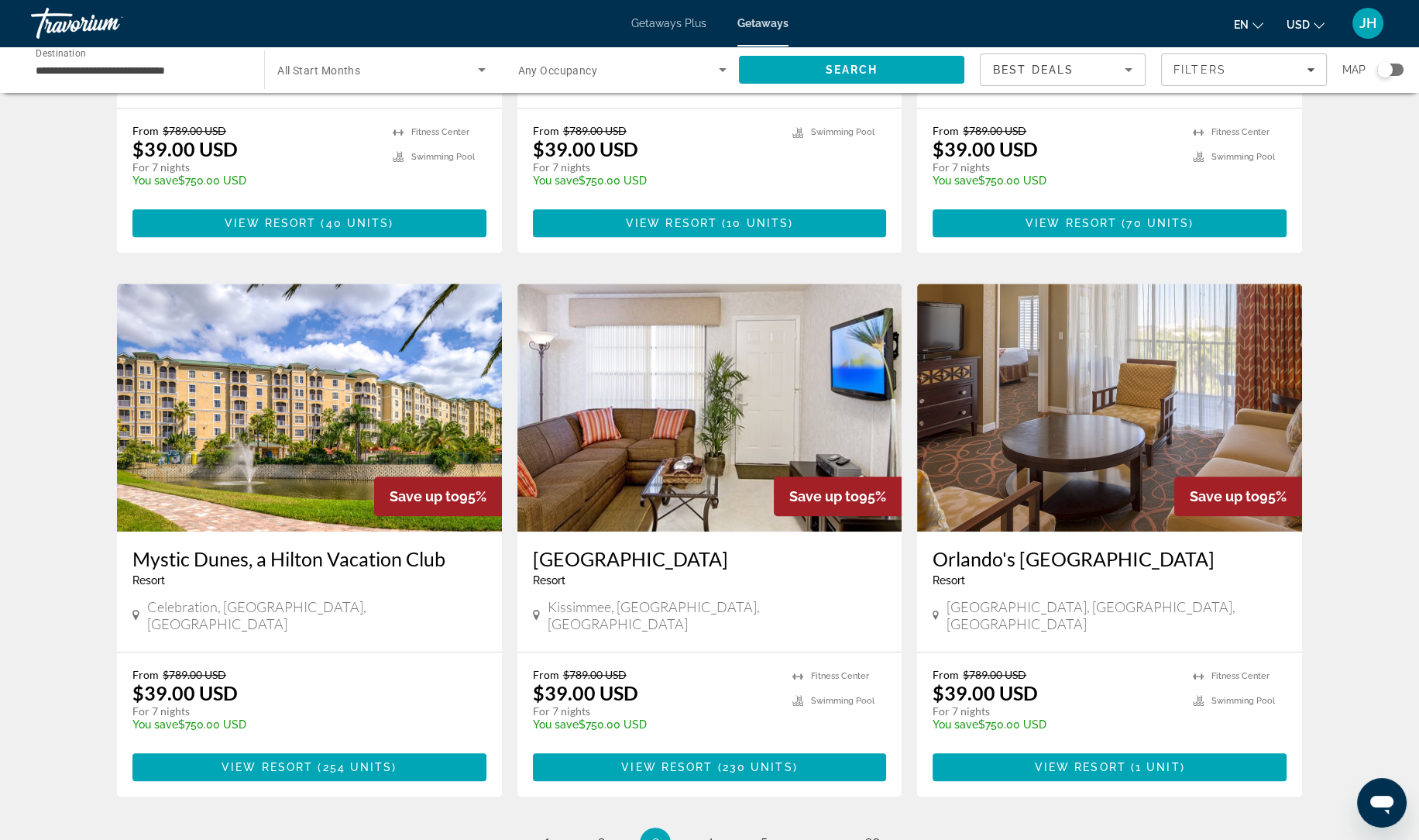
scroll to position [1520, 0]
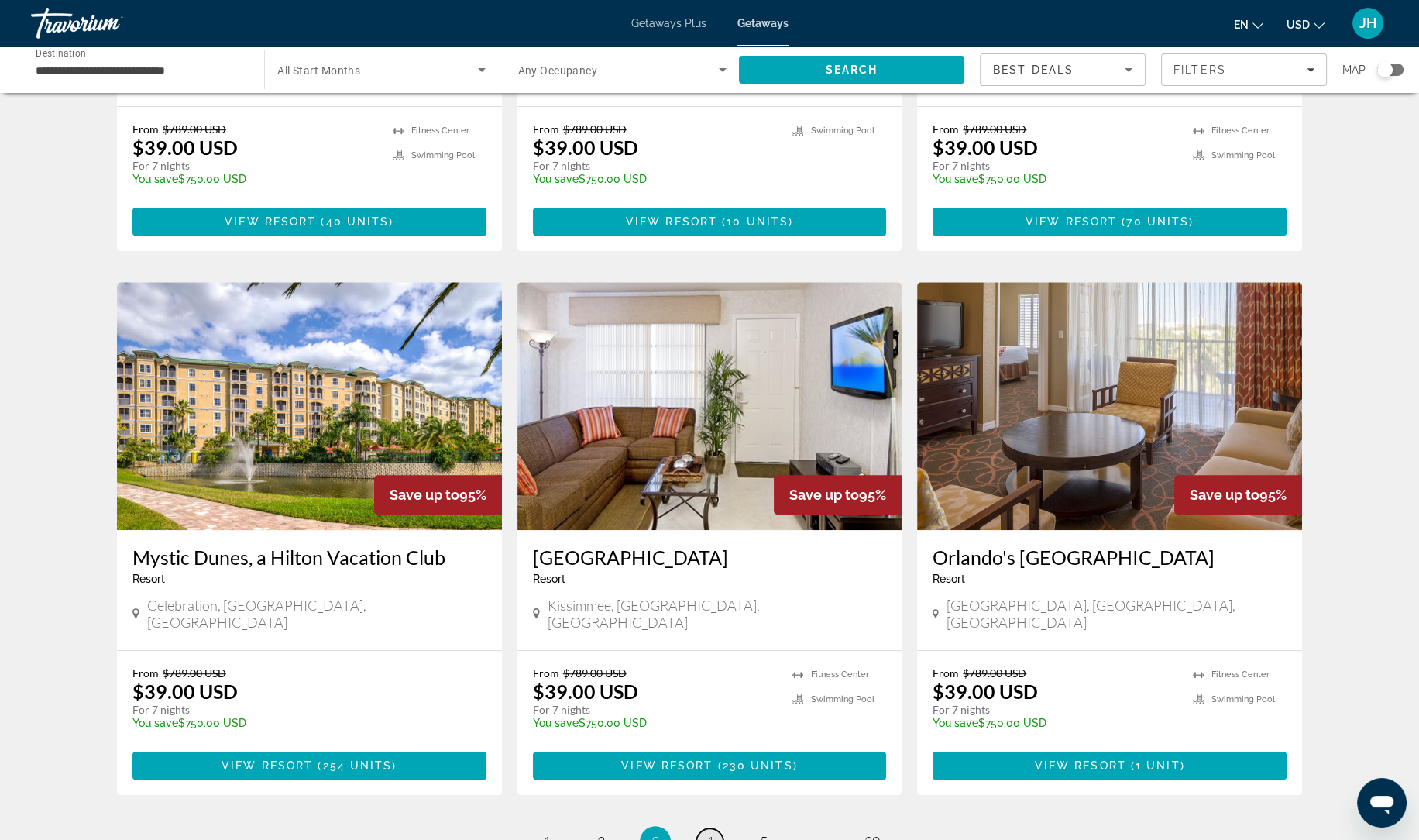
click at [718, 828] on link "page 4" at bounding box center [710, 842] width 27 height 27
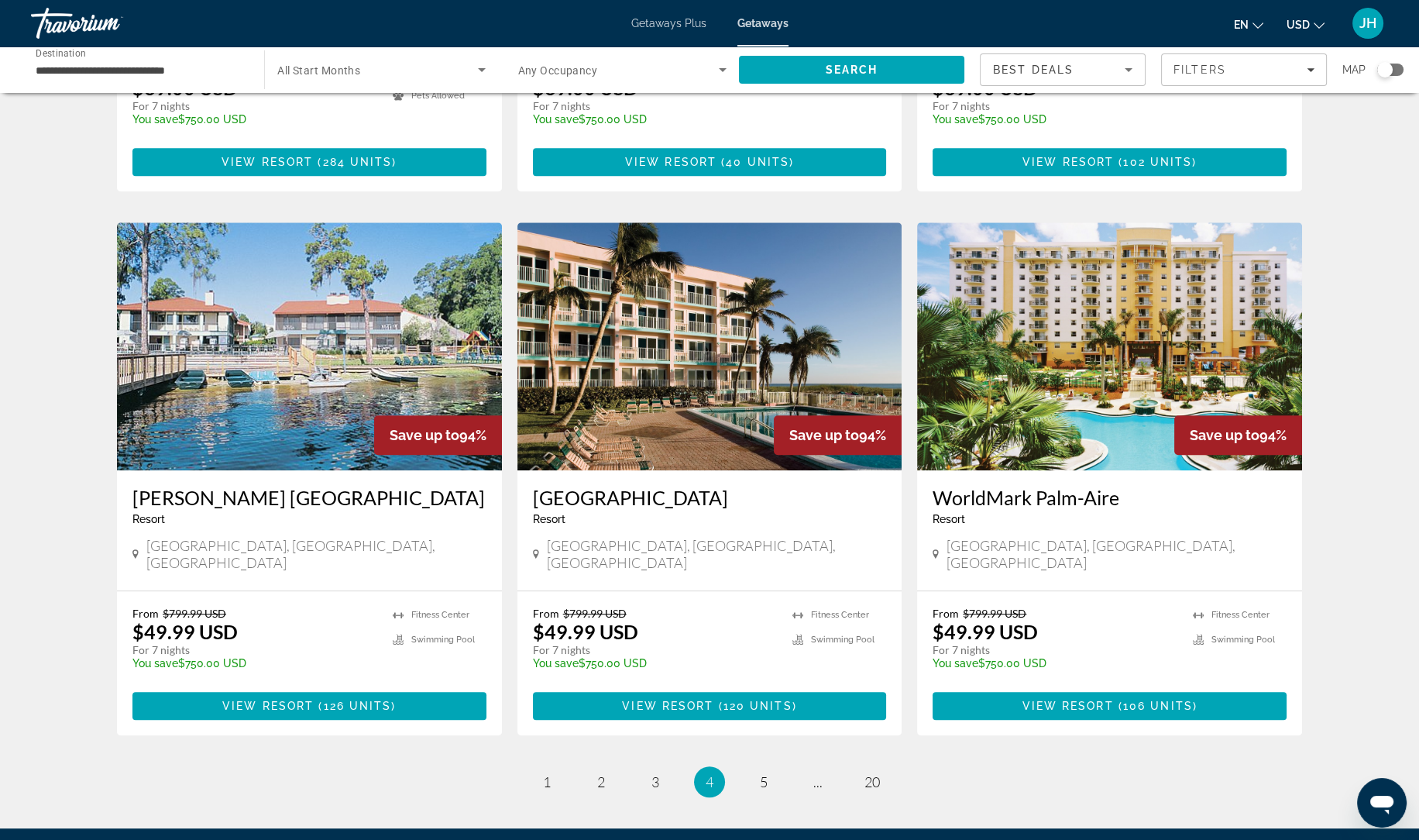
scroll to position [1688, 0]
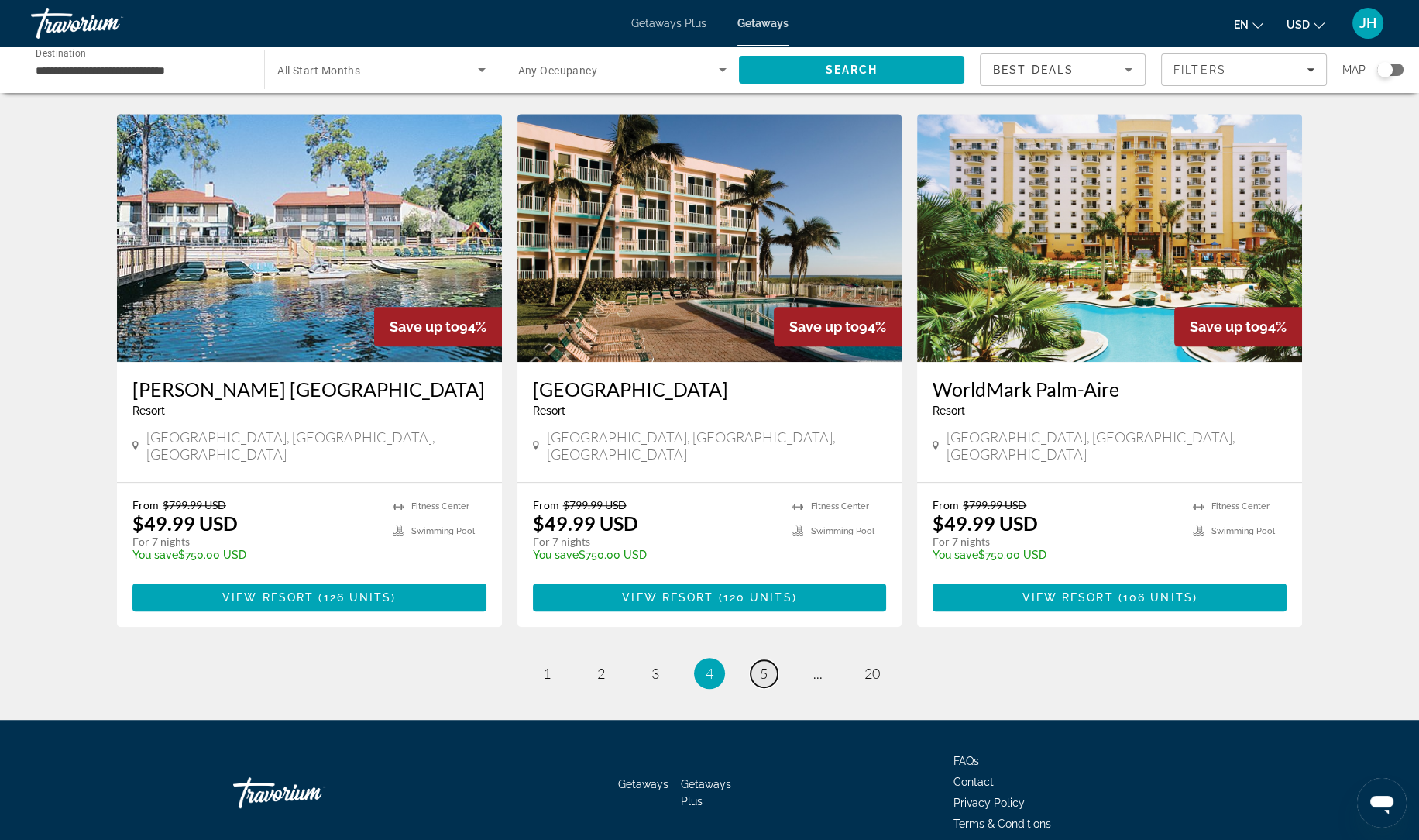
click at [761, 665] on span "5" at bounding box center [764, 673] width 8 height 17
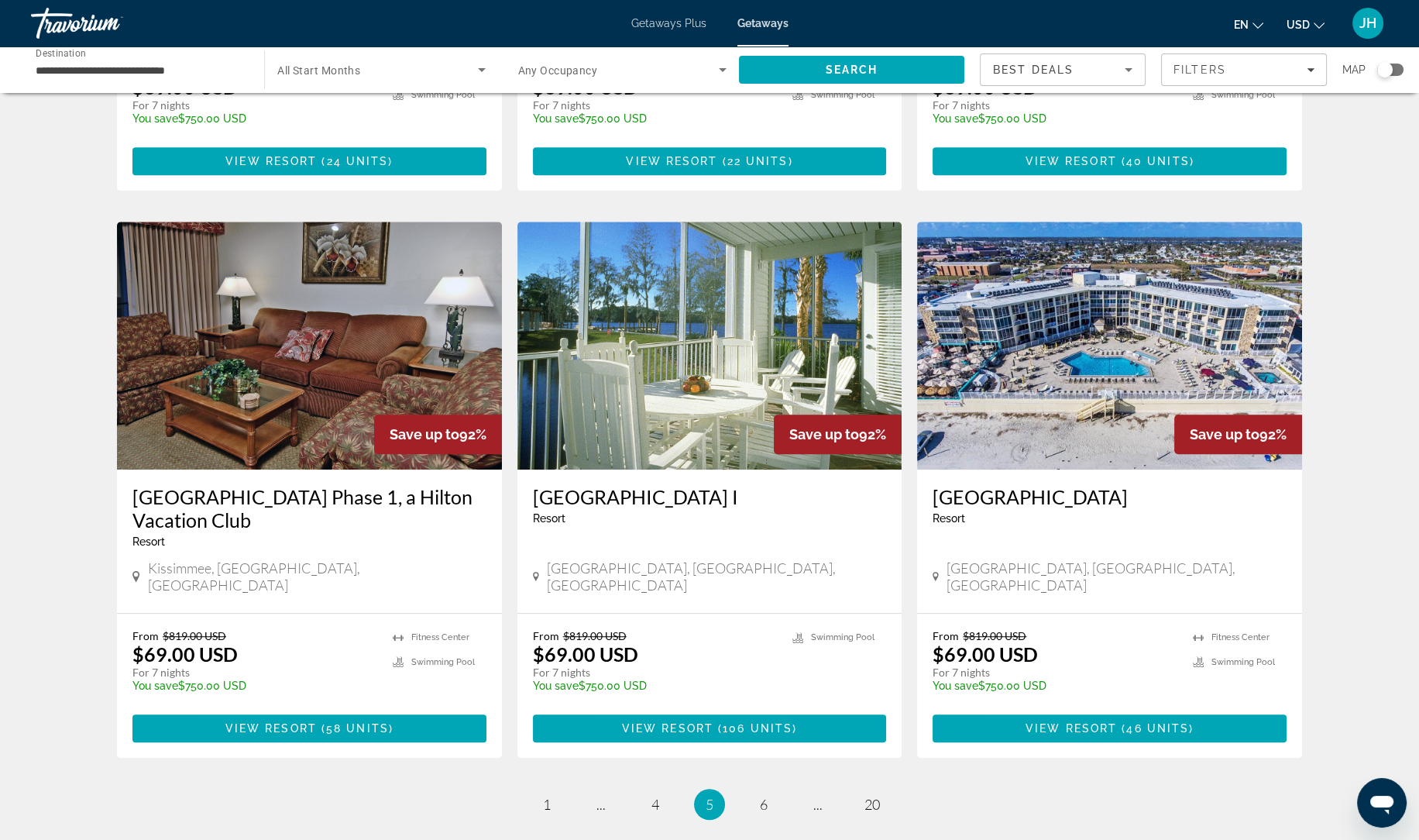
scroll to position [1628, 0]
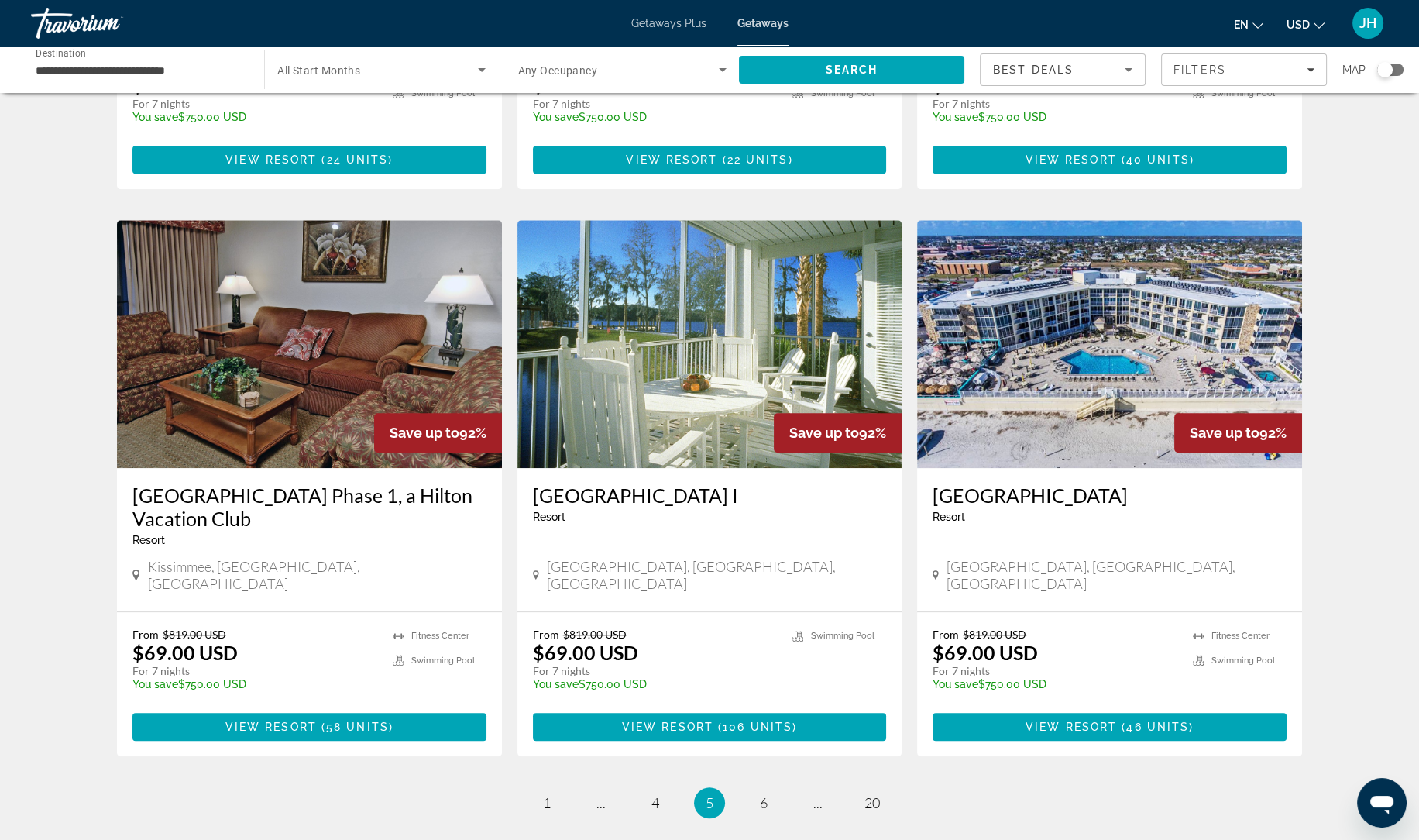
click at [1107, 251] on img "Main content" at bounding box center [1110, 343] width 385 height 248
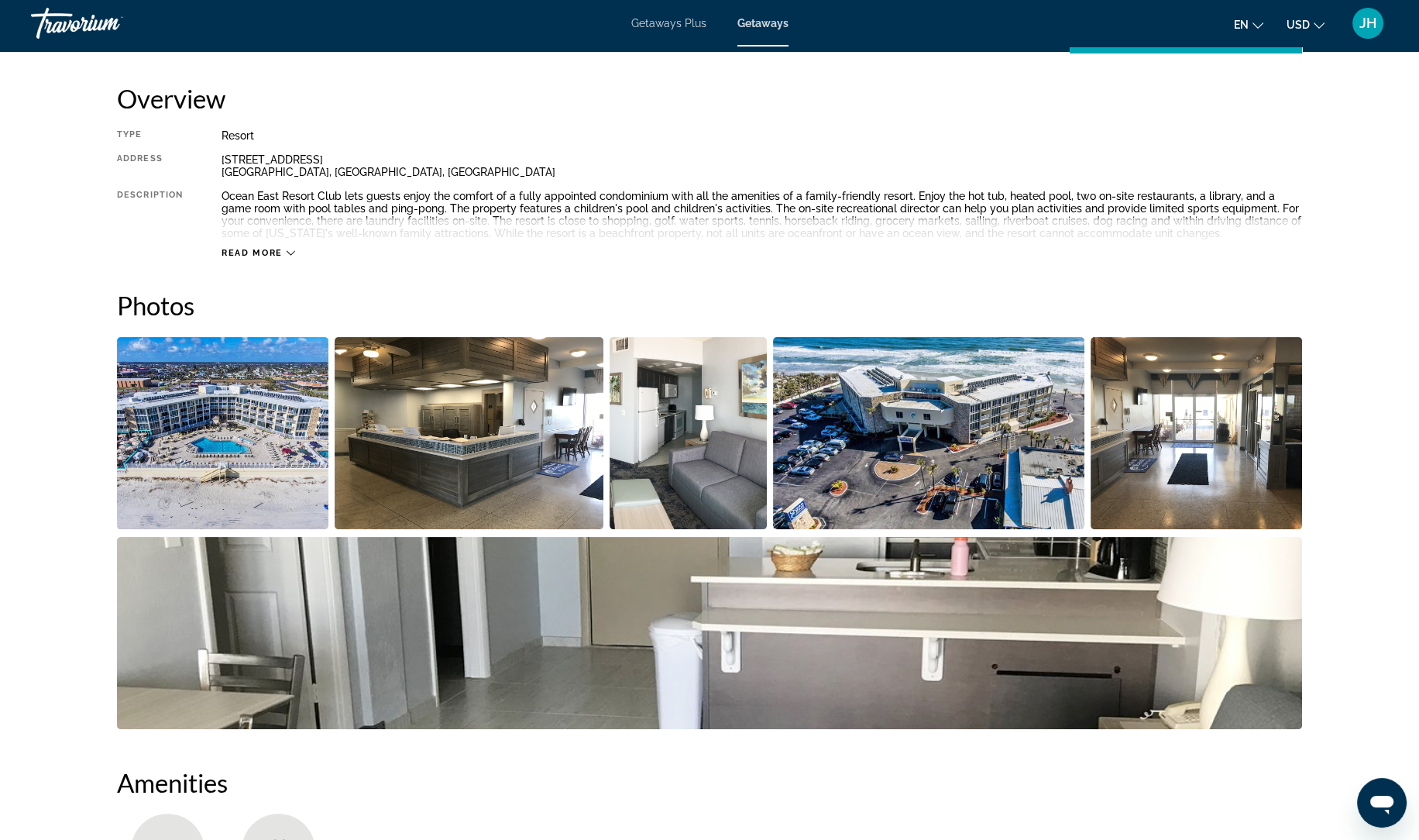
scroll to position [537, 0]
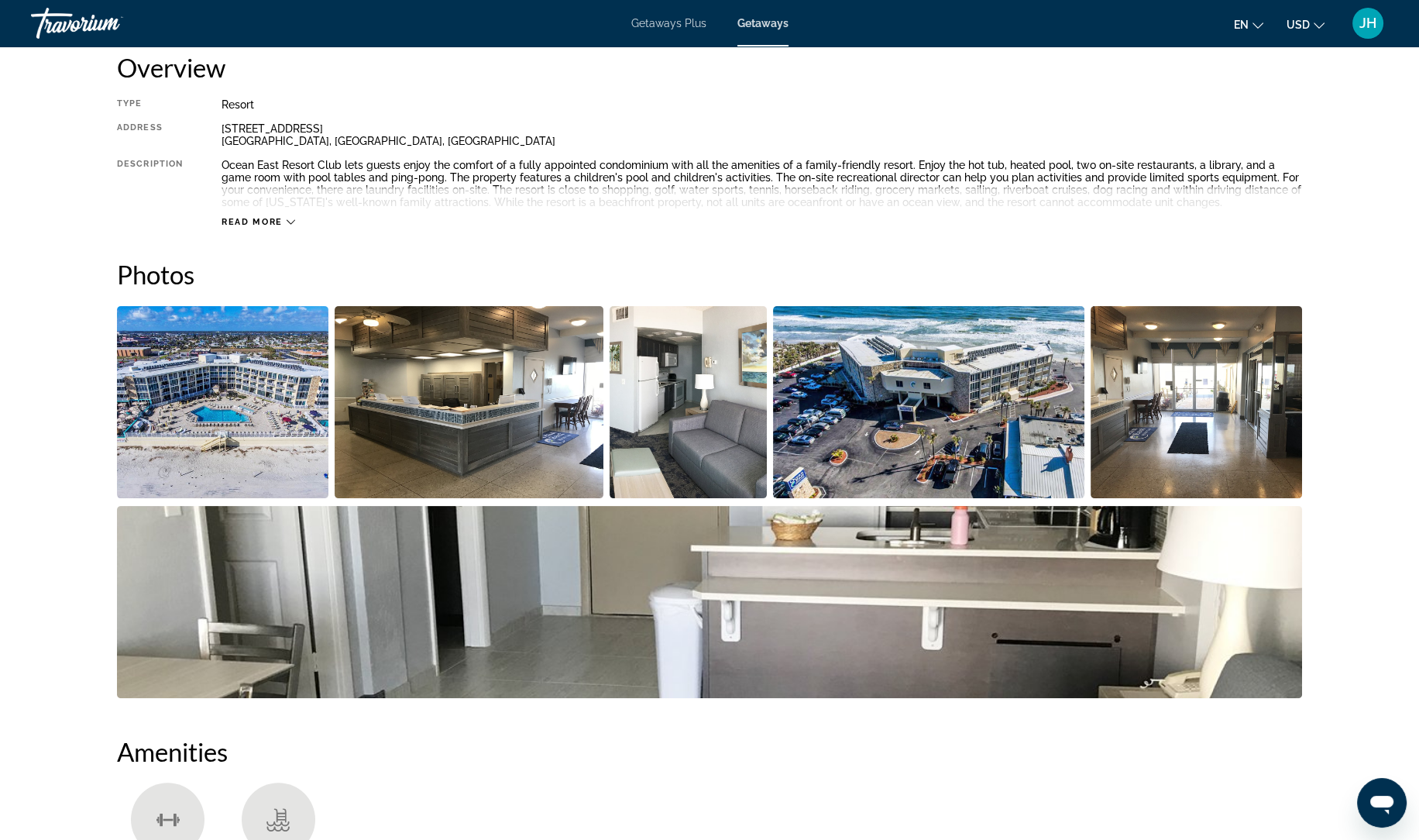
click at [907, 396] on img "Open full-screen image slider" at bounding box center [929, 402] width 312 height 192
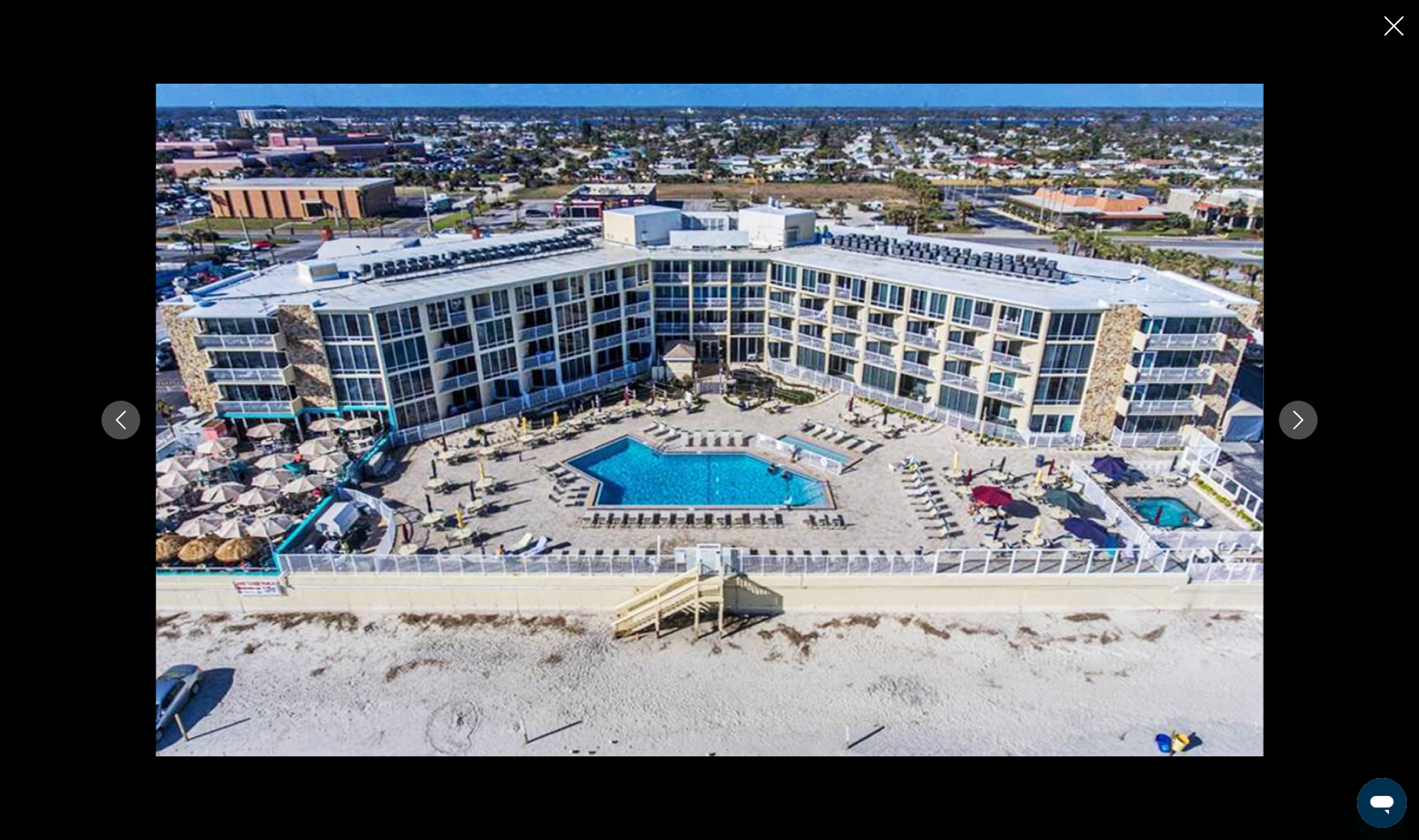
click at [1305, 406] on button "Next image" at bounding box center [1298, 420] width 39 height 39
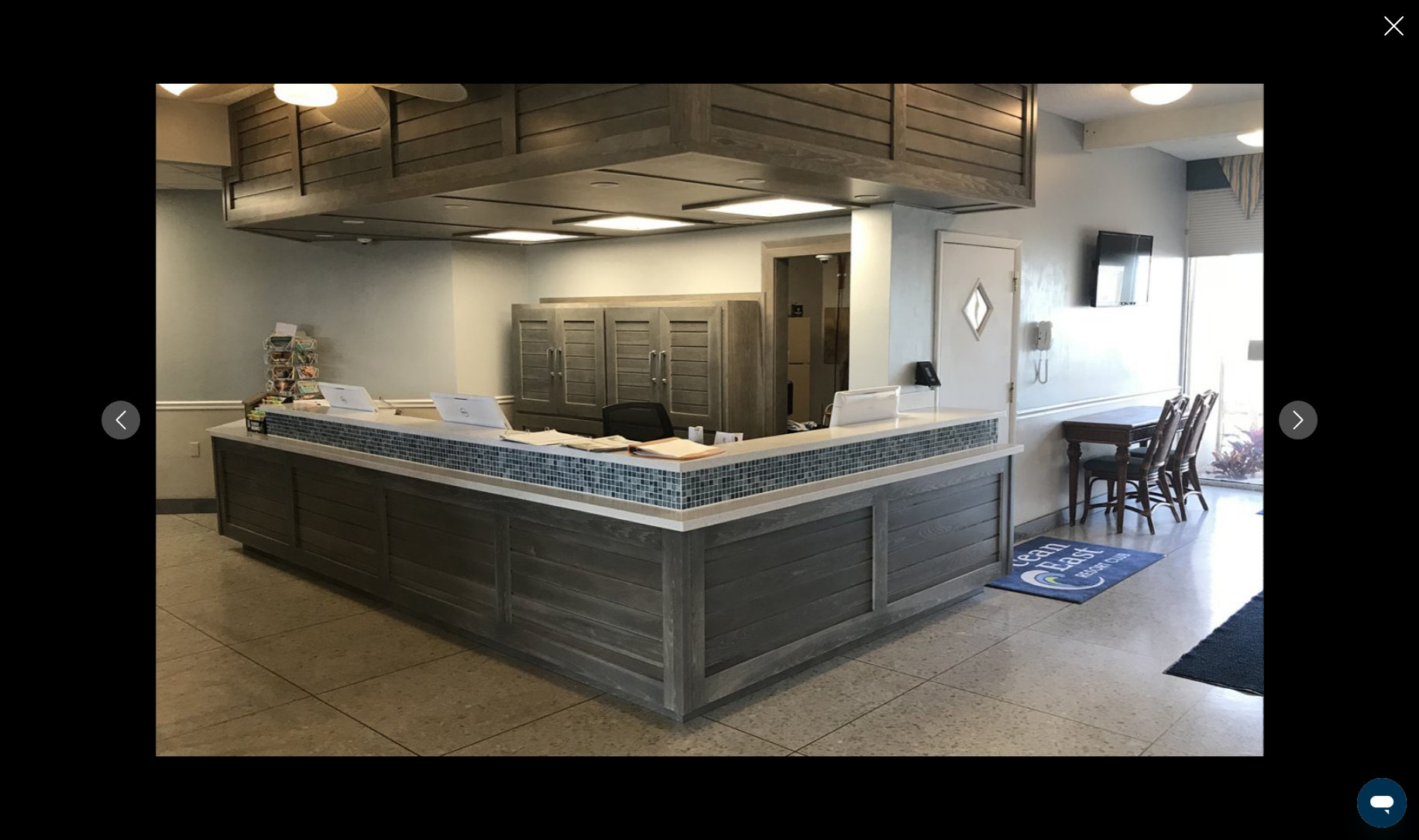
click at [1290, 411] on icon "Next image" at bounding box center [1298, 419] width 18 height 18
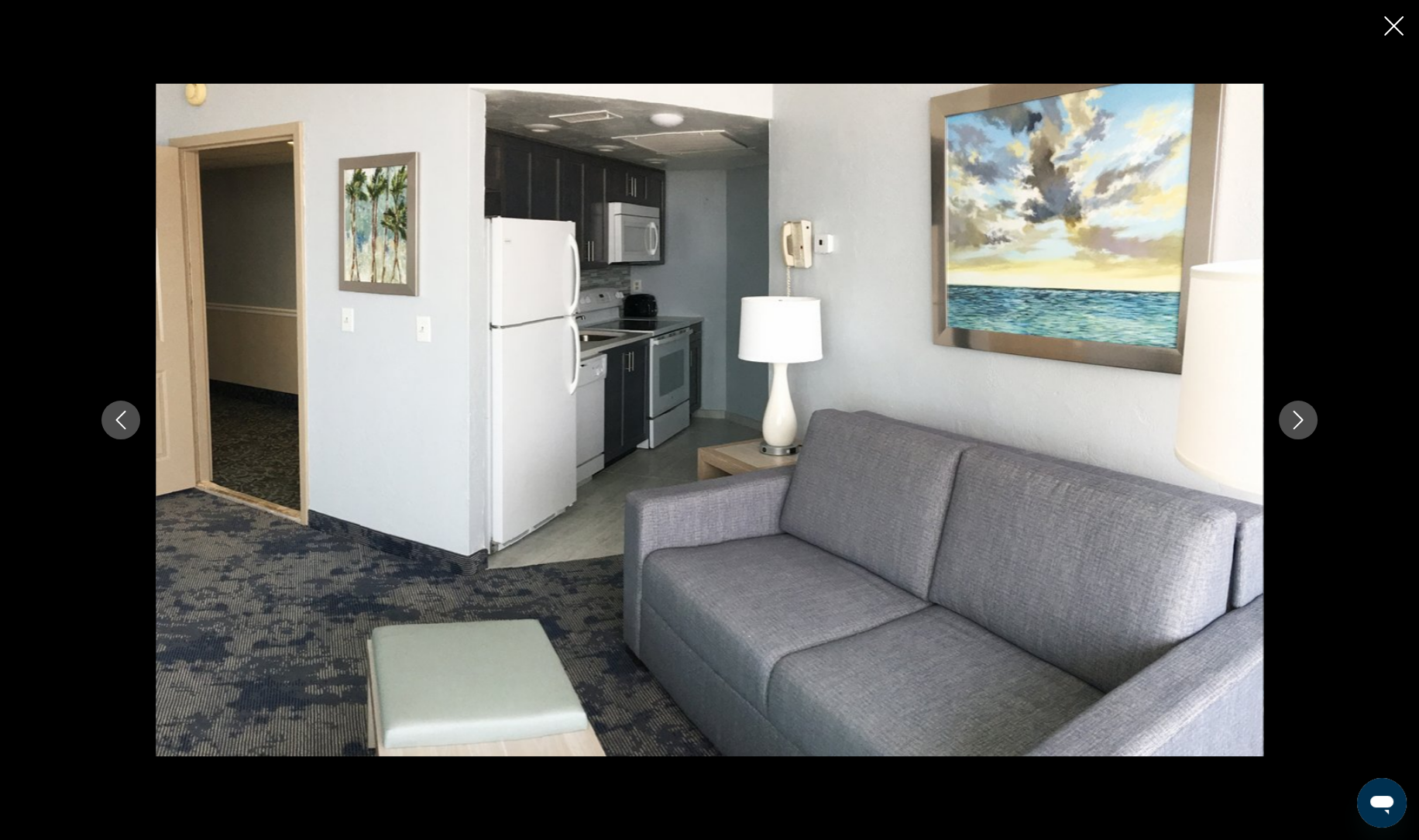
click at [1290, 411] on icon "Next image" at bounding box center [1298, 419] width 18 height 18
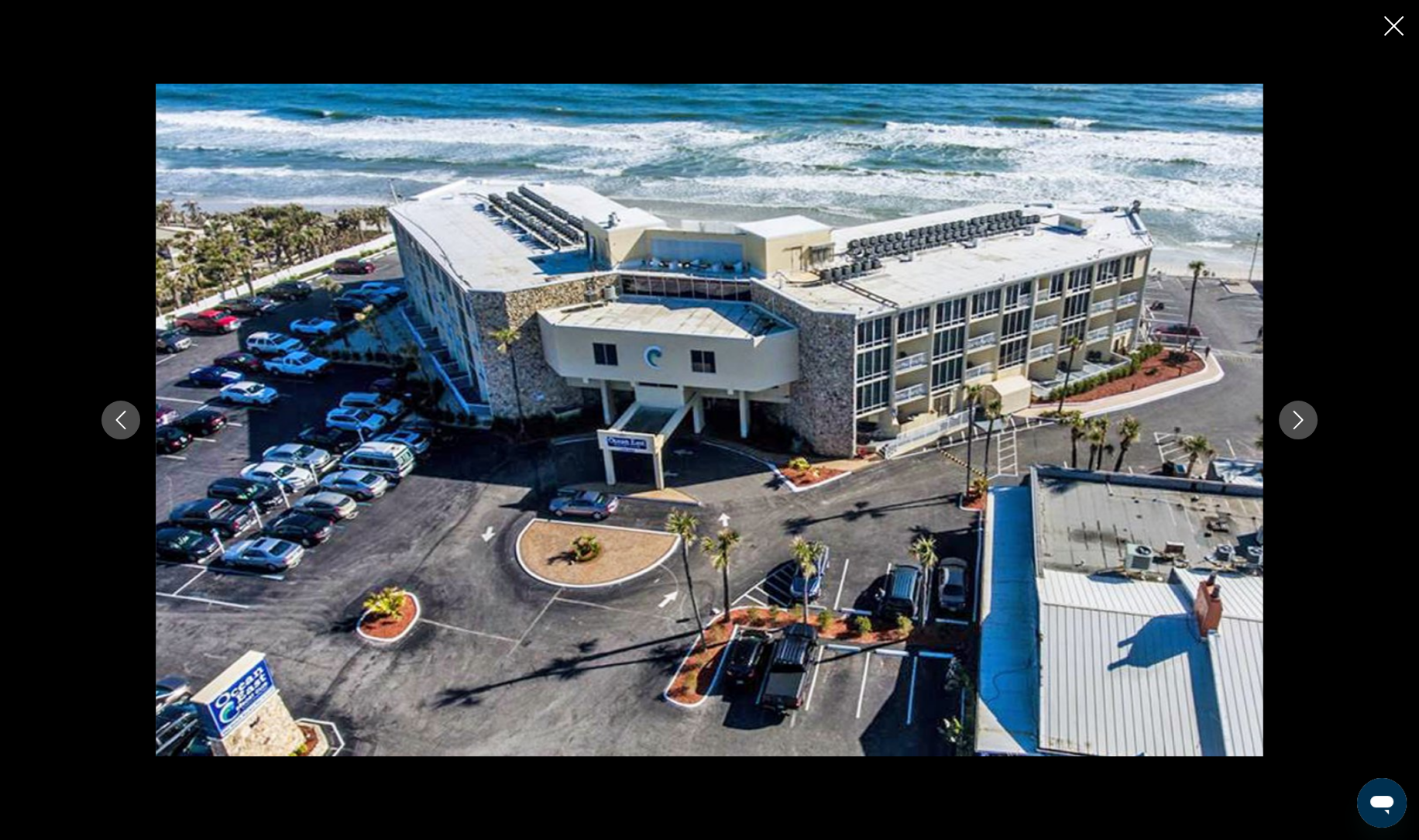
click at [1300, 418] on icon "Next image" at bounding box center [1298, 419] width 18 height 18
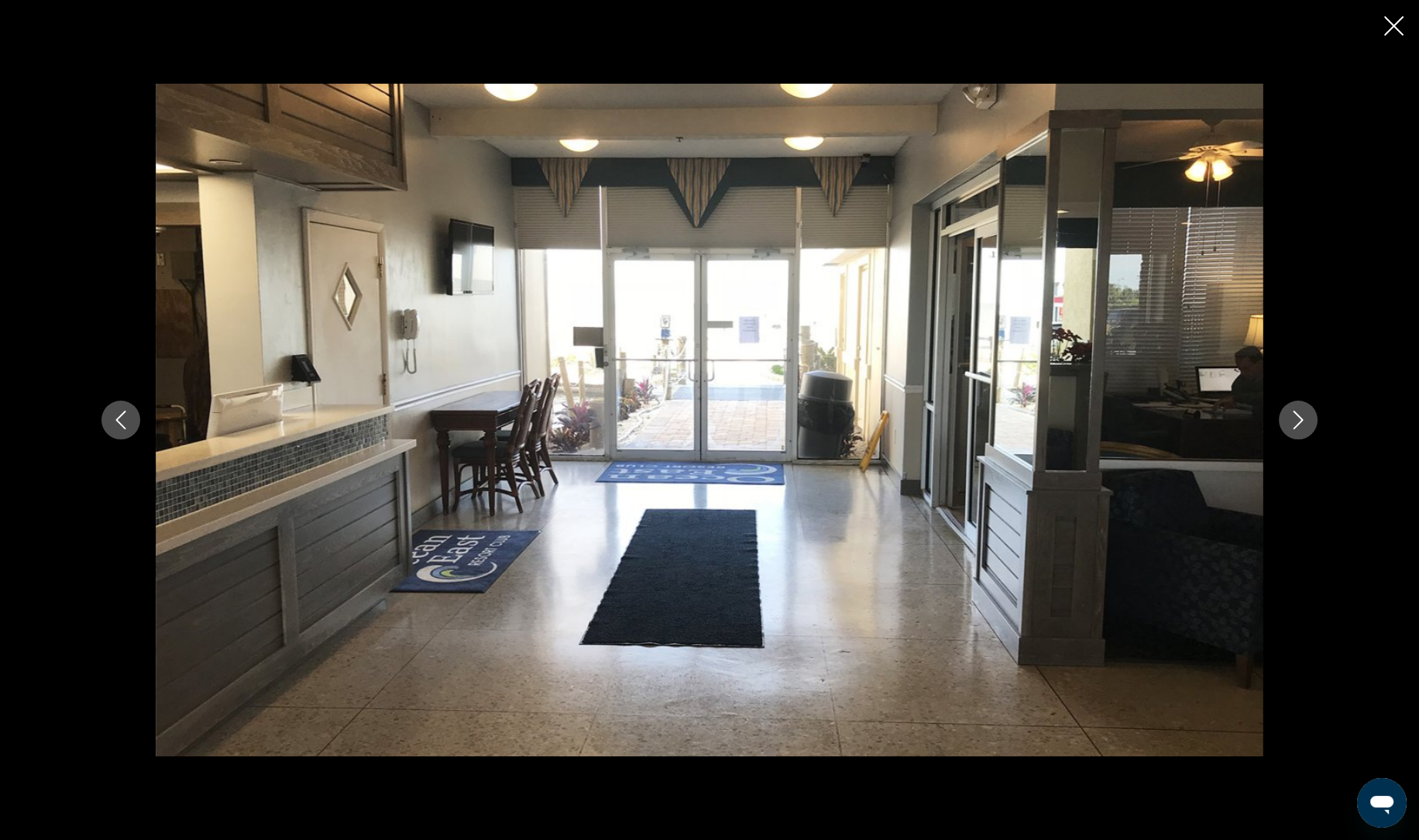
click at [1291, 425] on icon "Next image" at bounding box center [1298, 419] width 18 height 18
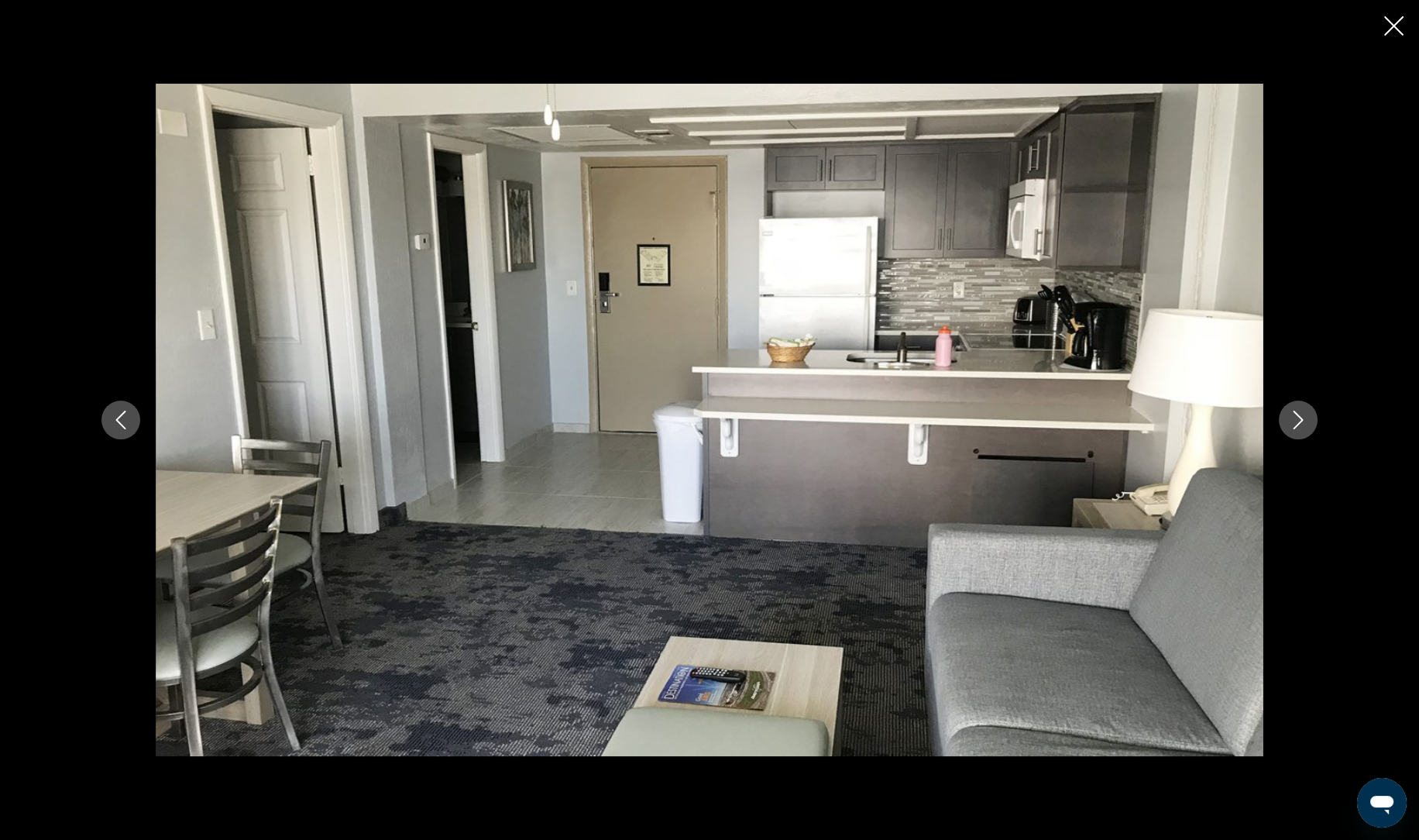
click at [1291, 425] on icon "Next image" at bounding box center [1298, 419] width 18 height 18
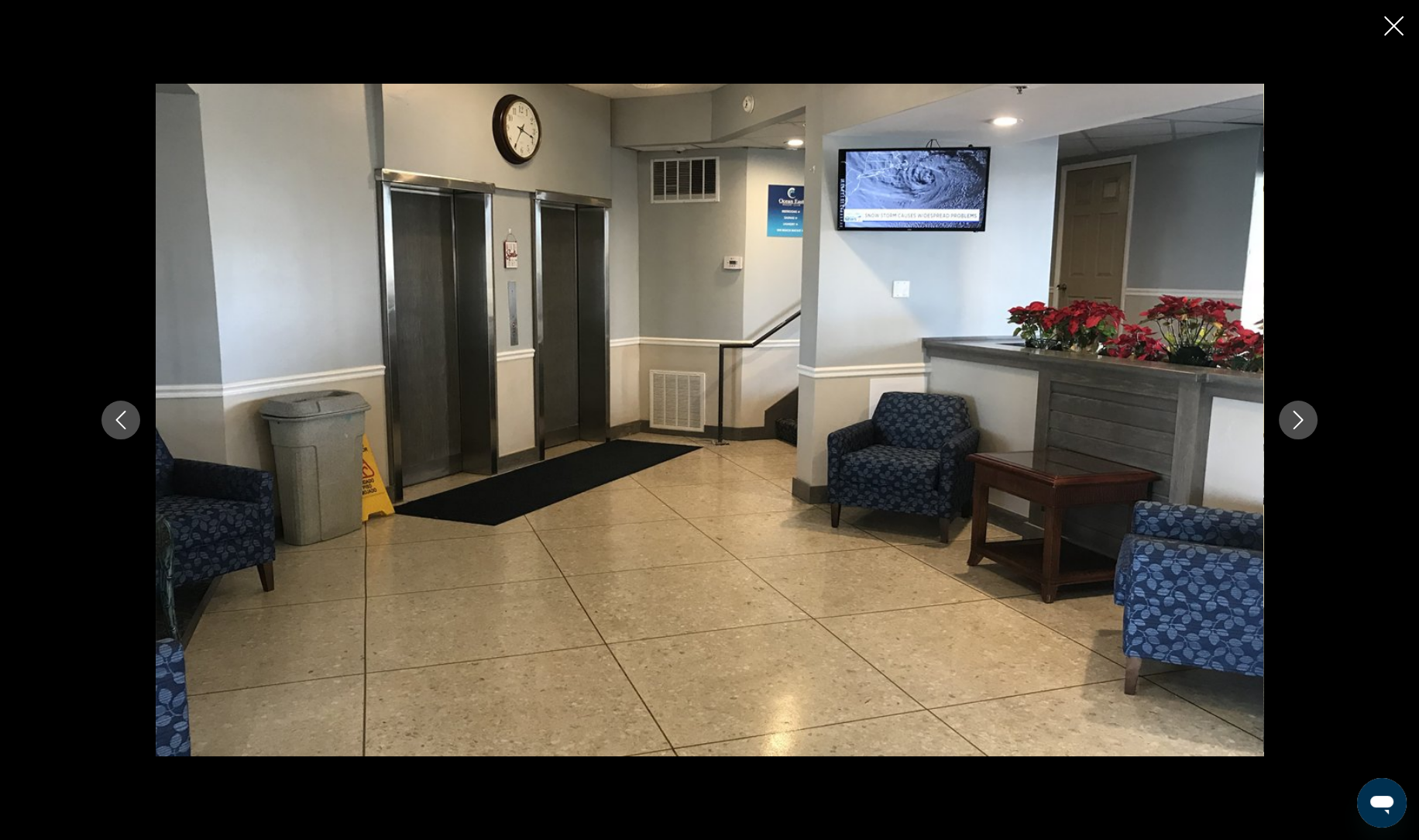
click at [1286, 440] on div "prev next" at bounding box center [709, 419] width 1247 height 671
click at [1290, 414] on icon "Next image" at bounding box center [1298, 419] width 18 height 18
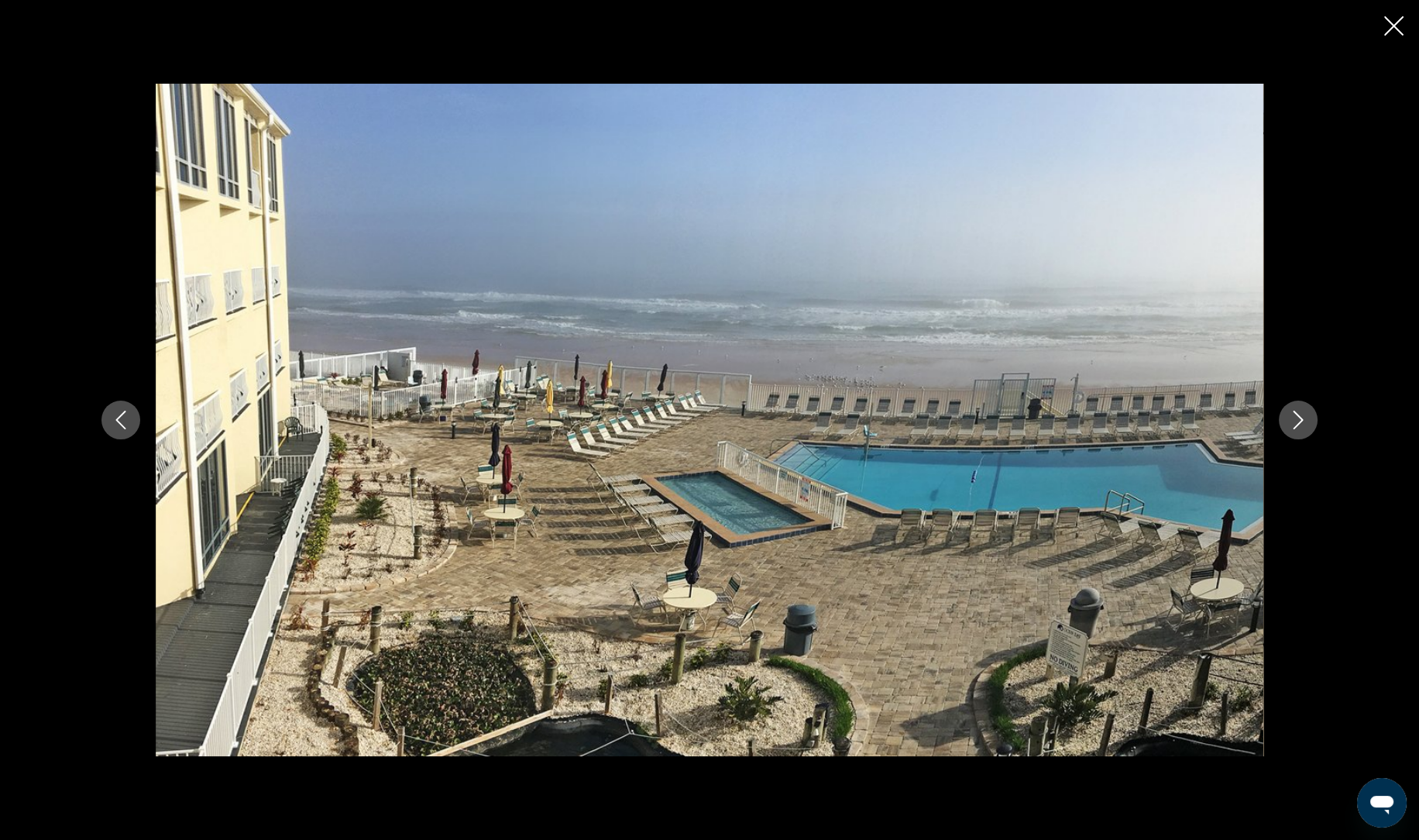
drag, startPoint x: 1290, startPoint y: 414, endPoint x: 1284, endPoint y: 421, distance: 9.2
click at [1284, 421] on button "Next image" at bounding box center [1298, 420] width 39 height 39
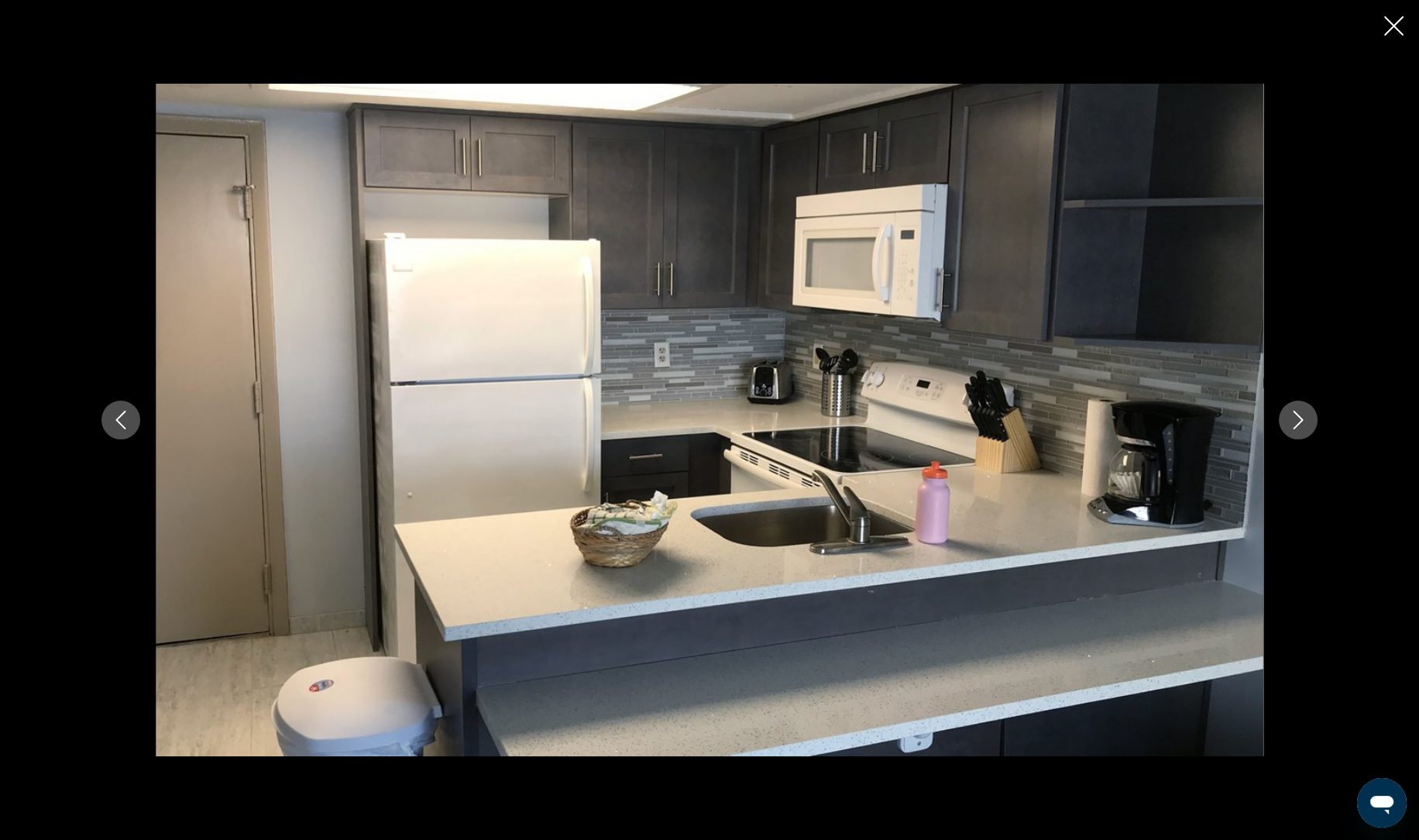
scroll to position [583, 0]
click at [1301, 426] on icon "Next image" at bounding box center [1298, 419] width 18 height 18
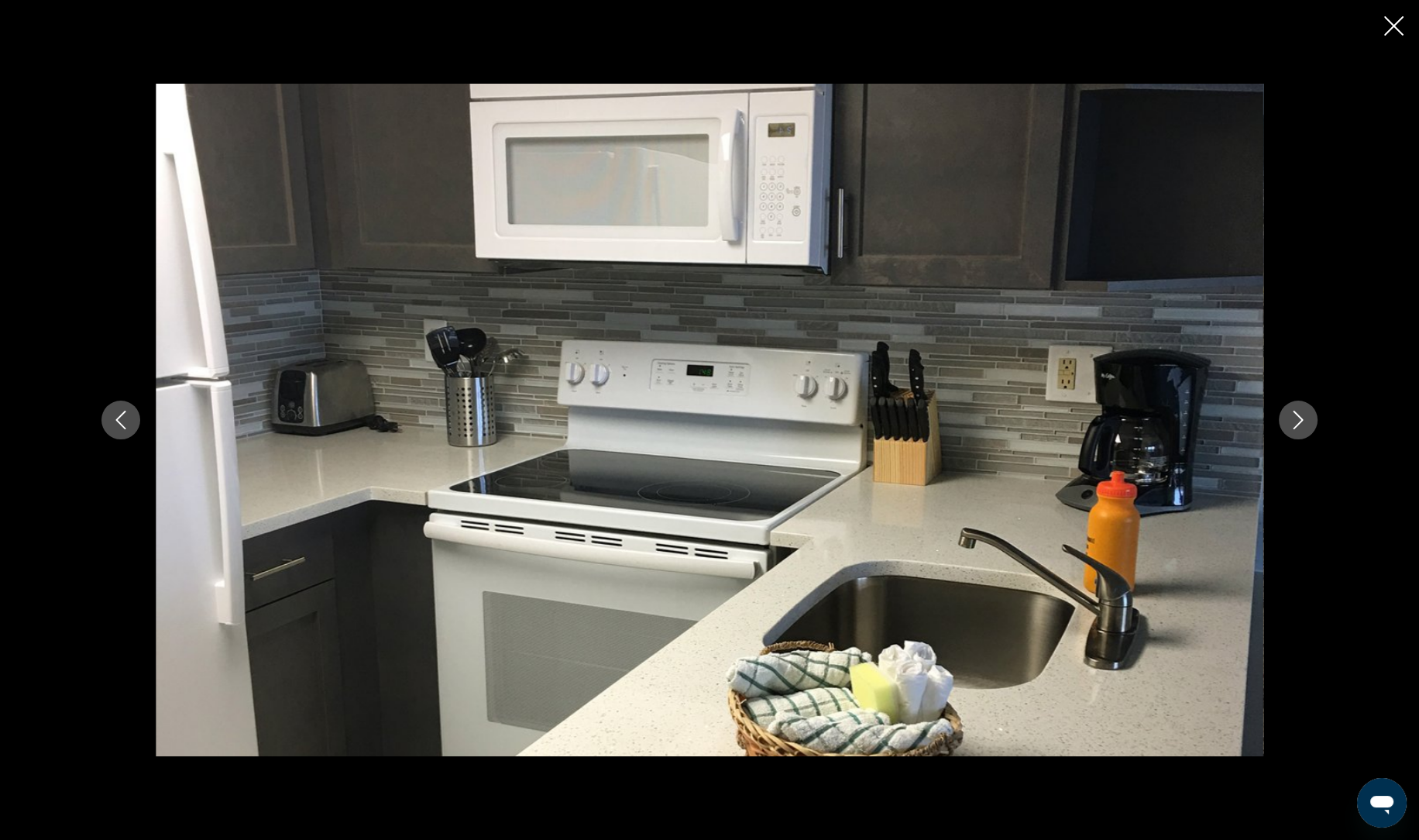
click at [1301, 426] on icon "Next image" at bounding box center [1298, 419] width 18 height 18
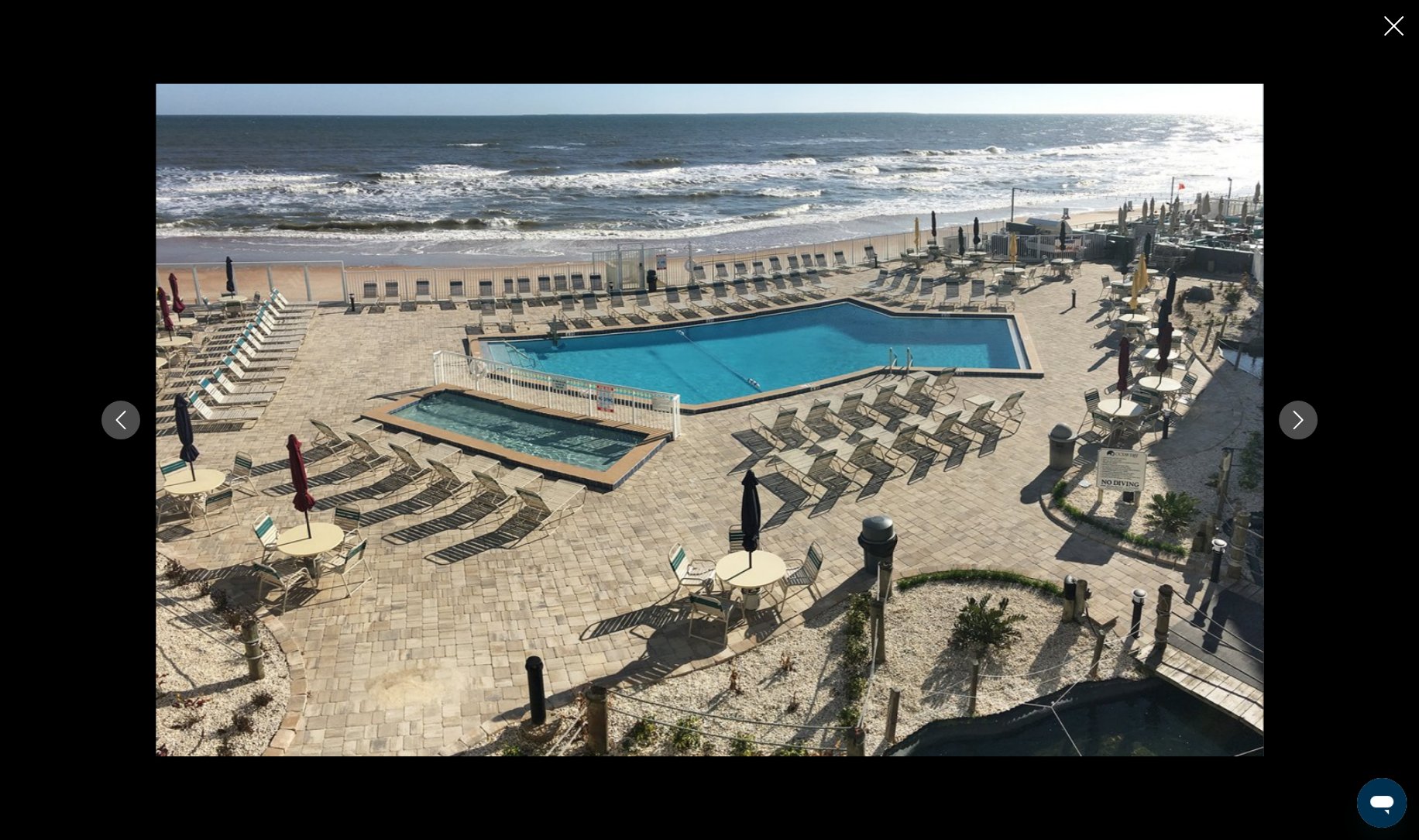
click at [1301, 426] on icon "Next image" at bounding box center [1298, 419] width 18 height 18
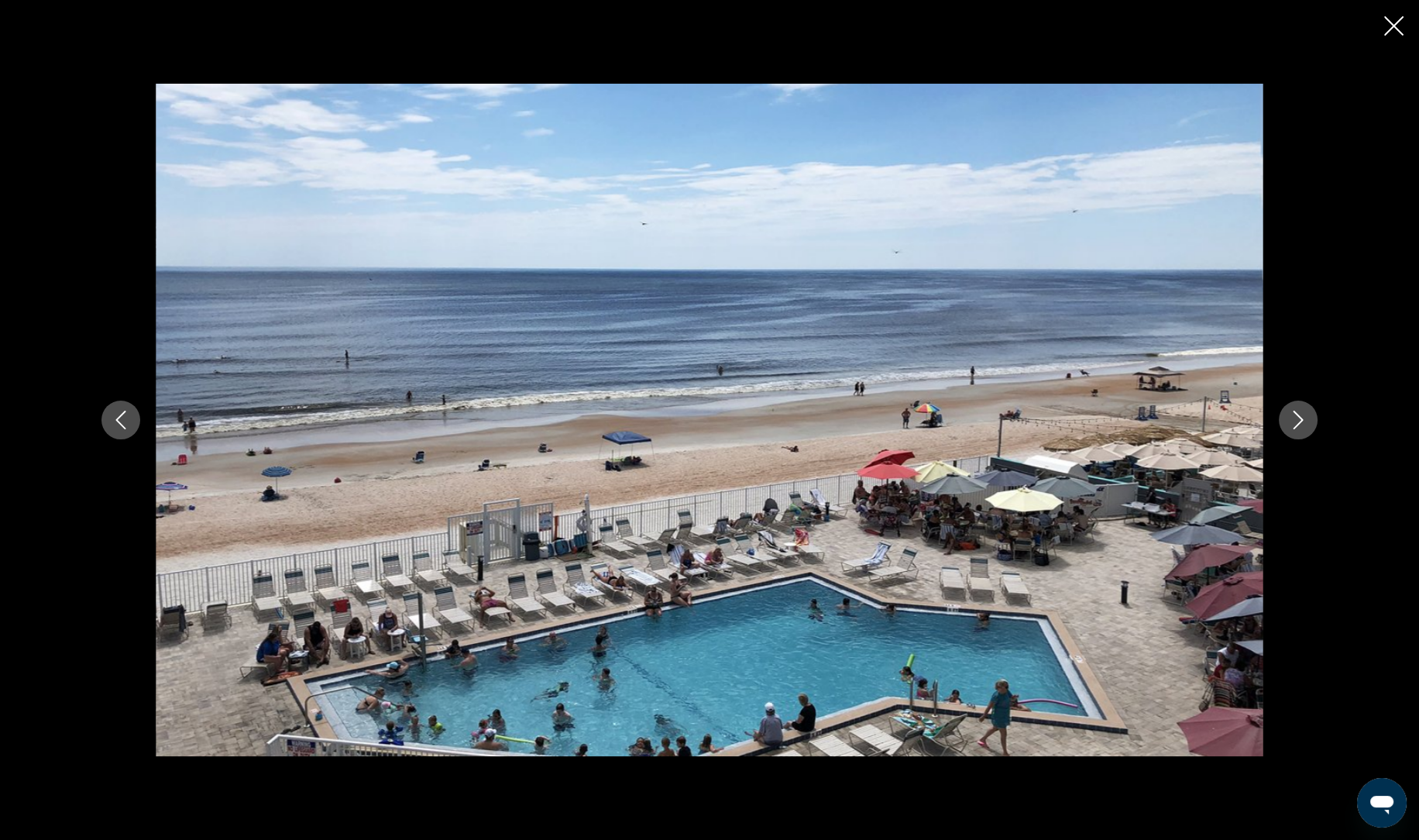
click at [1301, 426] on icon "Next image" at bounding box center [1298, 419] width 18 height 18
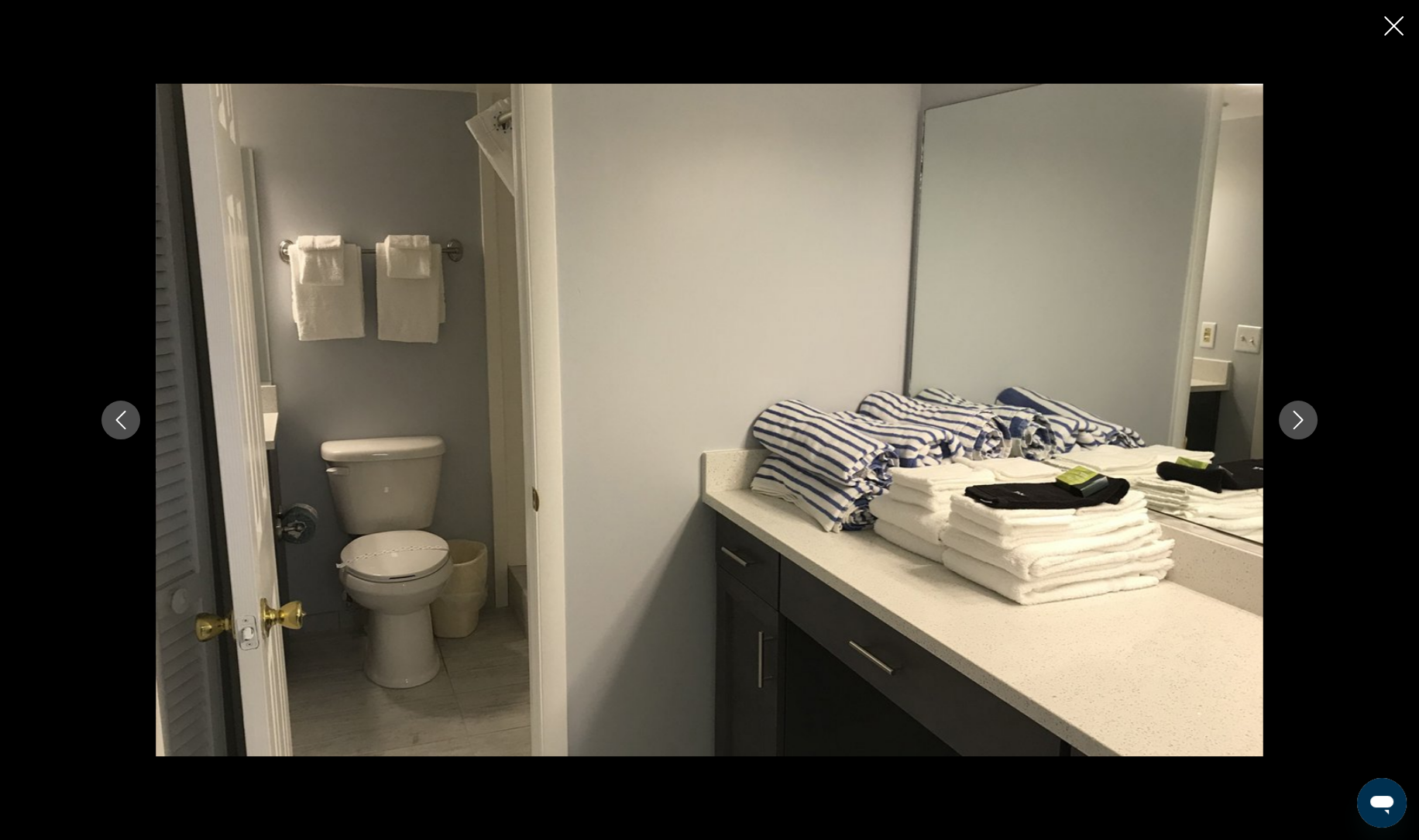
click at [1301, 426] on icon "Next image" at bounding box center [1298, 419] width 18 height 18
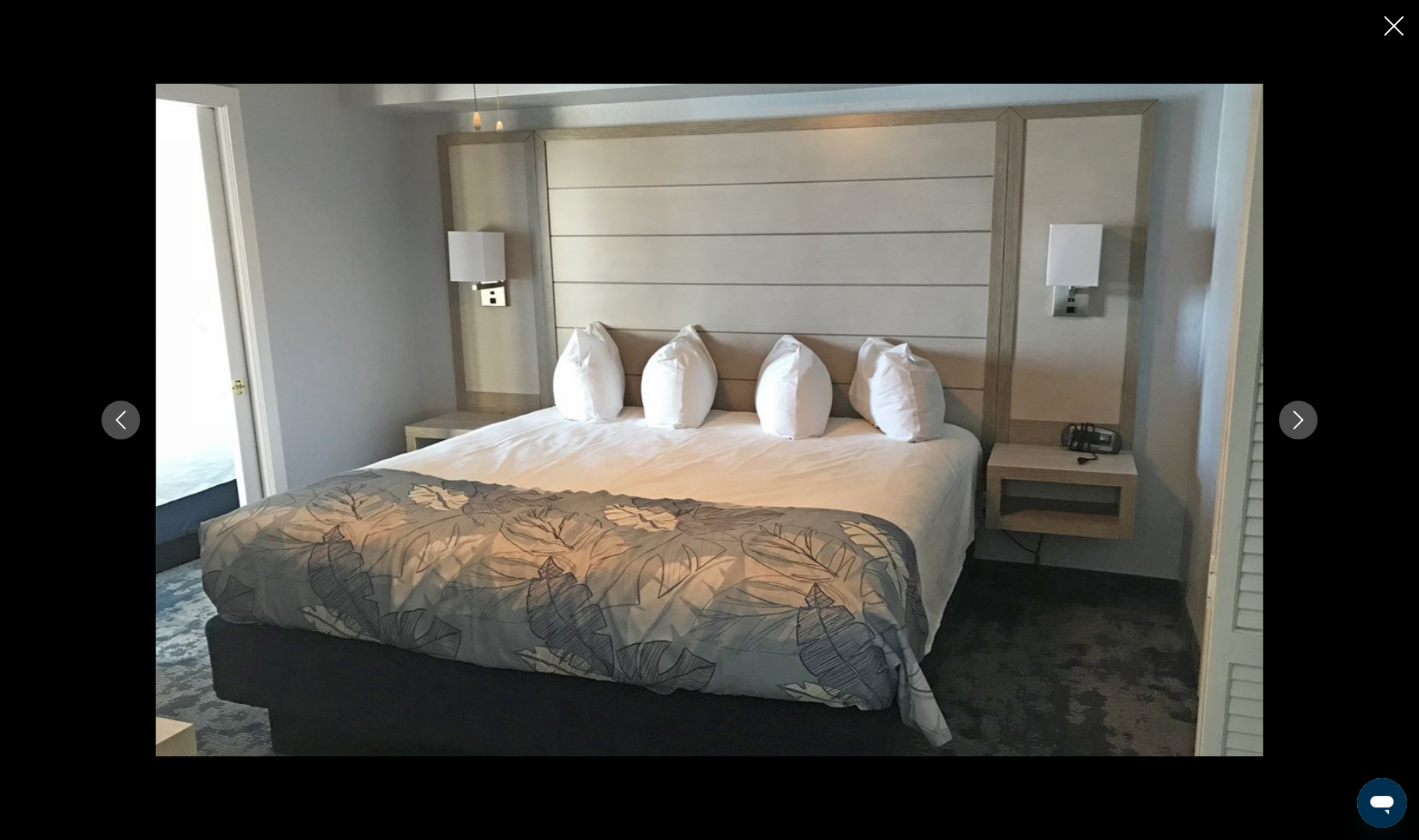
click at [1301, 426] on icon "Next image" at bounding box center [1298, 419] width 18 height 18
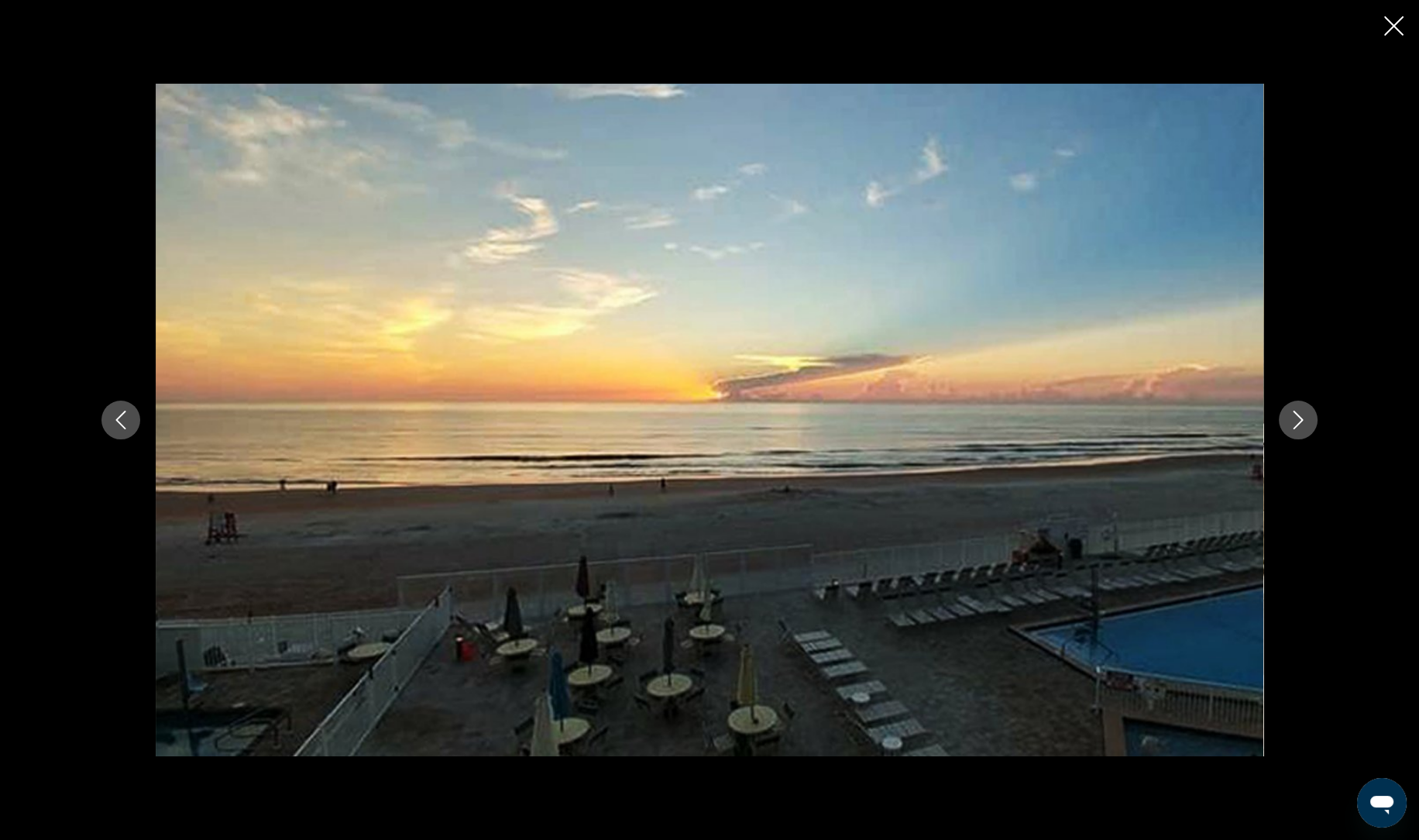
click at [1301, 426] on icon "Next image" at bounding box center [1298, 419] width 18 height 18
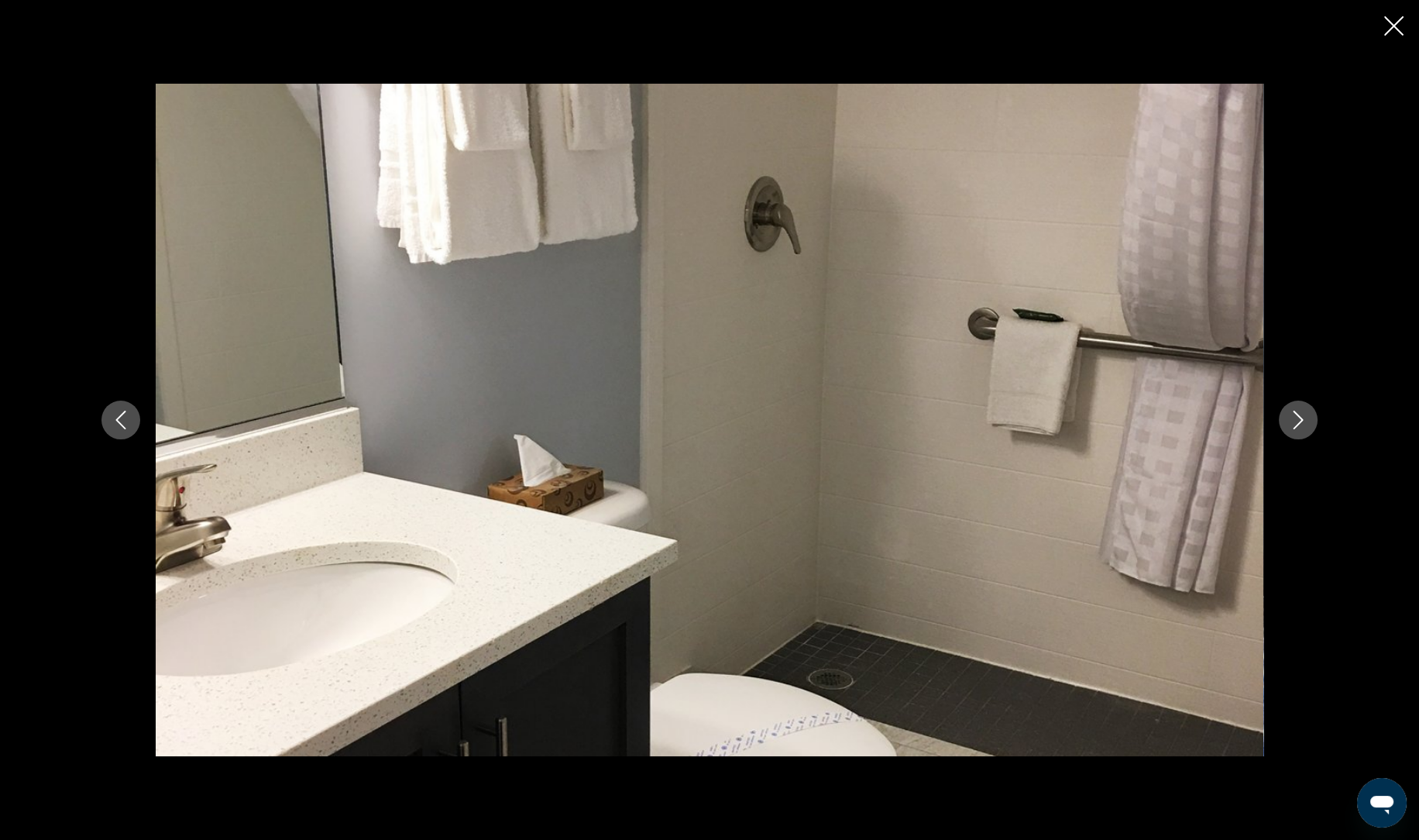
click at [1301, 426] on icon "Next image" at bounding box center [1298, 419] width 18 height 18
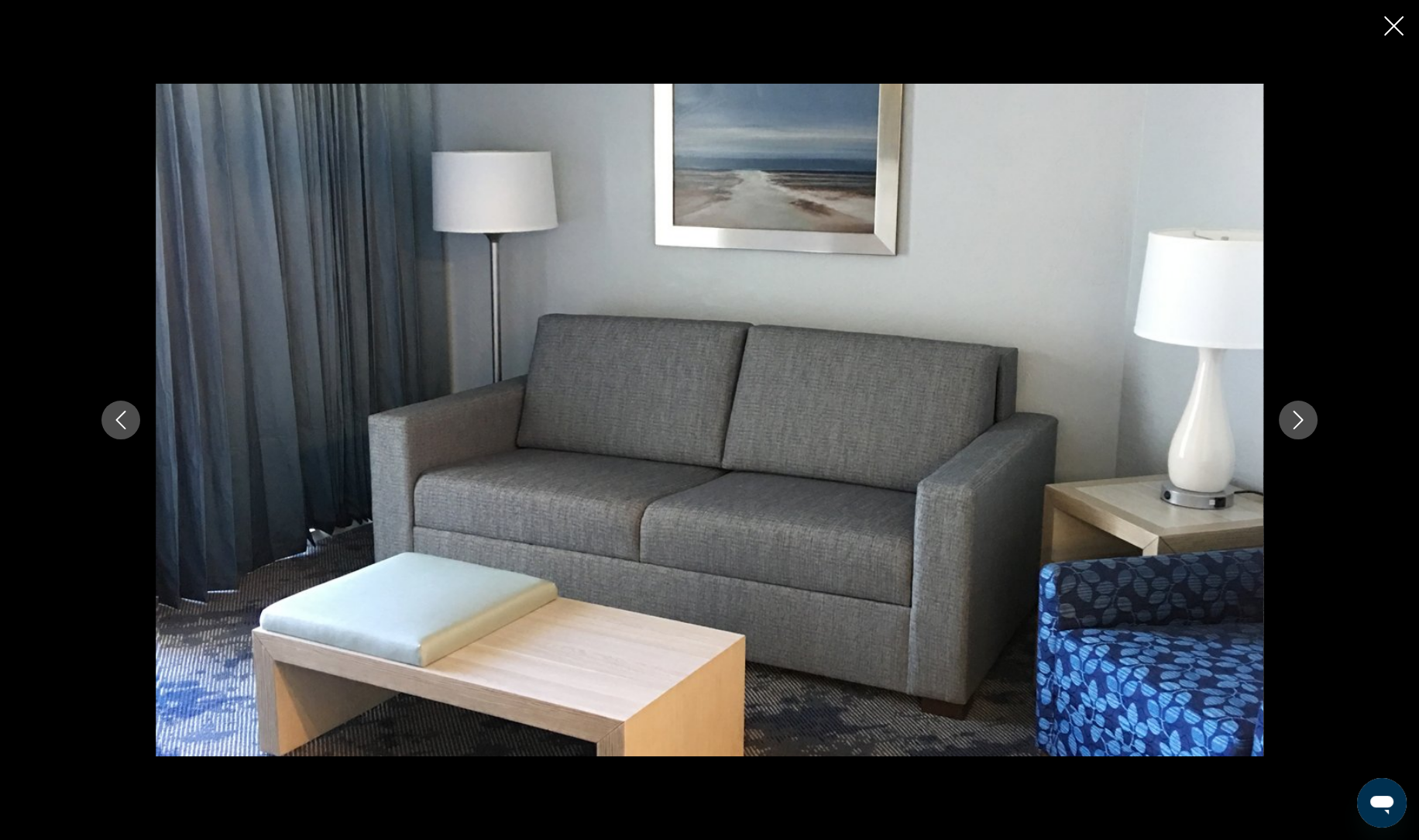
click at [1301, 426] on icon "Next image" at bounding box center [1298, 419] width 18 height 18
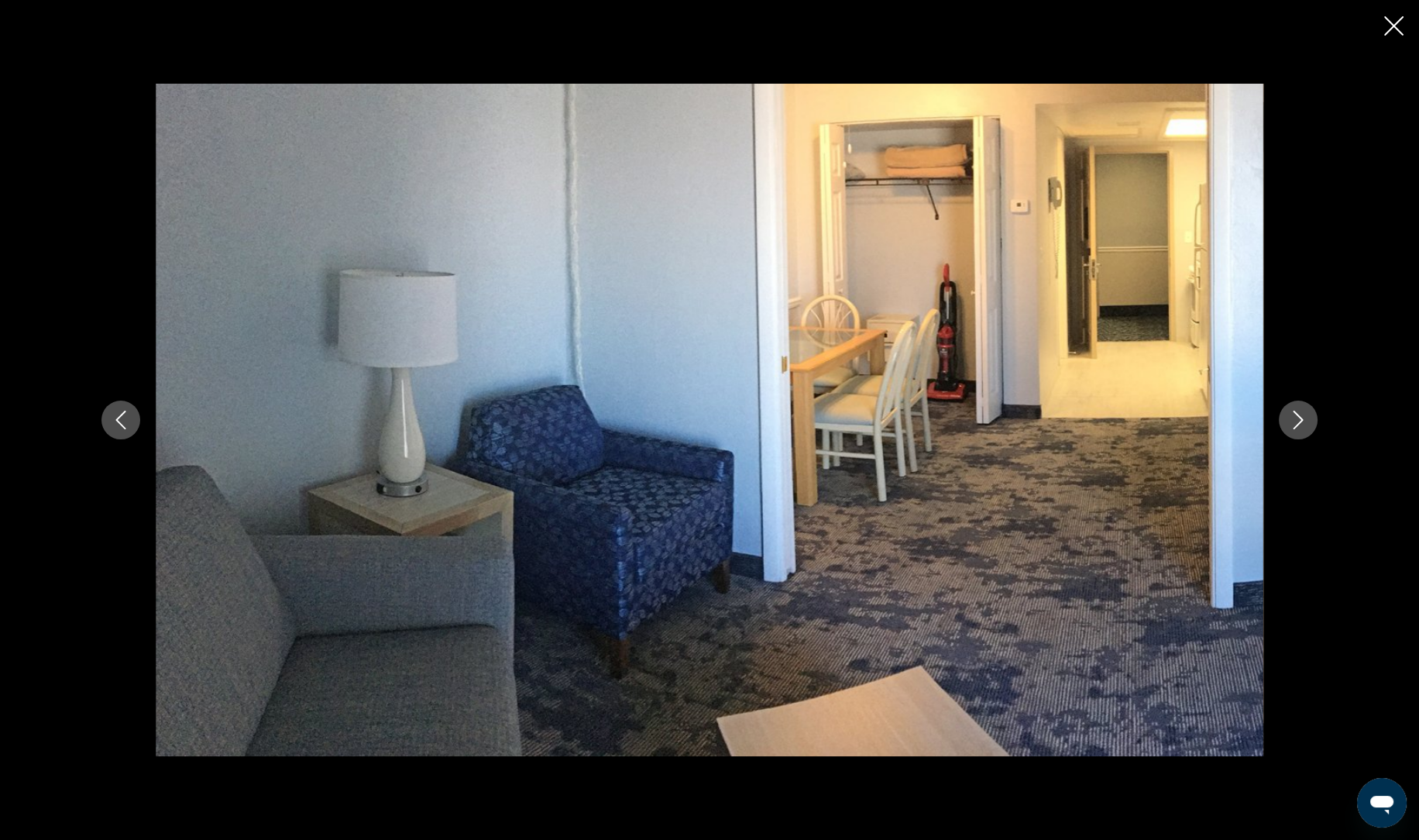
click at [1392, 22] on icon "Close slideshow" at bounding box center [1394, 26] width 19 height 19
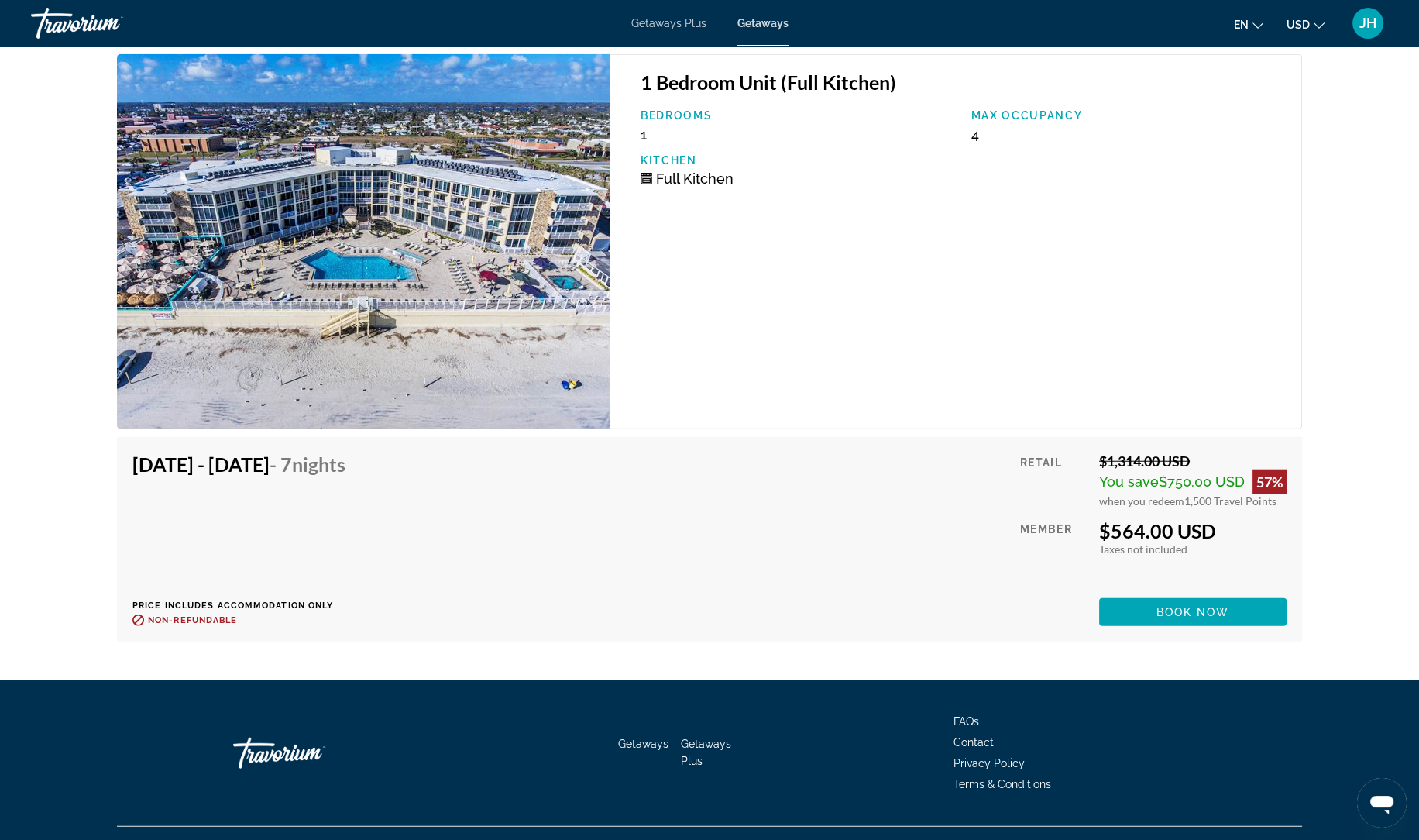
scroll to position [6401, 0]
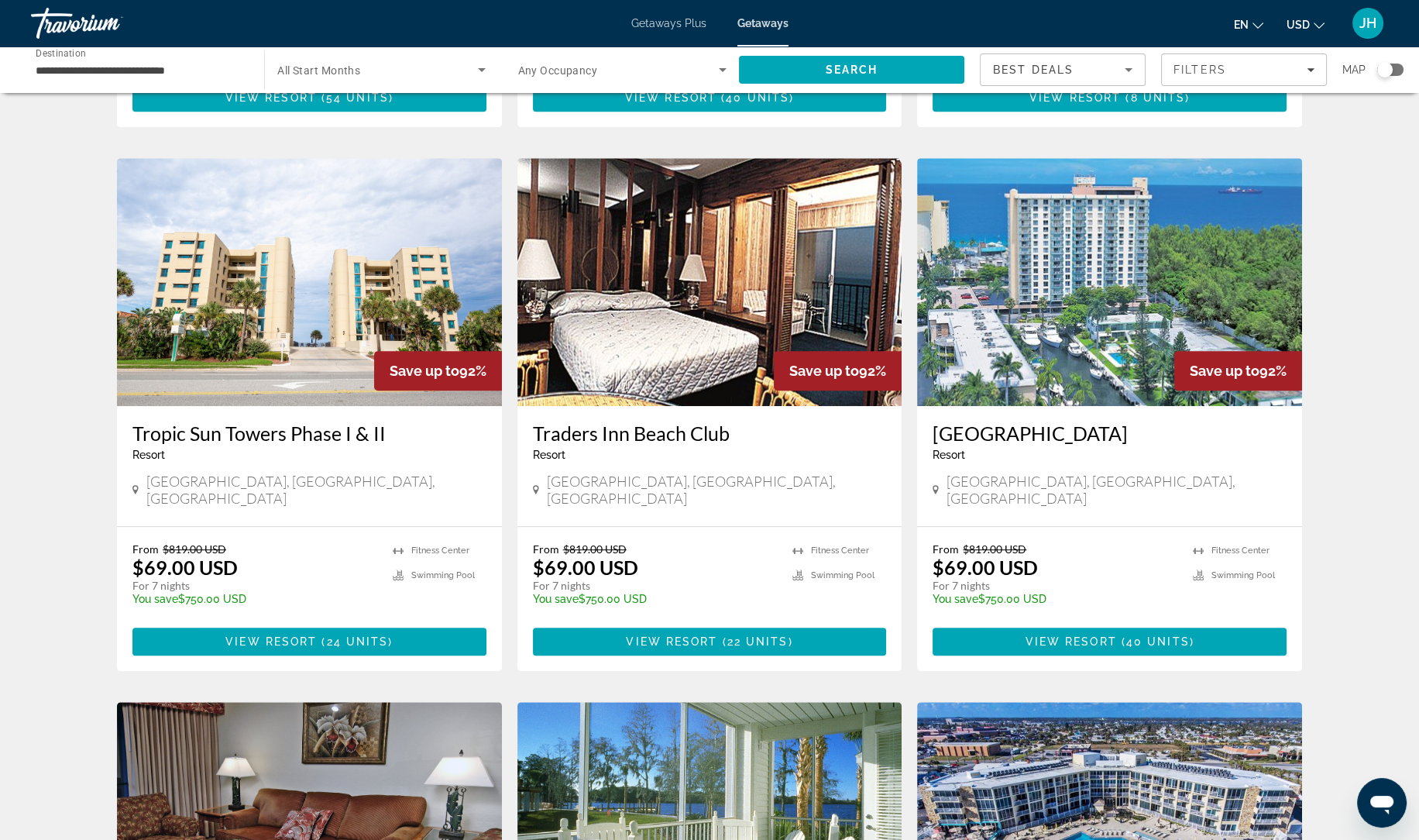
scroll to position [1156, 0]
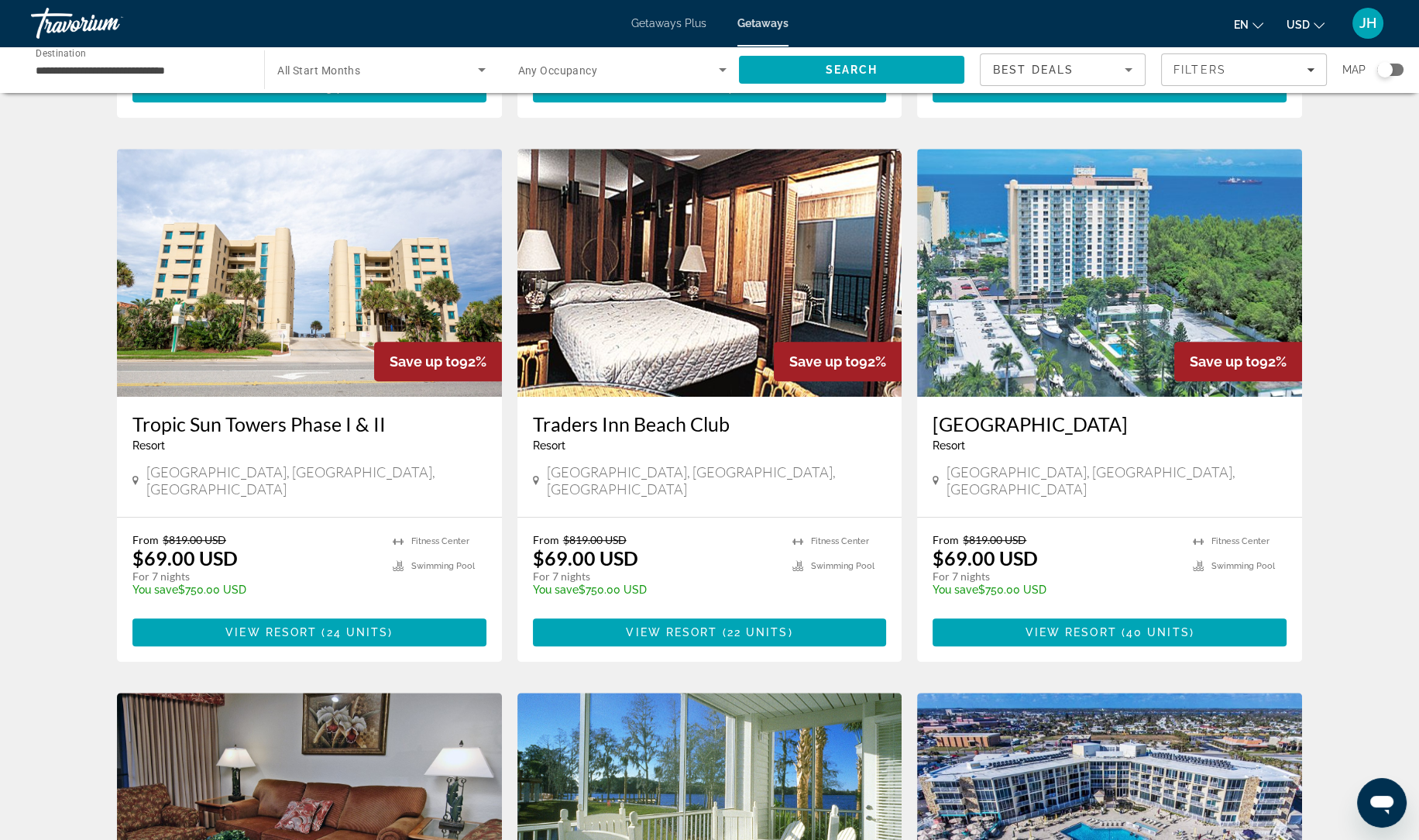
click at [1091, 271] on img "Main content" at bounding box center [1110, 272] width 385 height 248
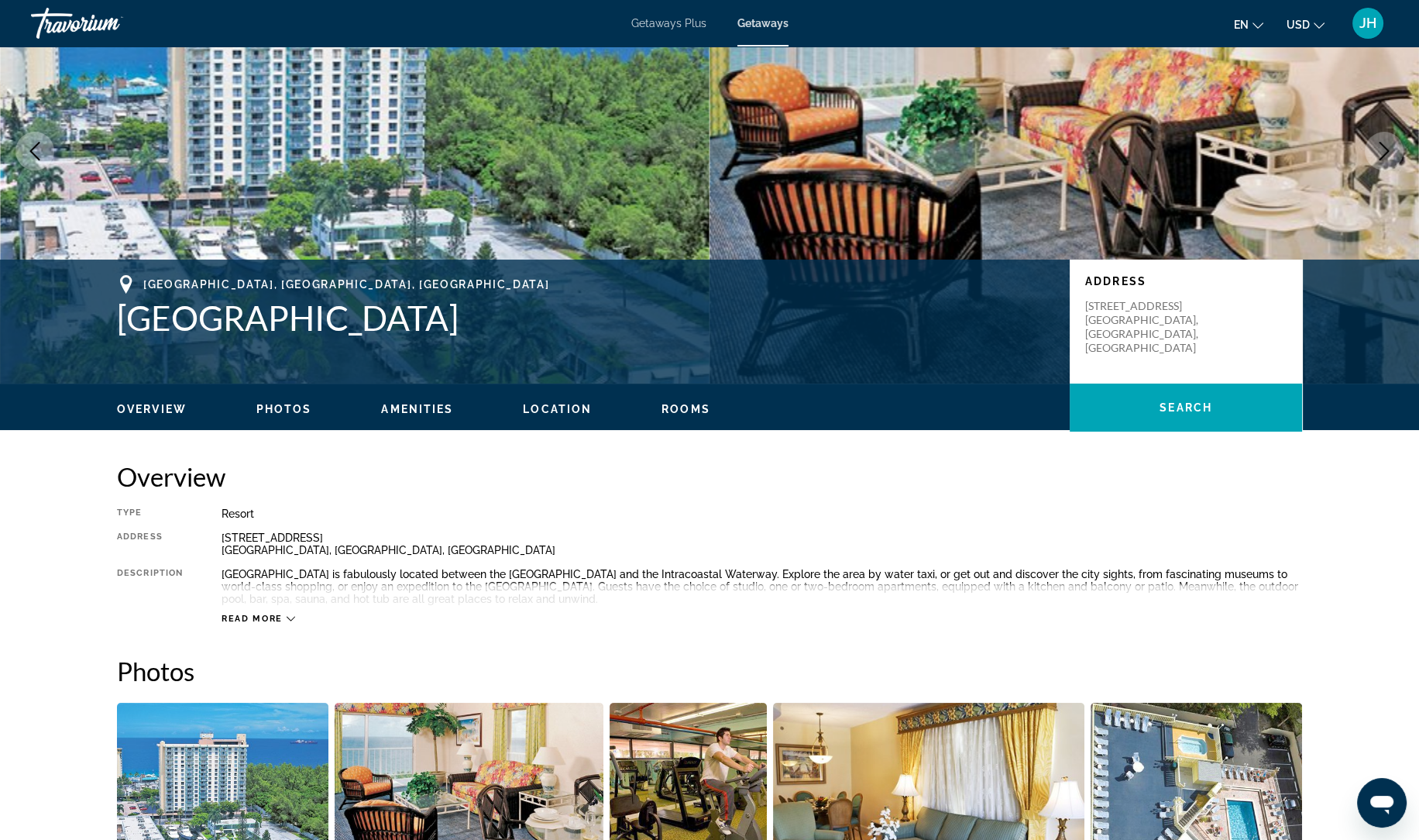
scroll to position [62, 0]
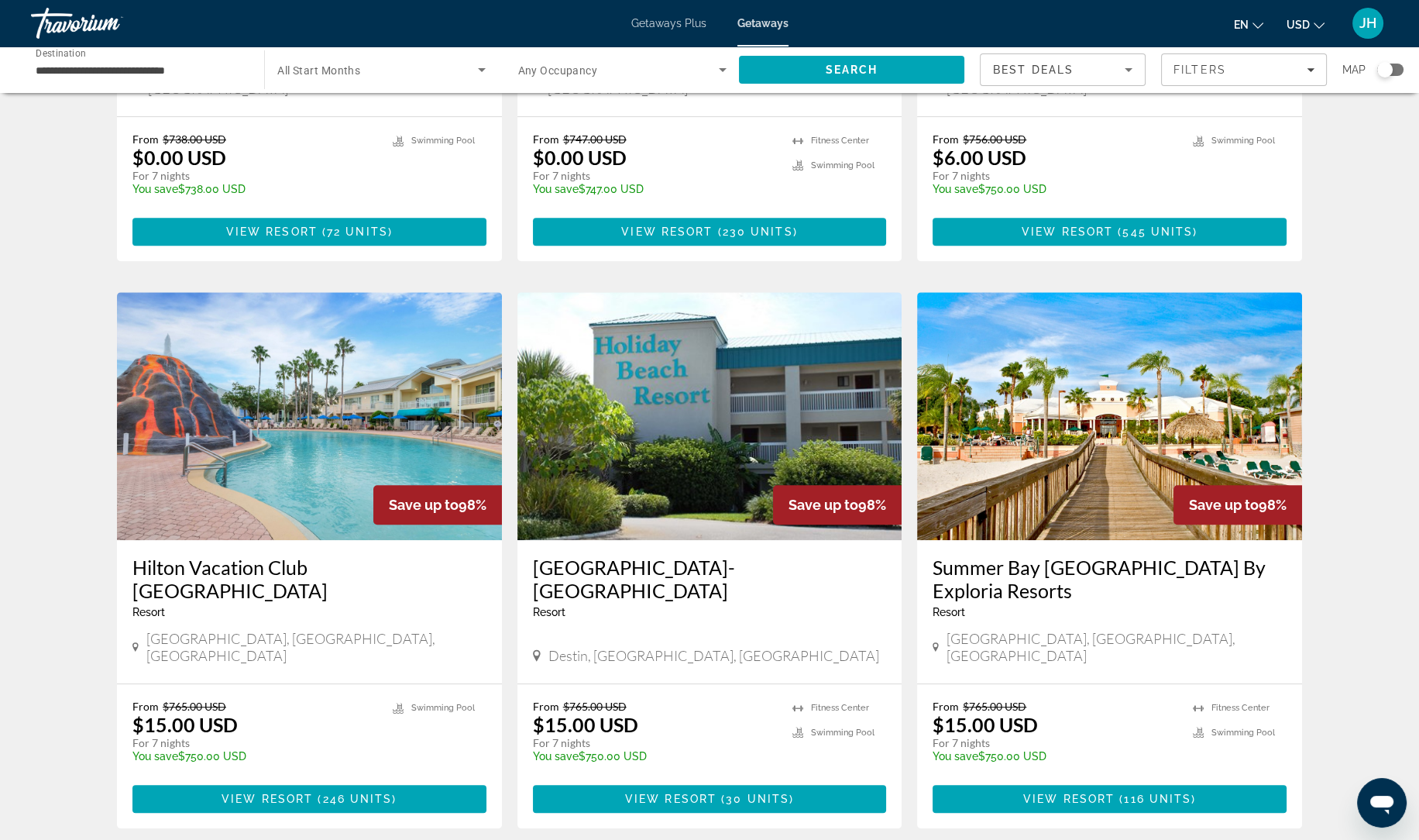
scroll to position [1547, 0]
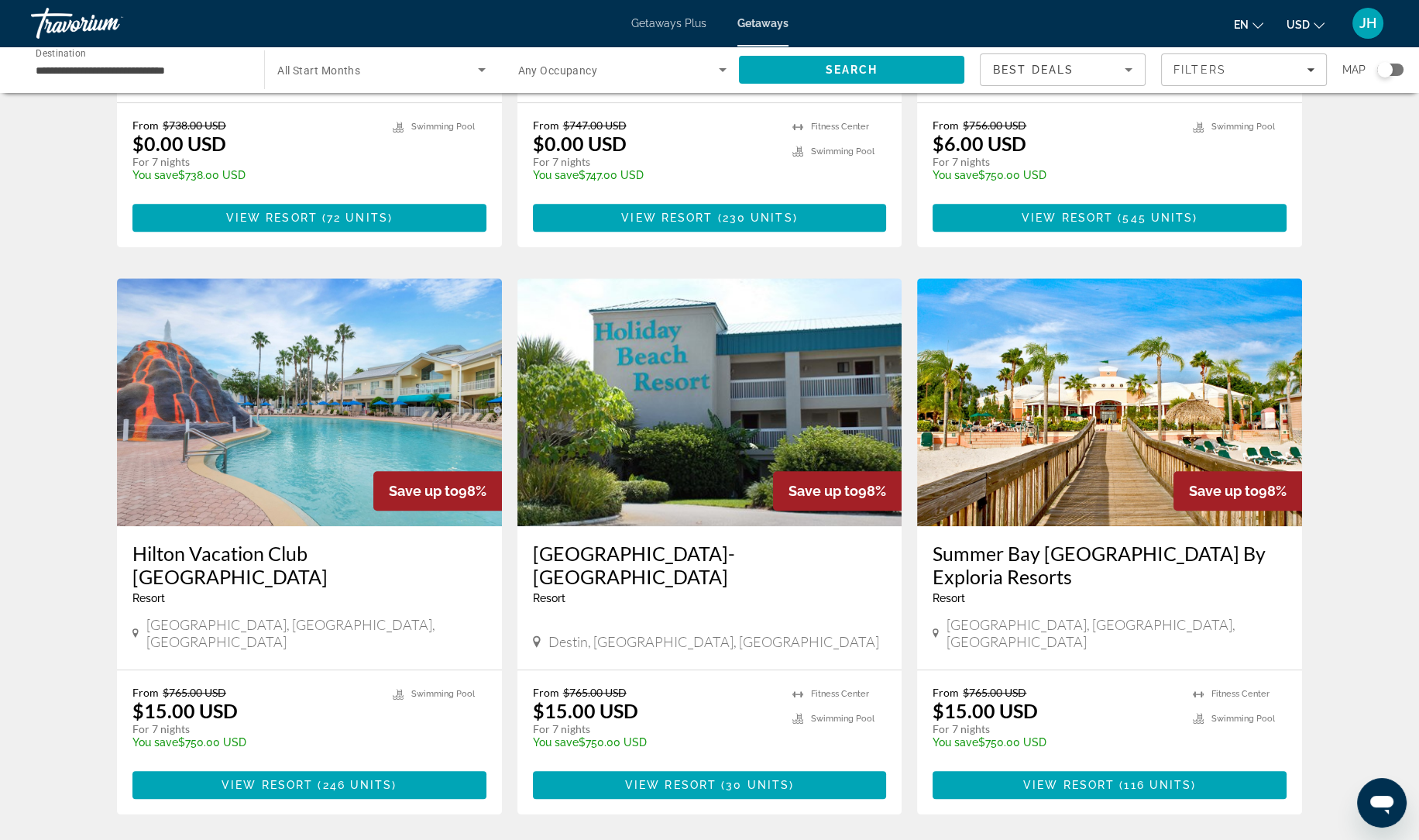
click at [1119, 365] on img "Main content" at bounding box center [1110, 402] width 385 height 248
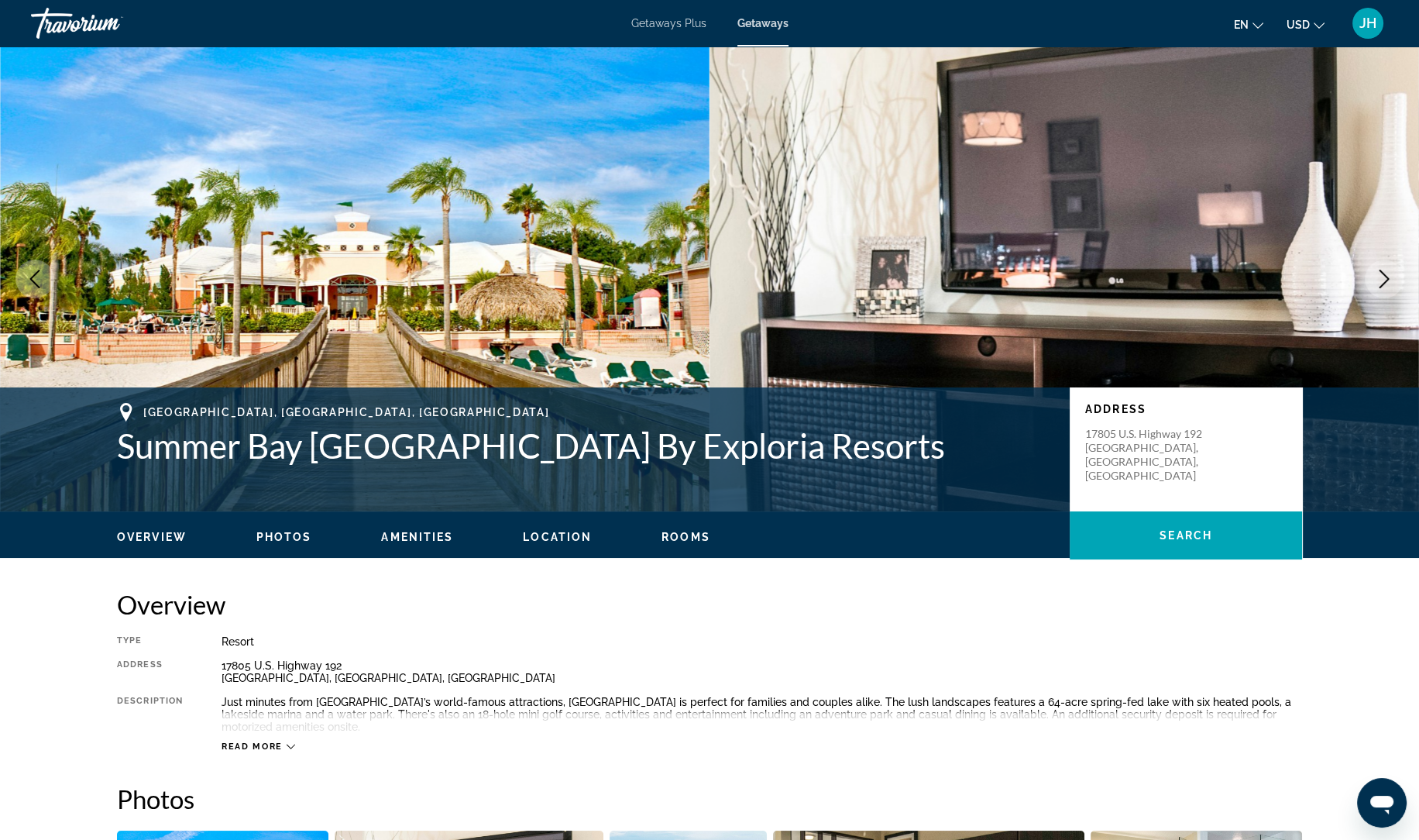
click at [1381, 279] on icon "Next image" at bounding box center [1383, 278] width 18 height 18
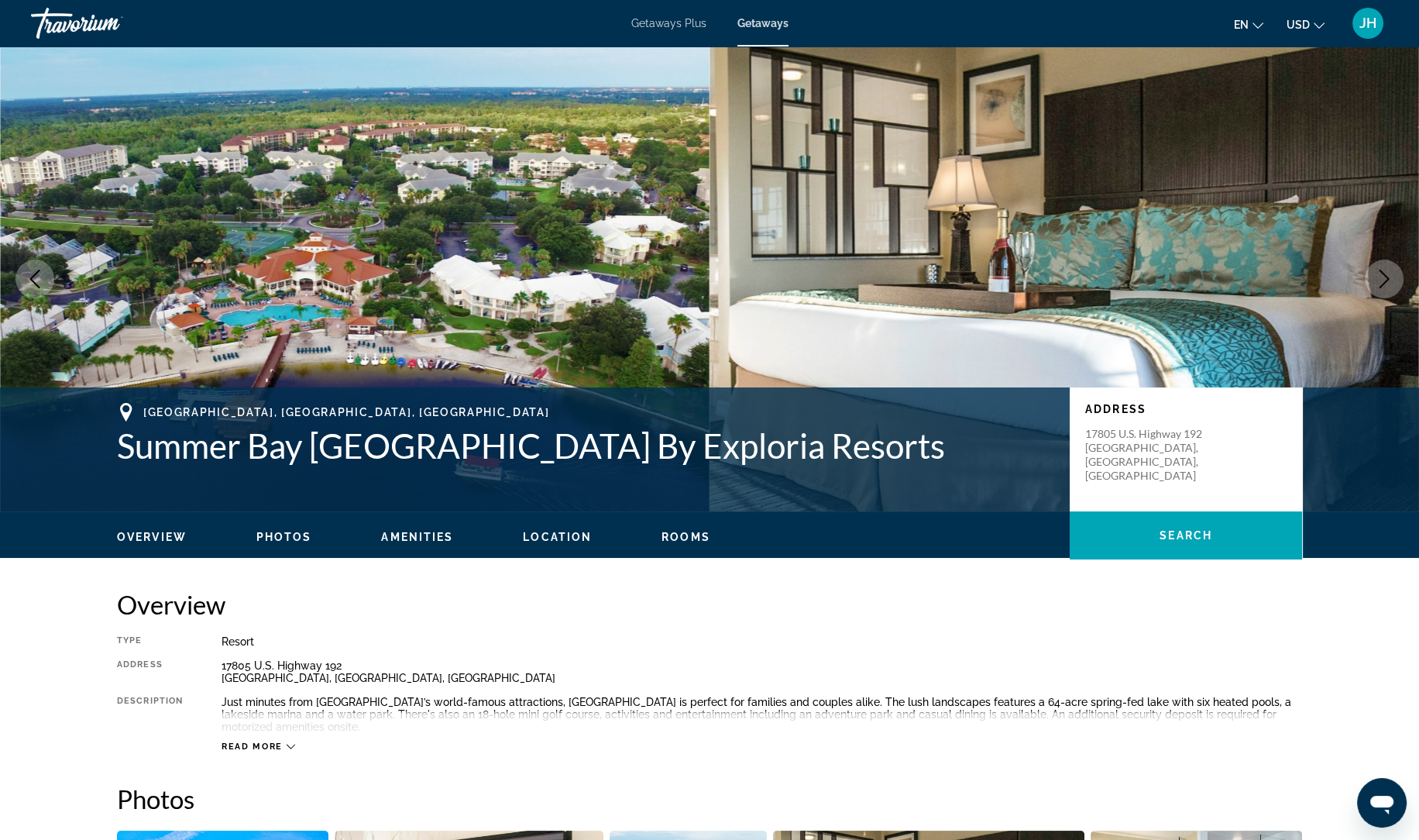
click at [1381, 279] on icon "Next image" at bounding box center [1383, 278] width 18 height 18
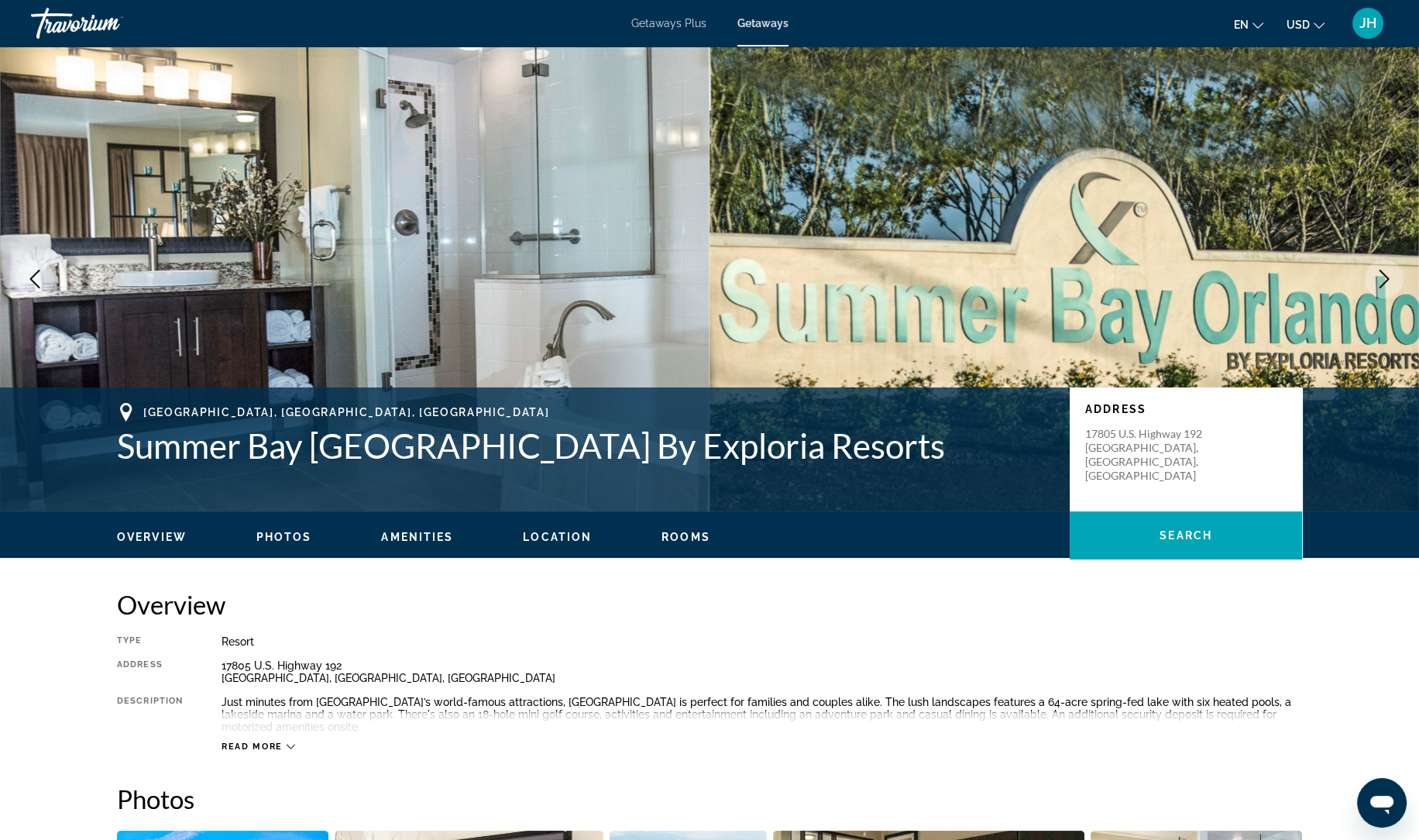
click at [1381, 279] on icon "Next image" at bounding box center [1383, 278] width 18 height 18
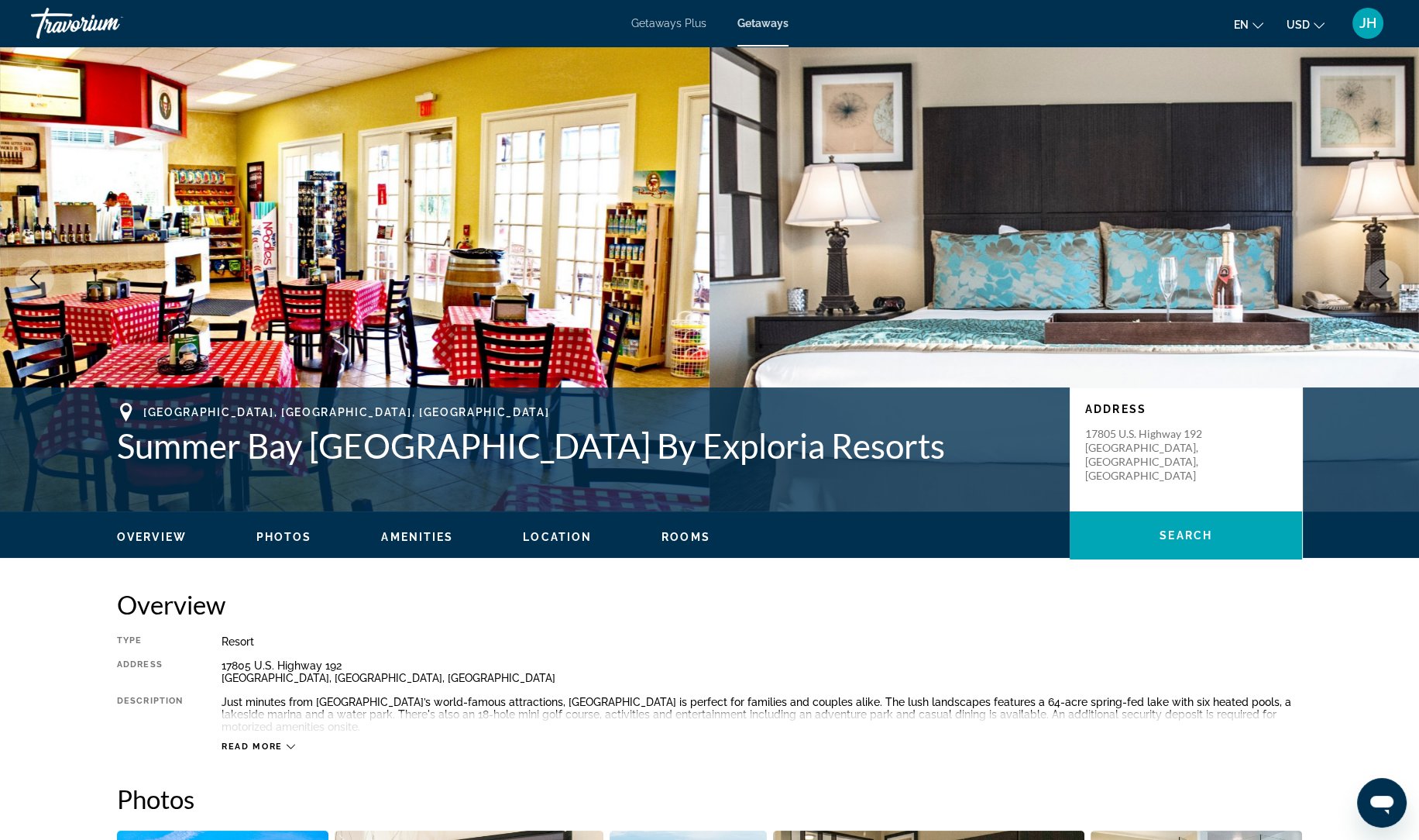
click at [1381, 279] on icon "Next image" at bounding box center [1383, 278] width 18 height 18
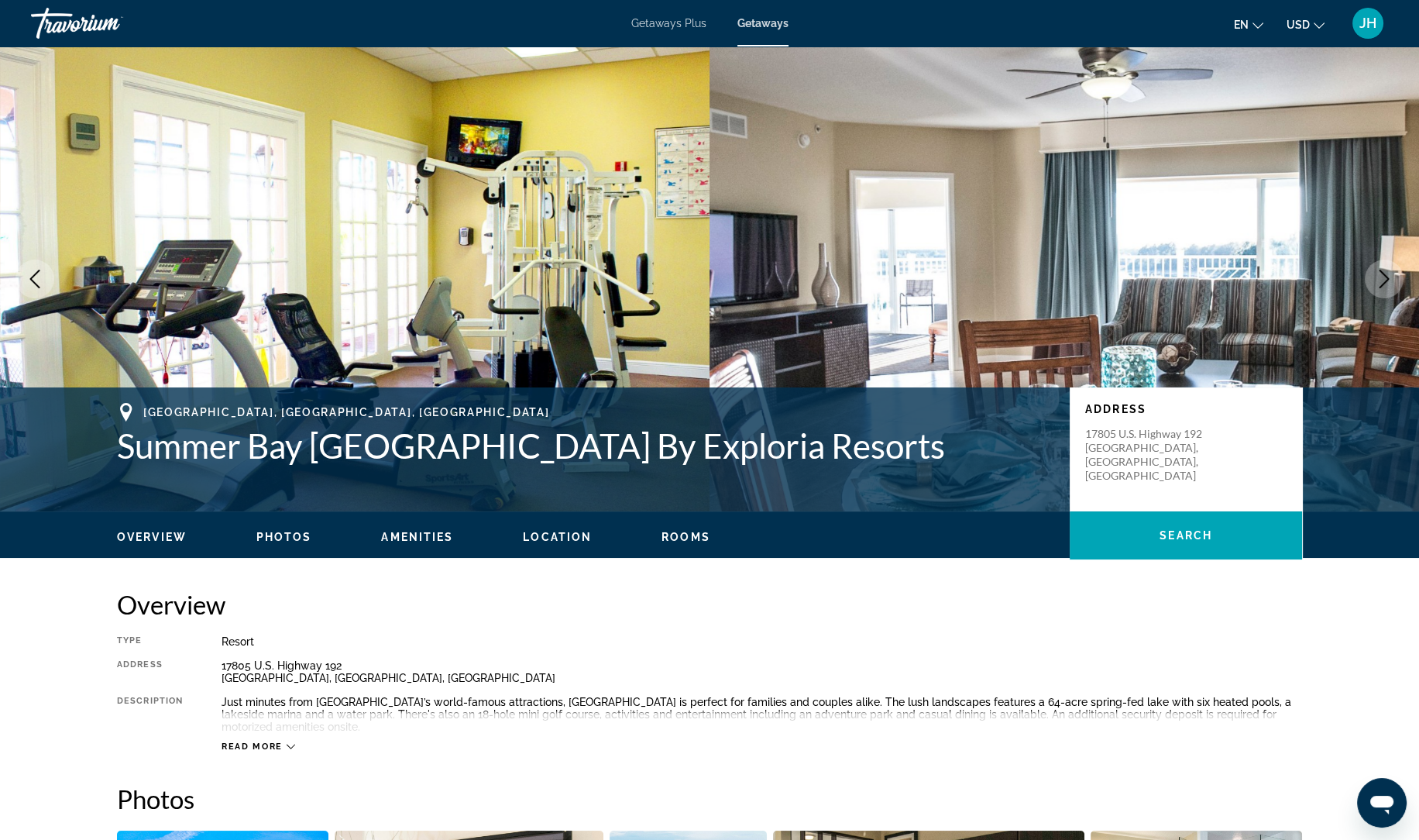
click at [1381, 279] on icon "Next image" at bounding box center [1383, 278] width 18 height 18
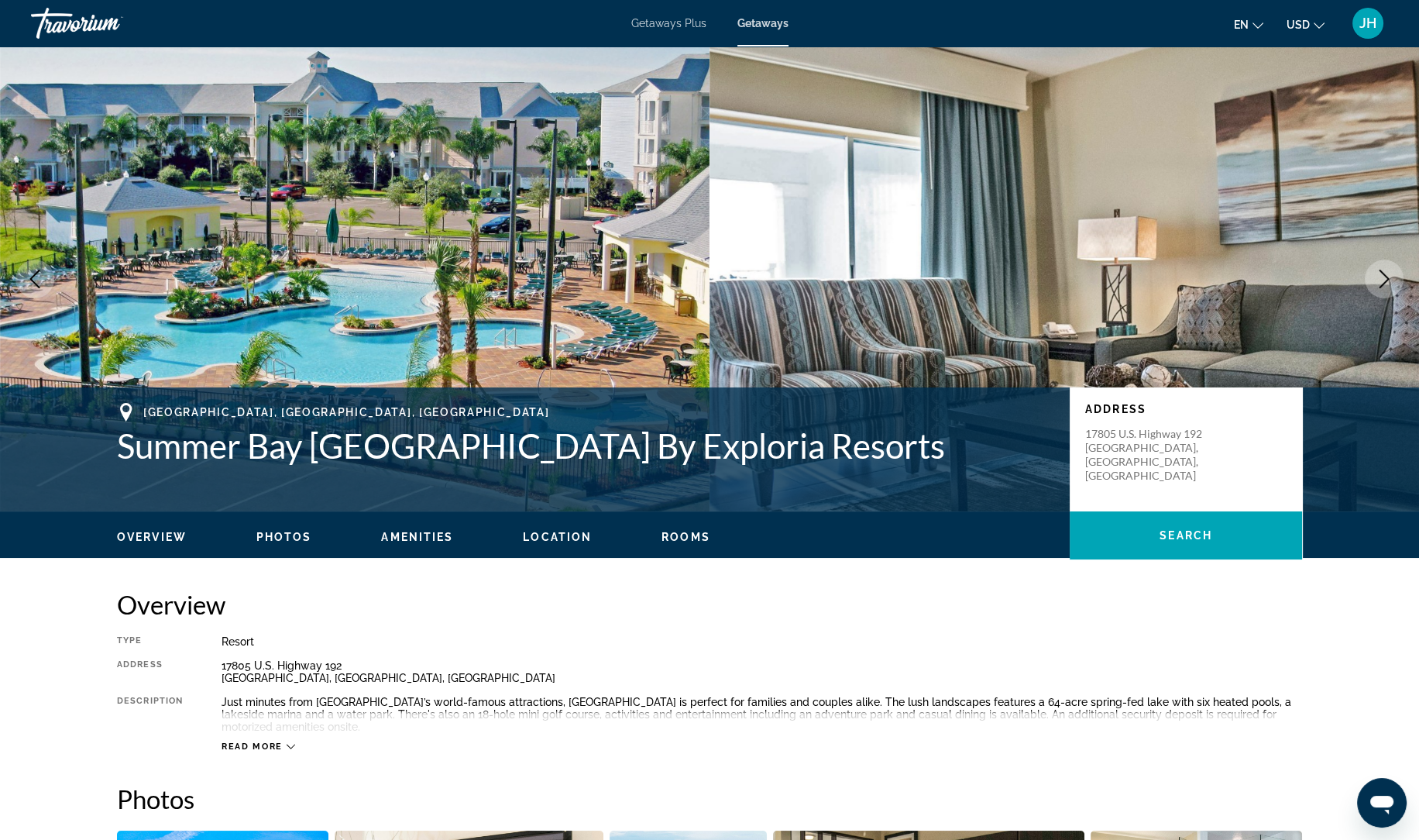
click at [1381, 279] on icon "Next image" at bounding box center [1383, 278] width 18 height 18
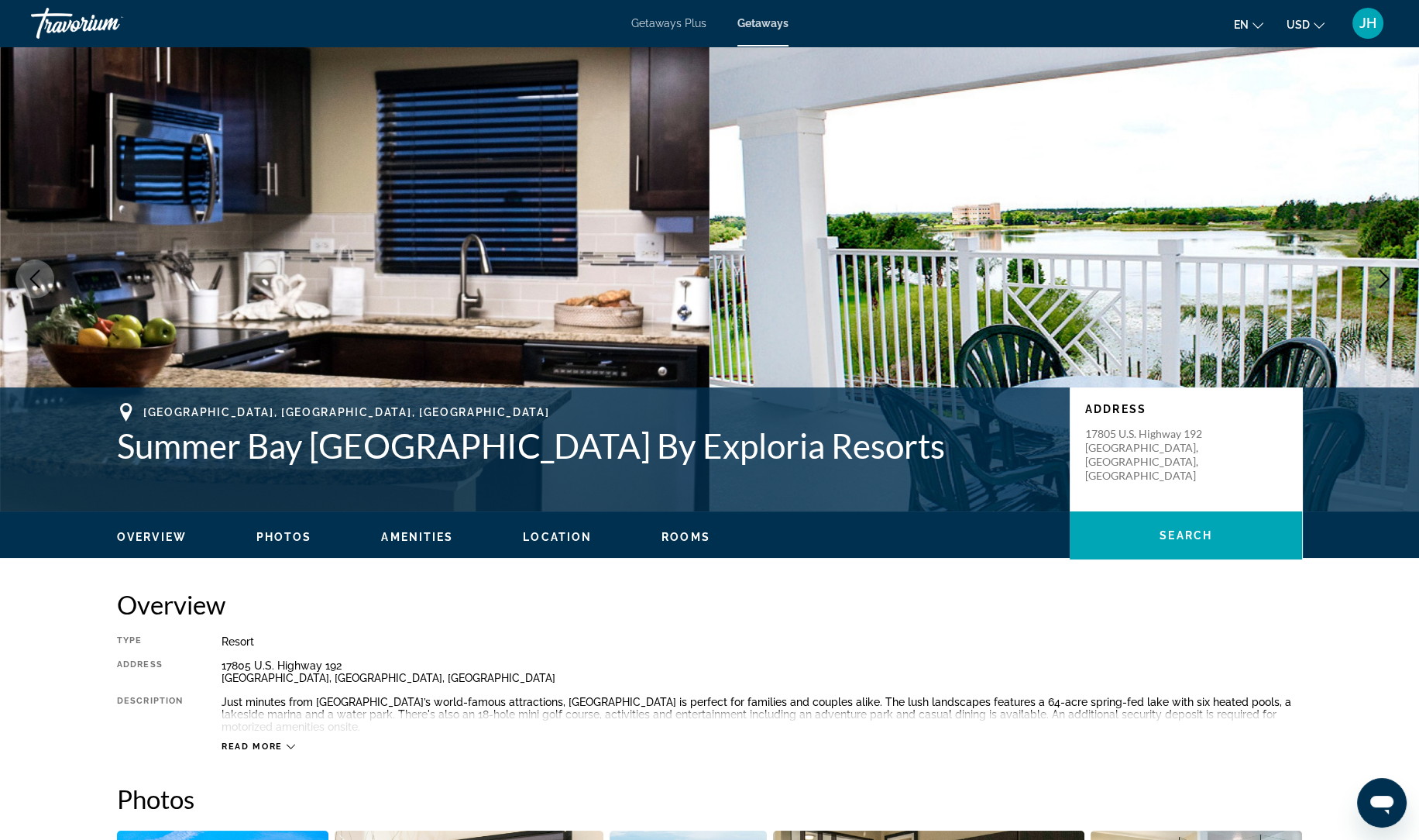
click at [1381, 279] on icon "Next image" at bounding box center [1383, 278] width 18 height 18
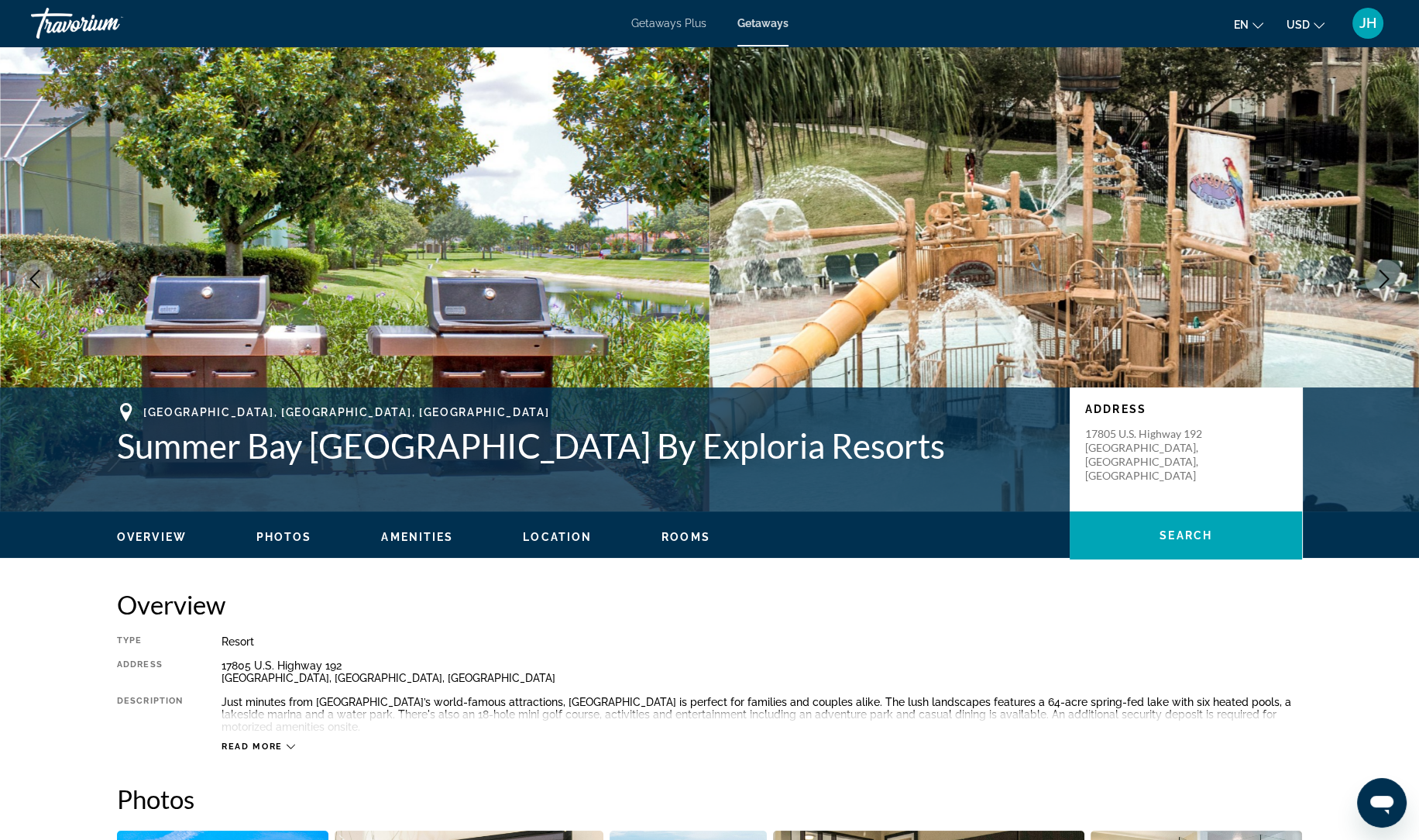
click at [1381, 279] on icon "Next image" at bounding box center [1383, 278] width 18 height 18
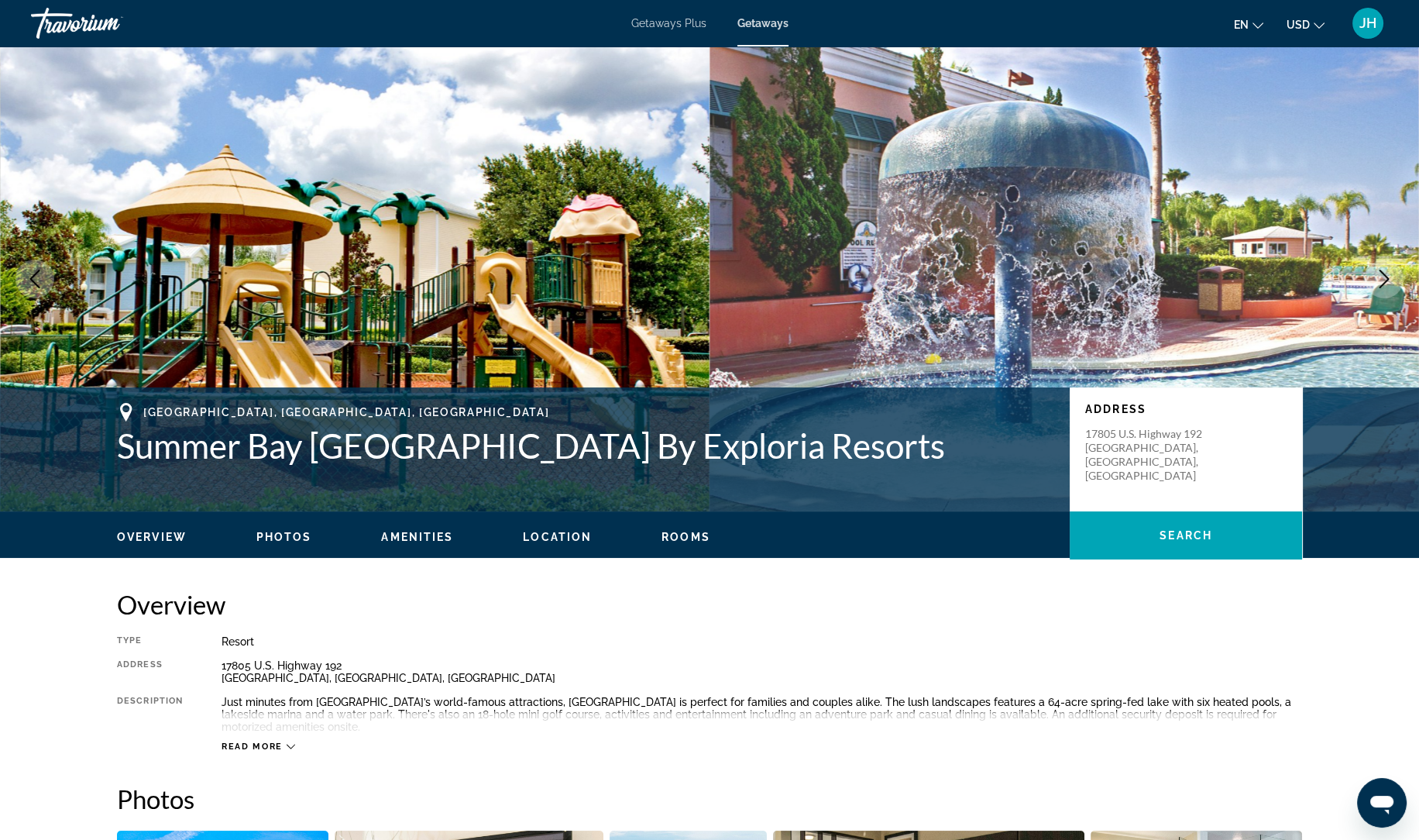
click at [1381, 279] on icon "Next image" at bounding box center [1383, 278] width 18 height 18
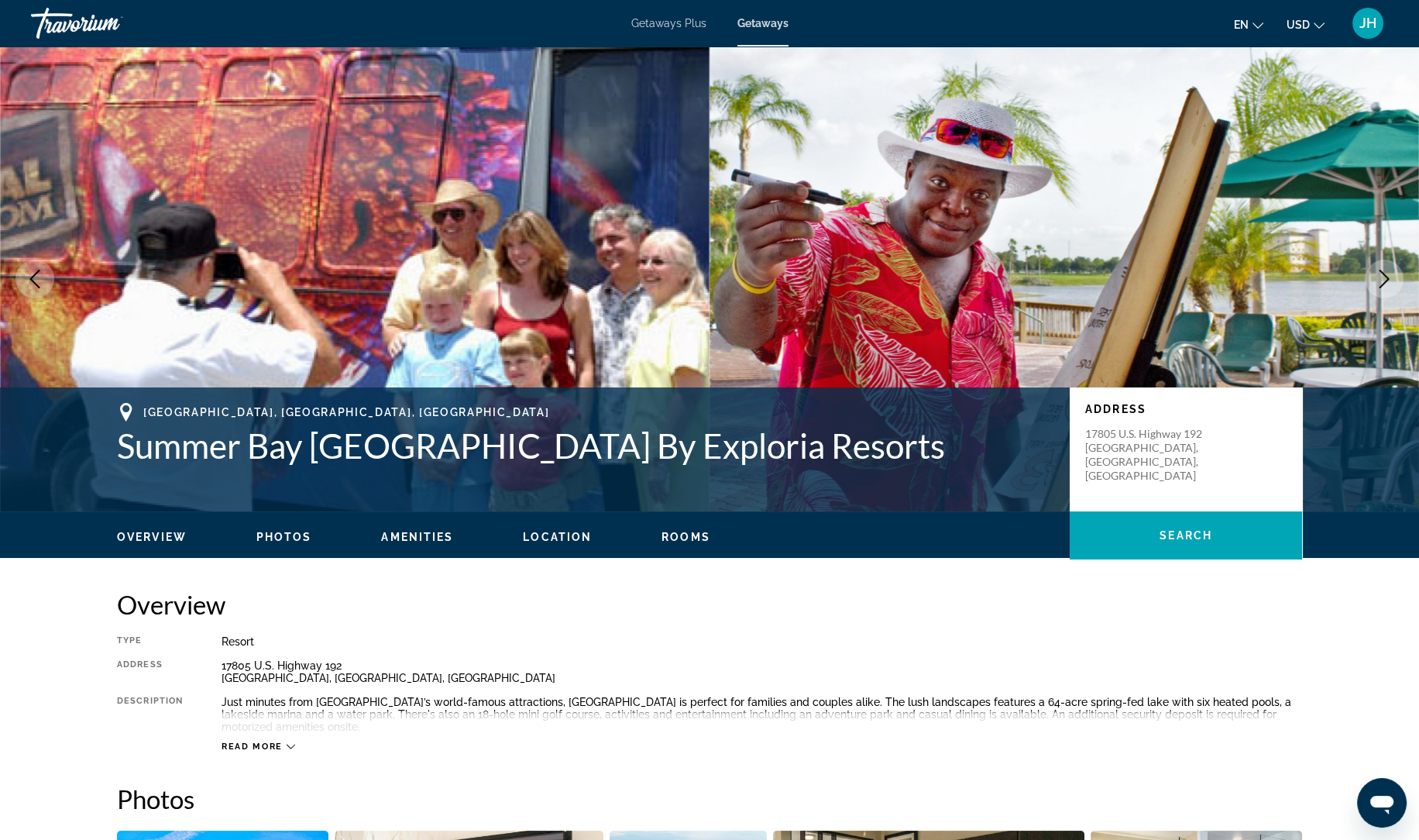
click at [1381, 279] on icon "Next image" at bounding box center [1383, 278] width 18 height 18
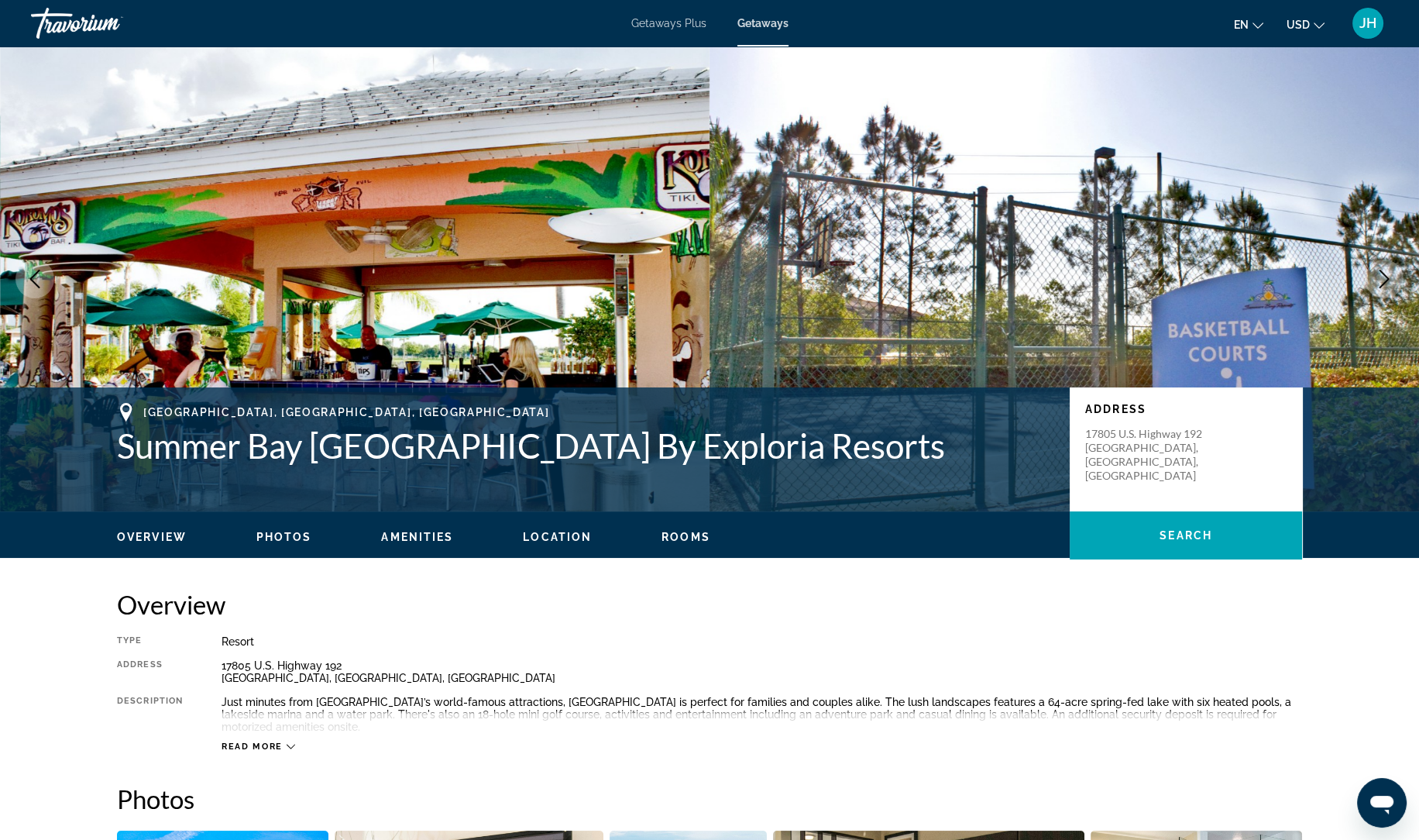
click at [1381, 279] on icon "Next image" at bounding box center [1383, 278] width 18 height 18
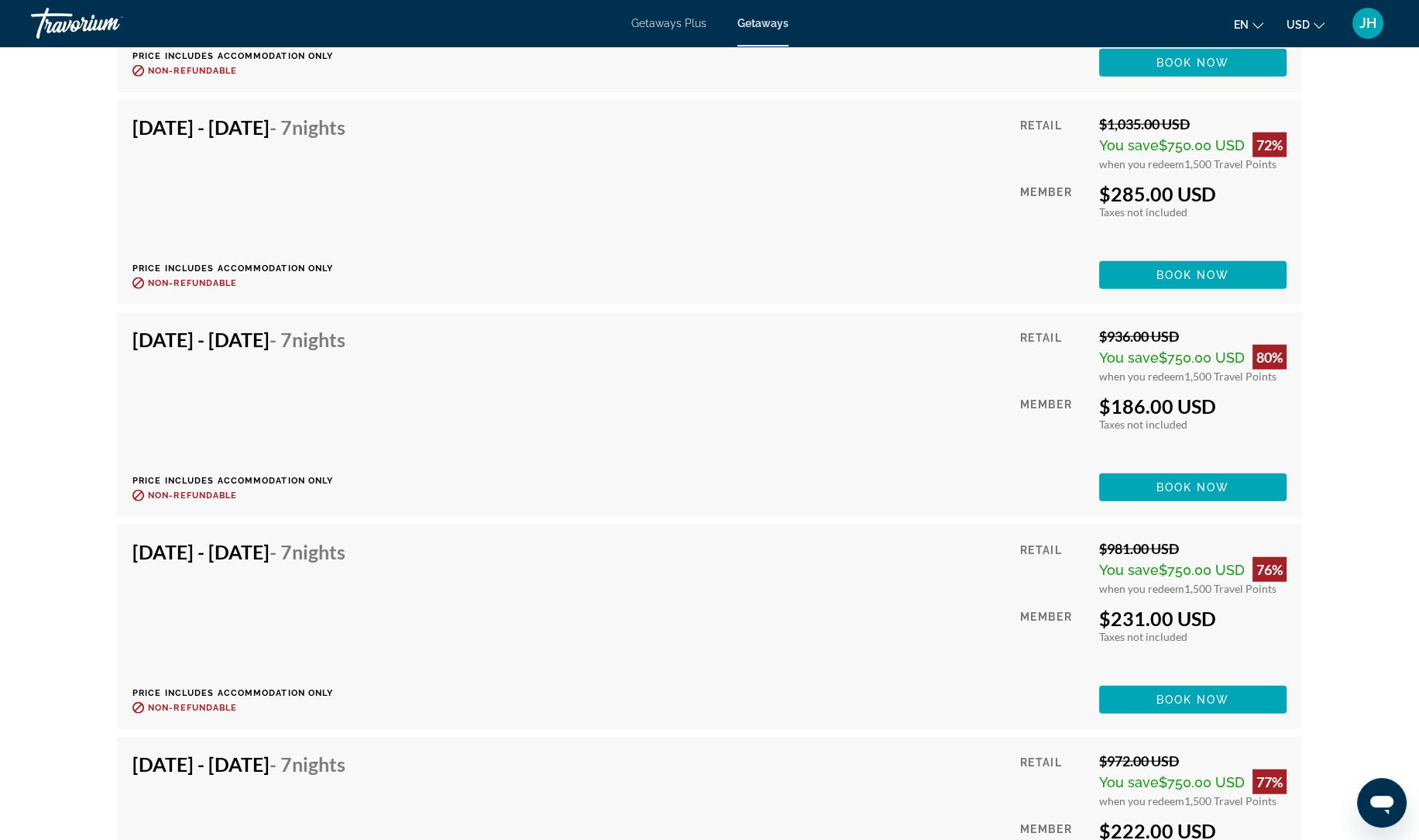
scroll to position [6182, 0]
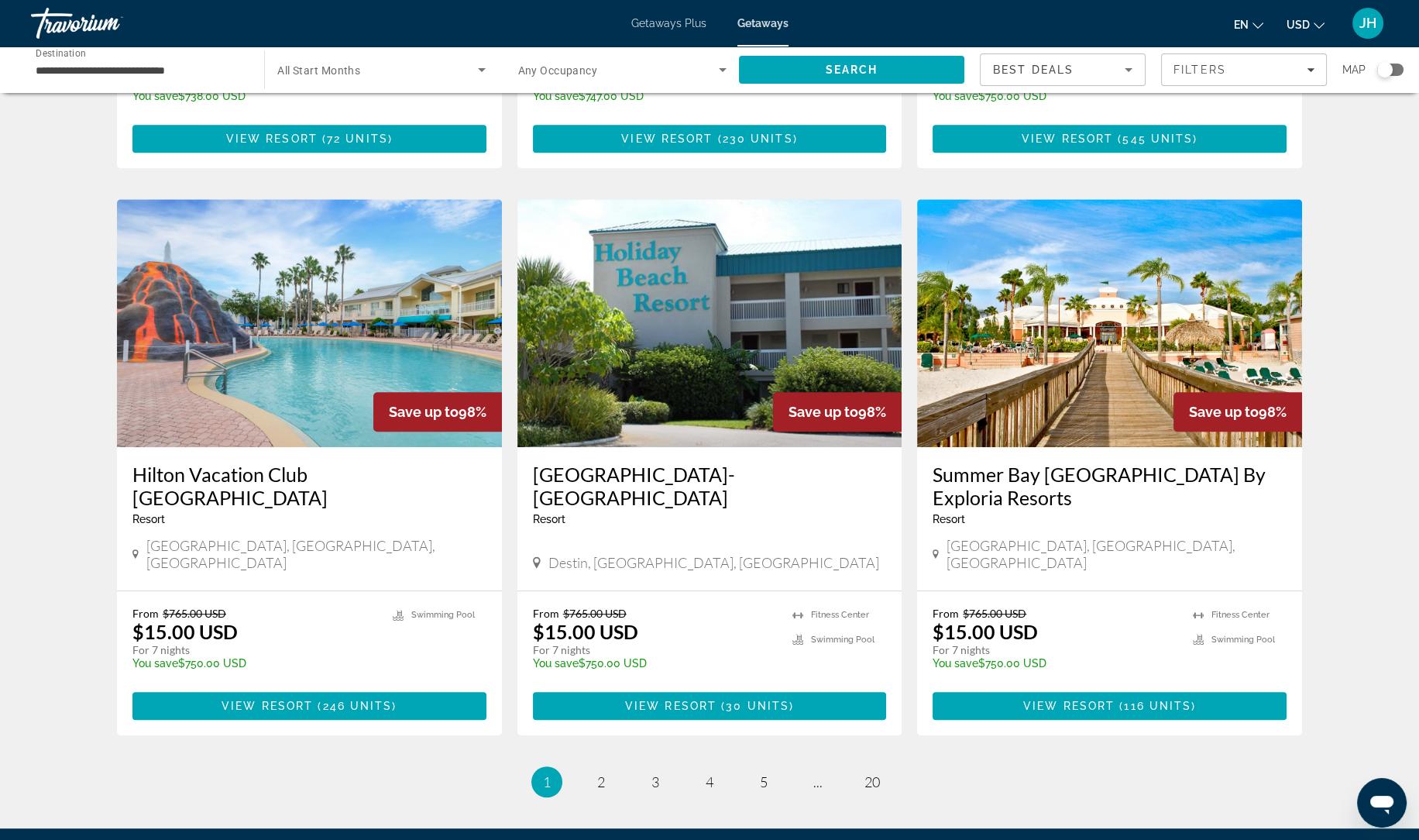
scroll to position [1635, 0]
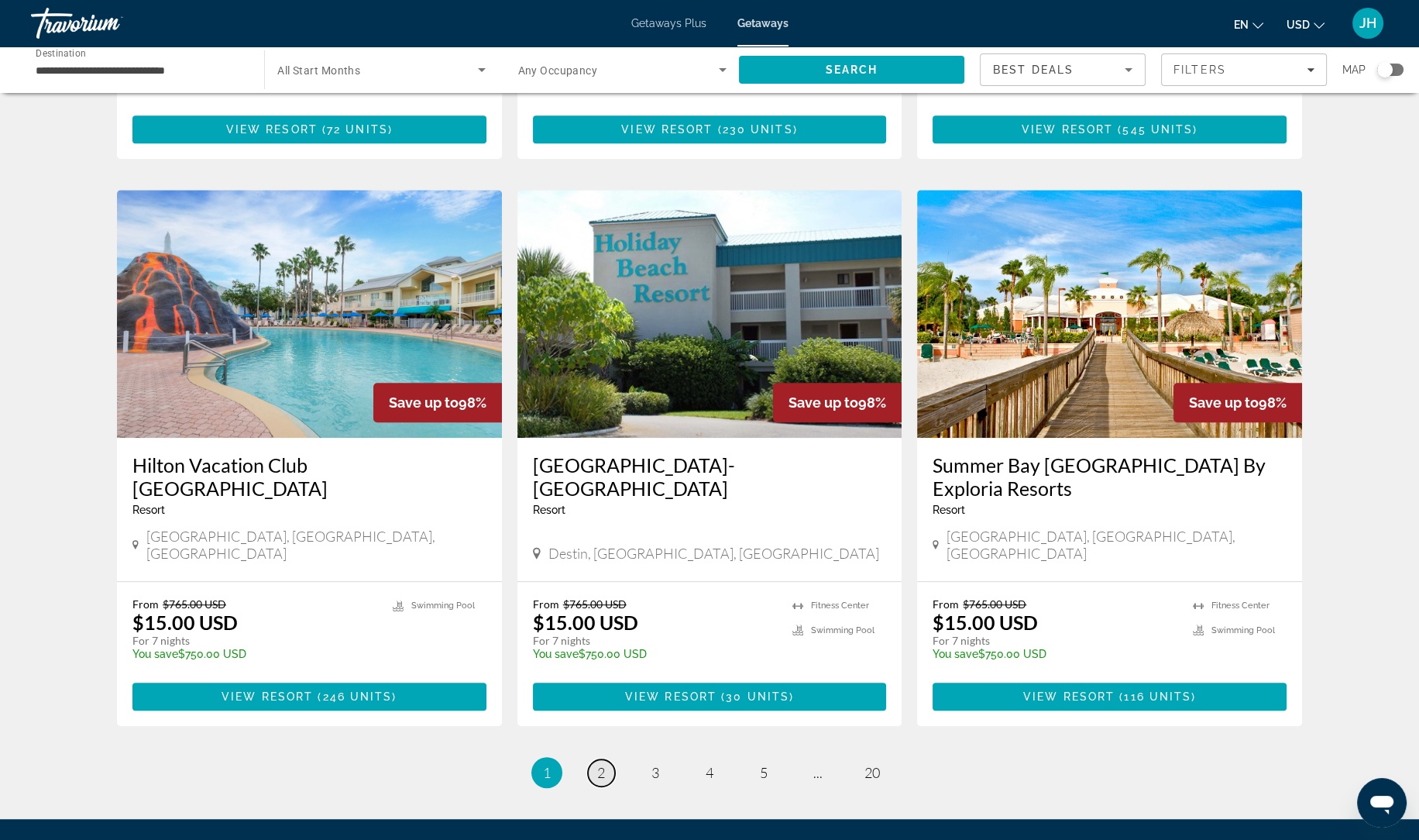
click at [597, 764] on span "2" at bounding box center [601, 773] width 8 height 17
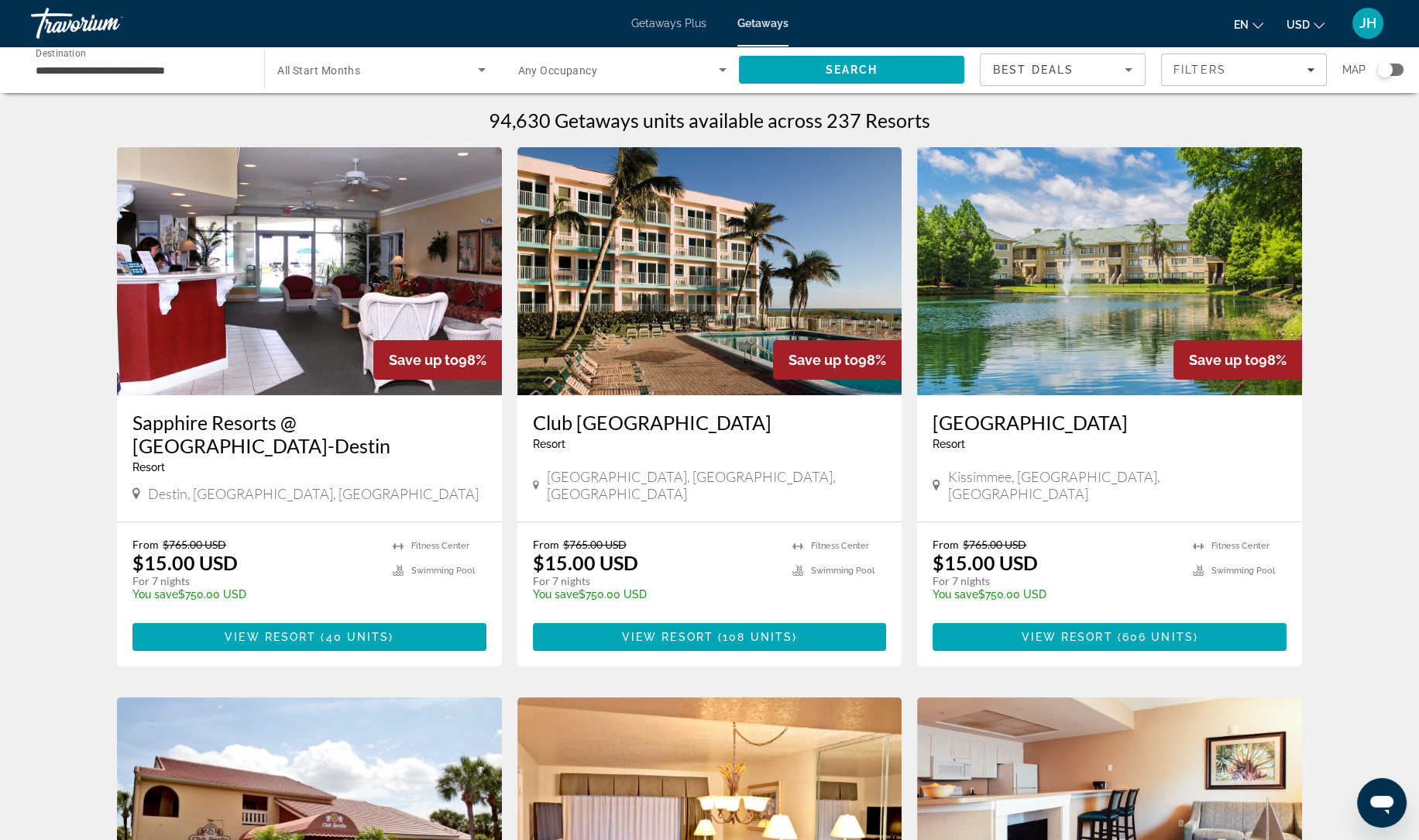
click at [639, 349] on img "Main content" at bounding box center [710, 271] width 385 height 248
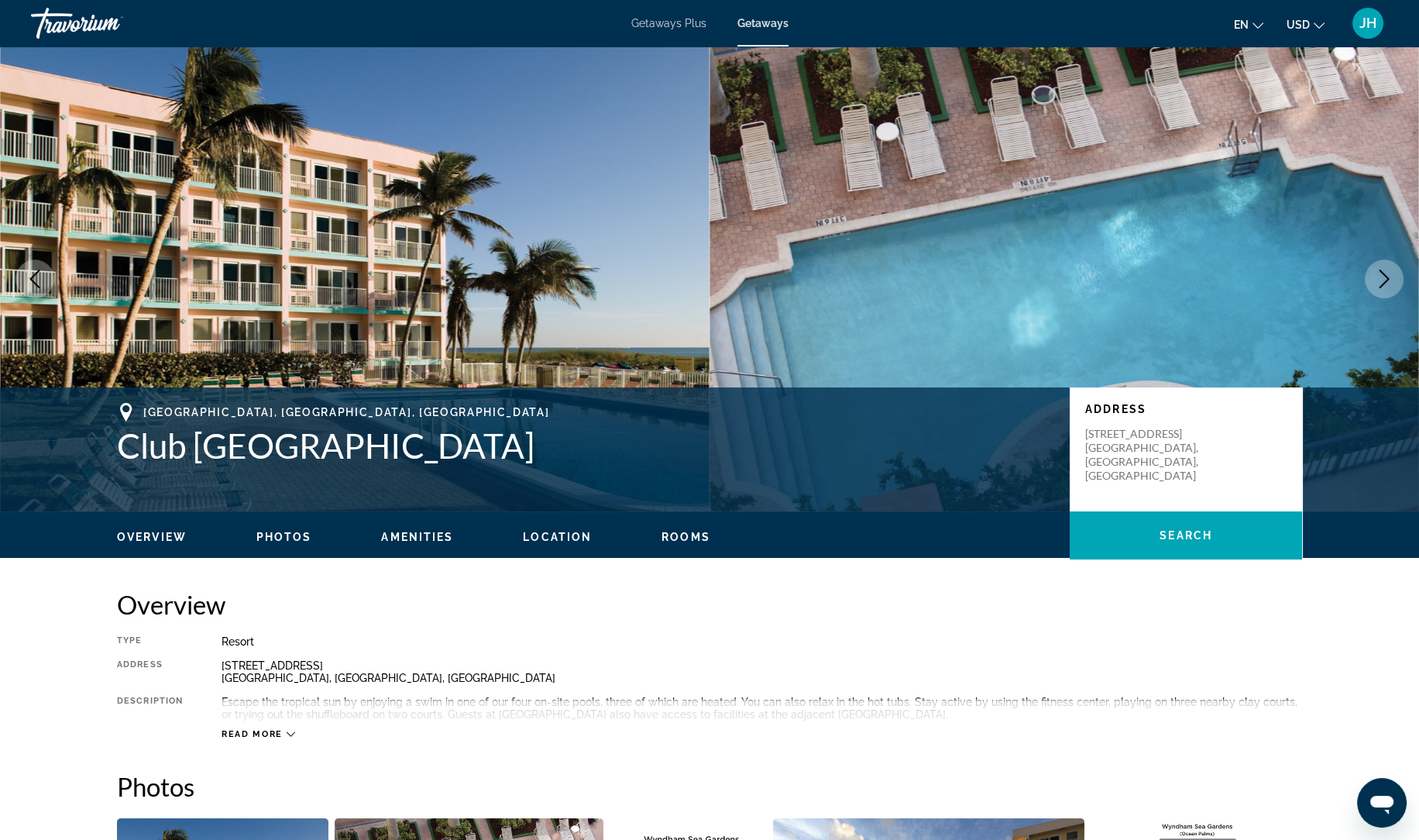
click at [1388, 284] on icon "Next image" at bounding box center [1383, 278] width 18 height 18
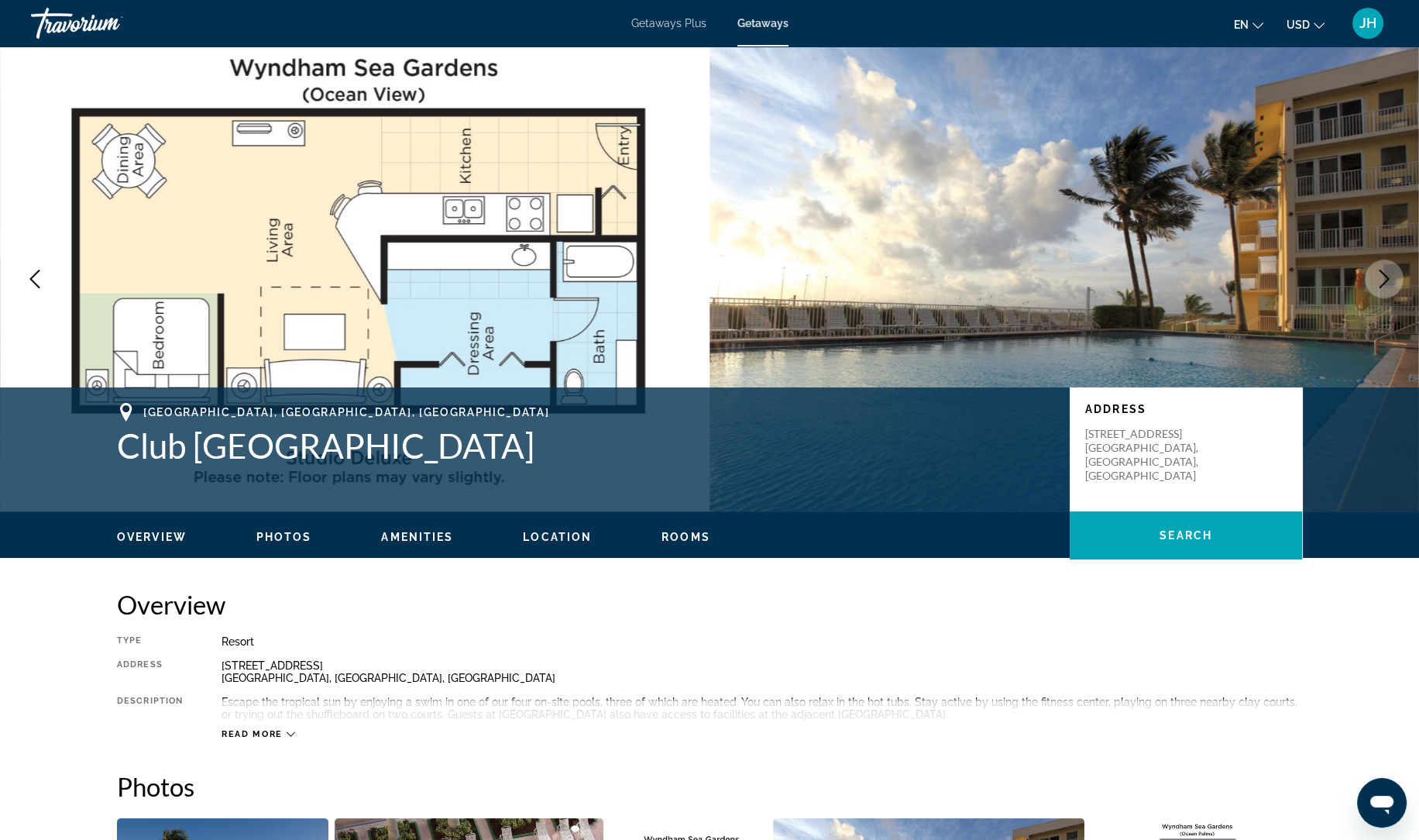
click at [1388, 284] on icon "Next image" at bounding box center [1383, 278] width 18 height 18
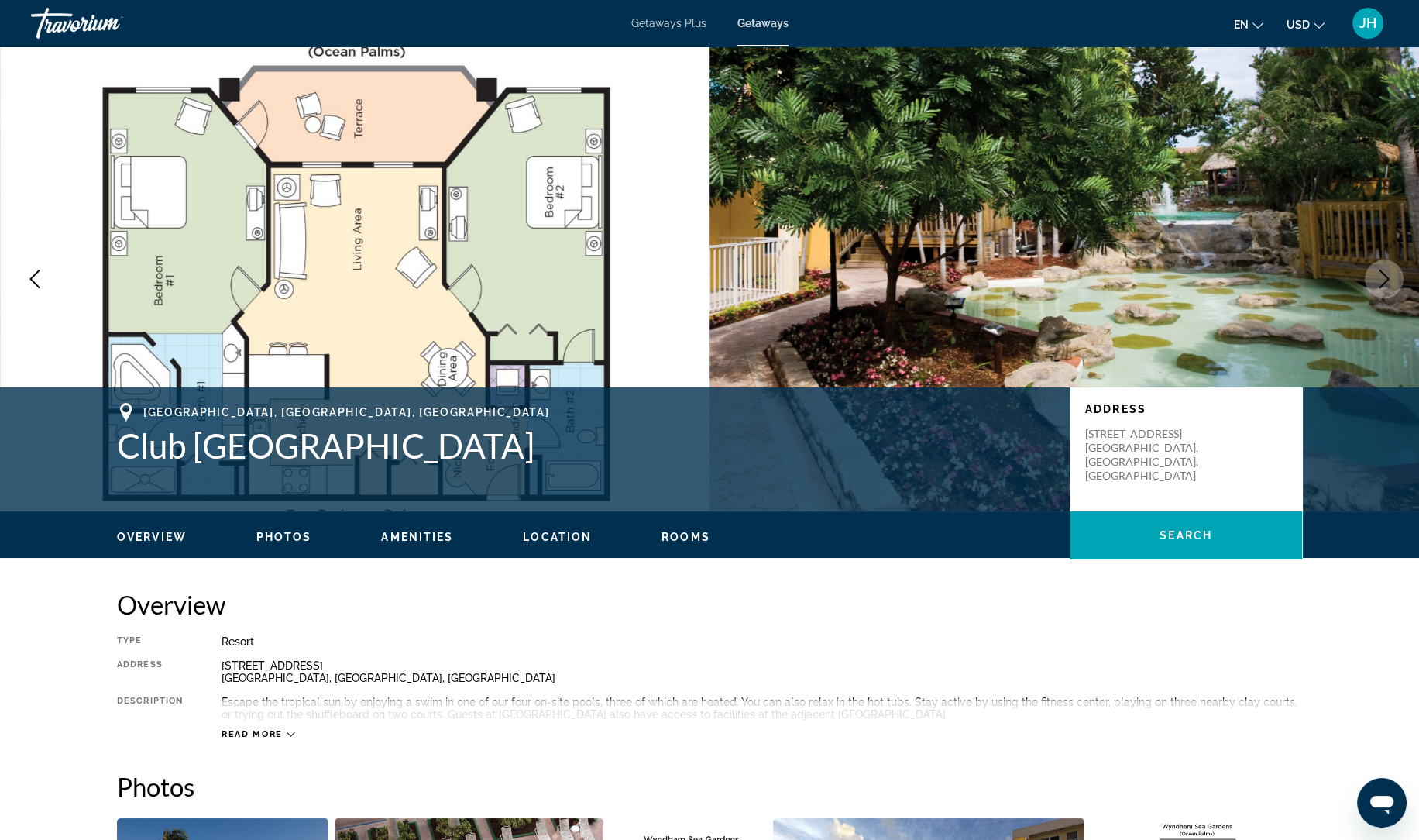
click at [1388, 284] on icon "Next image" at bounding box center [1383, 278] width 18 height 18
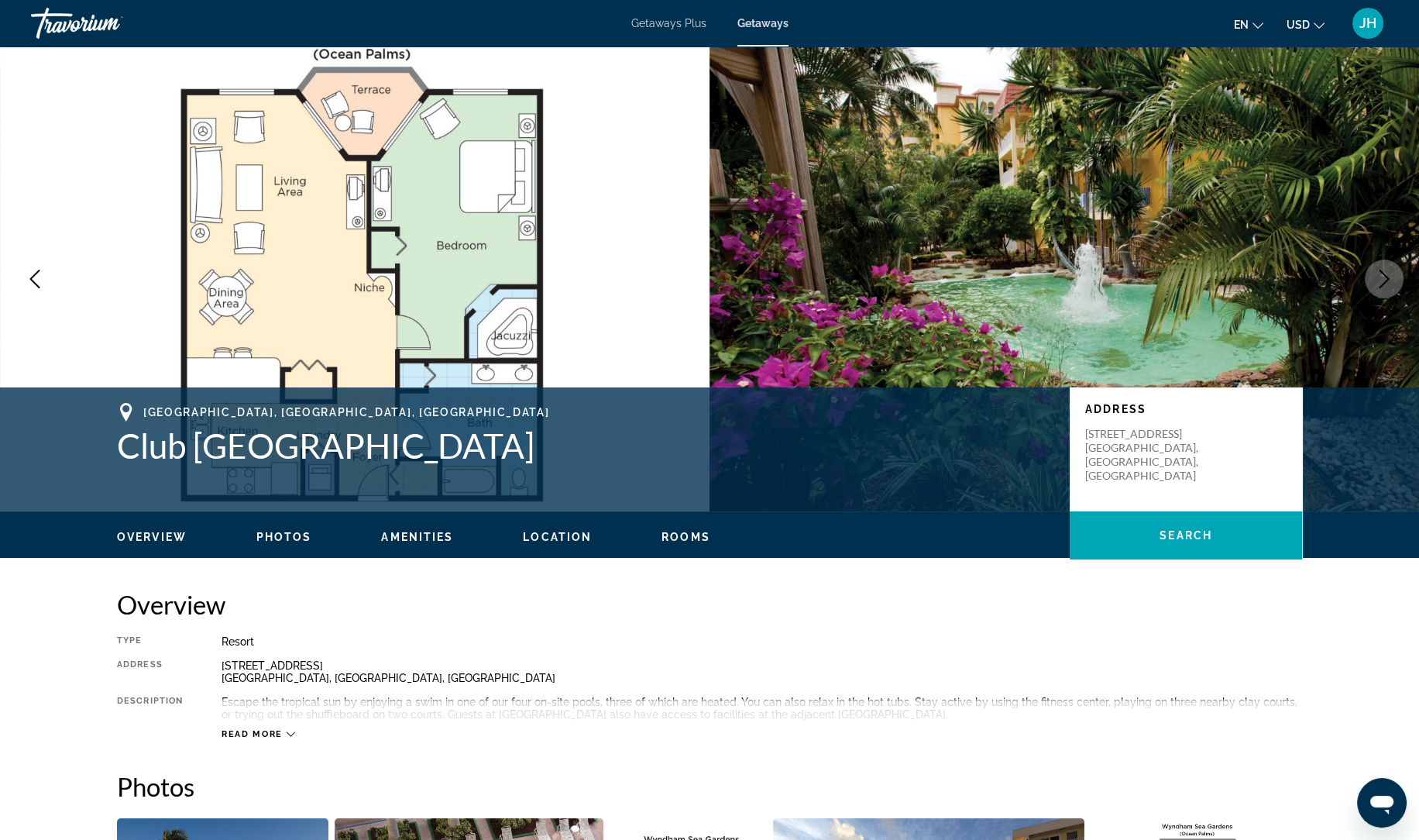
click at [1388, 284] on icon "Next image" at bounding box center [1383, 278] width 18 height 18
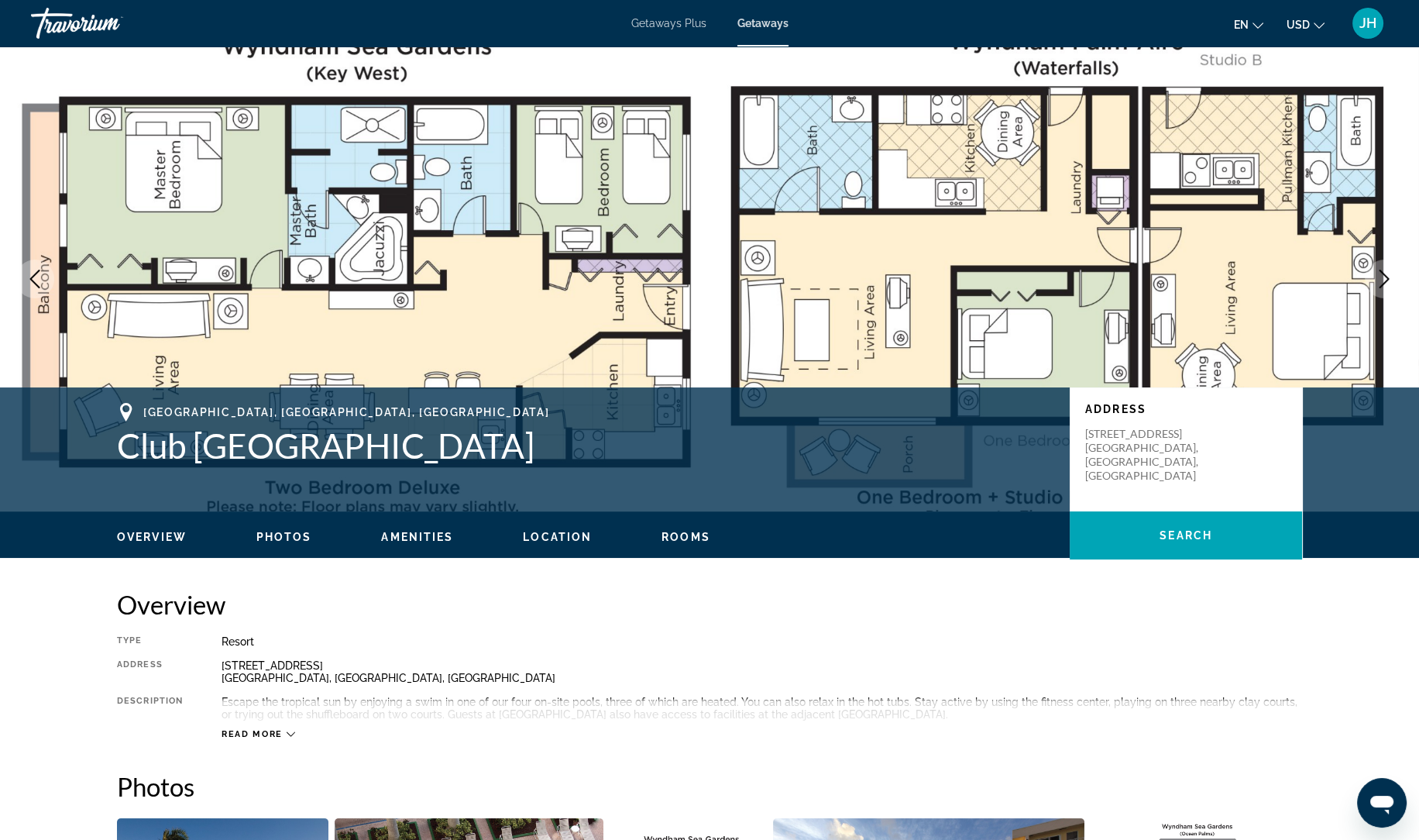
click at [1388, 284] on icon "Next image" at bounding box center [1383, 278] width 18 height 18
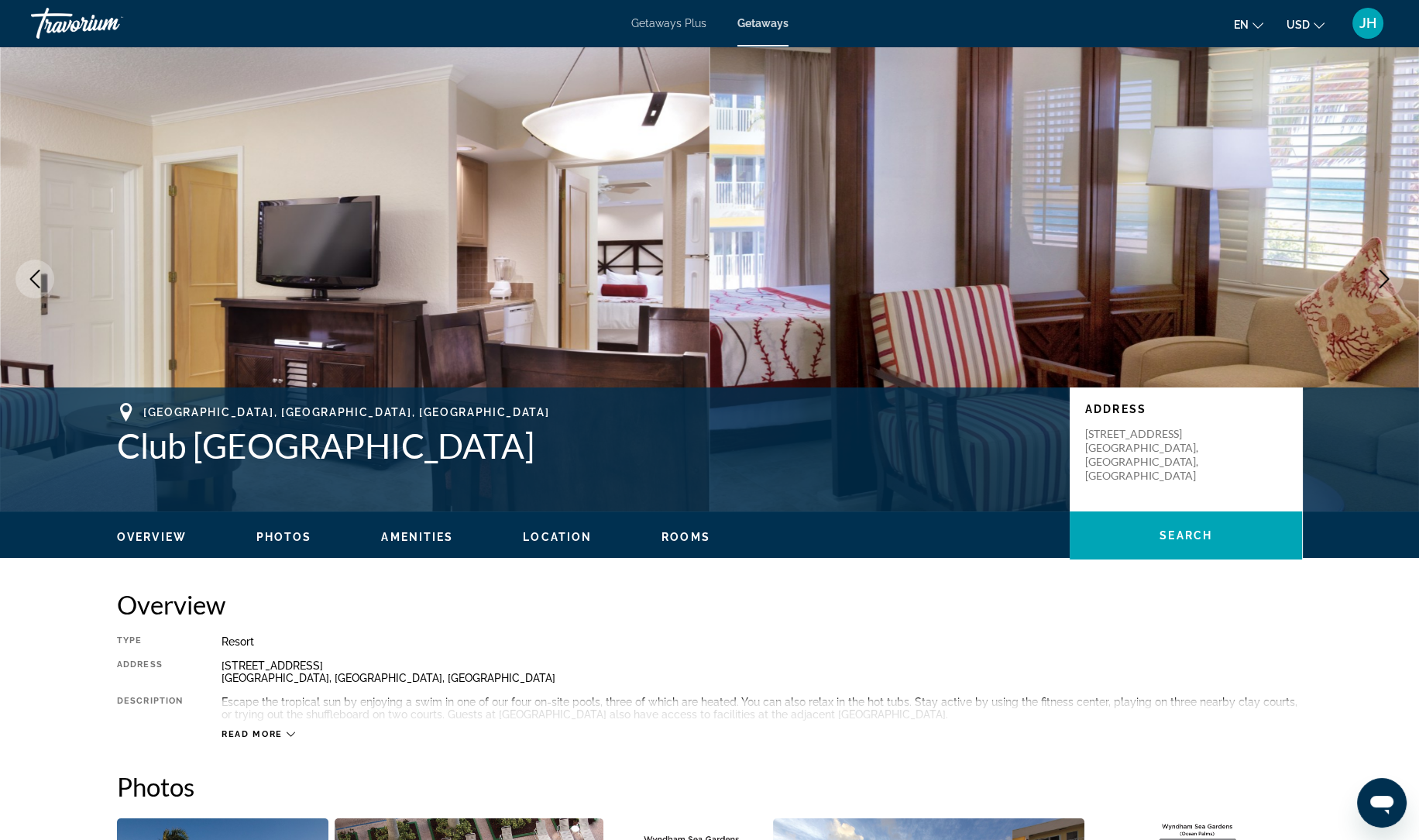
click at [38, 288] on button "Previous image" at bounding box center [35, 278] width 39 height 39
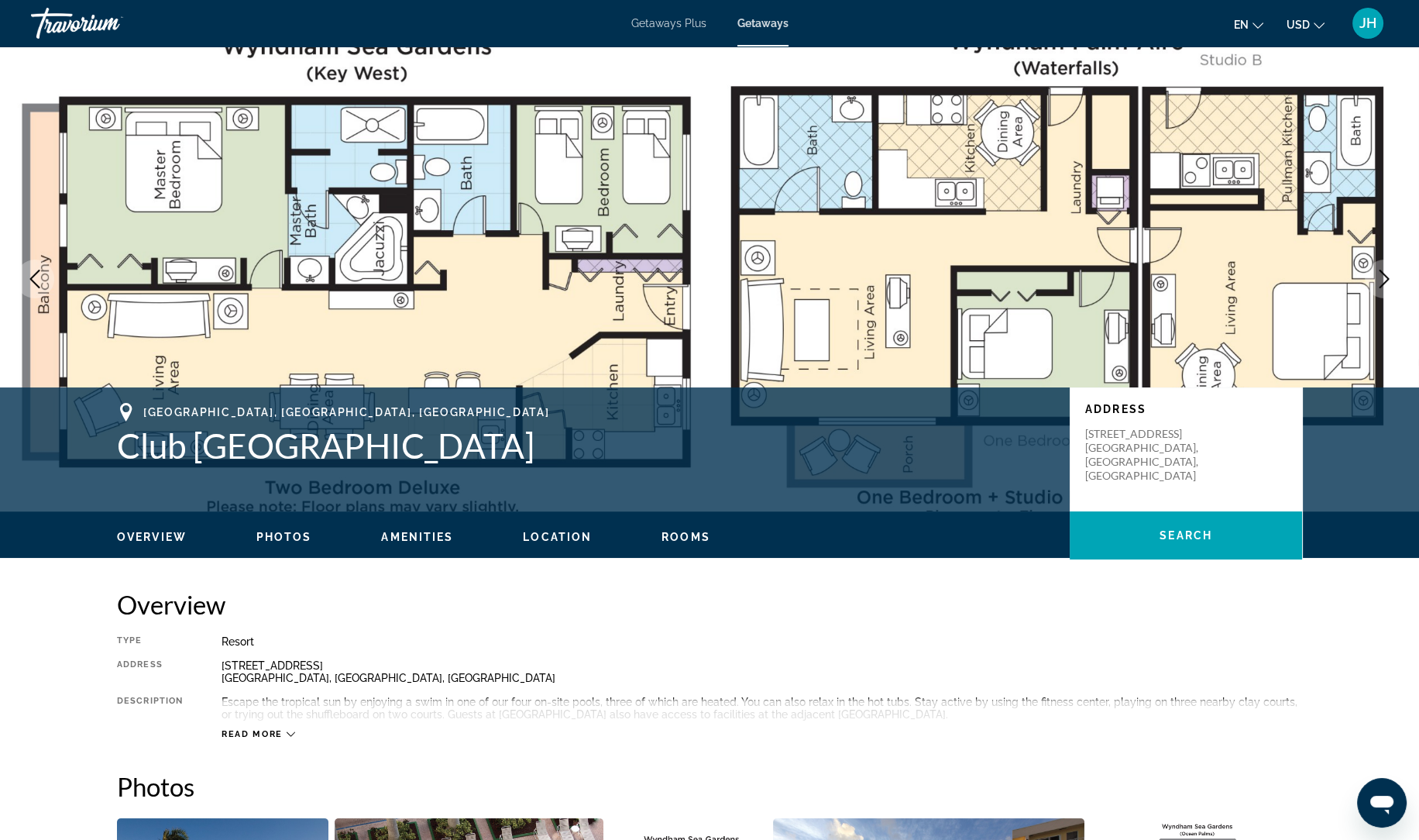
click at [1372, 286] on button "Next image" at bounding box center [1384, 278] width 39 height 39
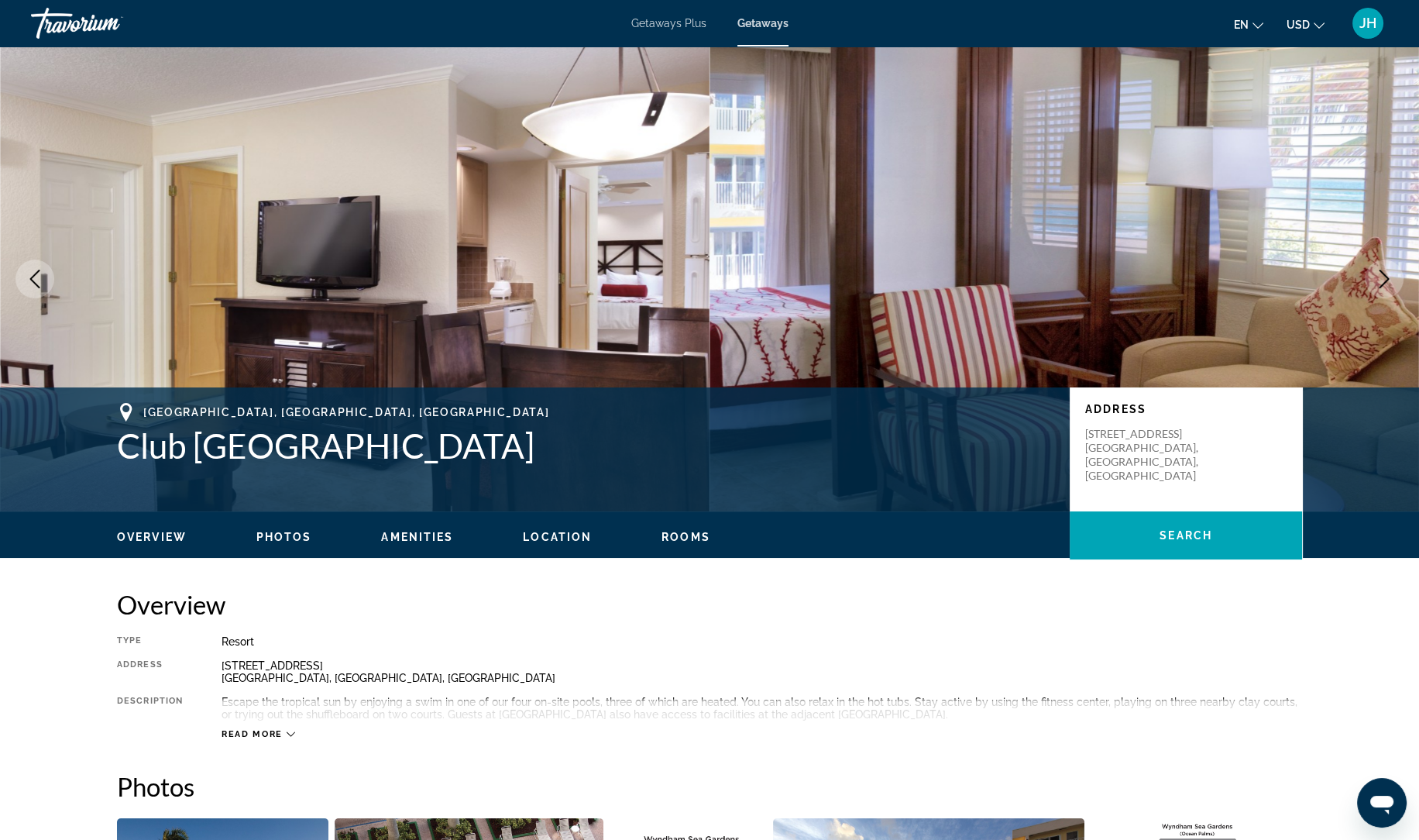
click at [44, 276] on button "Previous image" at bounding box center [35, 278] width 39 height 39
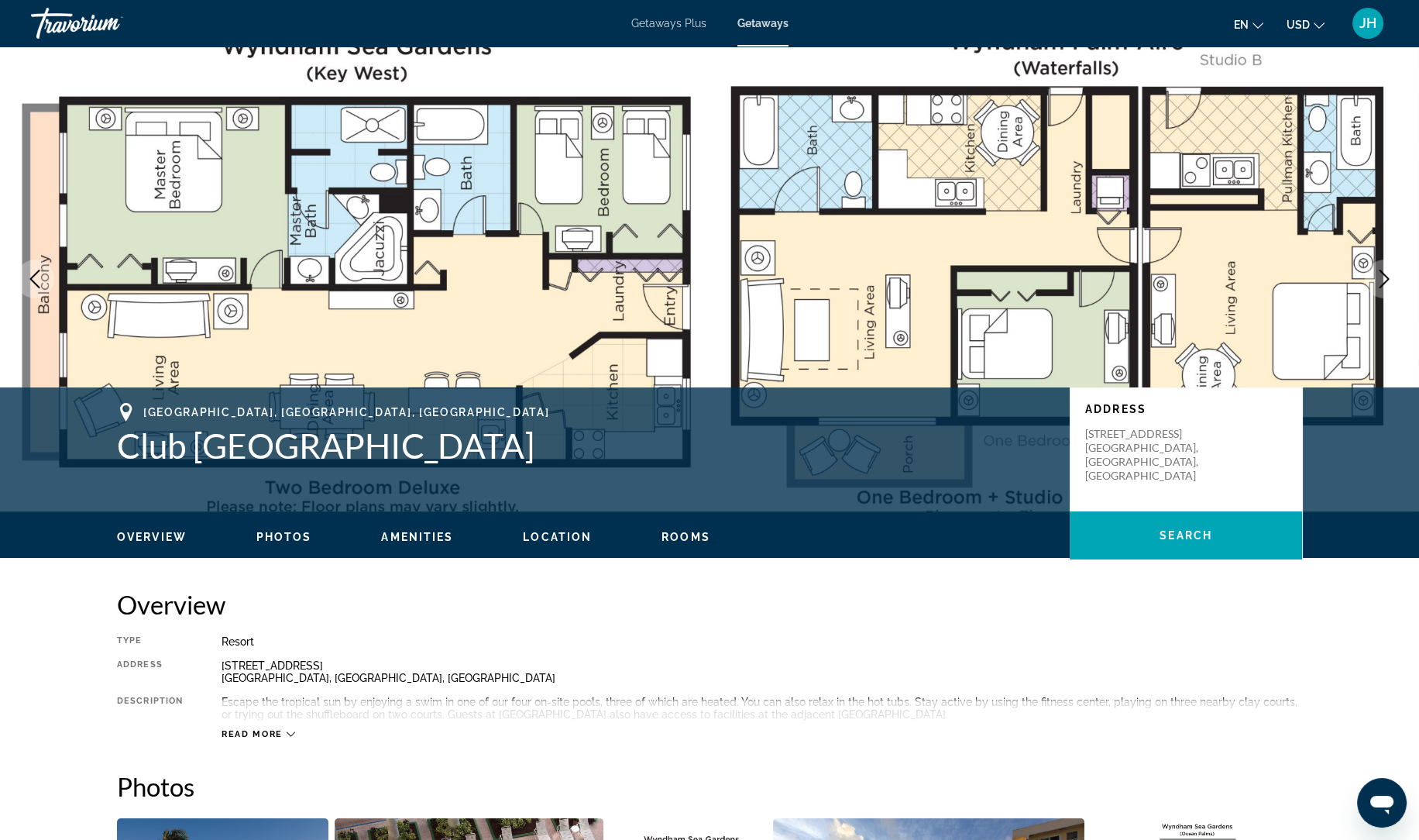
scroll to position [13, 0]
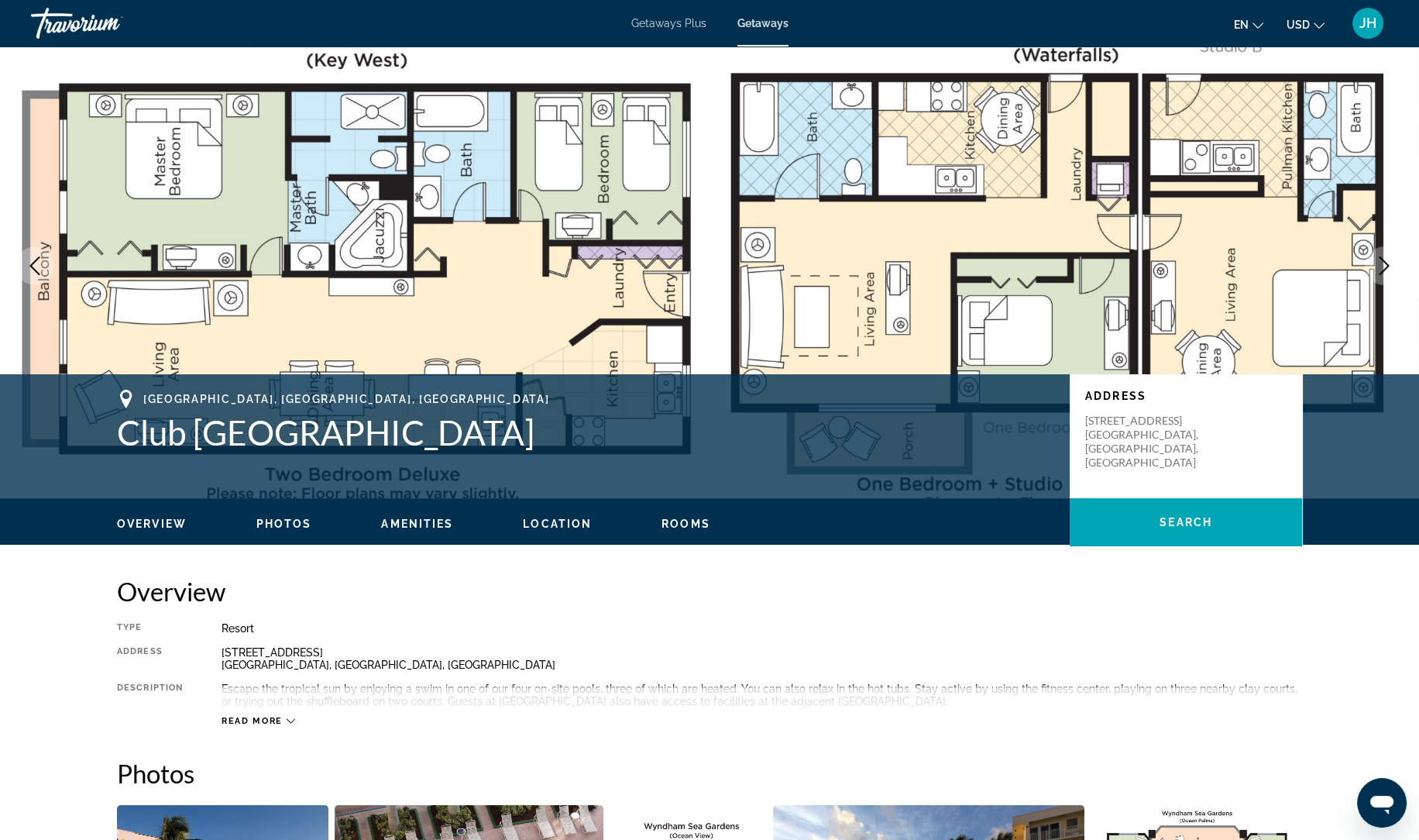
click at [1380, 274] on icon "Next image" at bounding box center [1383, 265] width 18 height 18
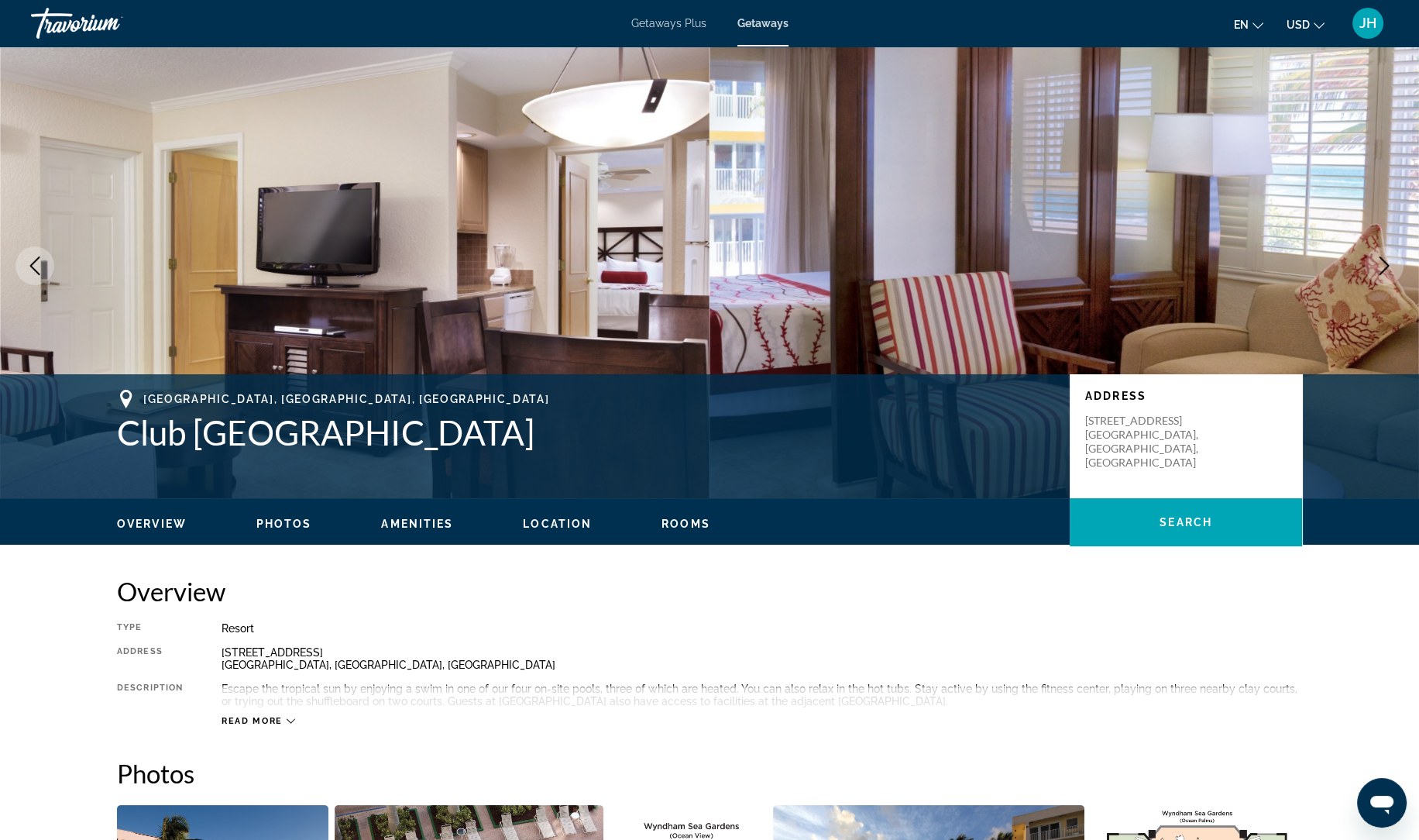
click at [1380, 274] on icon "Next image" at bounding box center [1383, 265] width 18 height 18
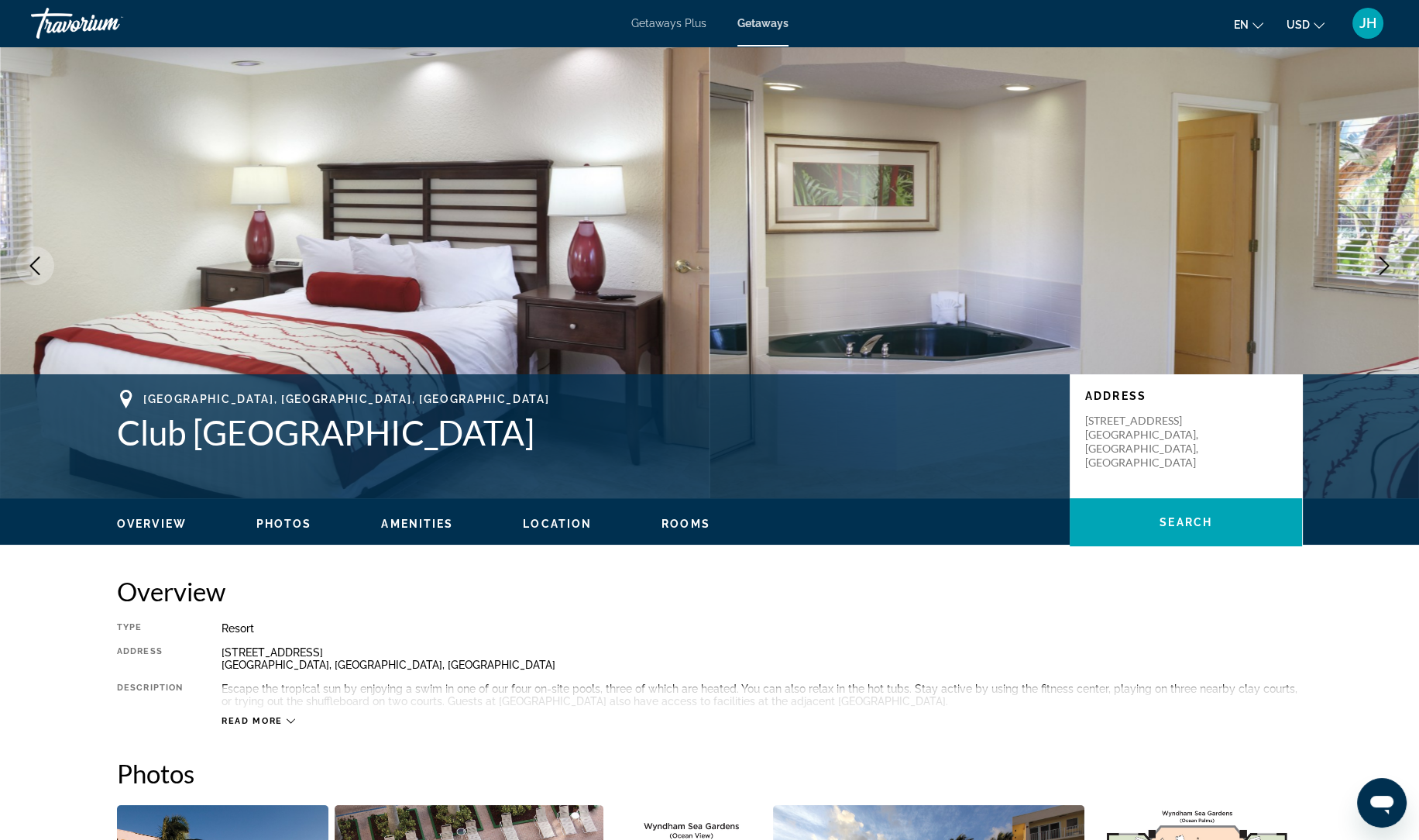
click at [1380, 274] on icon "Next image" at bounding box center [1383, 265] width 18 height 18
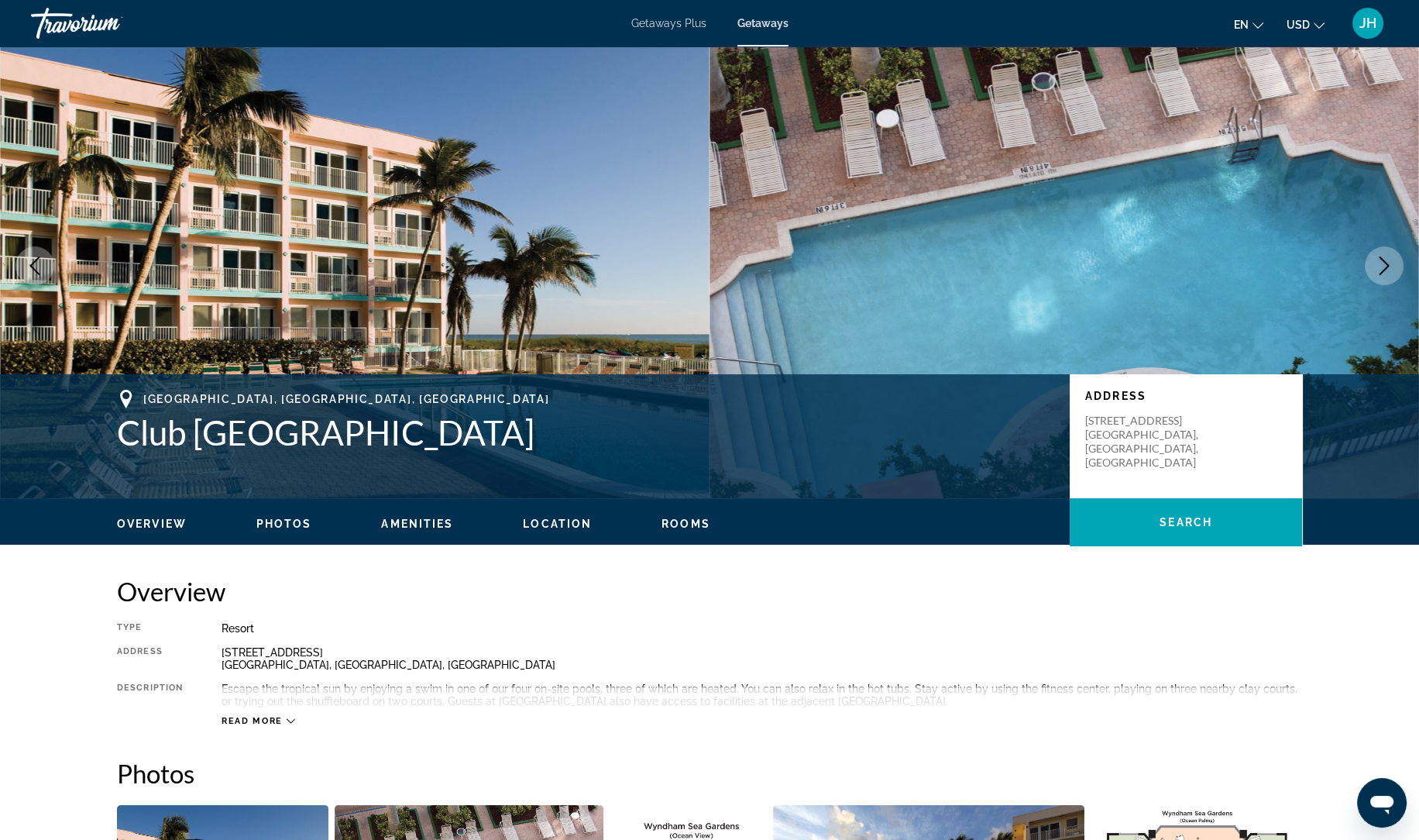
click at [1380, 274] on icon "Next image" at bounding box center [1383, 265] width 18 height 18
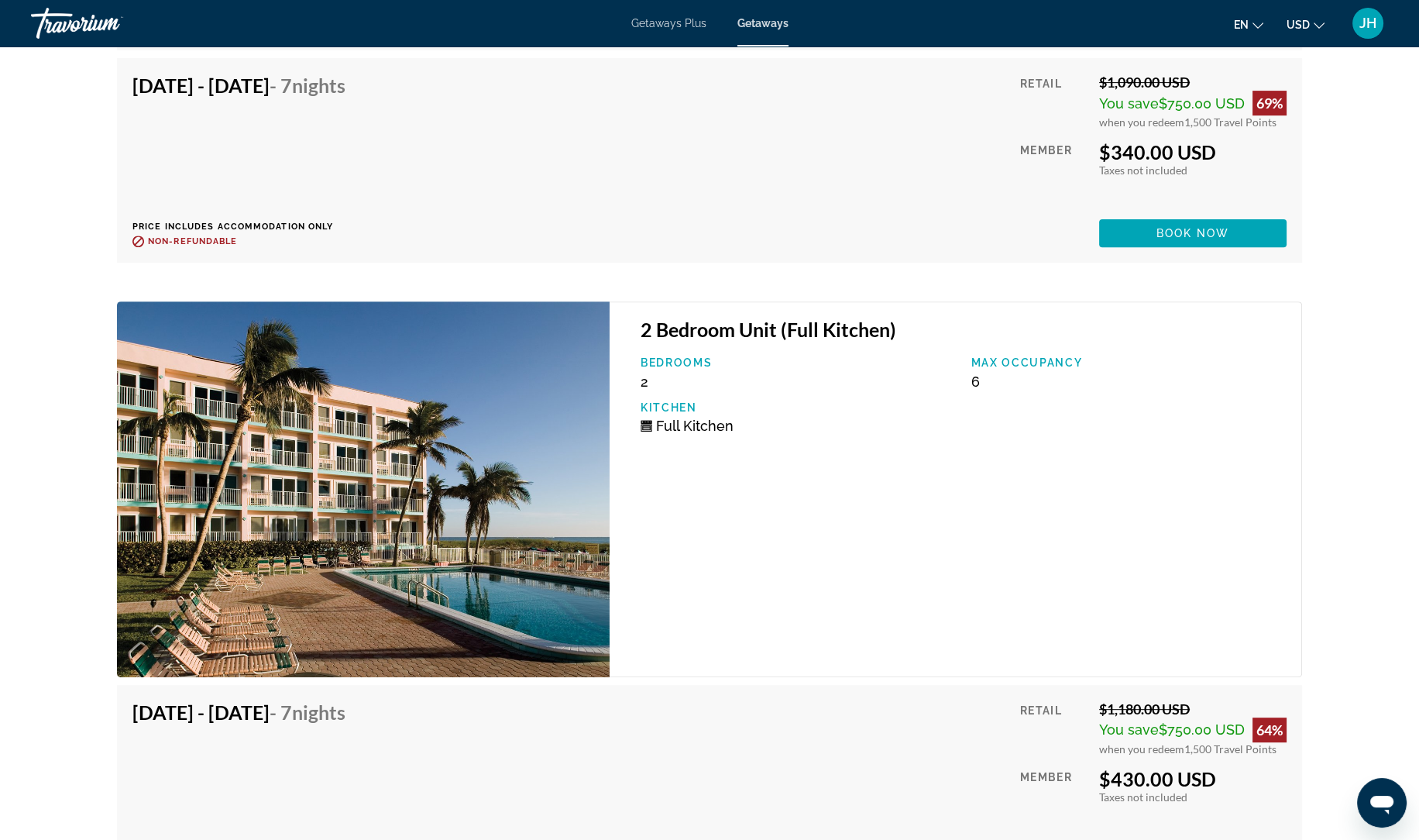
scroll to position [10649, 0]
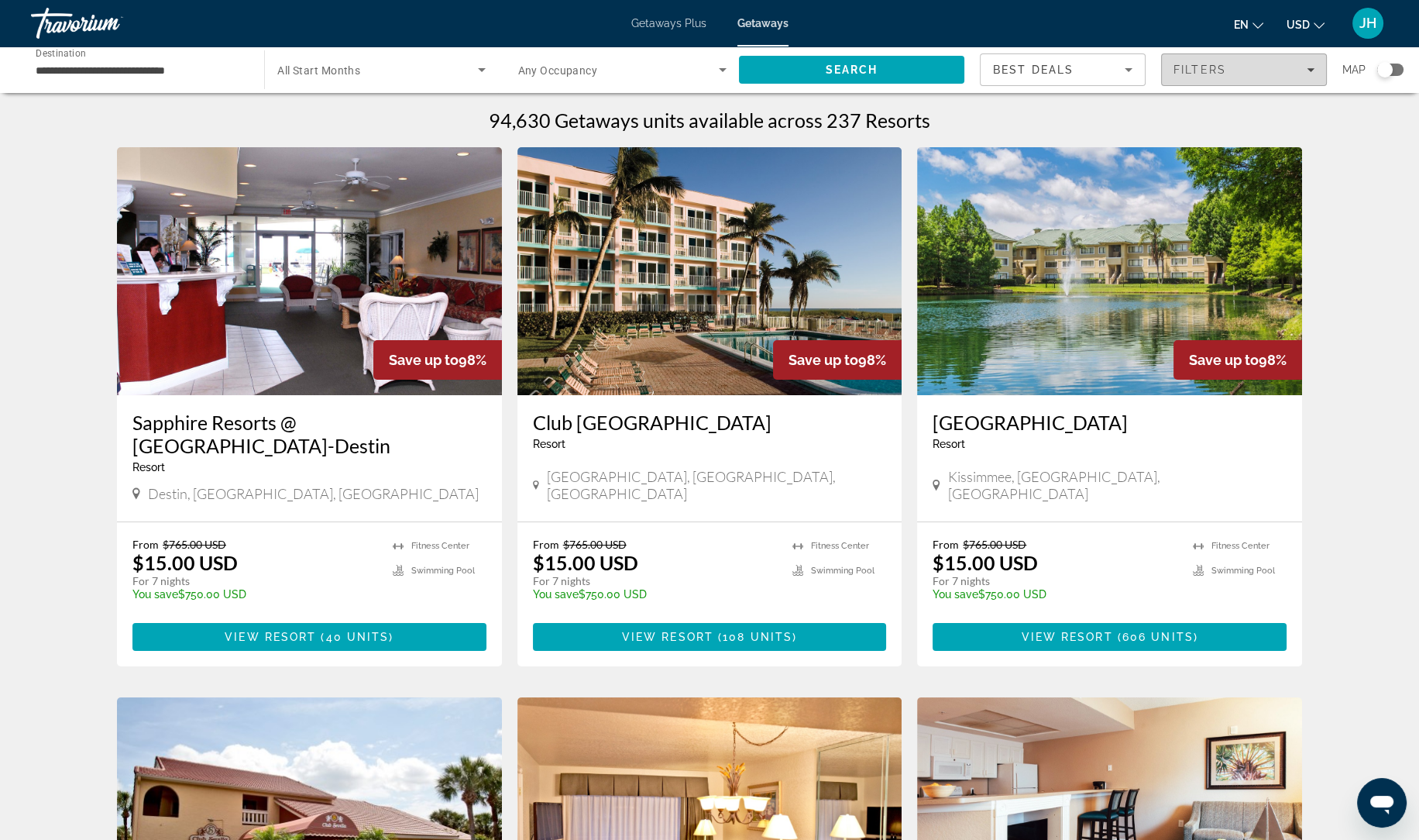
click at [1255, 77] on span "Filters" at bounding box center [1244, 69] width 164 height 38
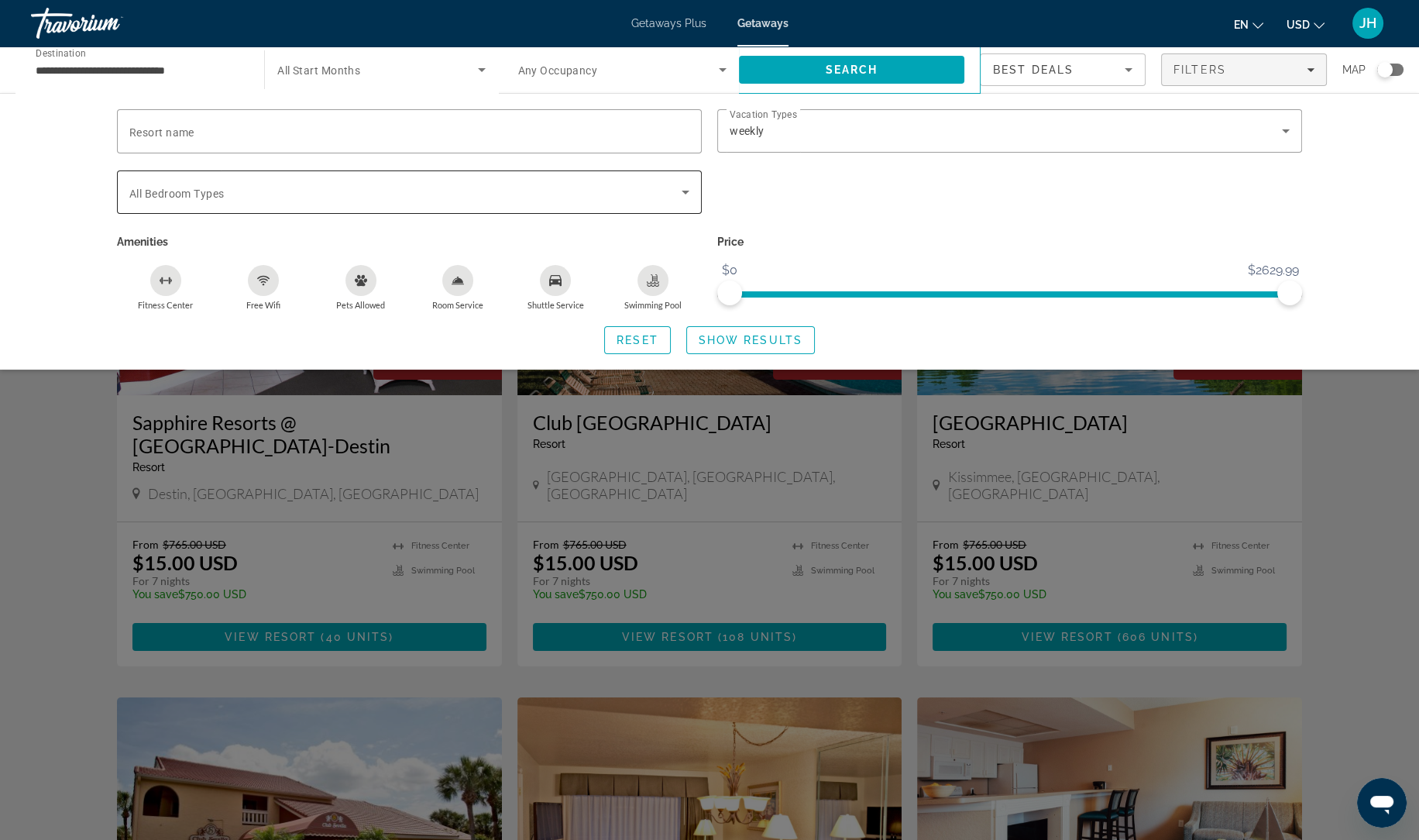
click at [524, 196] on span "Search widget" at bounding box center [405, 192] width 552 height 18
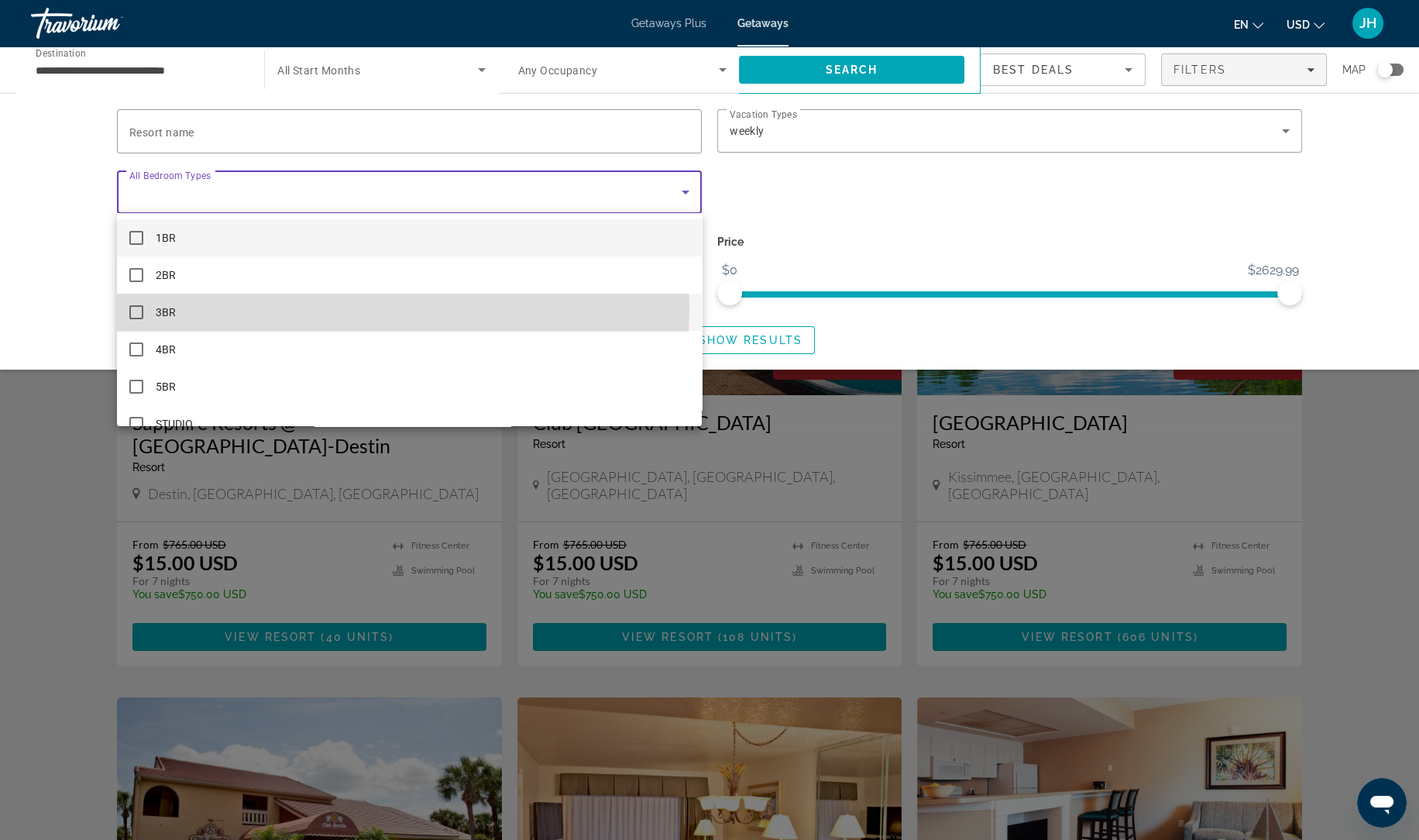
click at [212, 306] on mat-option "3BR" at bounding box center [408, 312] width 585 height 38
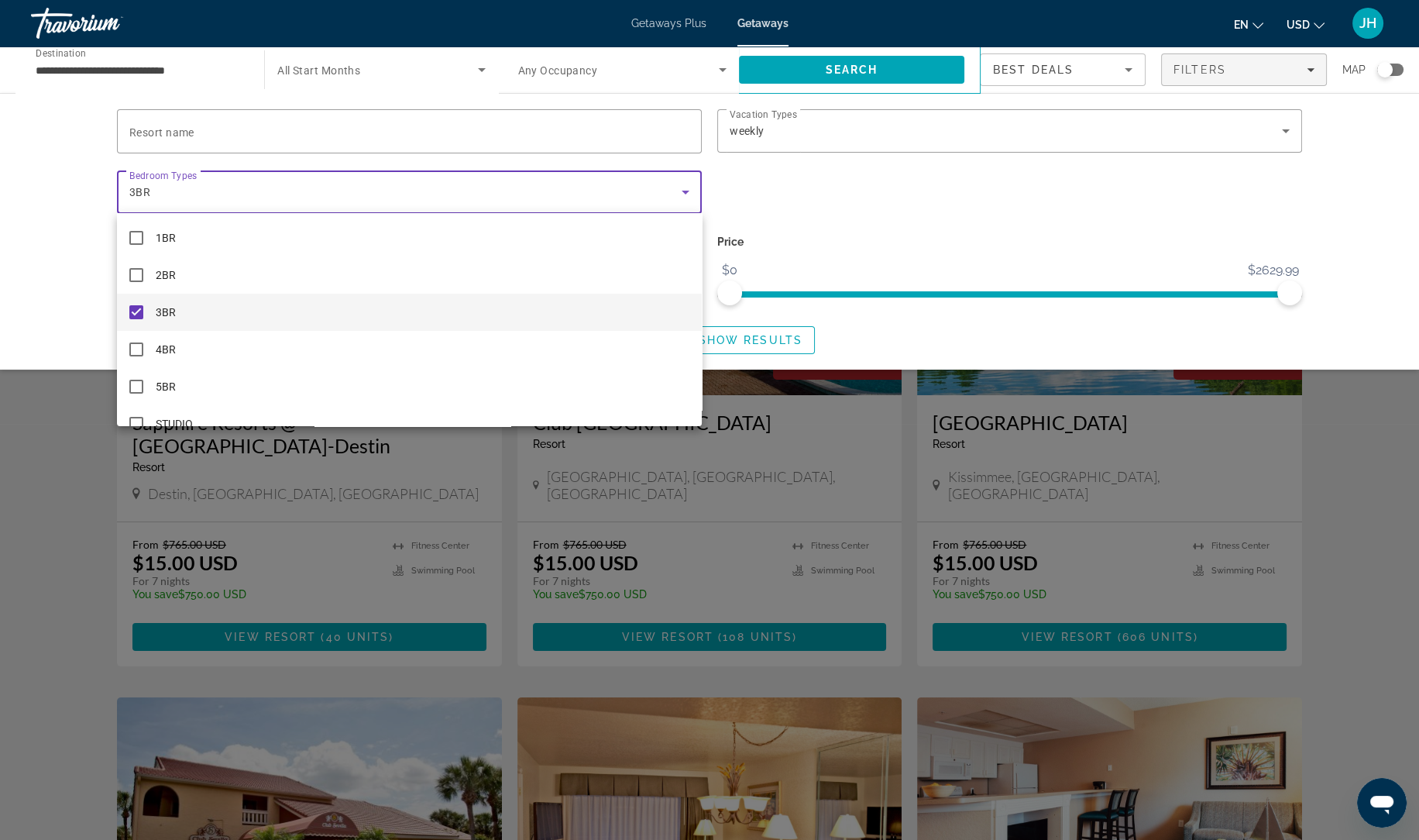
click at [735, 328] on div at bounding box center [709, 420] width 1419 height 840
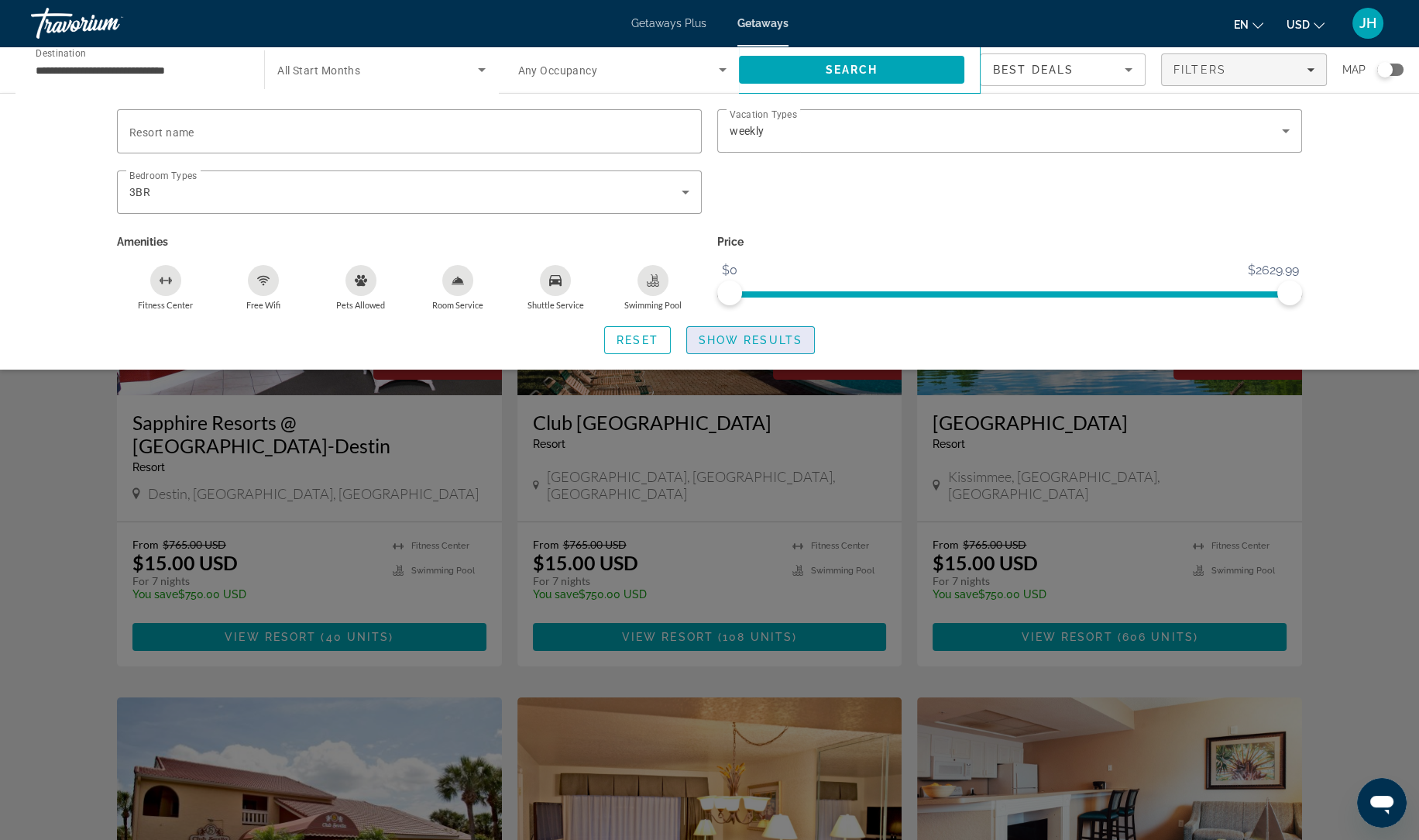
click at [735, 338] on span "Show Results" at bounding box center [750, 340] width 104 height 13
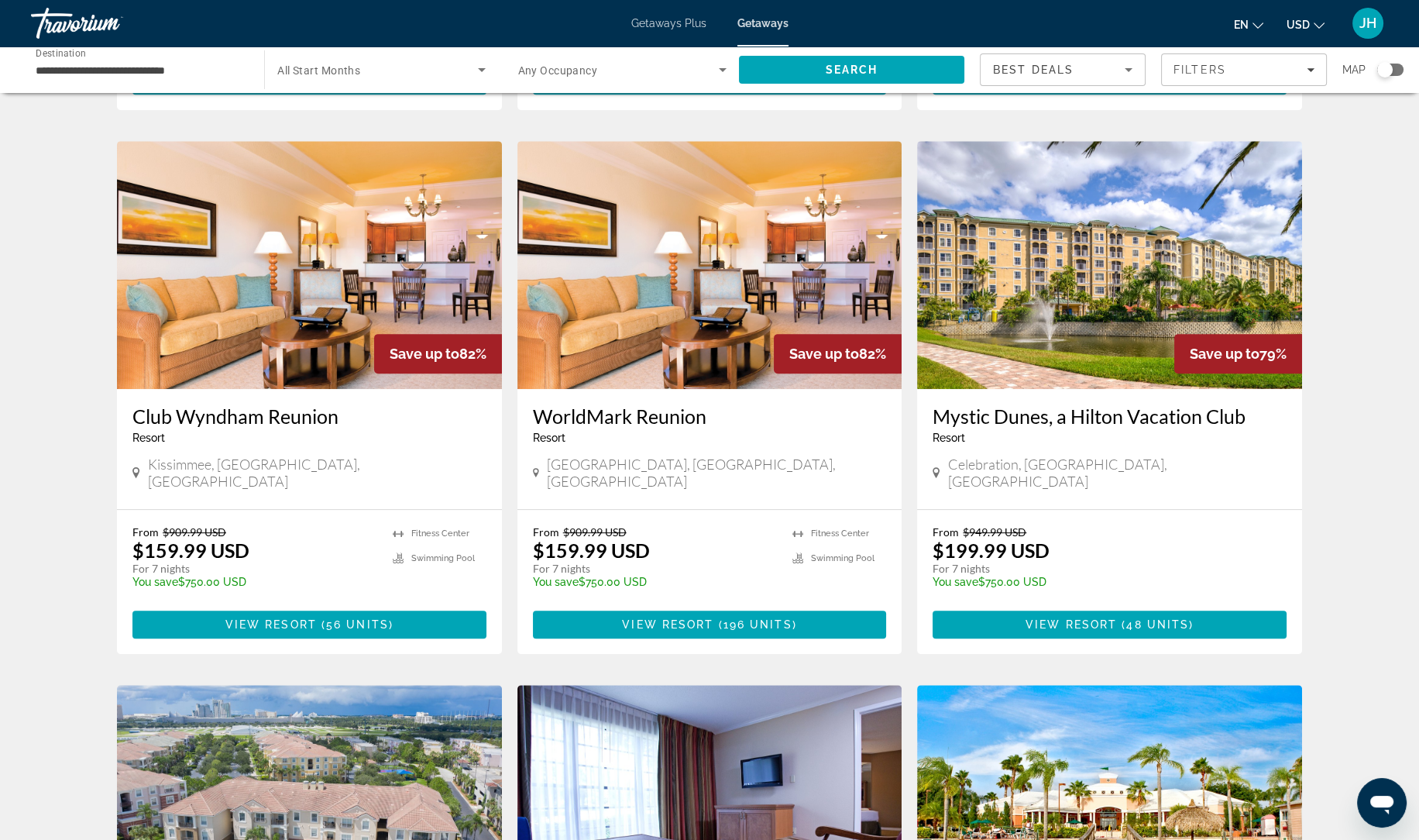
scroll to position [1115, 0]
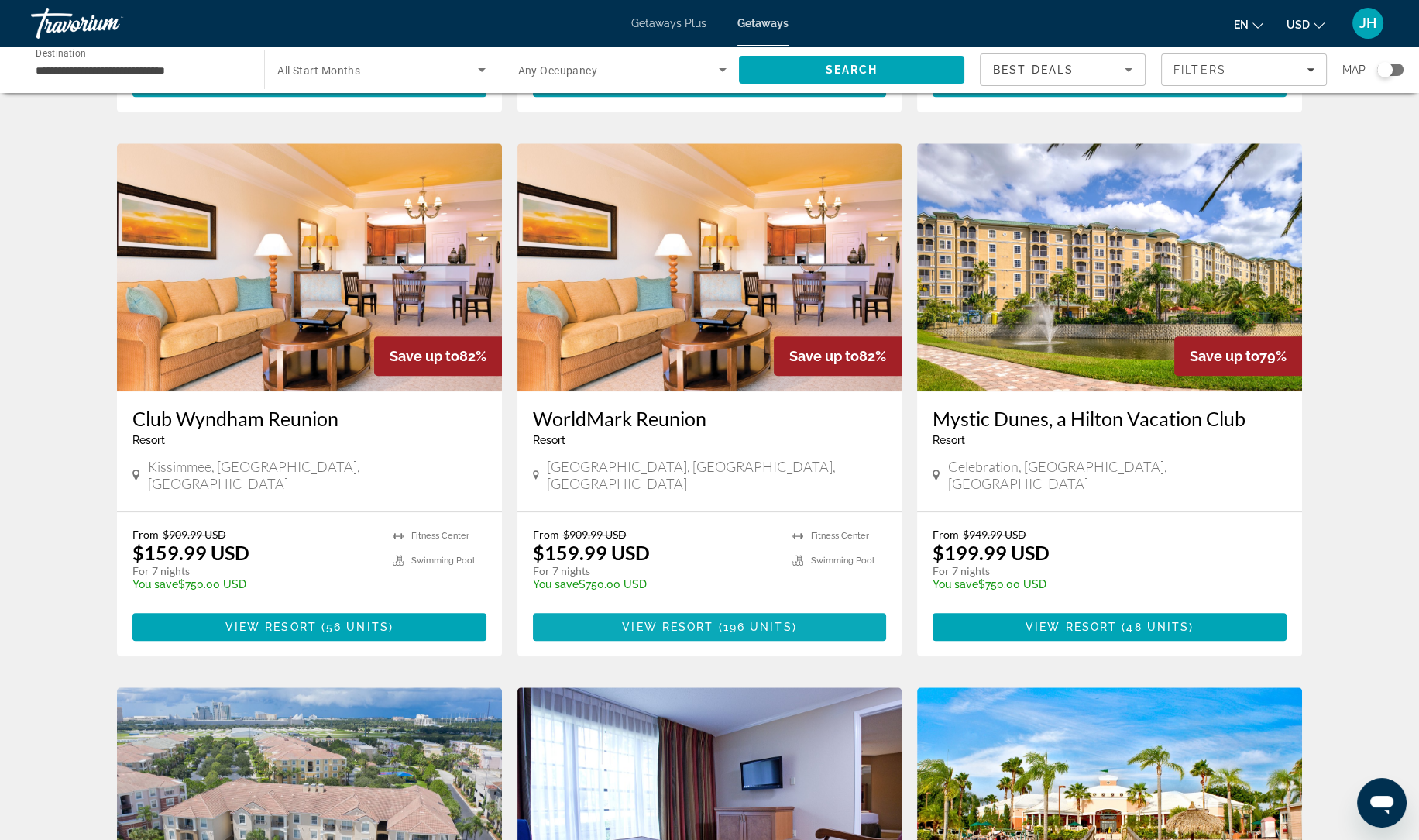
click at [668, 620] on span "View Resort" at bounding box center [668, 626] width 92 height 13
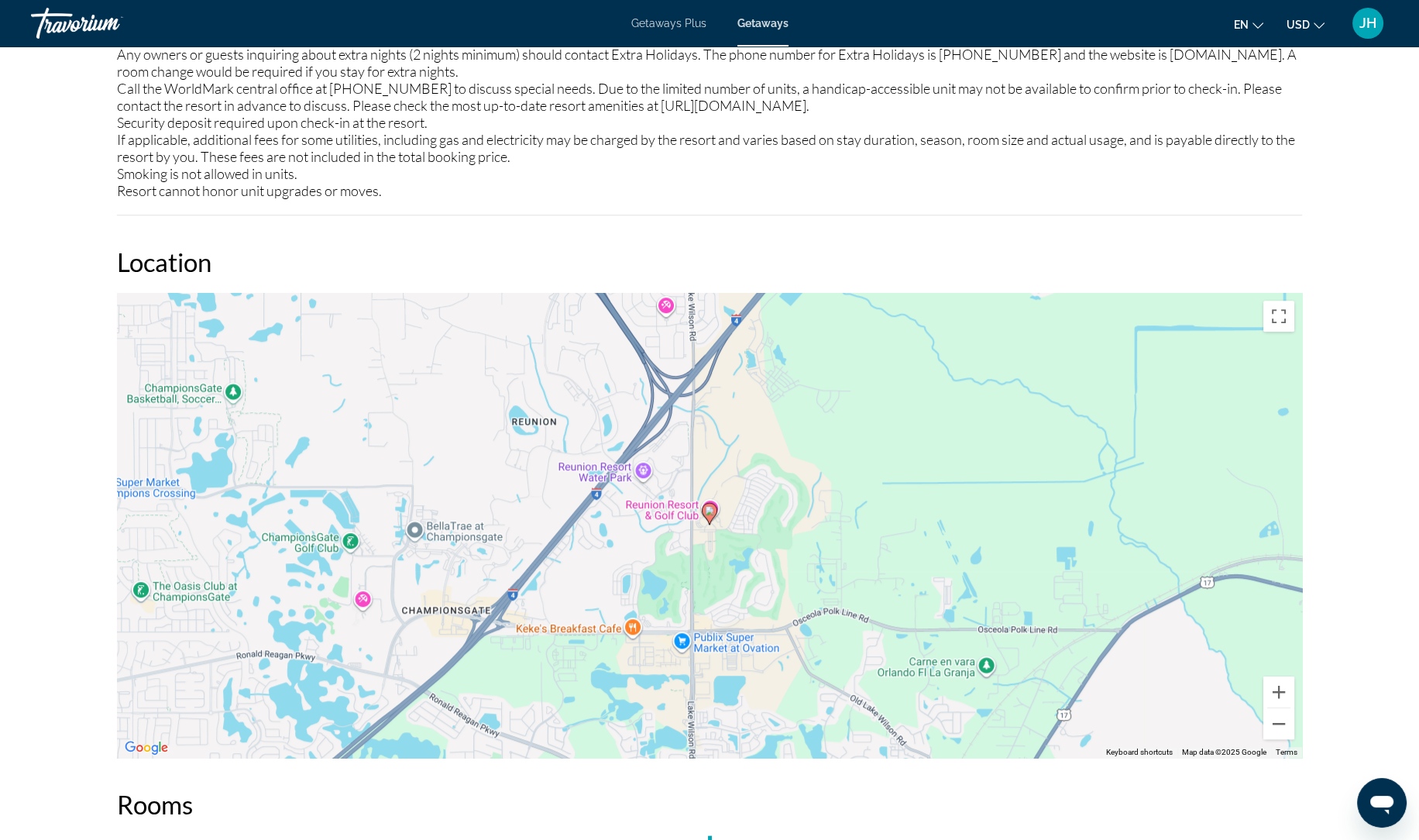
scroll to position [1924, 0]
